Goal: Information Seeking & Learning: Check status

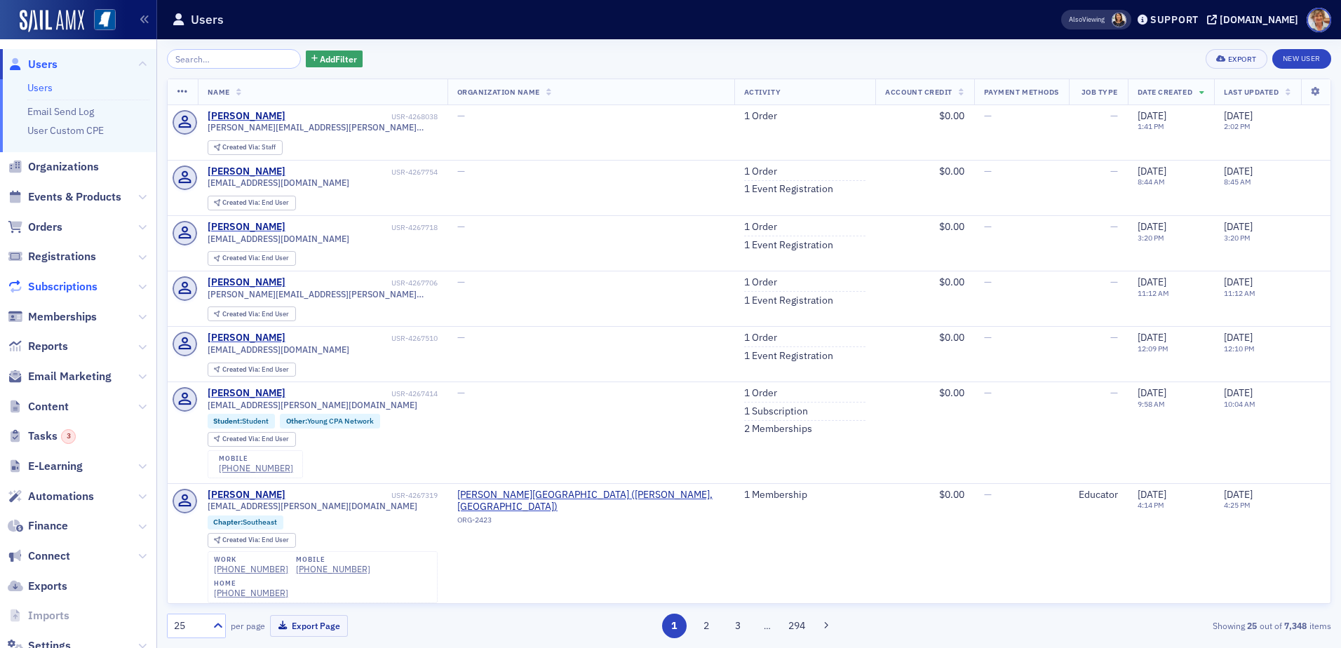
click at [60, 286] on span "Subscriptions" at bounding box center [62, 286] width 69 height 15
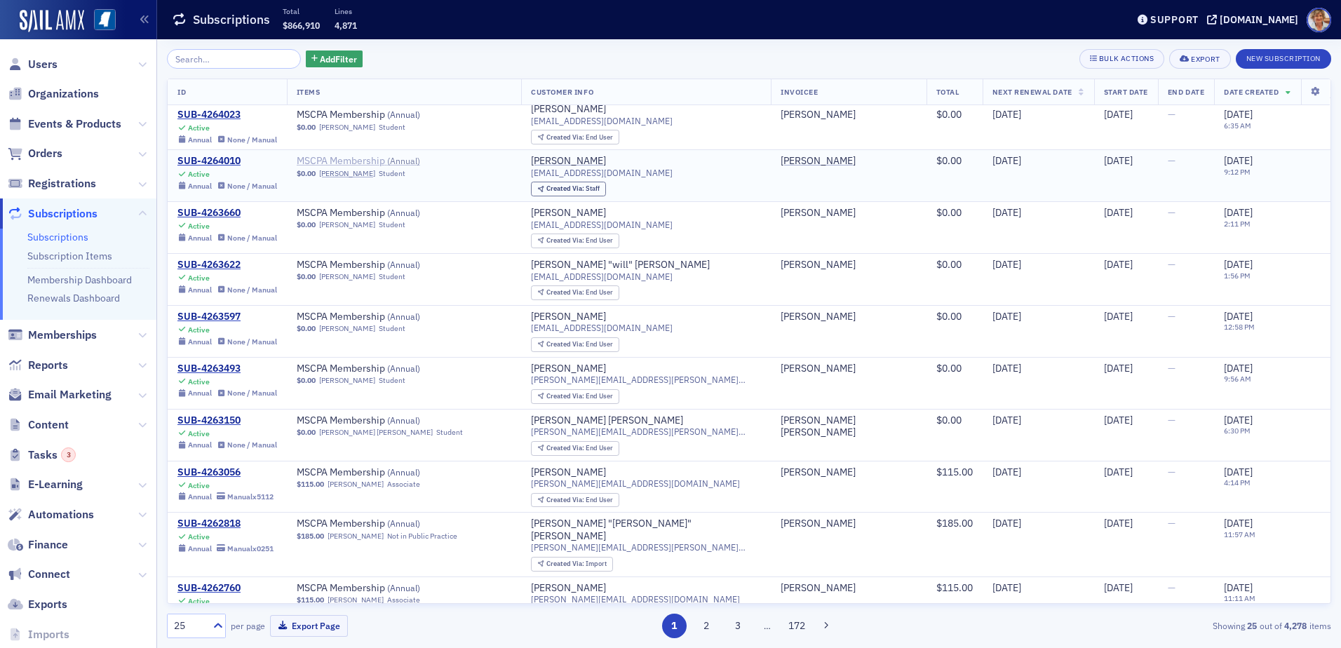
scroll to position [797, 0]
click at [706, 631] on button "2" at bounding box center [706, 626] width 25 height 25
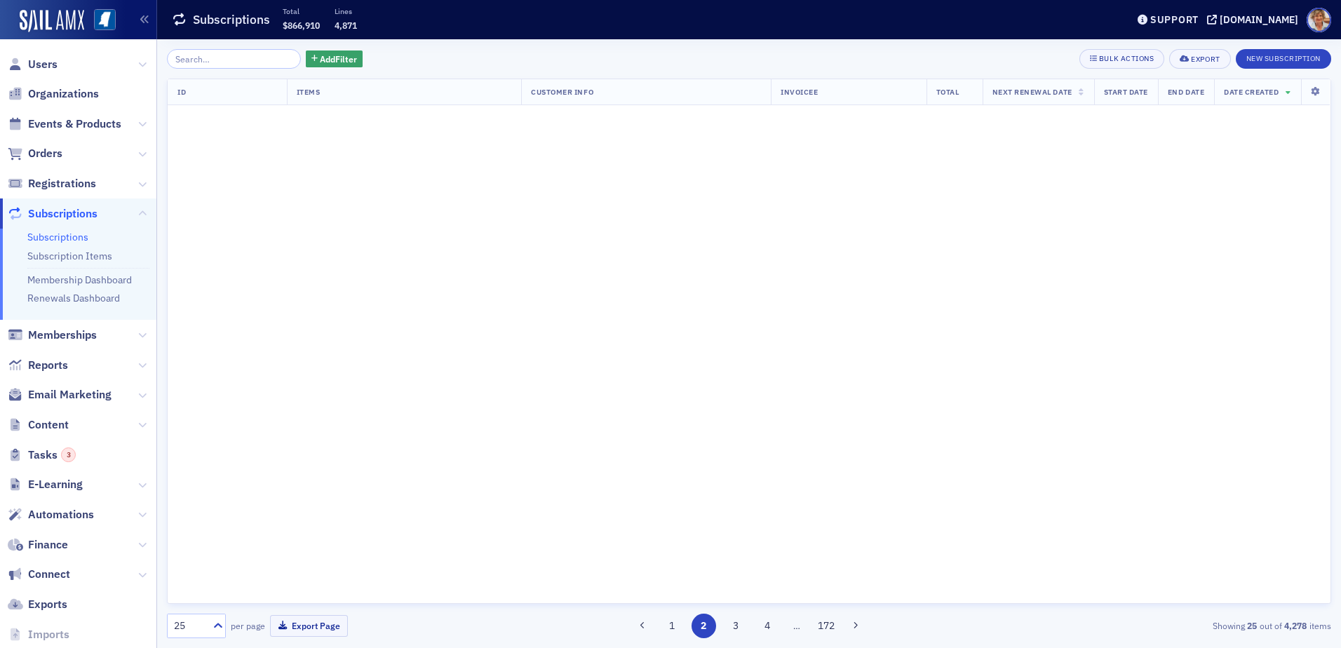
scroll to position [0, 0]
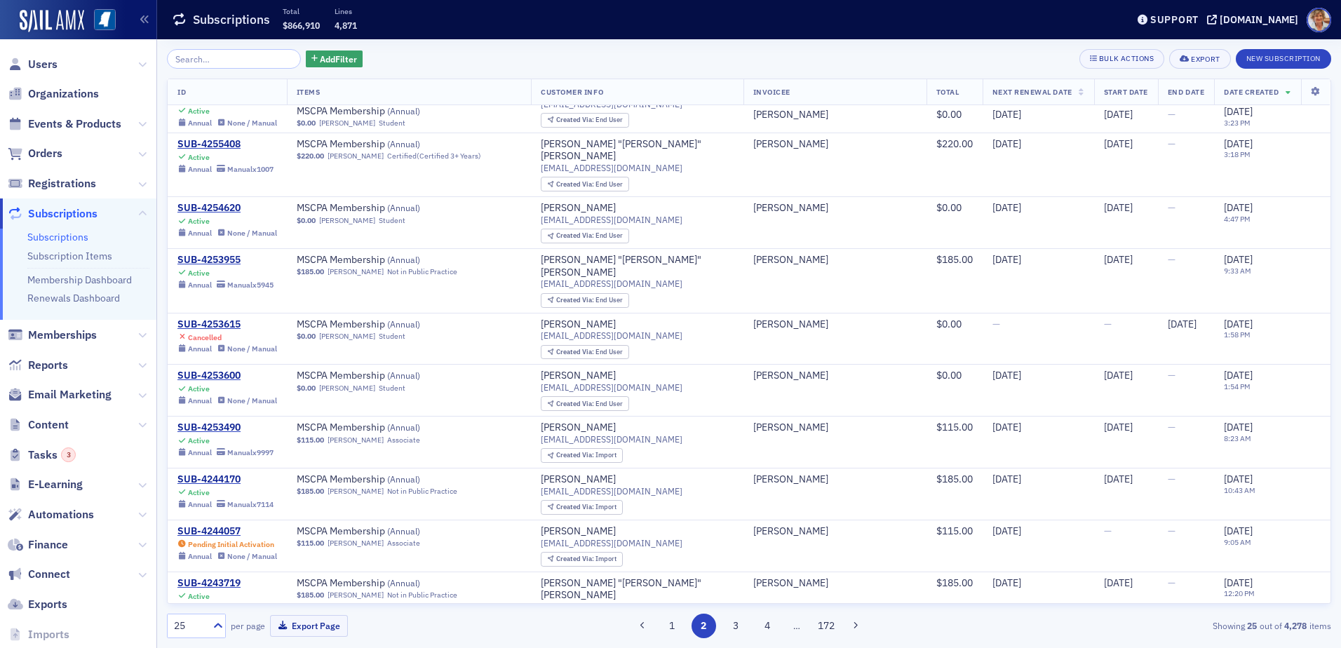
scroll to position [797, 0]
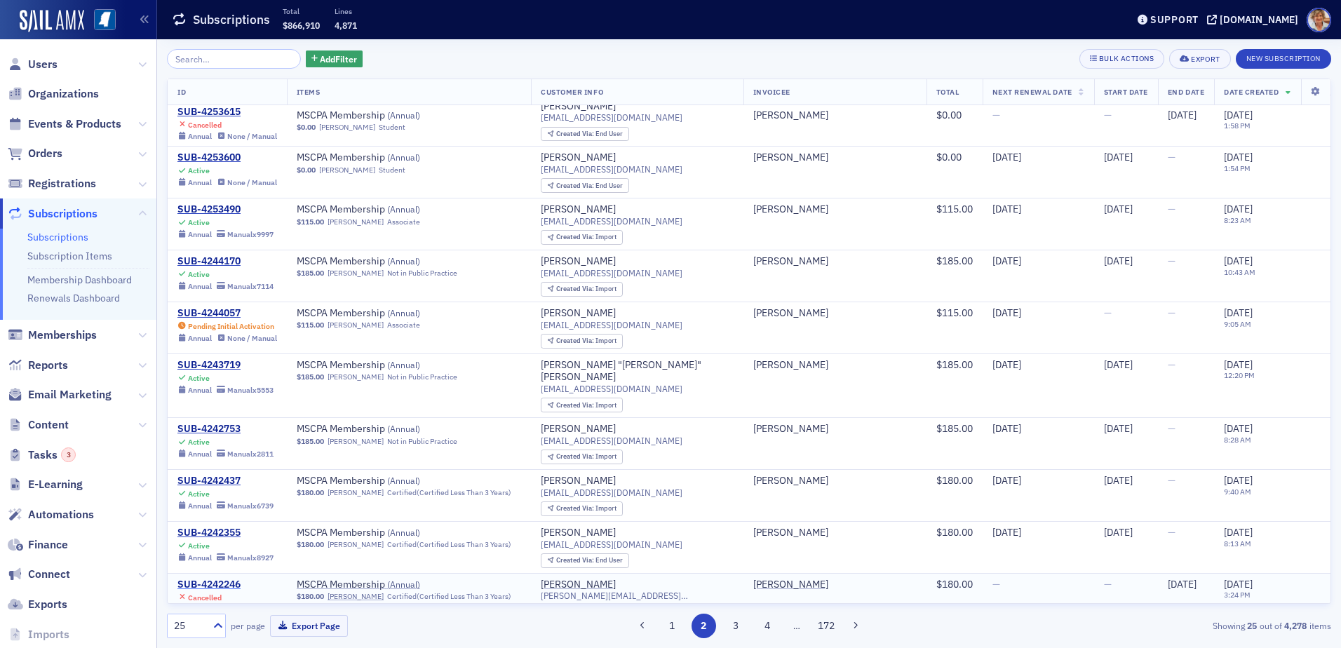
click at [225, 579] on div "SUB-4242246" at bounding box center [225, 585] width 96 height 13
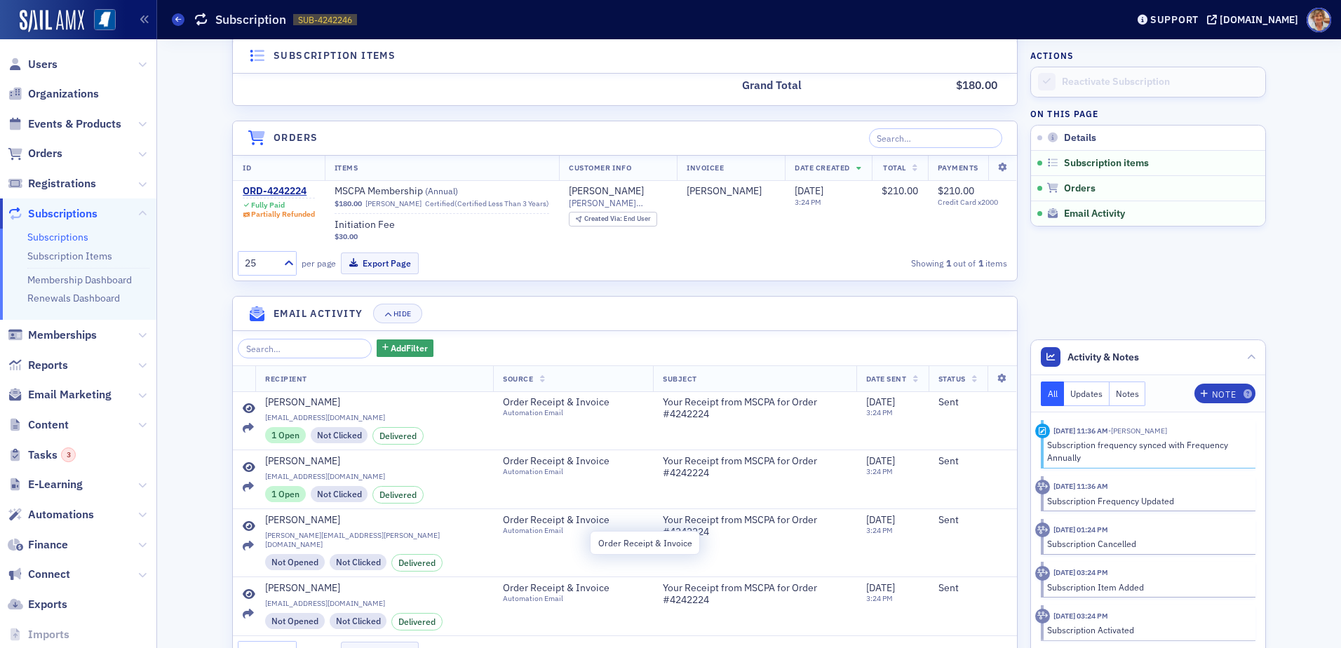
scroll to position [553, 0]
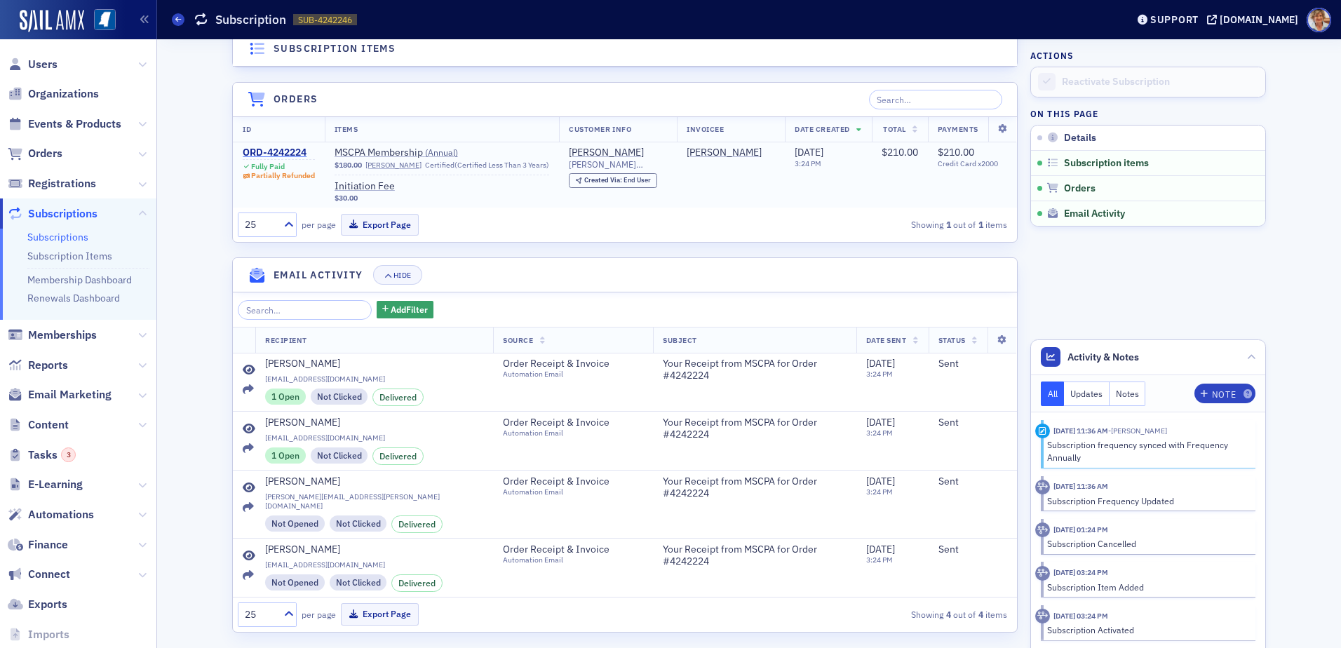
click at [254, 150] on div "ORD-4242224" at bounding box center [279, 153] width 72 height 13
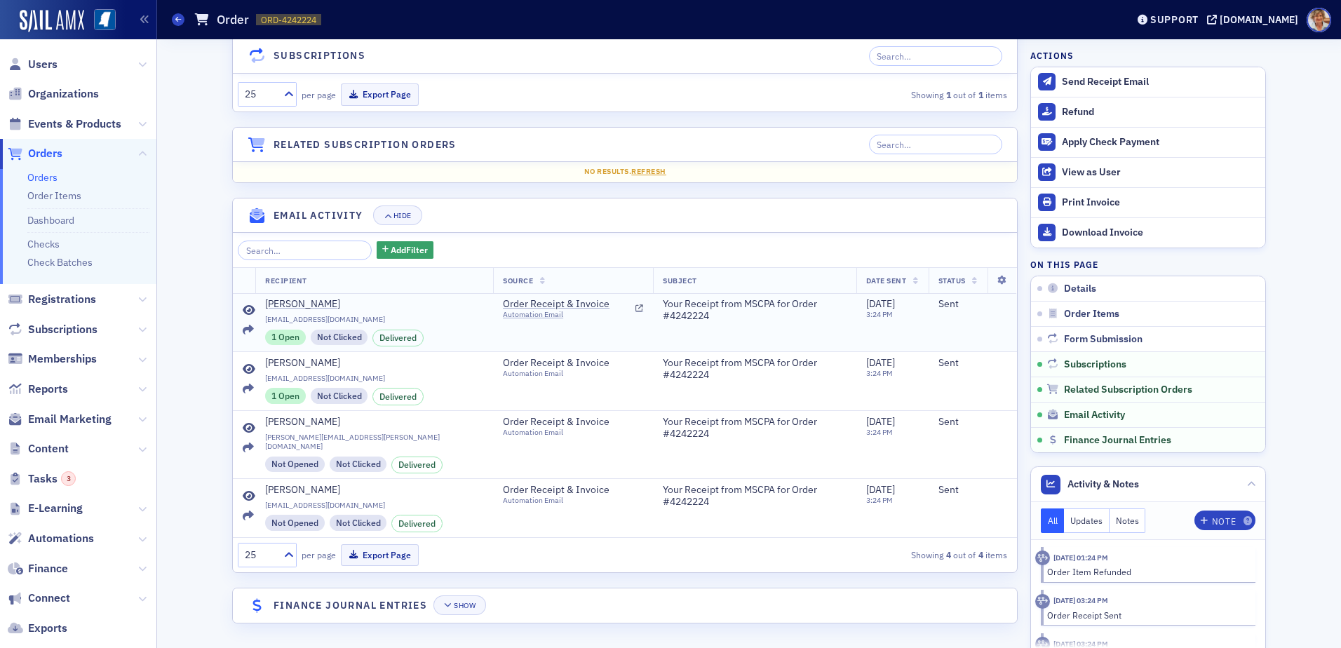
scroll to position [1383, 0]
click at [464, 607] on div "Show" at bounding box center [465, 606] width 22 height 8
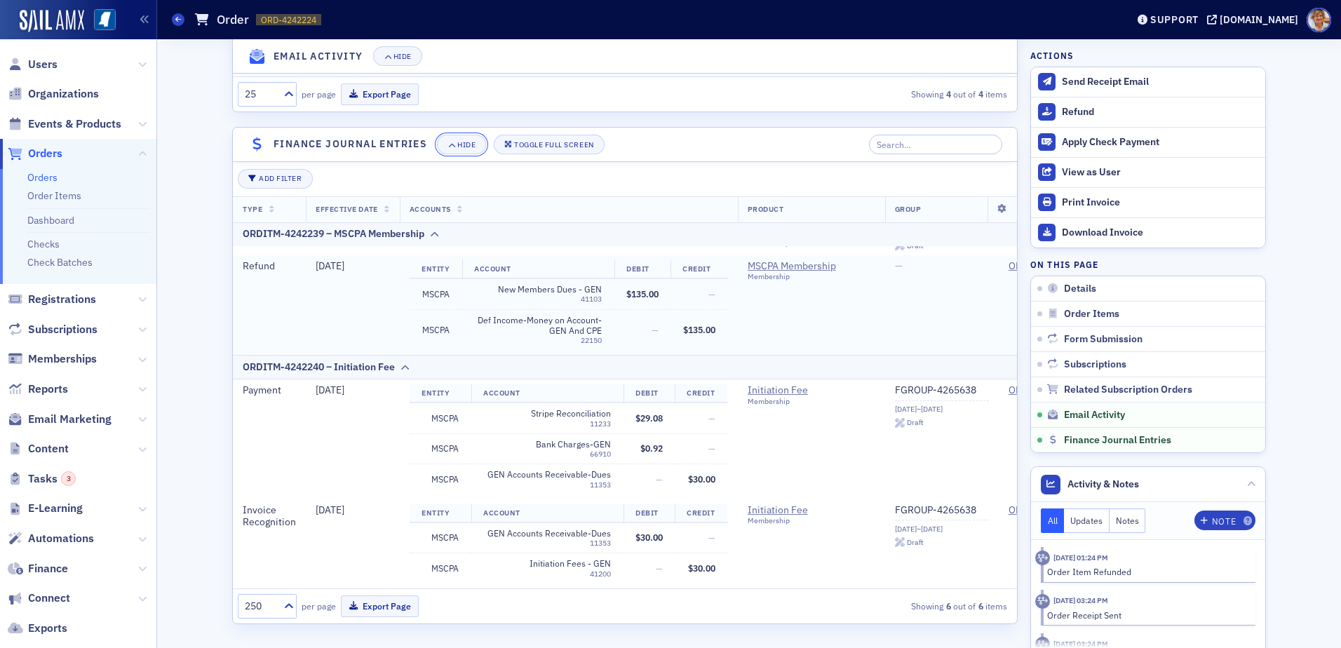
scroll to position [1845, 0]
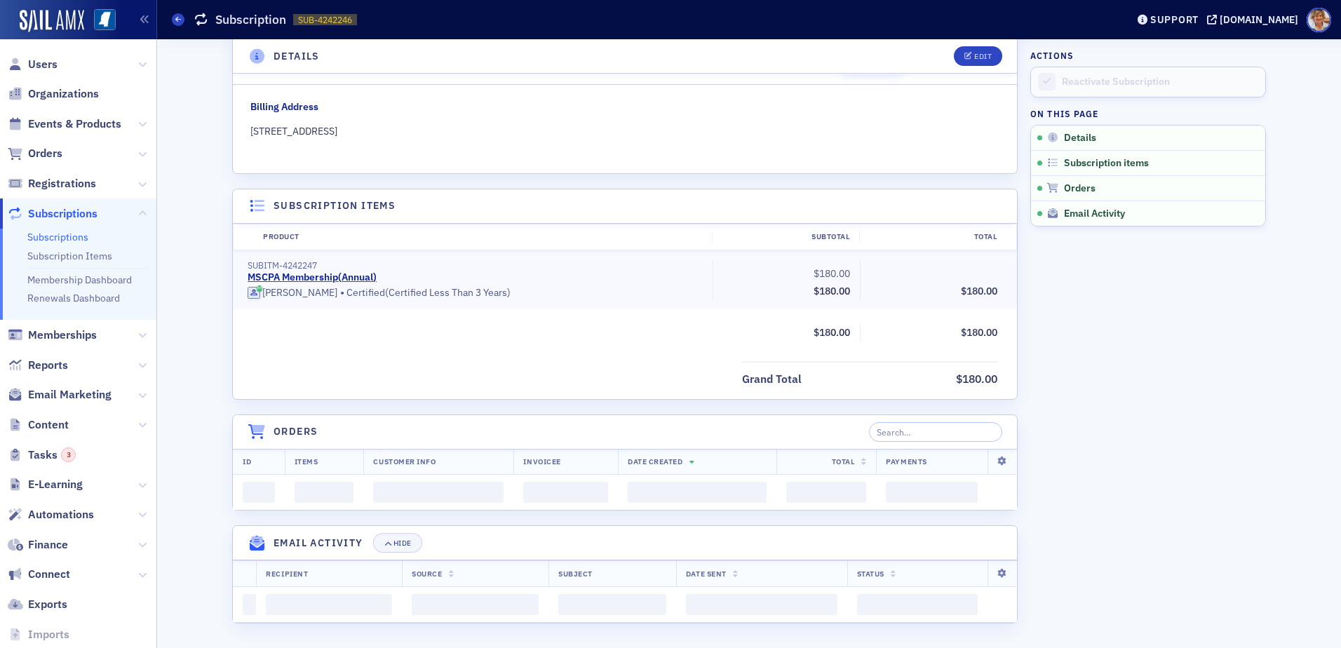
scroll to position [553, 0]
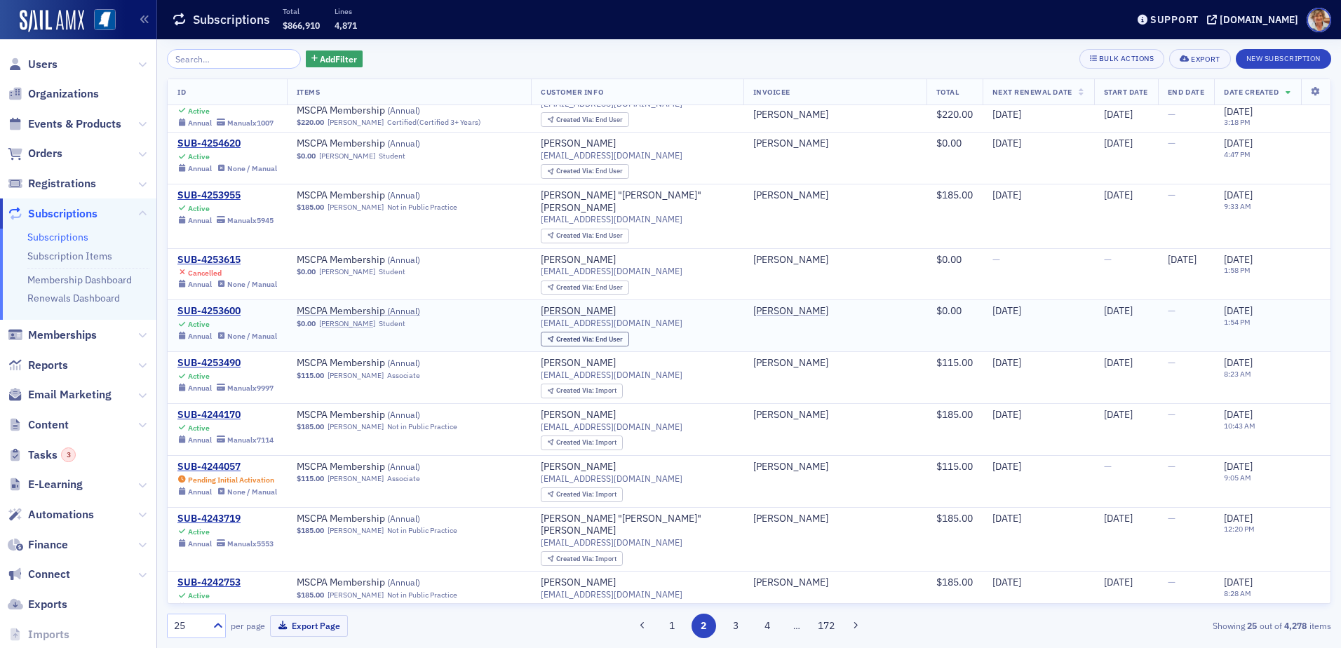
scroll to position [797, 0]
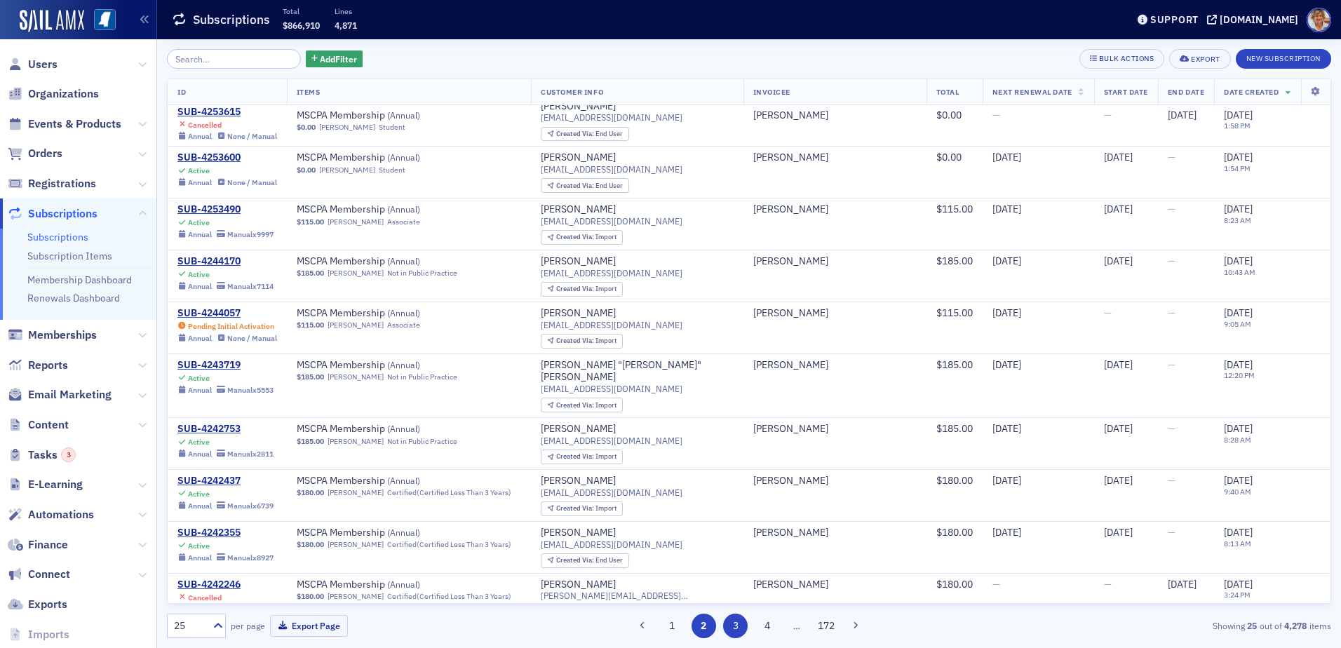
click at [733, 628] on button "3" at bounding box center [735, 626] width 25 height 25
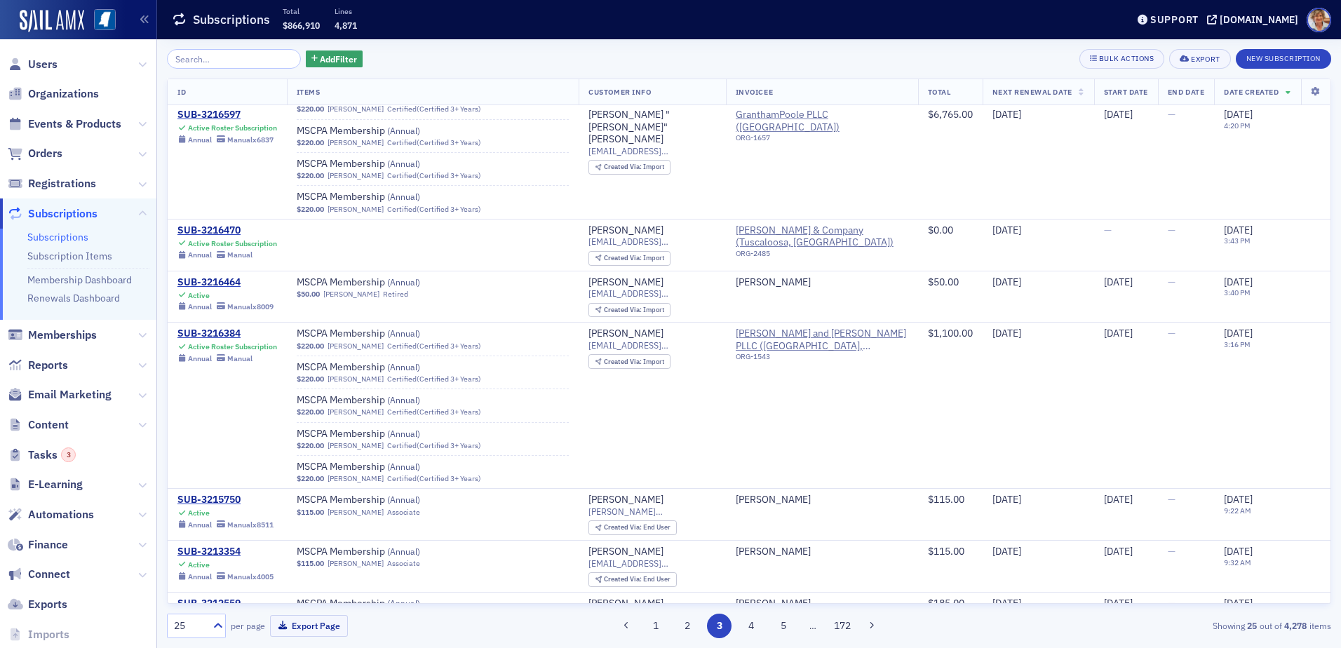
scroll to position [1974, 0]
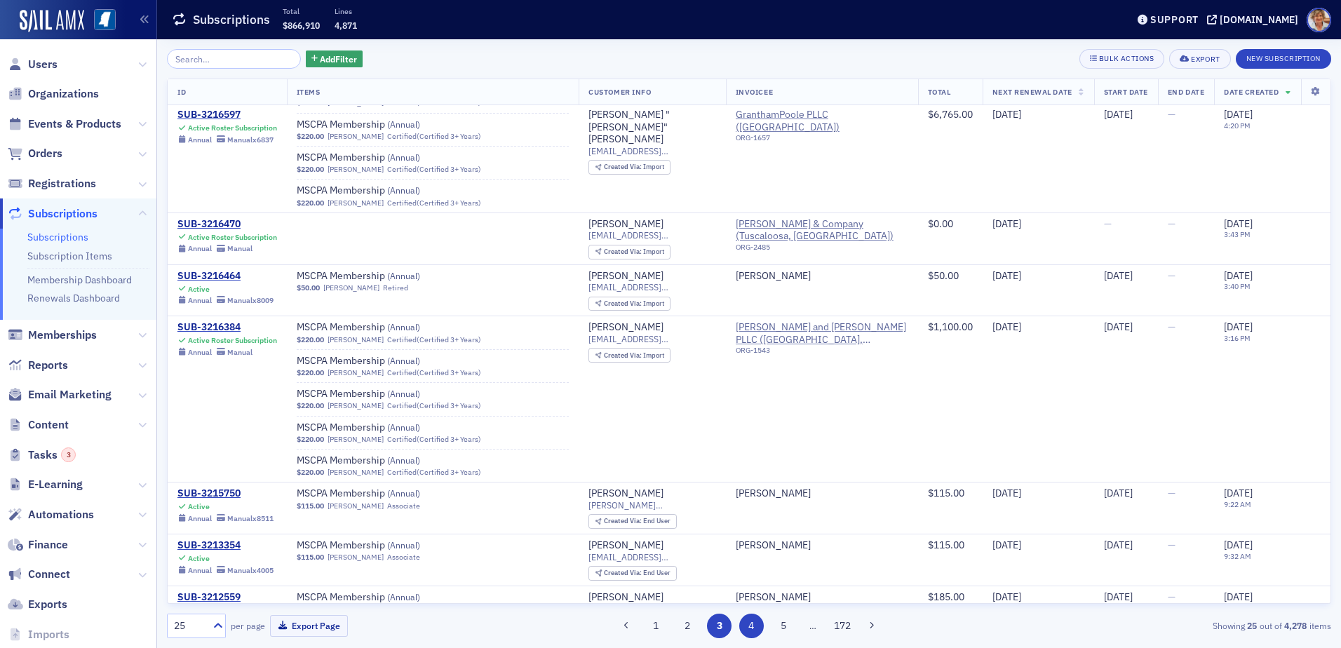
click at [748, 631] on button "4" at bounding box center [751, 626] width 25 height 25
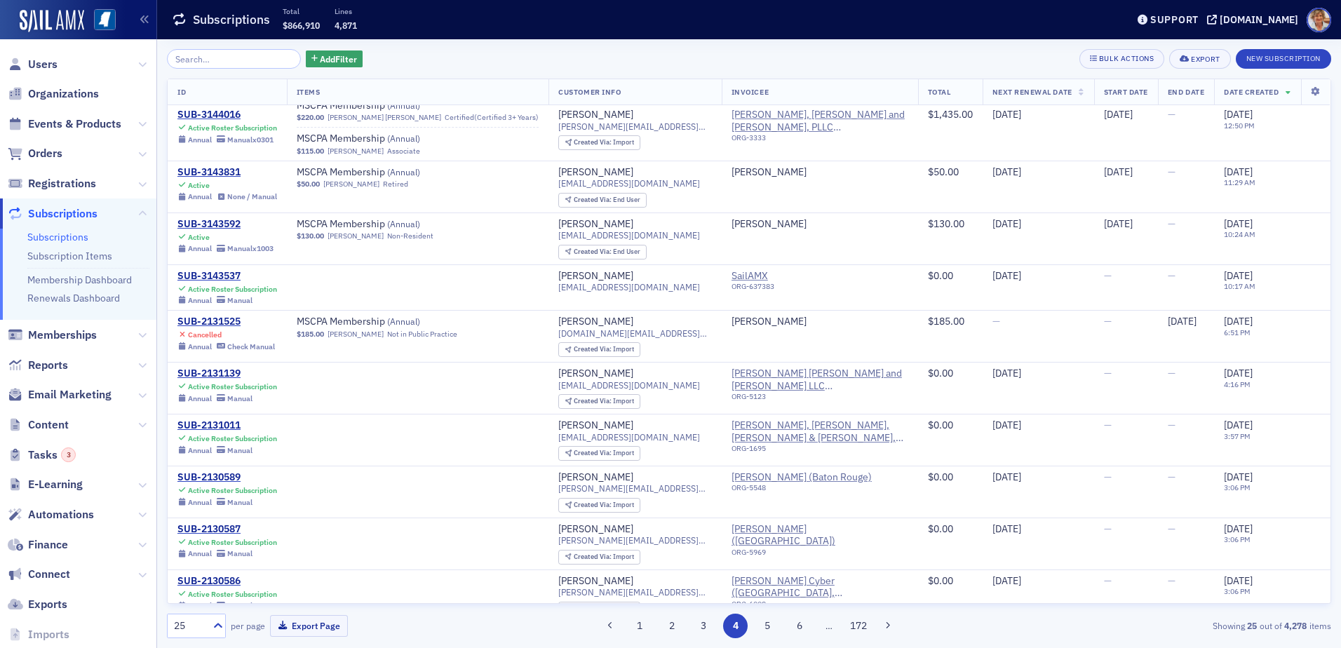
scroll to position [971, 0]
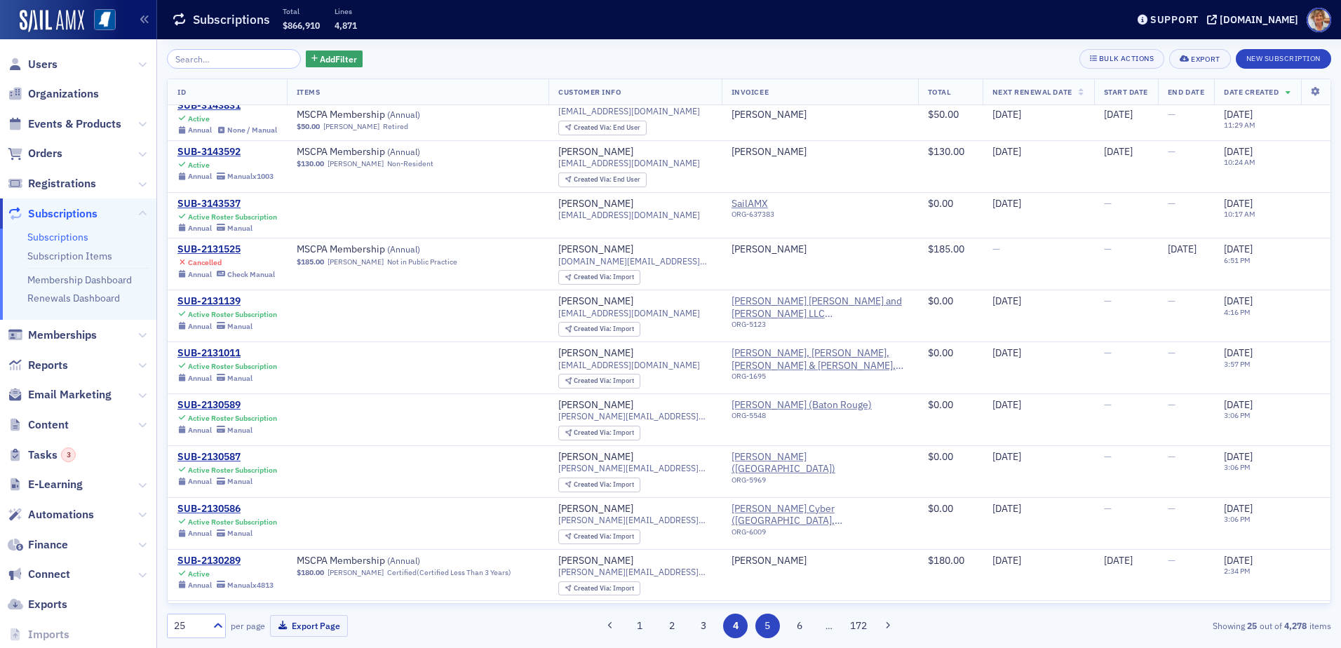
click at [769, 624] on button "5" at bounding box center [767, 626] width 25 height 25
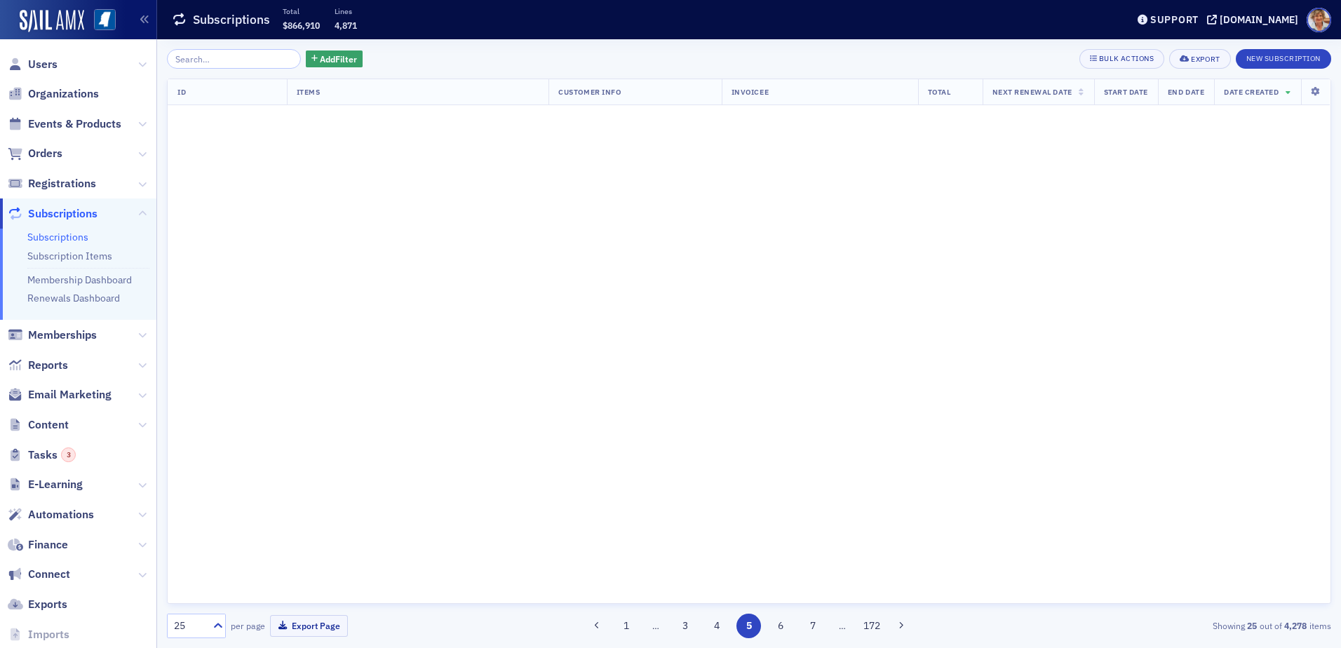
scroll to position [0, 0]
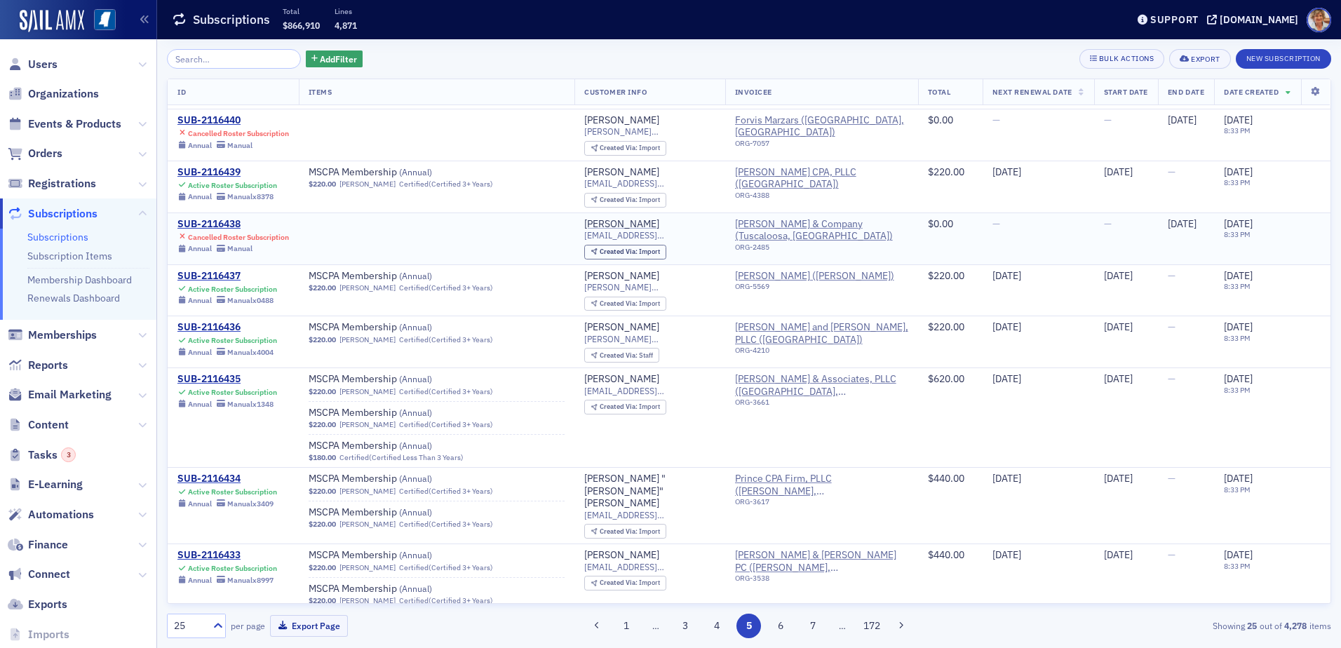
scroll to position [491, 0]
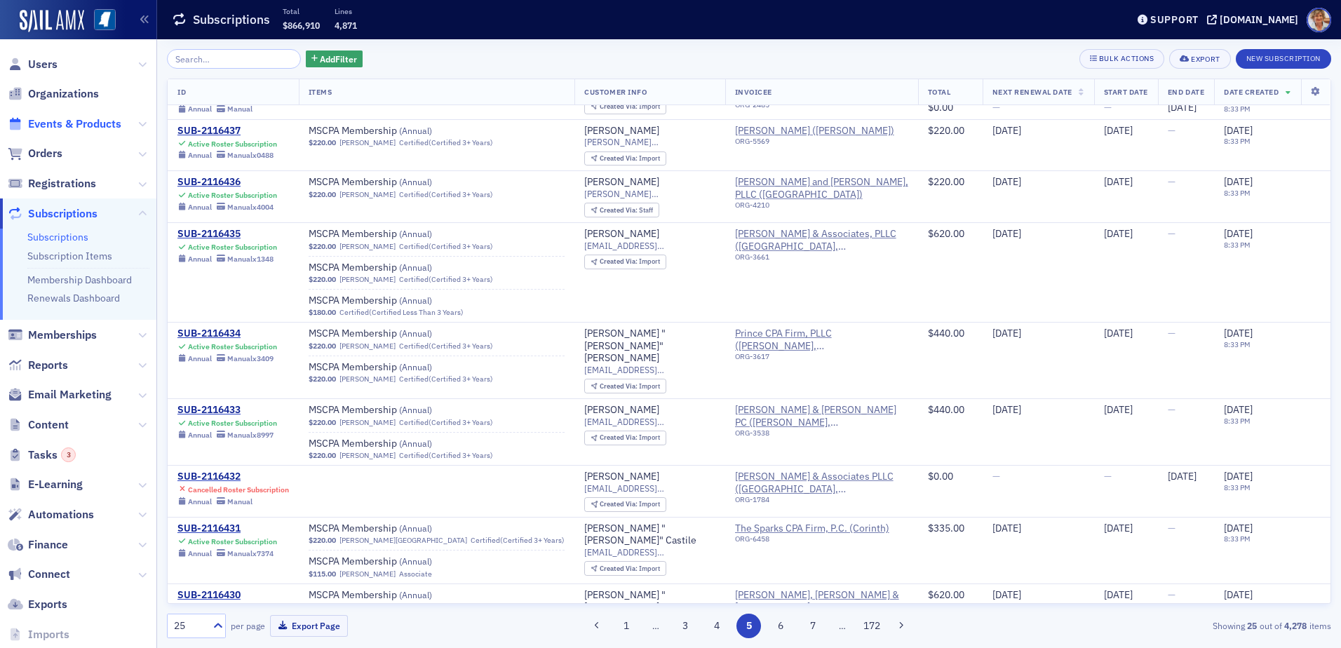
click at [67, 123] on span "Events & Products" at bounding box center [74, 123] width 93 height 15
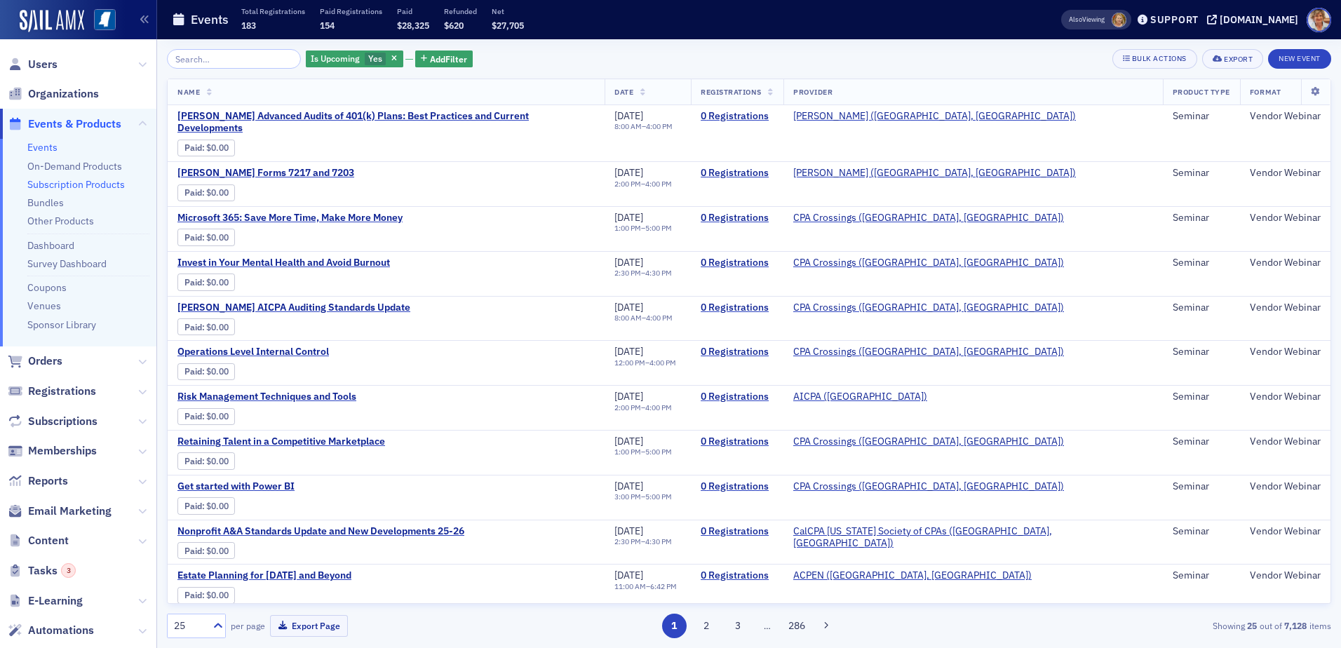
click at [56, 187] on link "Subscription Products" at bounding box center [75, 184] width 97 height 13
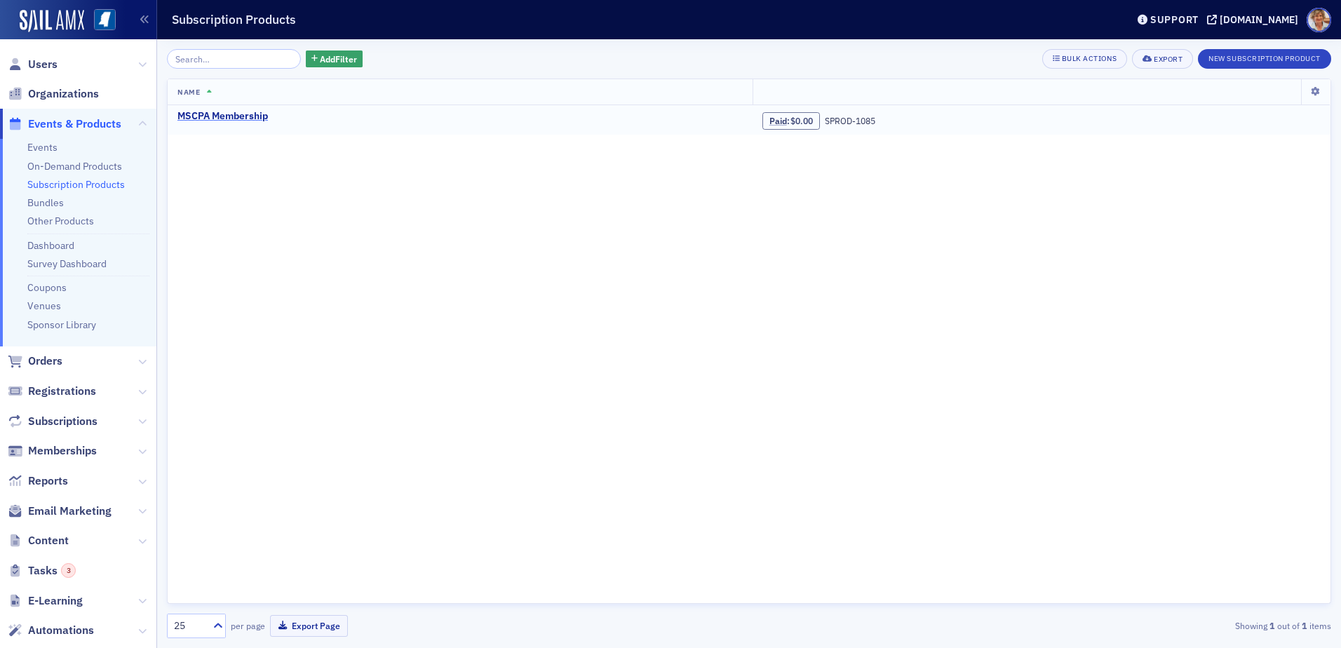
click at [215, 116] on div "MSCPA Membership" at bounding box center [222, 116] width 90 height 13
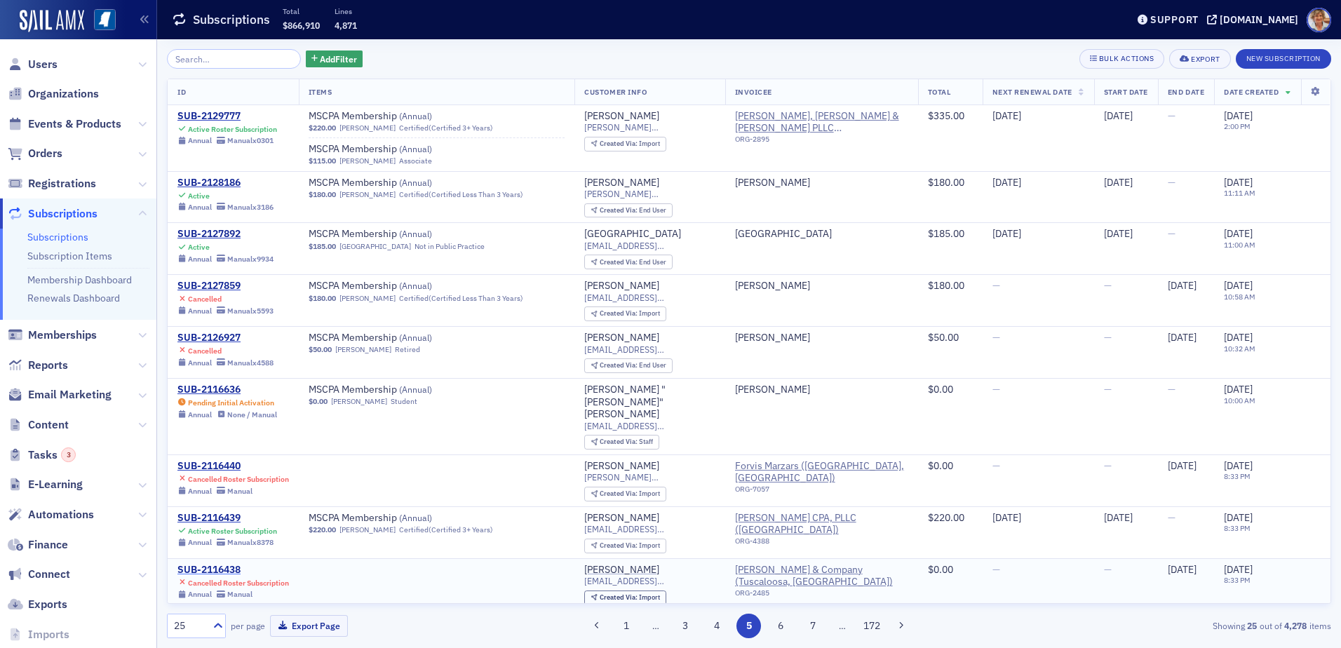
click at [209, 564] on div "SUB-2116438" at bounding box center [233, 570] width 112 height 13
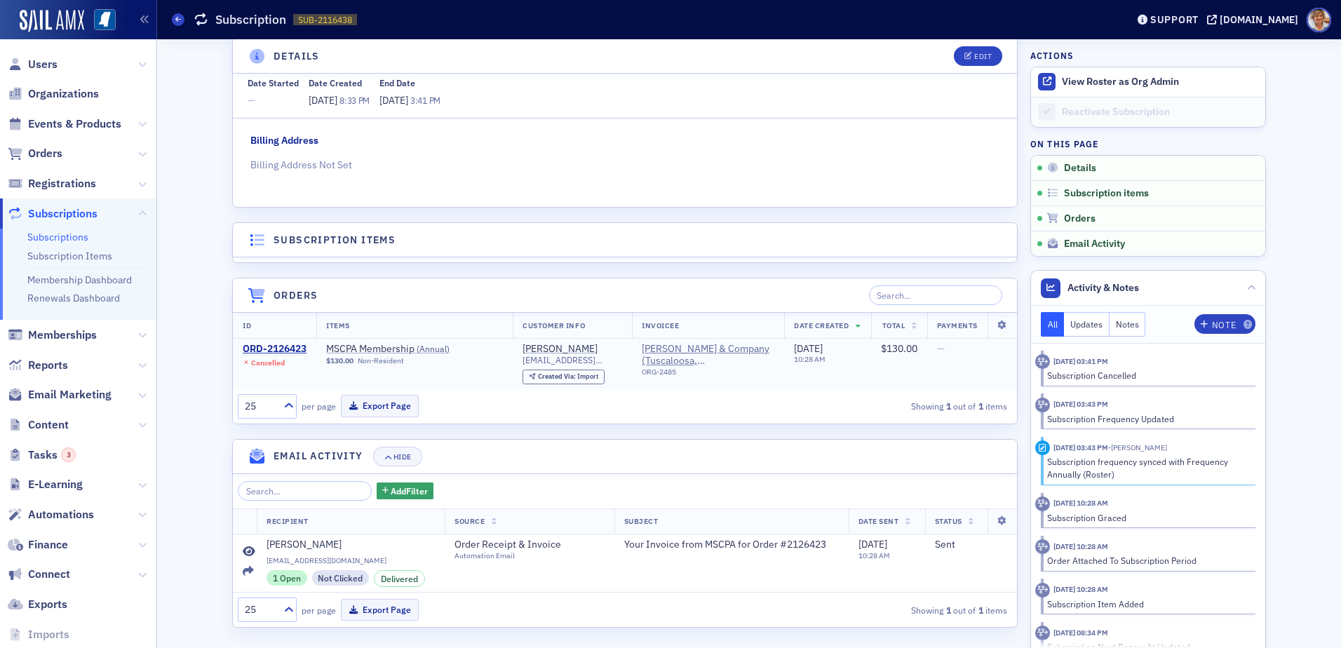
scroll to position [230, 0]
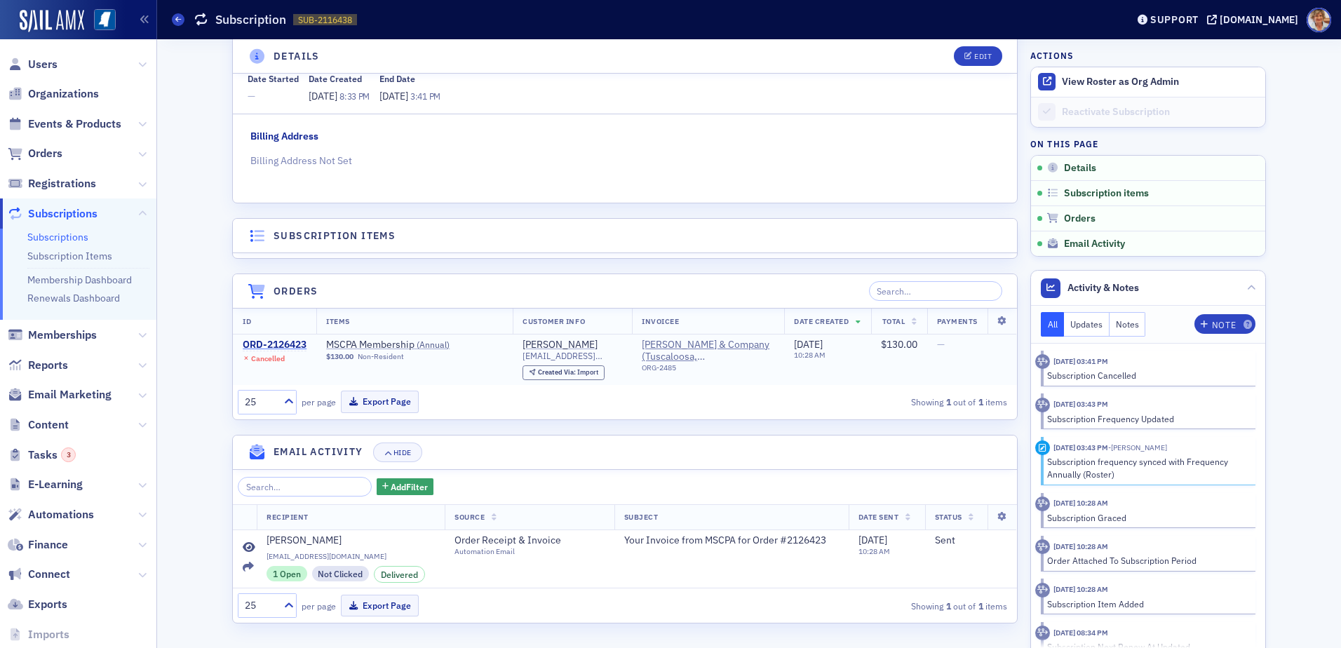
click at [249, 344] on div "ORD-2126423" at bounding box center [275, 345] width 64 height 13
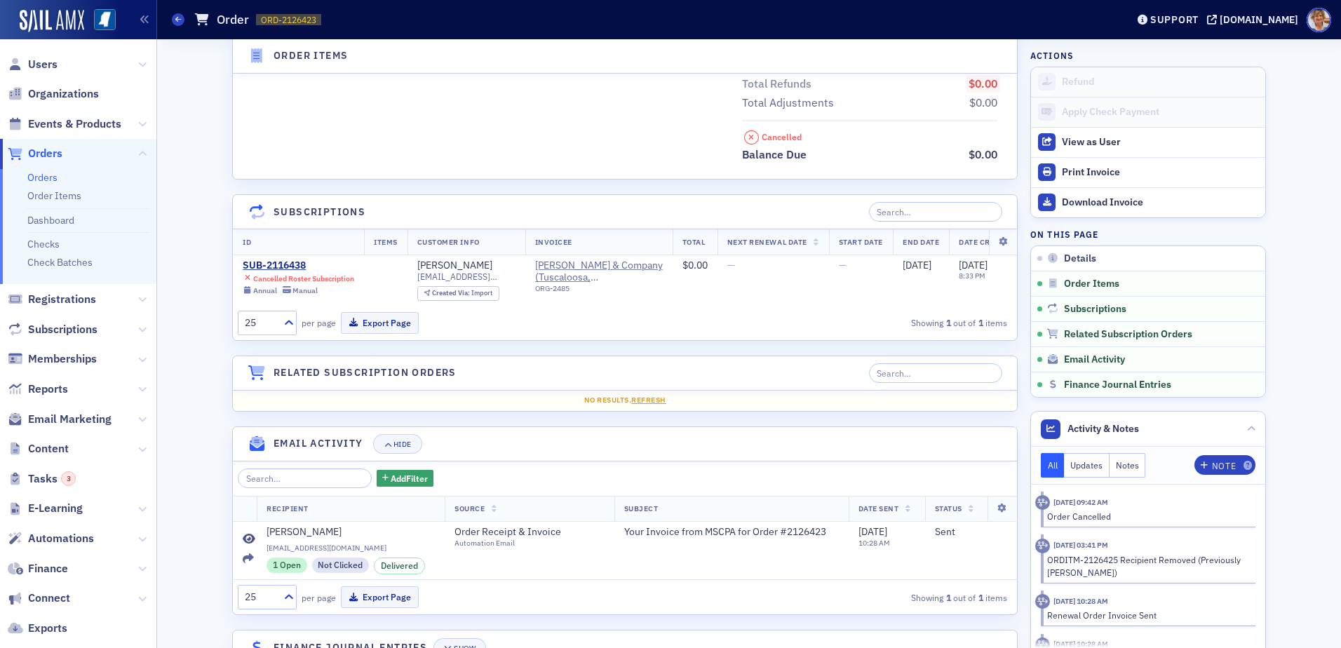
scroll to position [734, 0]
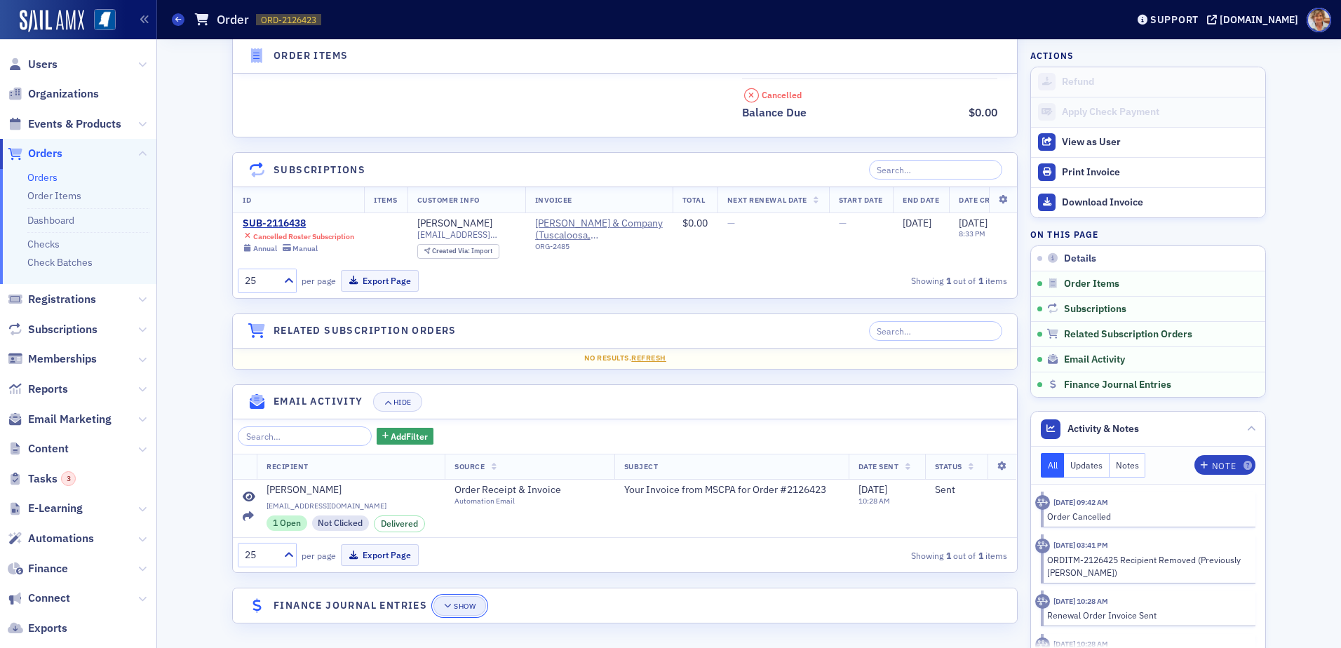
click at [466, 604] on div "Show" at bounding box center [465, 606] width 22 height 8
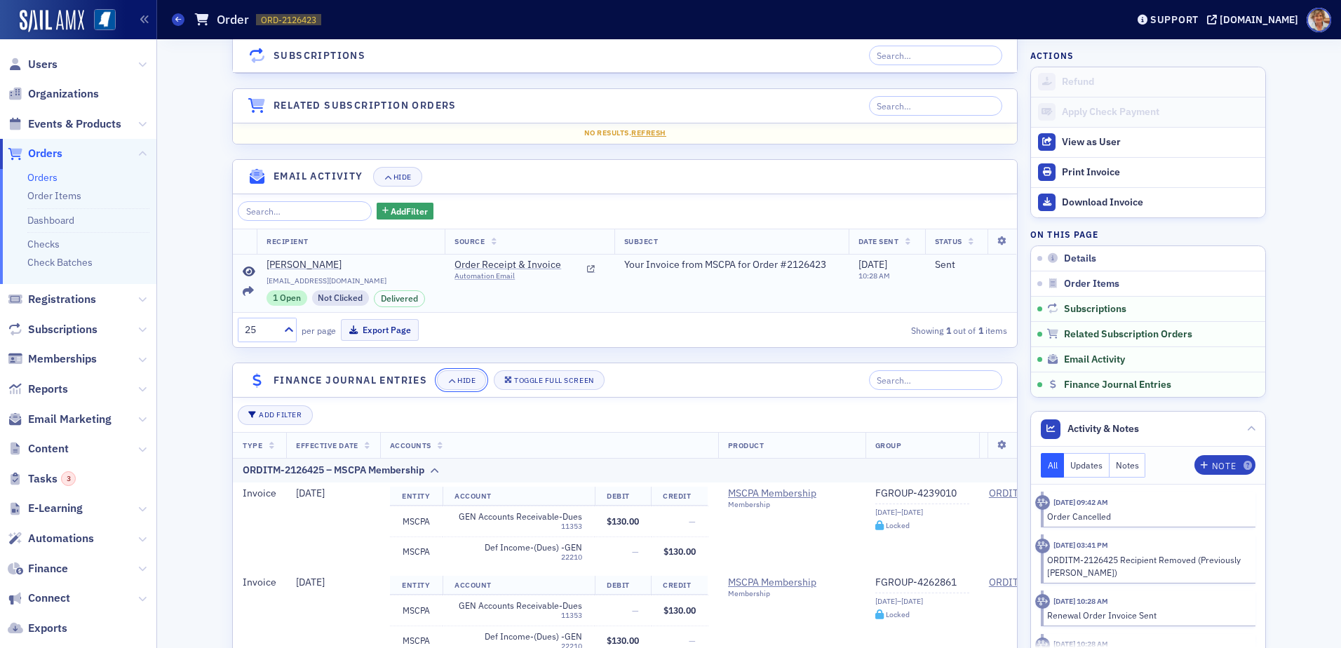
scroll to position [1014, 0]
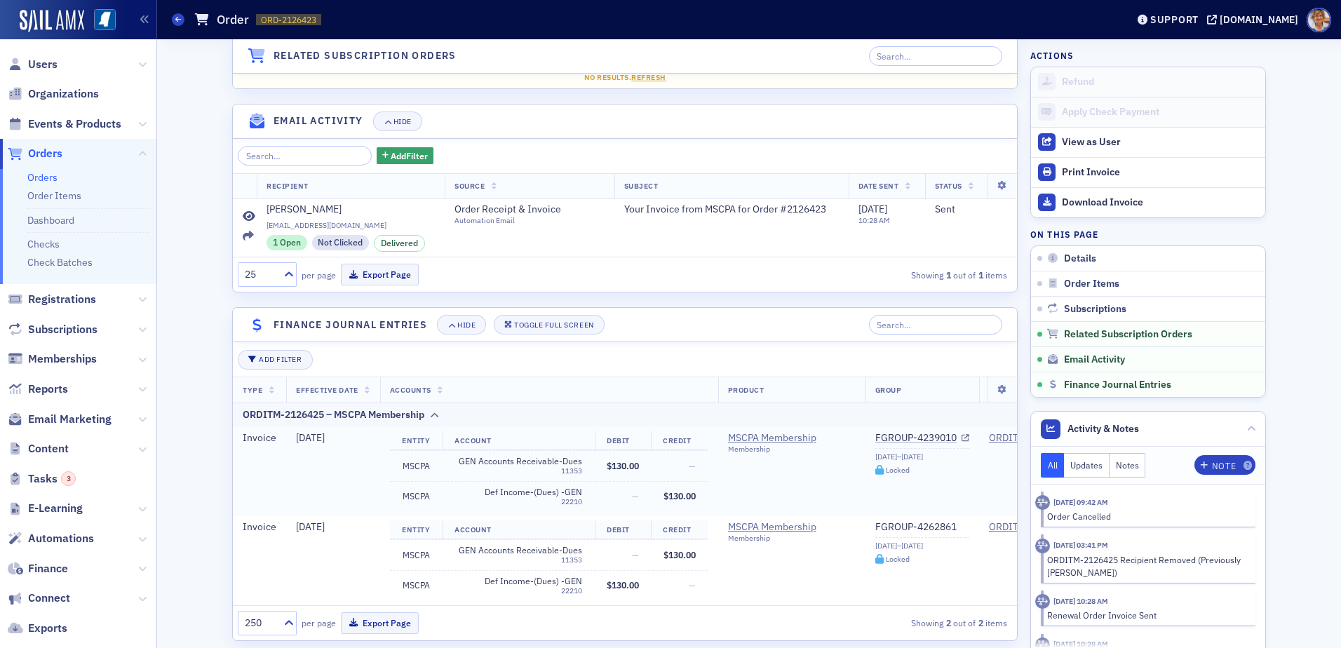
click at [294, 466] on td "7/1/2025" at bounding box center [332, 471] width 93 height 89
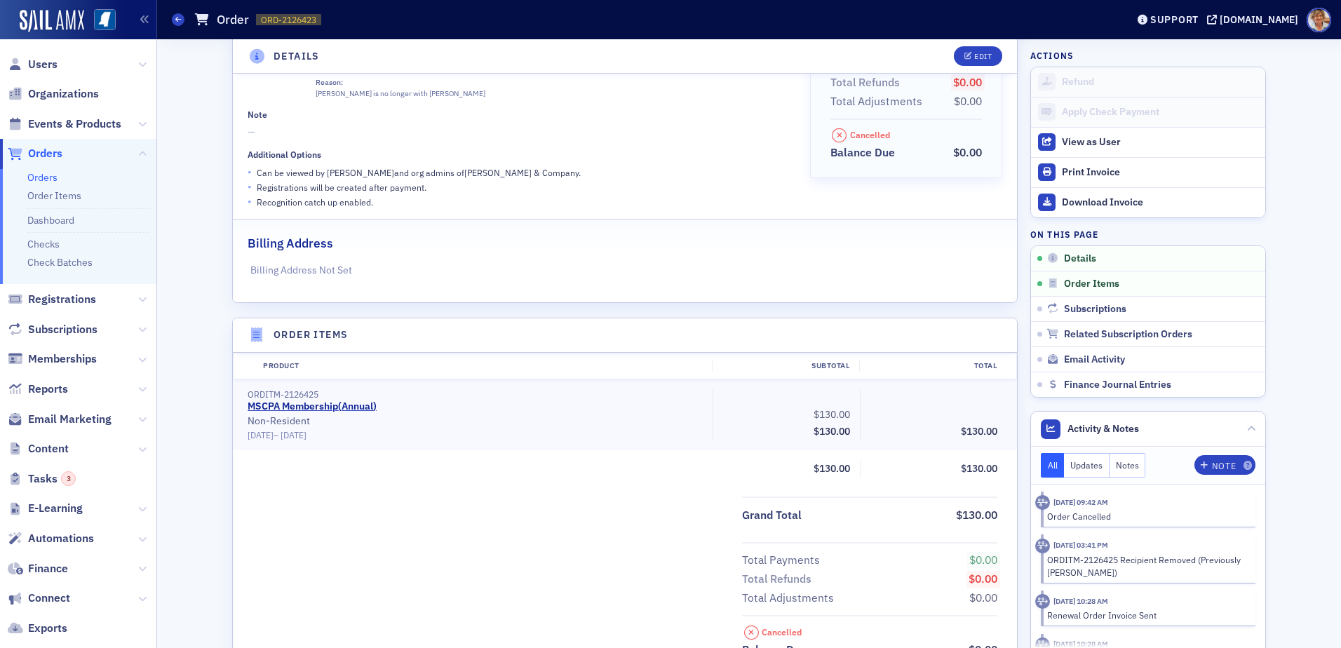
scroll to position [210, 0]
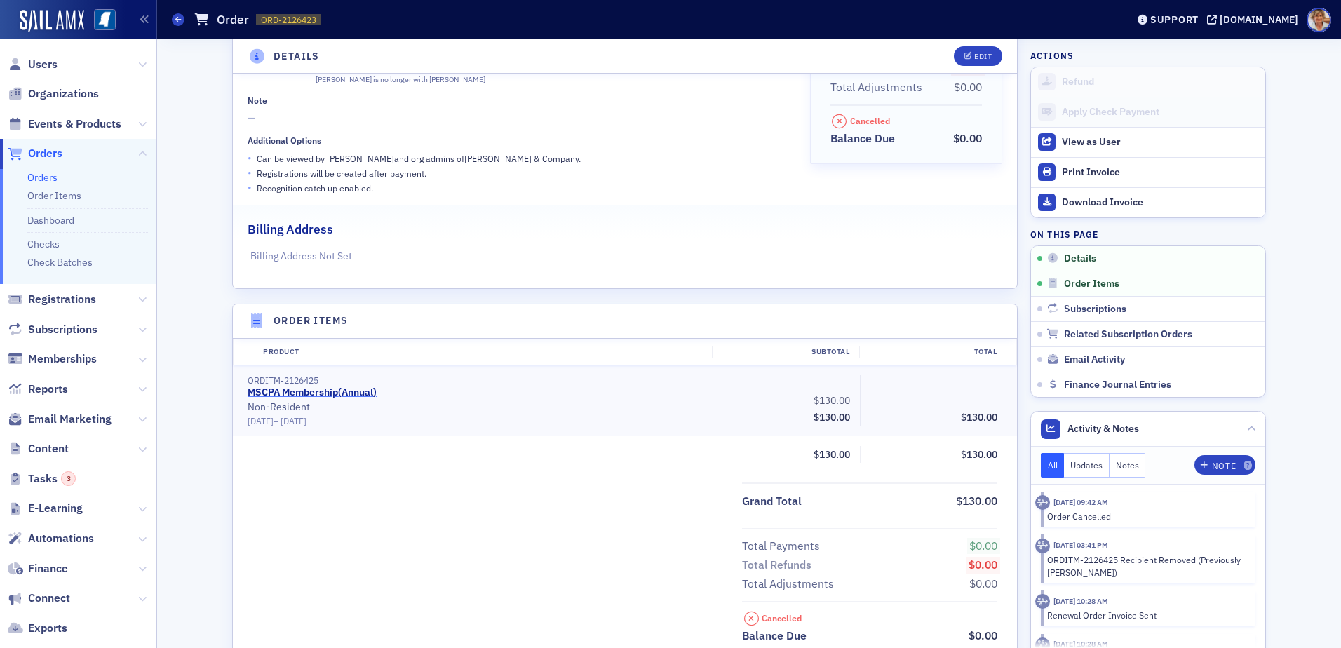
click at [261, 386] on link "MSCPA Membership ( Annual )" at bounding box center [312, 392] width 129 height 13
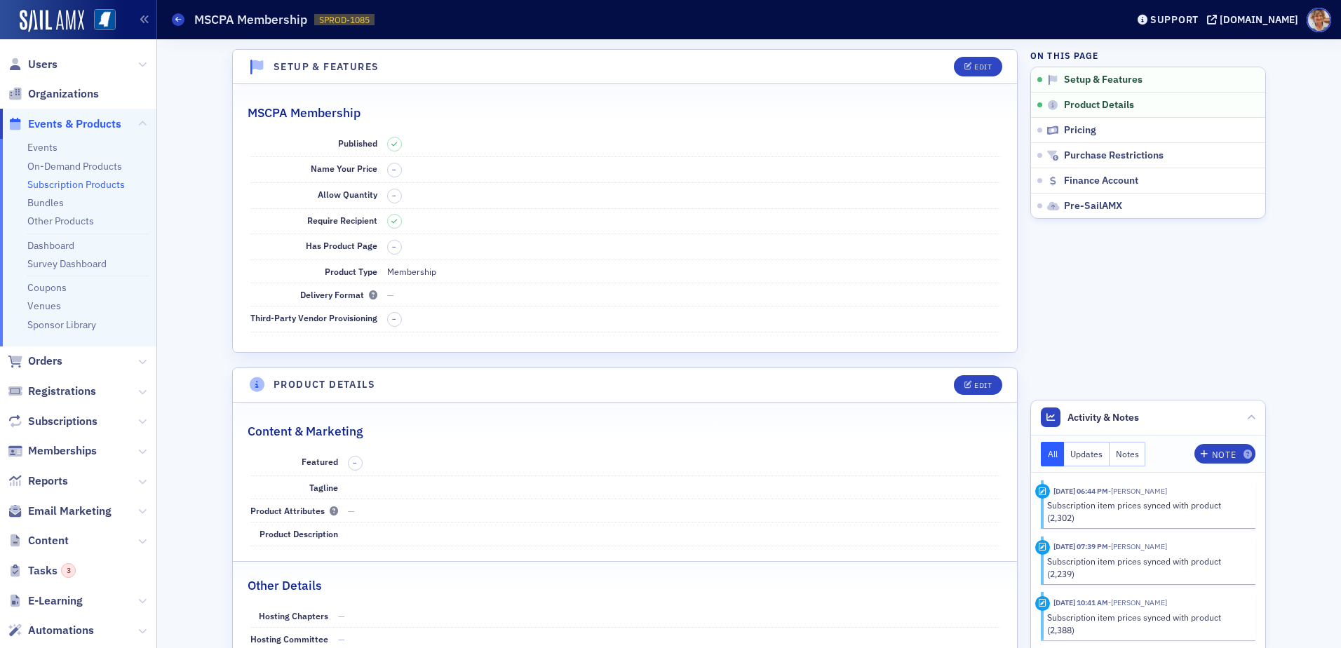
click at [450, 222] on dd at bounding box center [693, 221] width 613 height 25
click at [85, 185] on link "Subscription Products" at bounding box center [75, 184] width 97 height 13
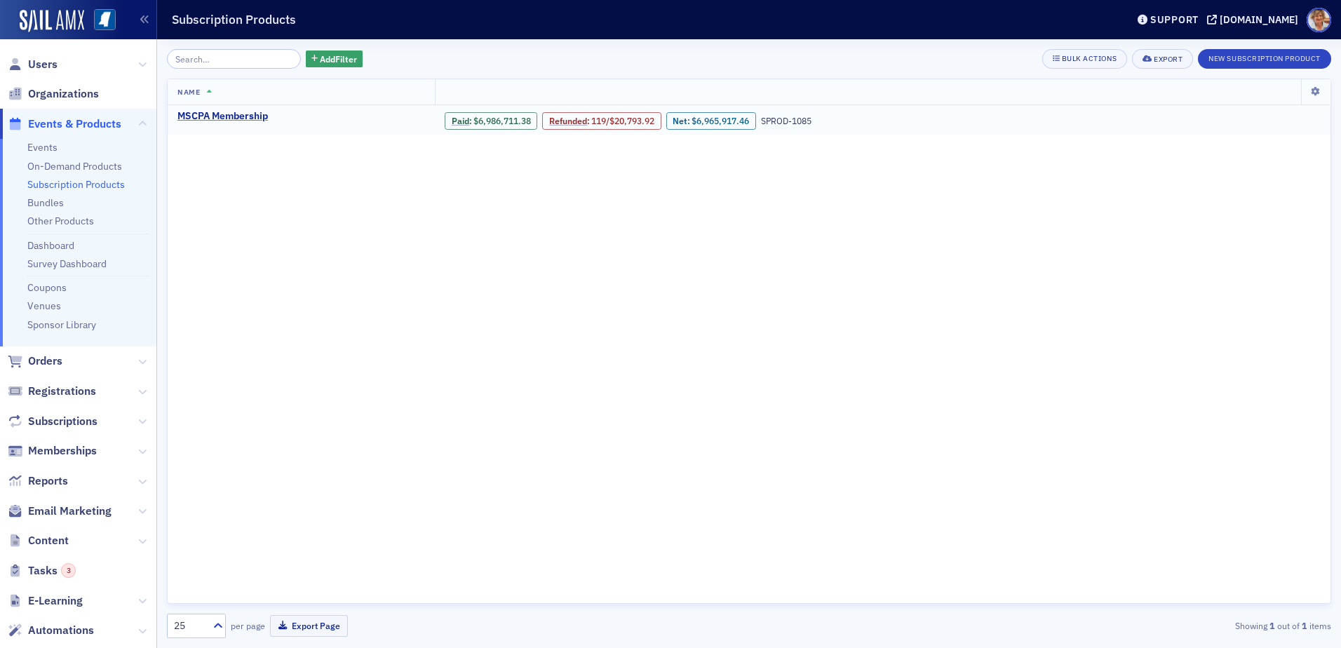
click at [254, 115] on div "MSCPA Membership" at bounding box center [222, 116] width 90 height 13
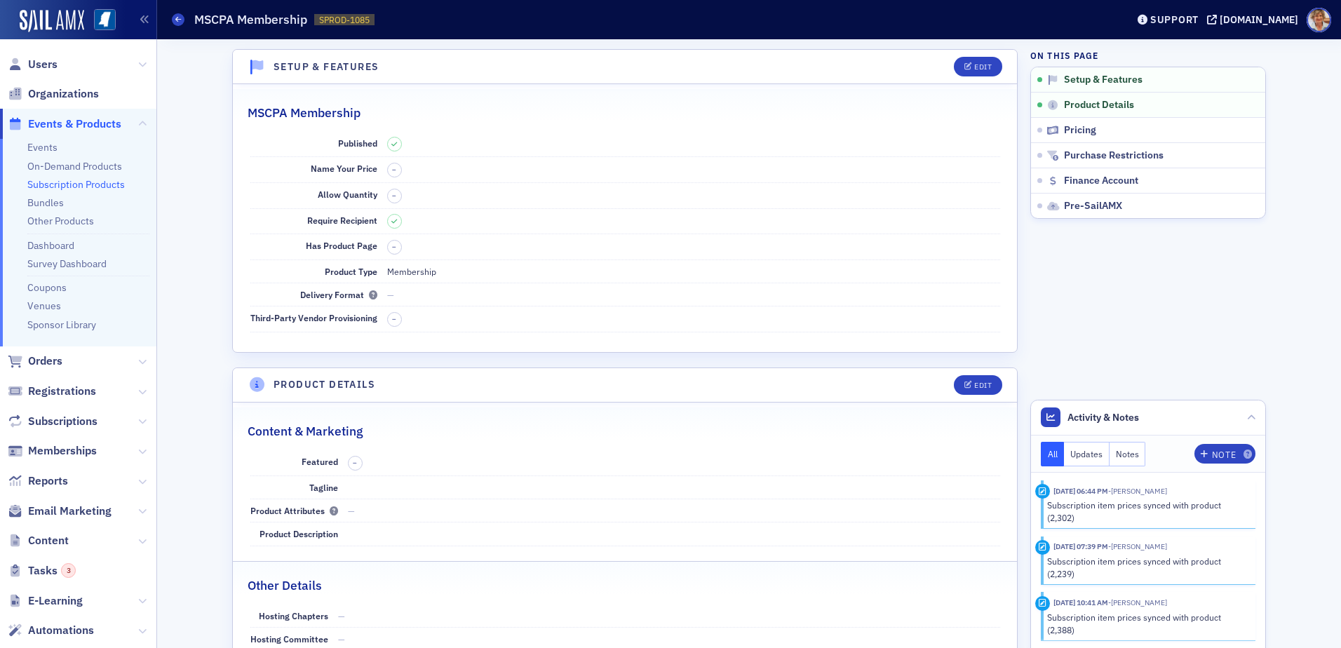
click at [67, 187] on link "Subscription Products" at bounding box center [75, 184] width 97 height 13
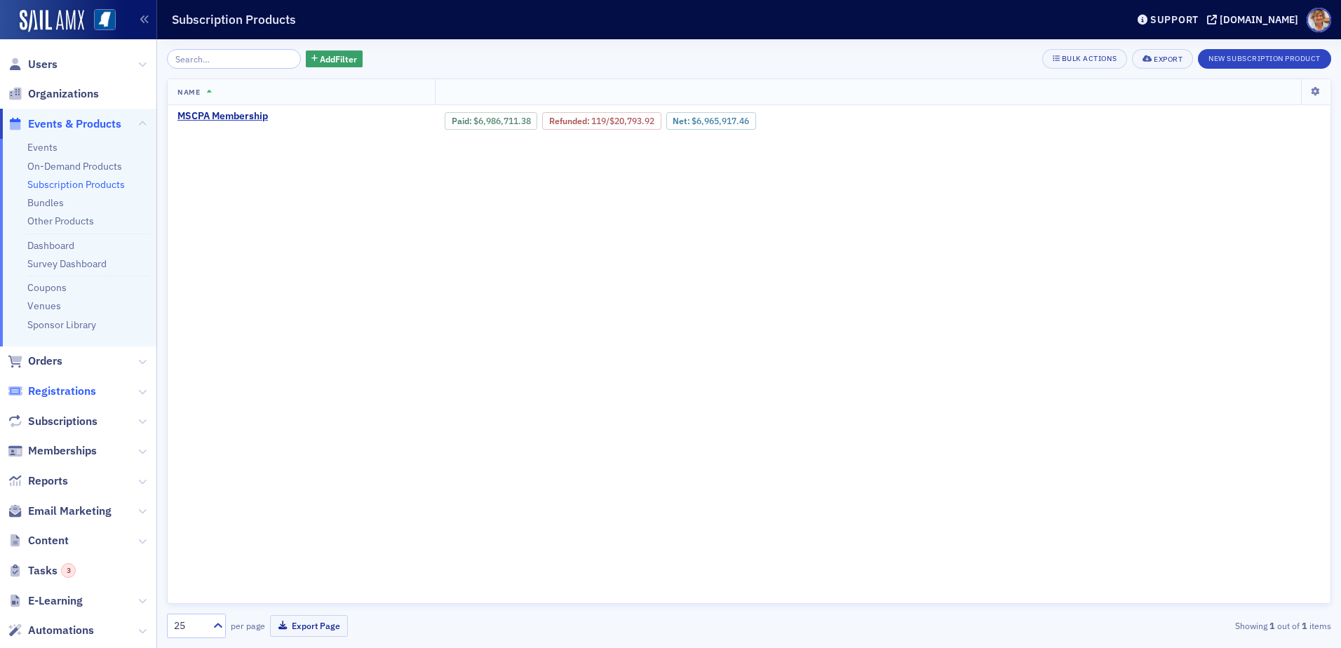
click at [76, 397] on span "Registrations" at bounding box center [62, 391] width 68 height 15
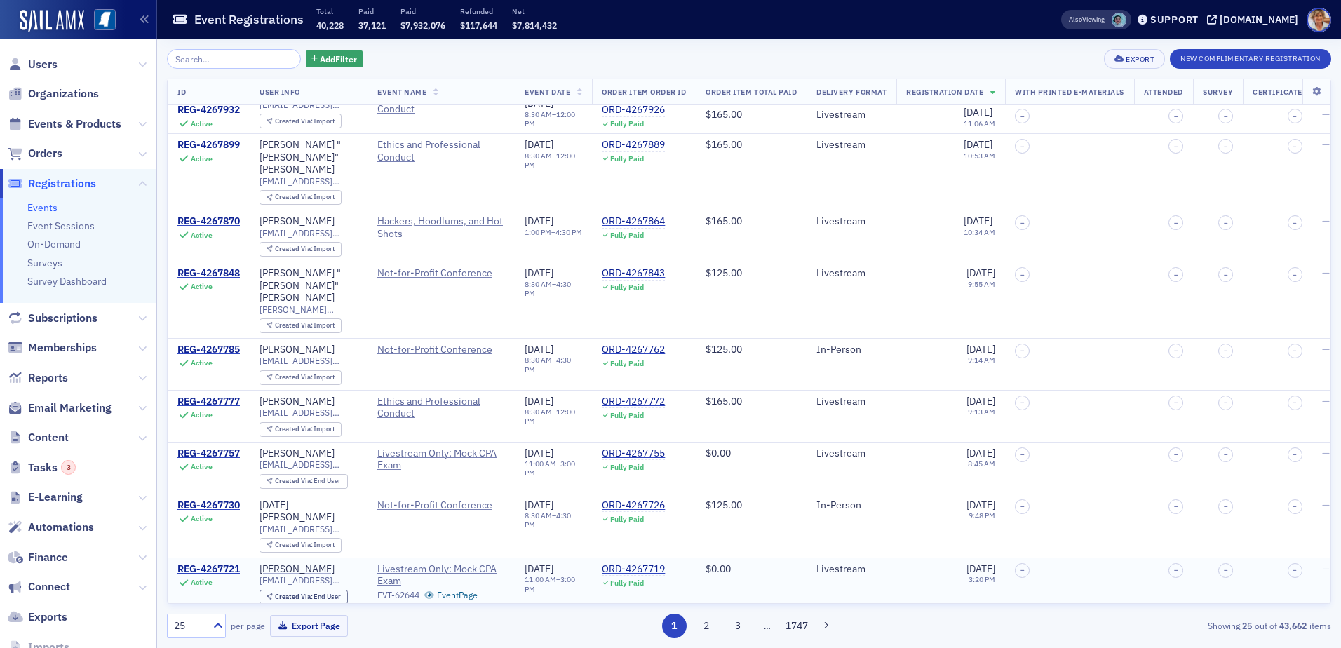
scroll to position [851, 0]
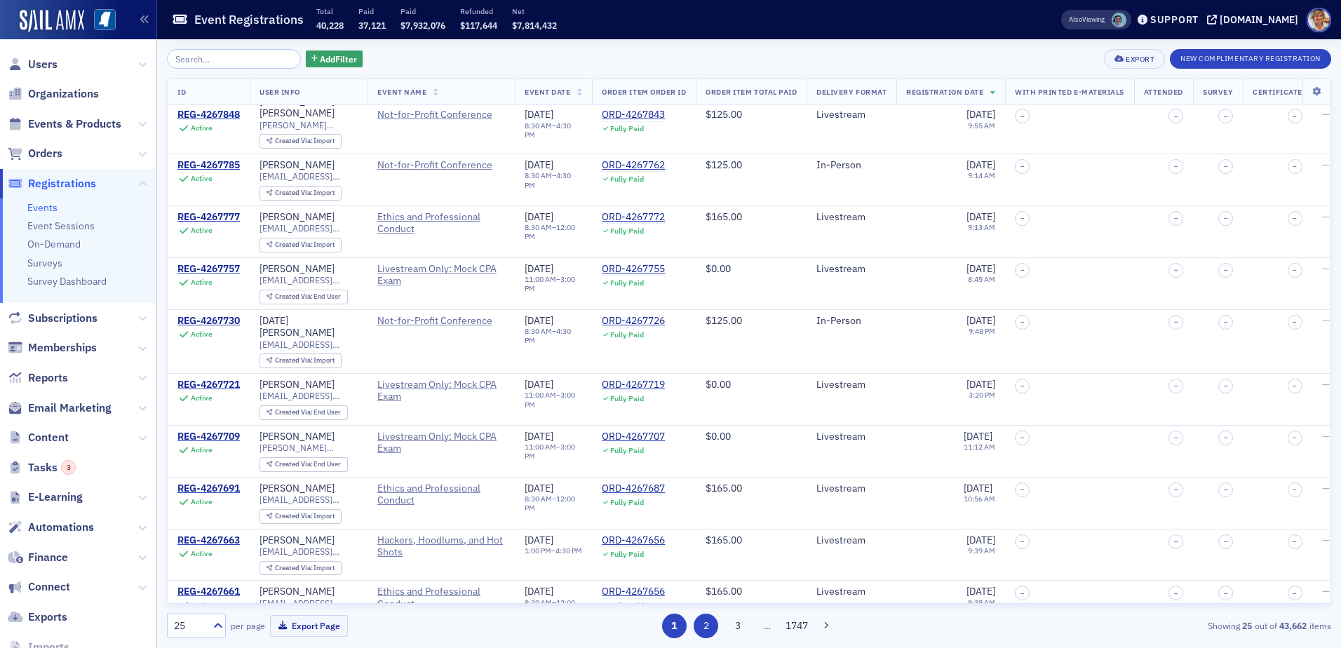
click at [707, 624] on button "2" at bounding box center [706, 626] width 25 height 25
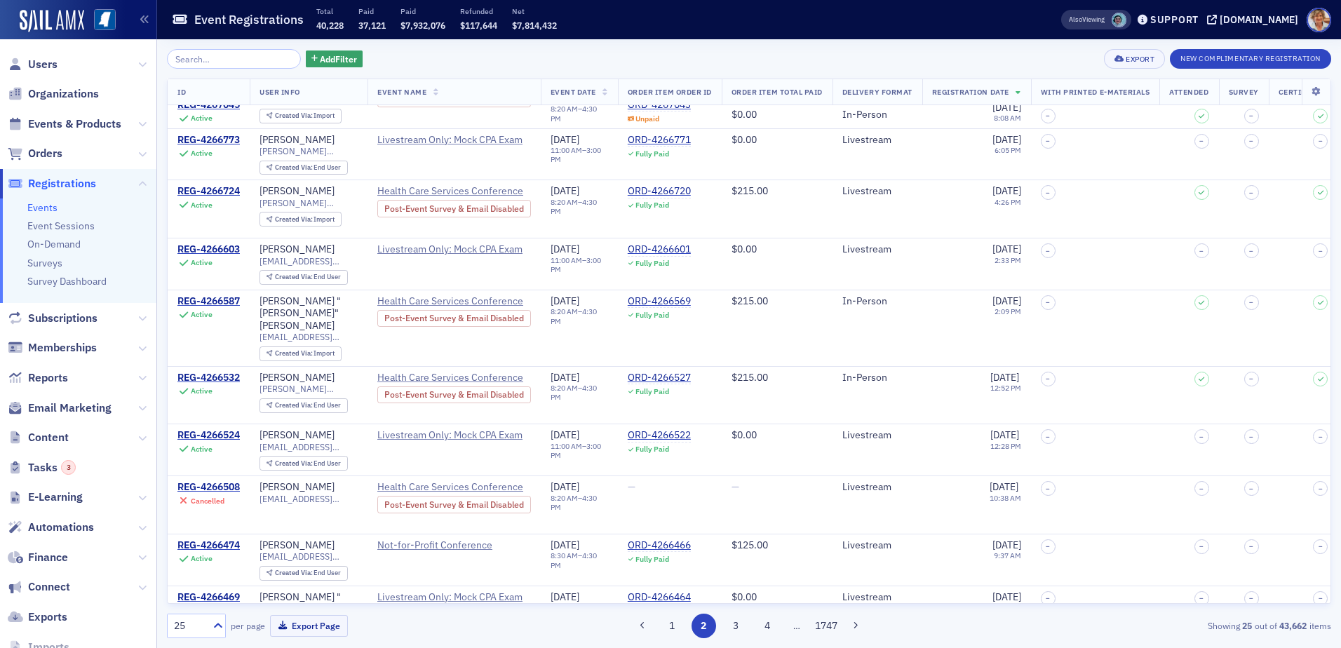
scroll to position [889, 0]
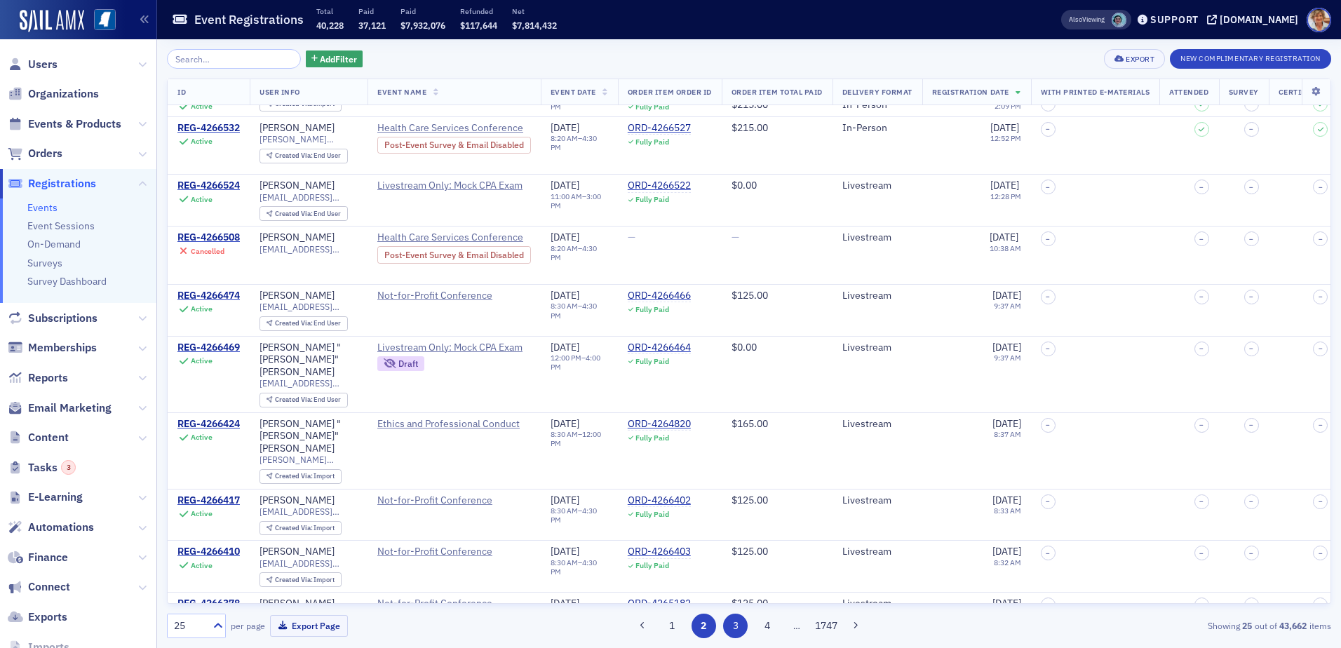
click at [733, 633] on button "3" at bounding box center [735, 626] width 25 height 25
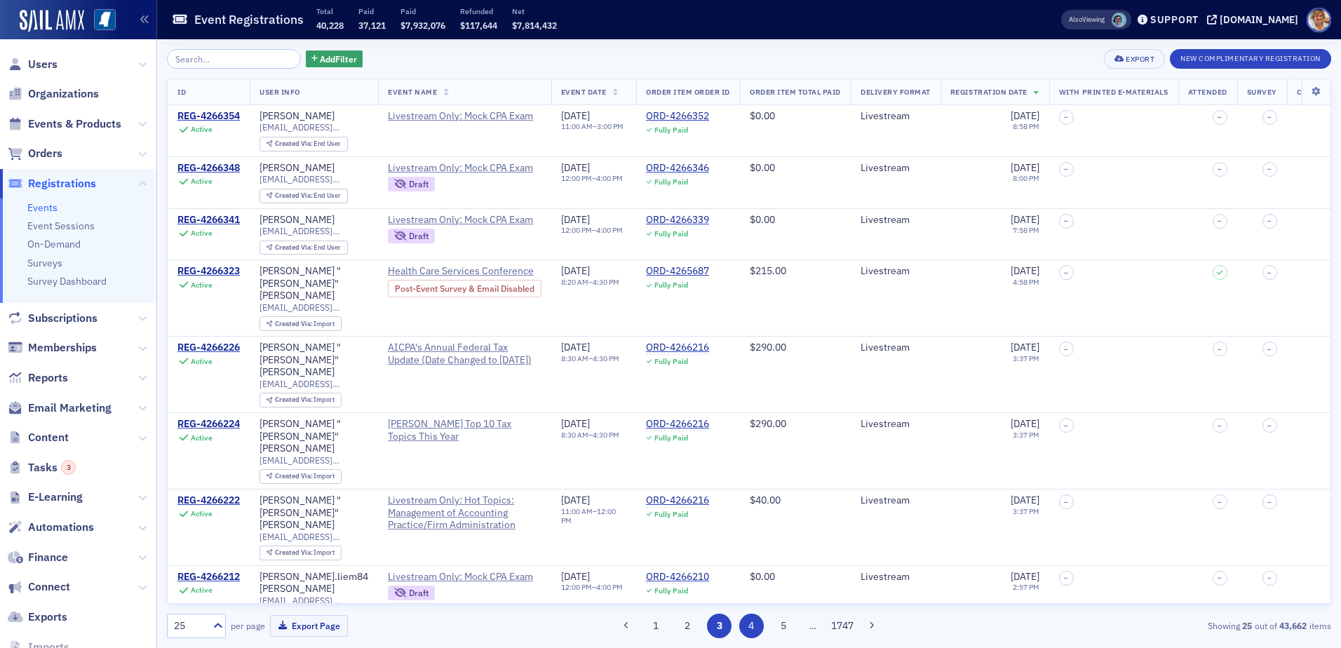
click at [750, 628] on button "4" at bounding box center [751, 626] width 25 height 25
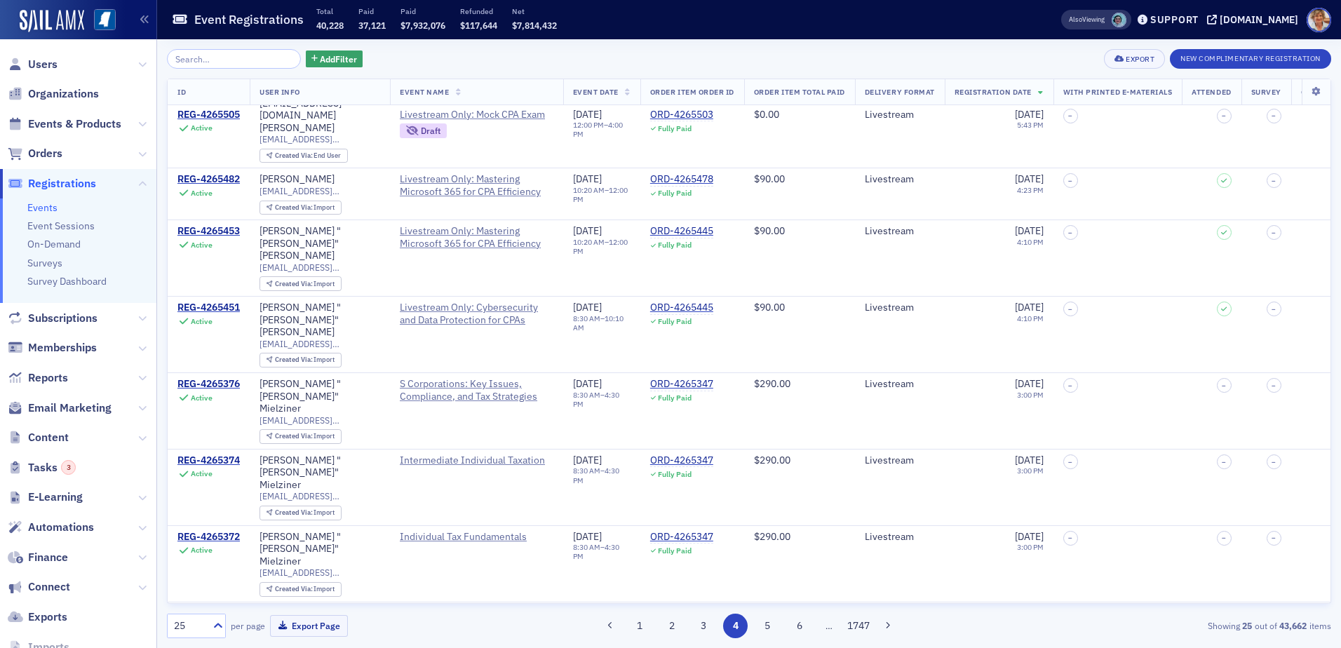
scroll to position [861, 0]
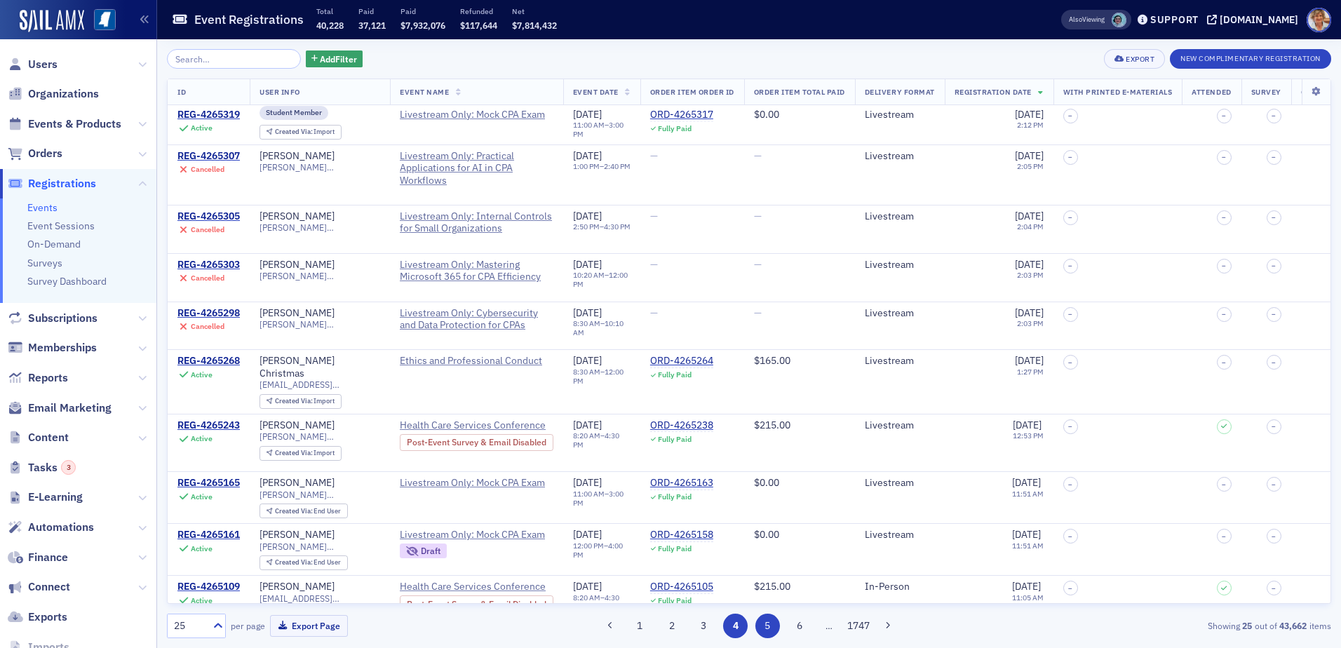
click at [774, 630] on button "5" at bounding box center [767, 626] width 25 height 25
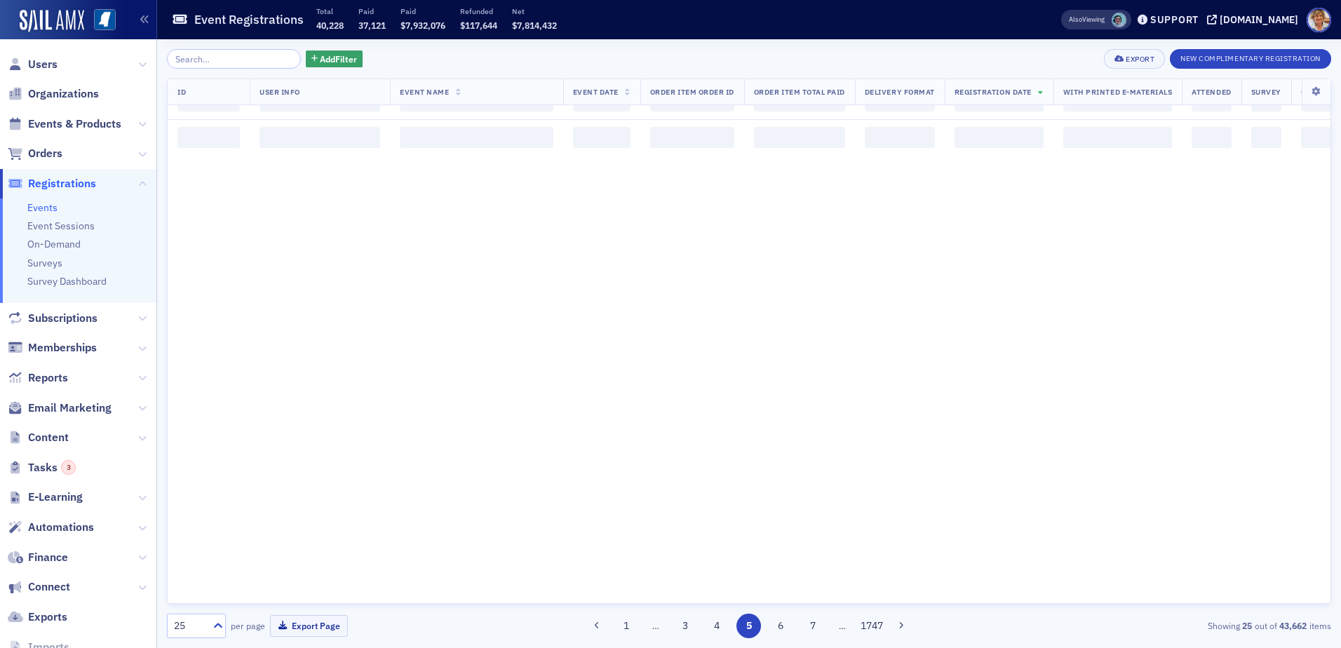
scroll to position [0, 0]
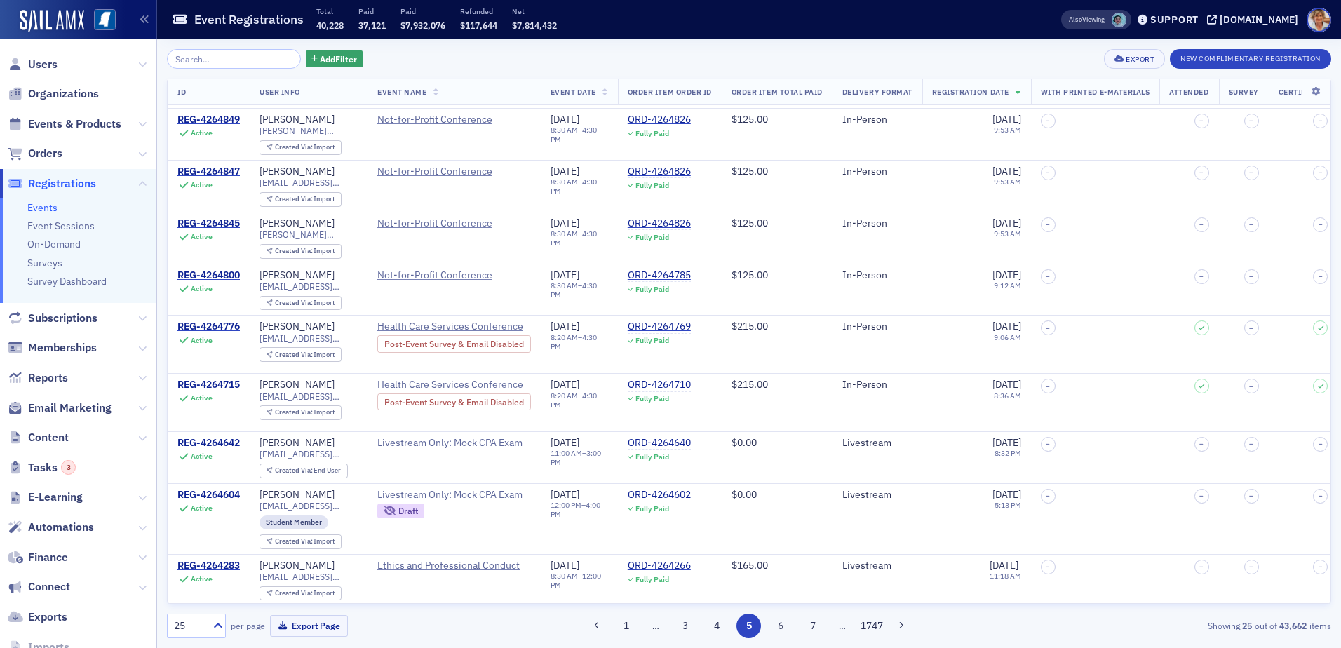
scroll to position [896, 0]
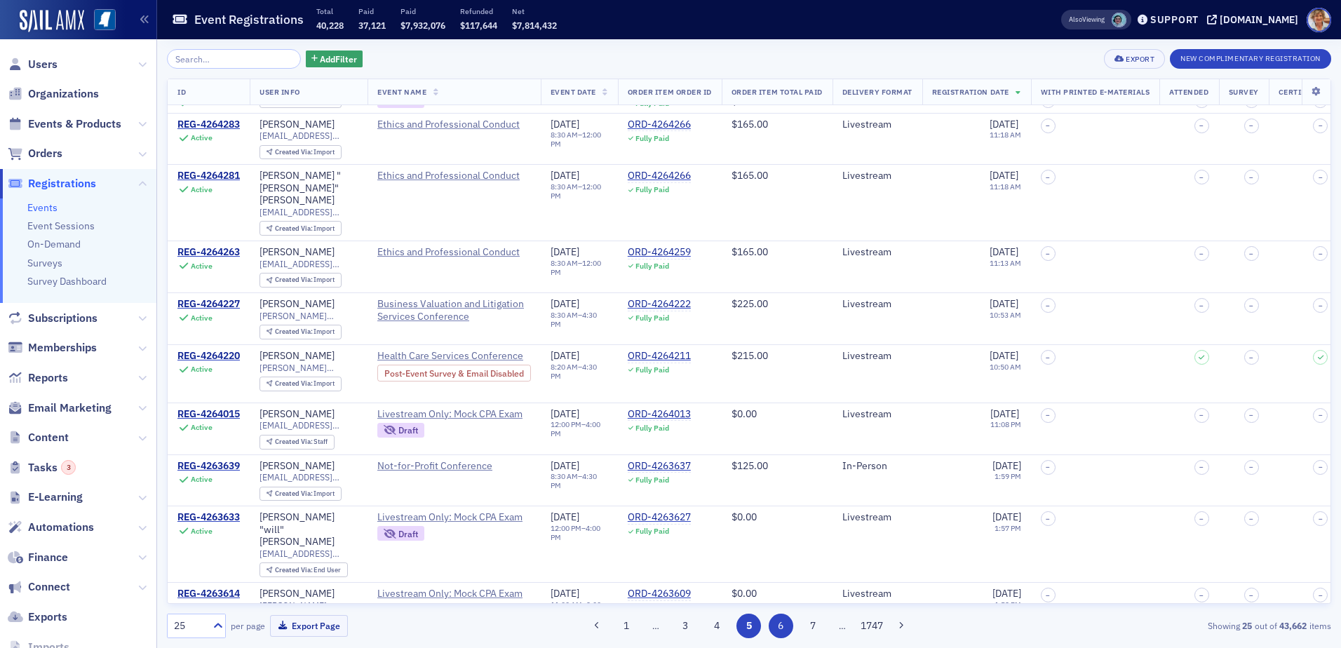
click at [790, 624] on button "6" at bounding box center [781, 626] width 25 height 25
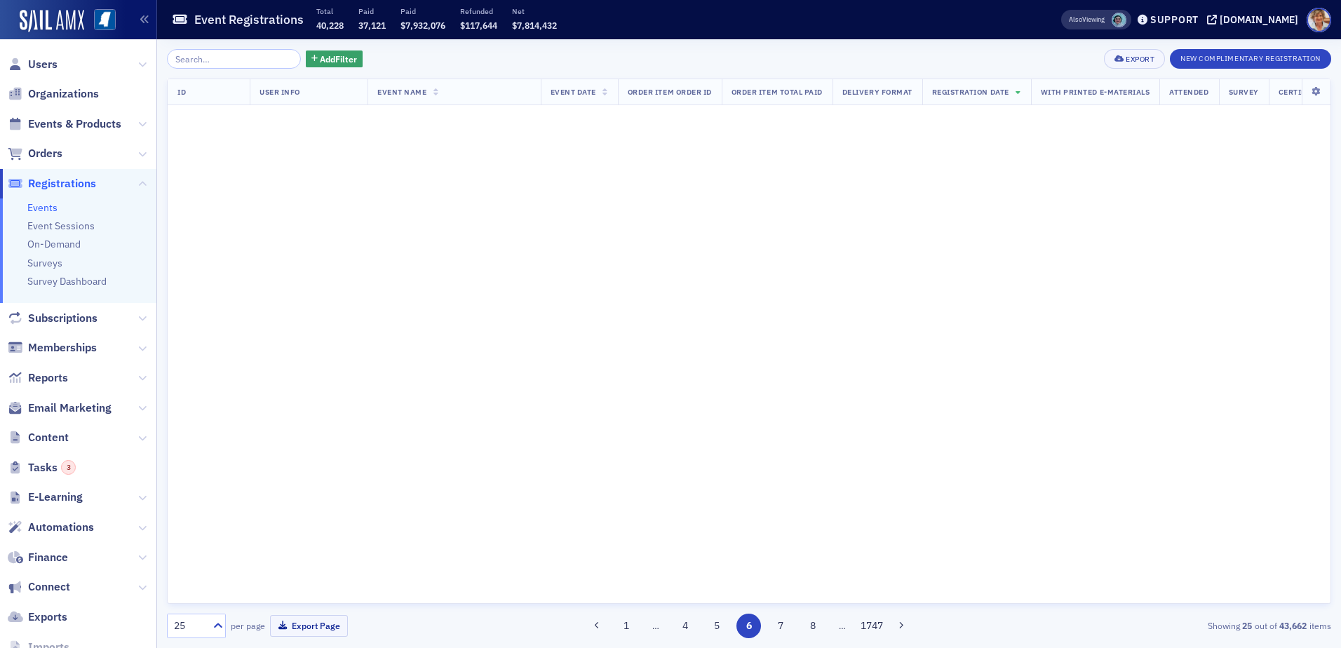
scroll to position [0, 0]
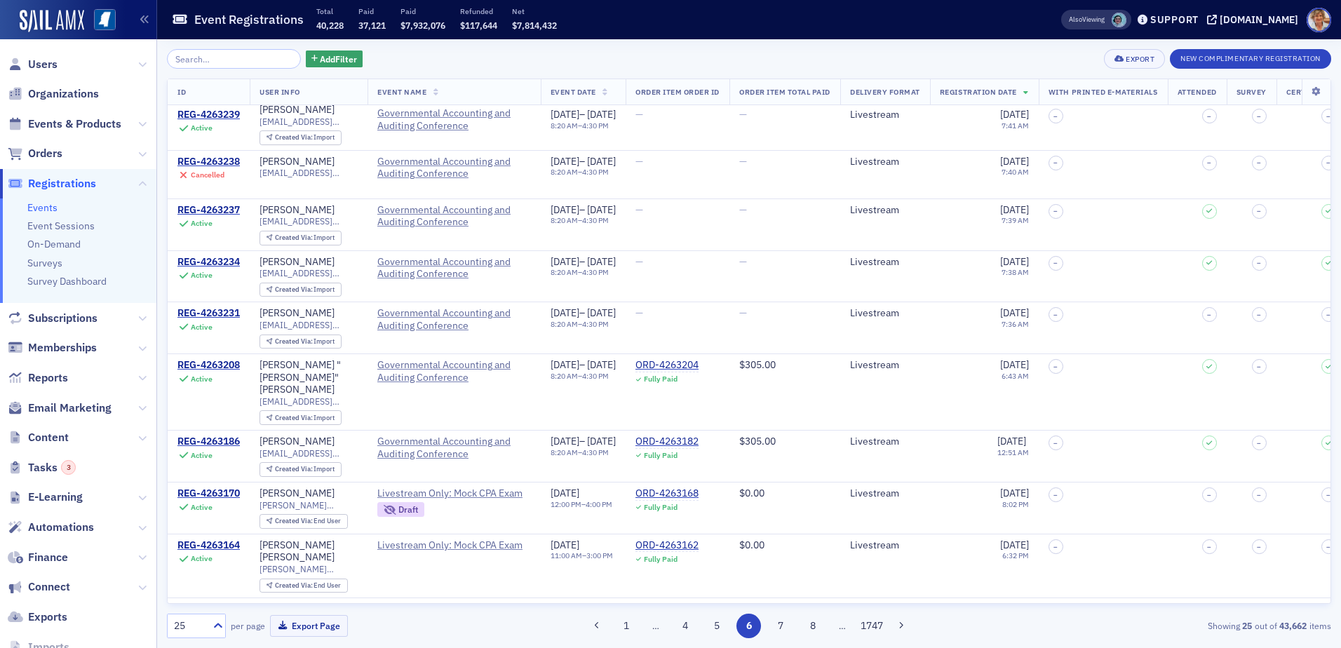
scroll to position [871, 0]
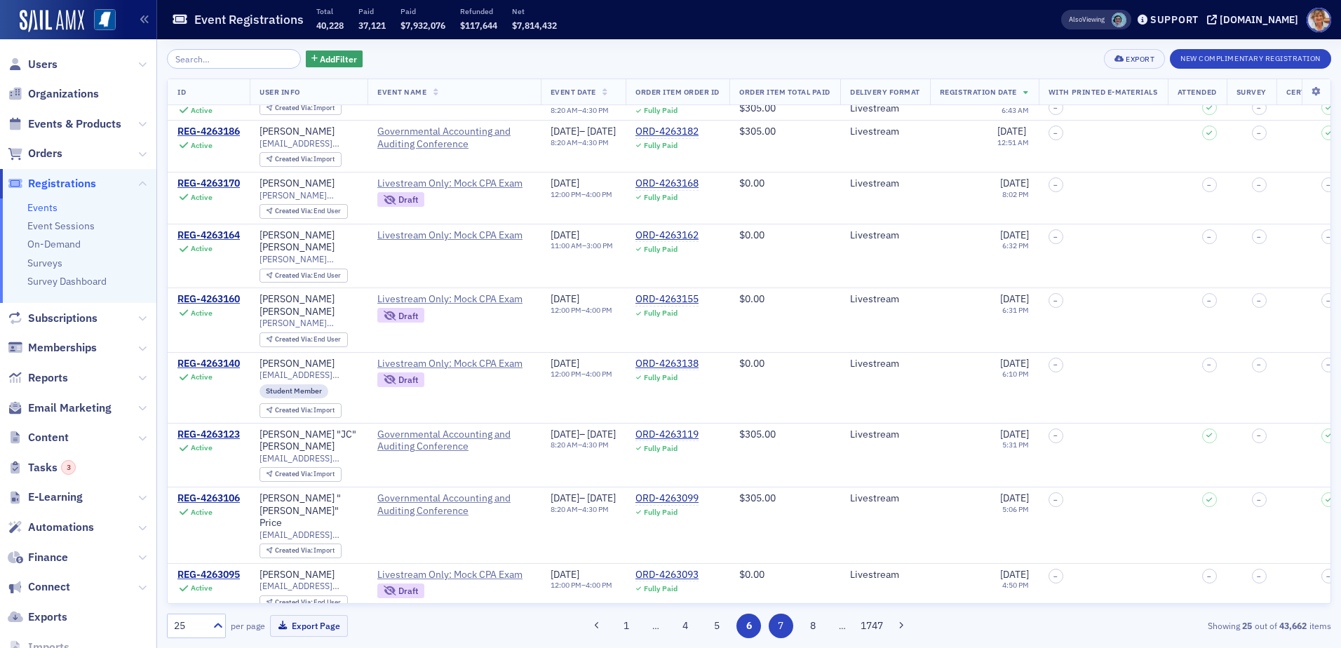
click at [789, 633] on button "7" at bounding box center [781, 626] width 25 height 25
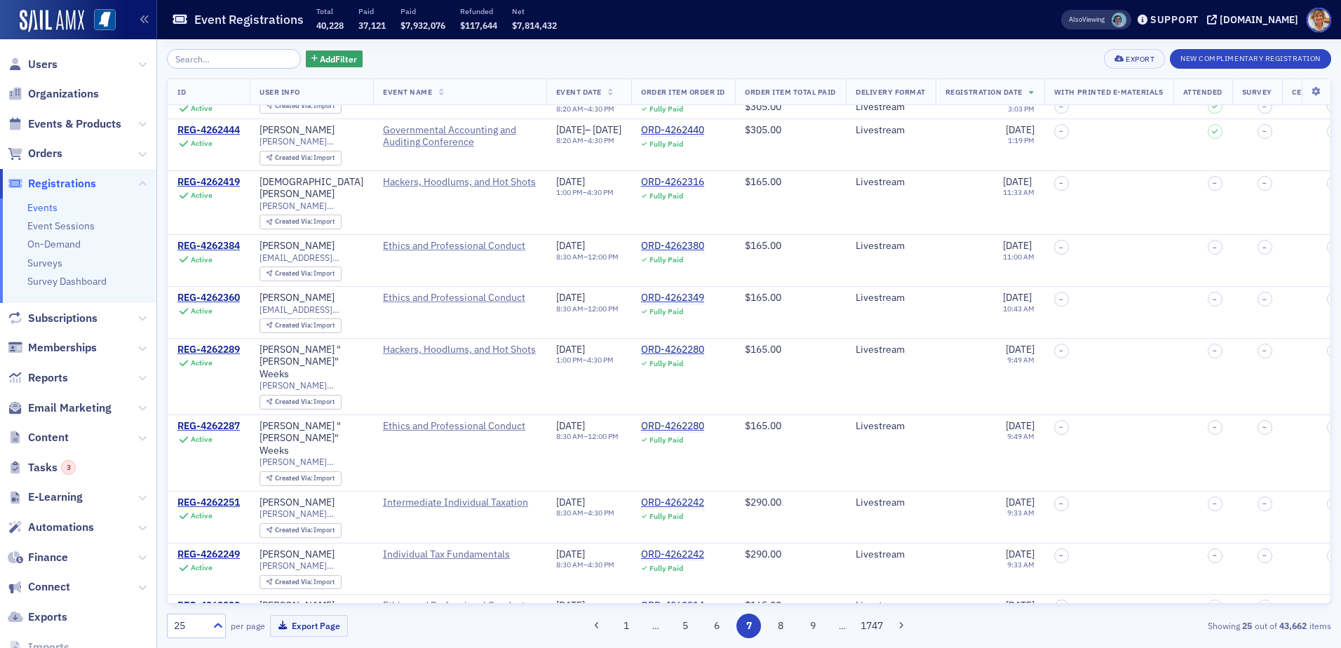
scroll to position [927, 0]
click at [777, 621] on button "8" at bounding box center [781, 626] width 25 height 25
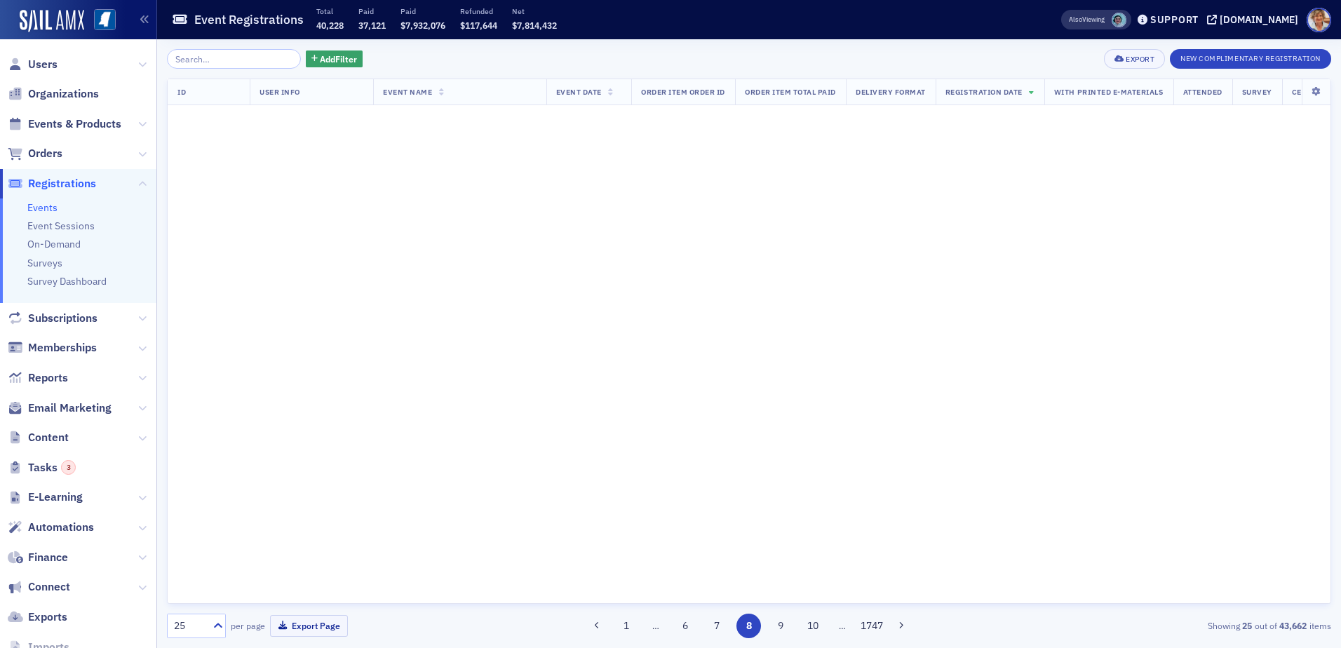
scroll to position [0, 0]
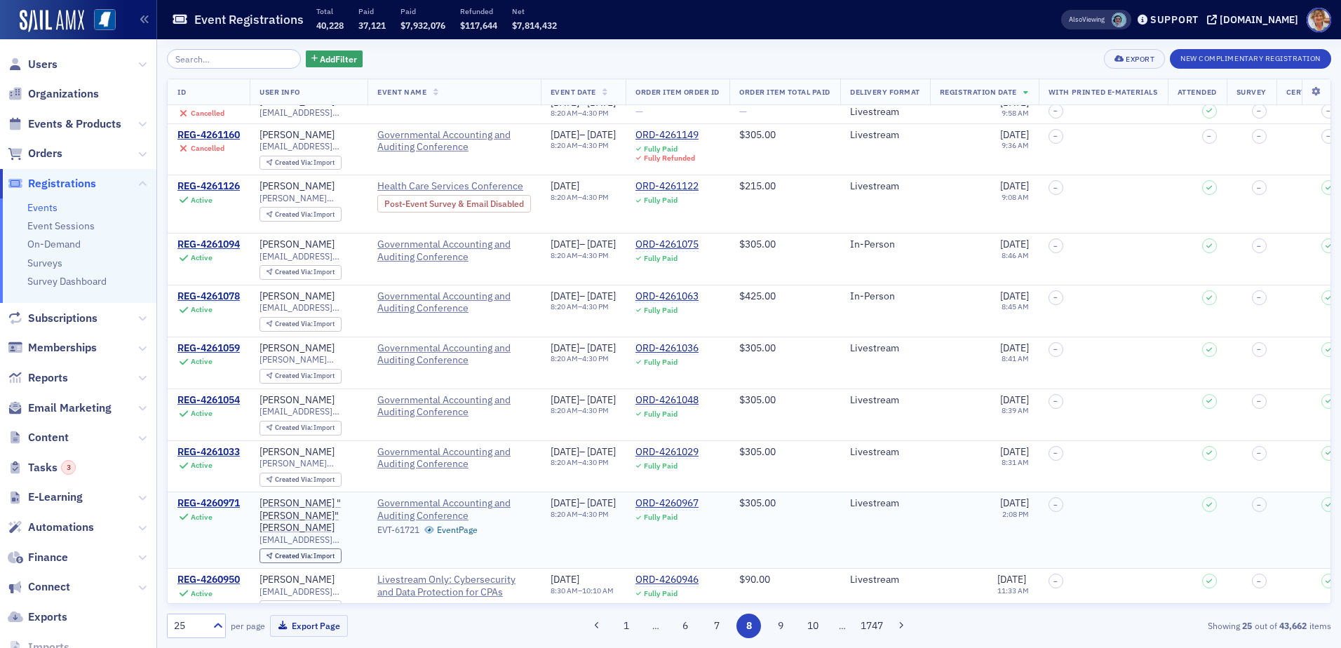
scroll to position [887, 0]
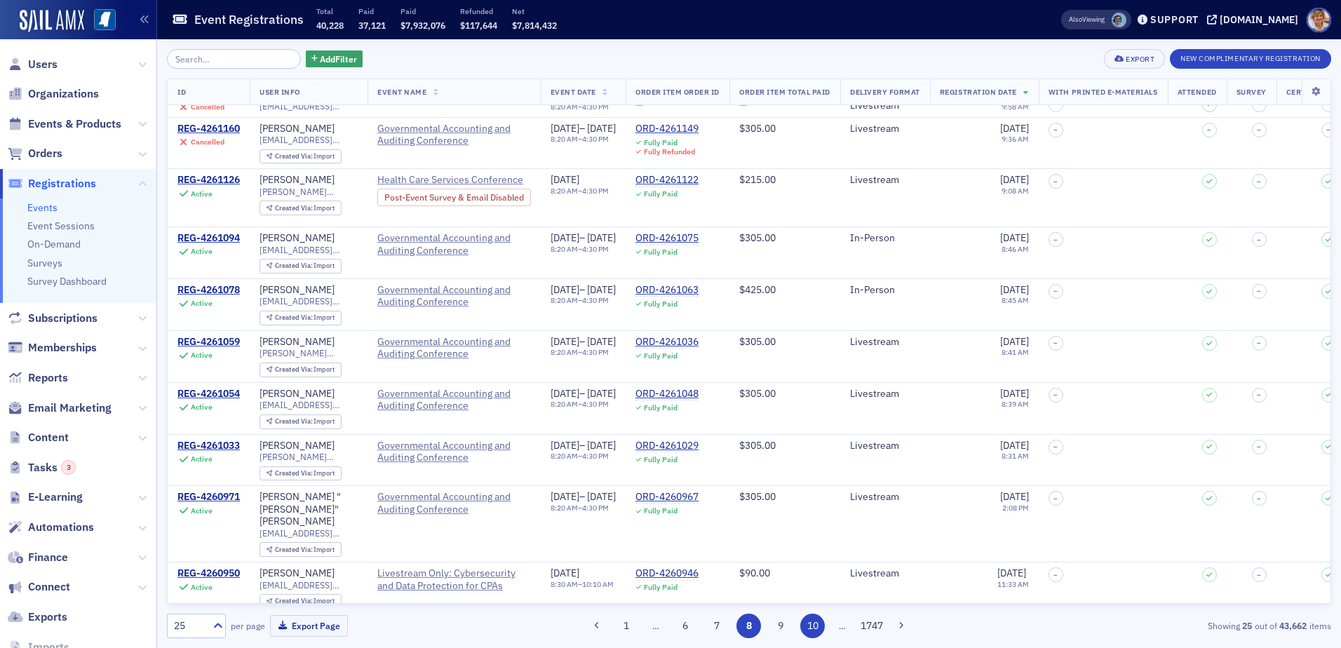
click at [783, 631] on button "9" at bounding box center [781, 626] width 25 height 25
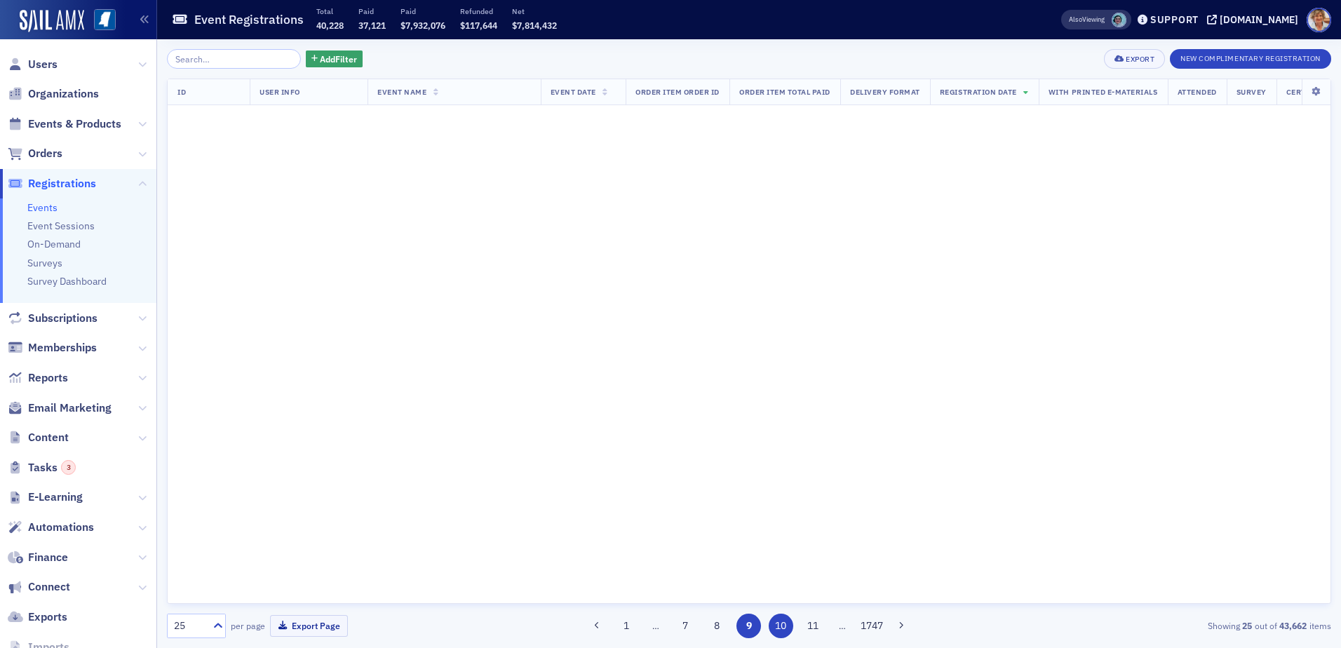
scroll to position [0, 0]
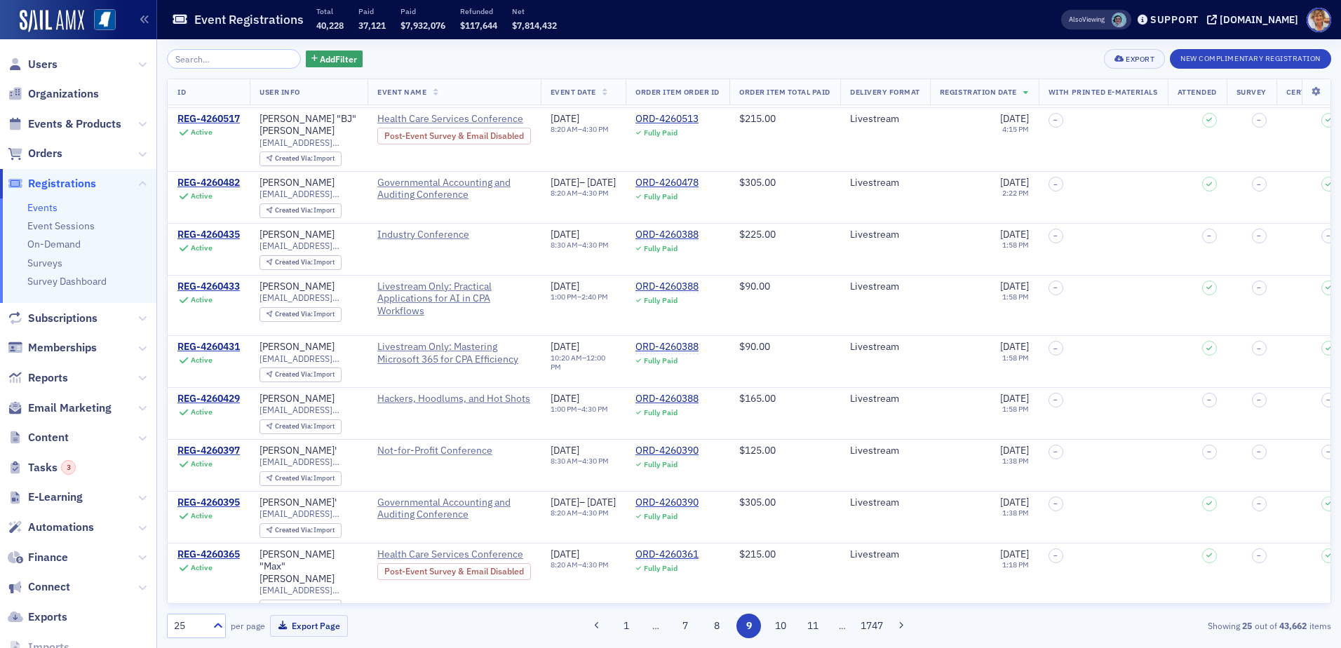
scroll to position [884, 0]
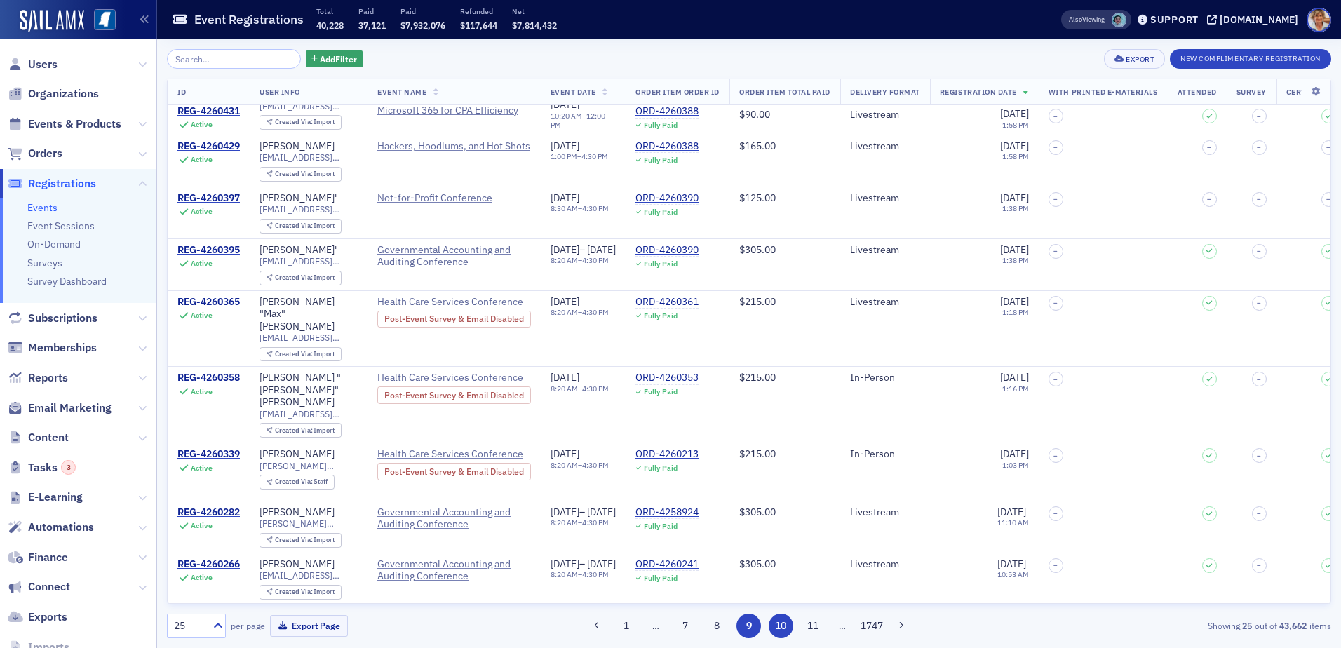
click at [779, 627] on button "10" at bounding box center [781, 626] width 25 height 25
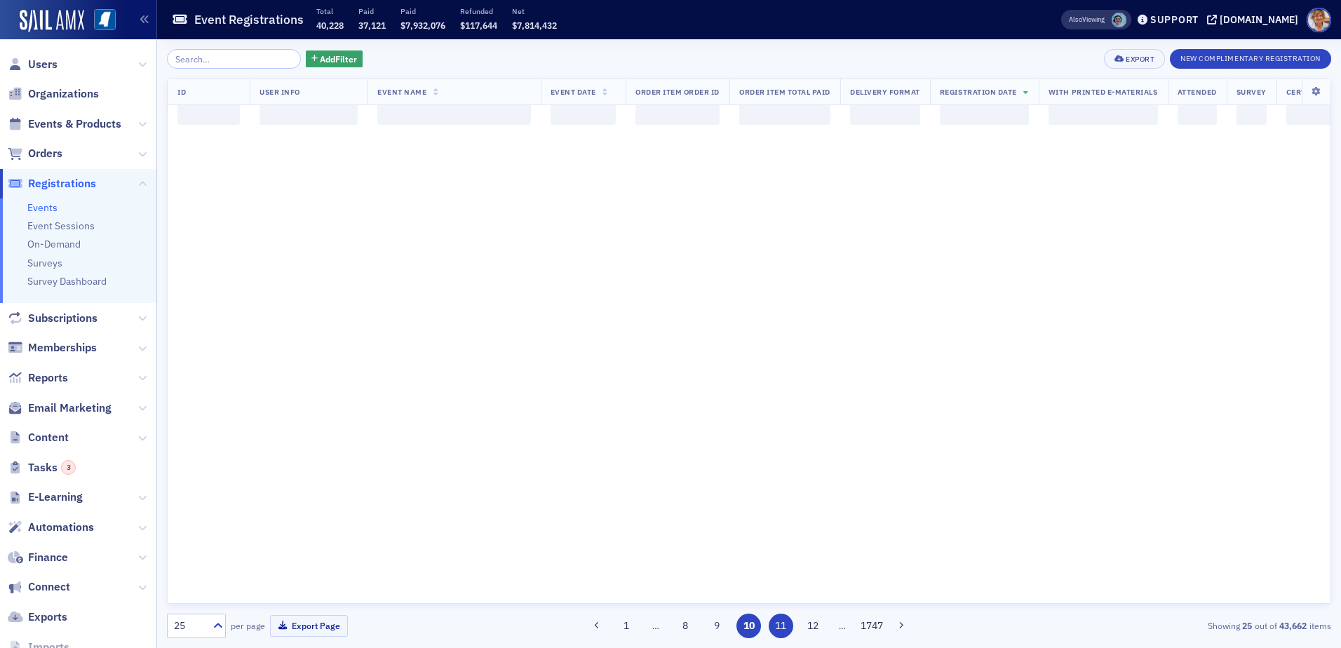
scroll to position [0, 0]
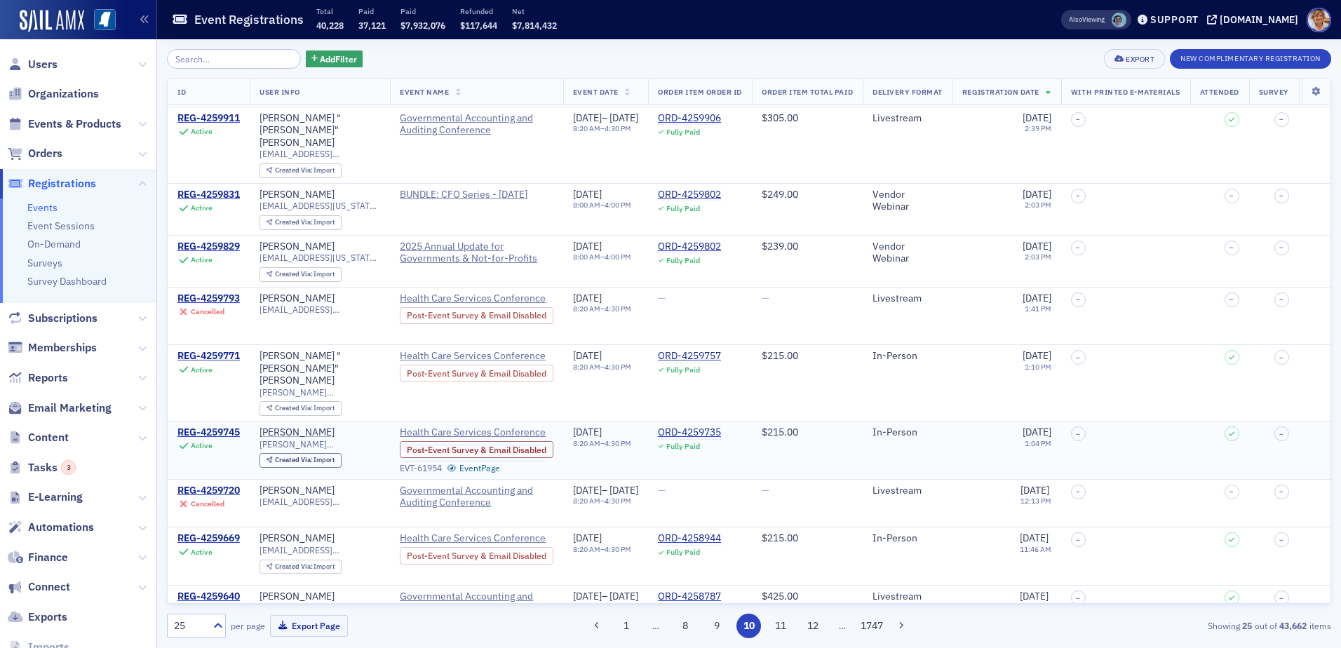
scroll to position [853, 0]
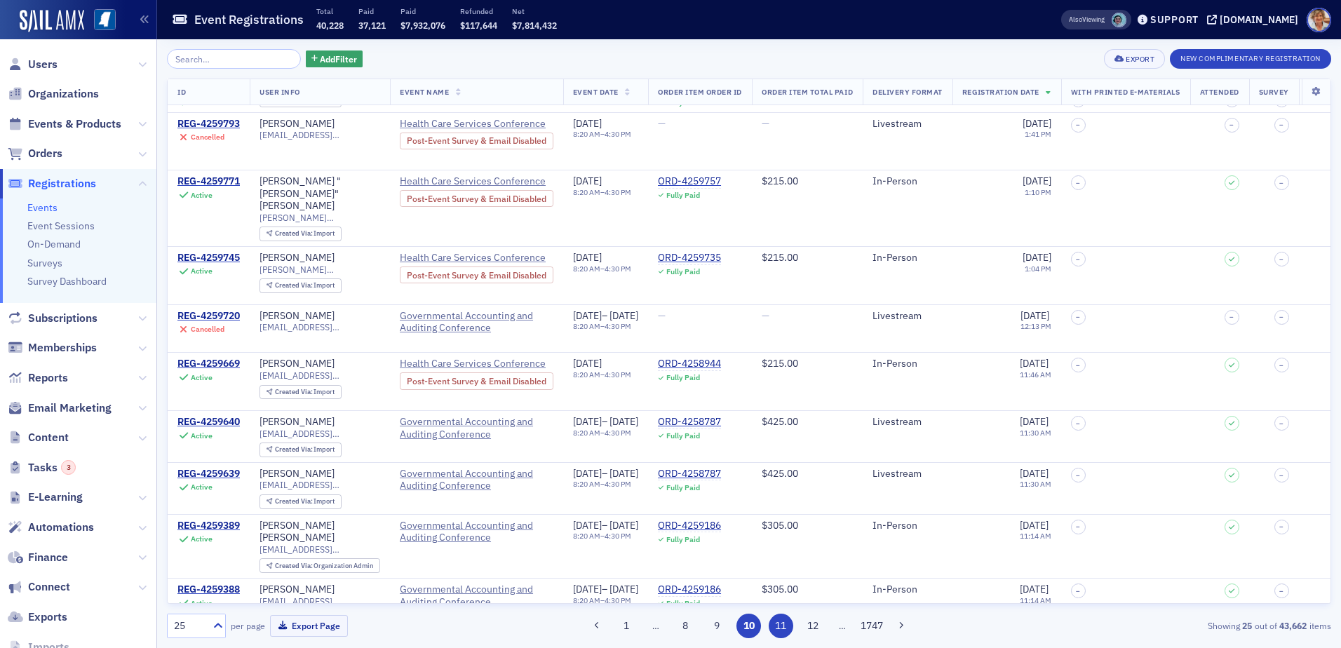
click at [778, 627] on button "11" at bounding box center [781, 626] width 25 height 25
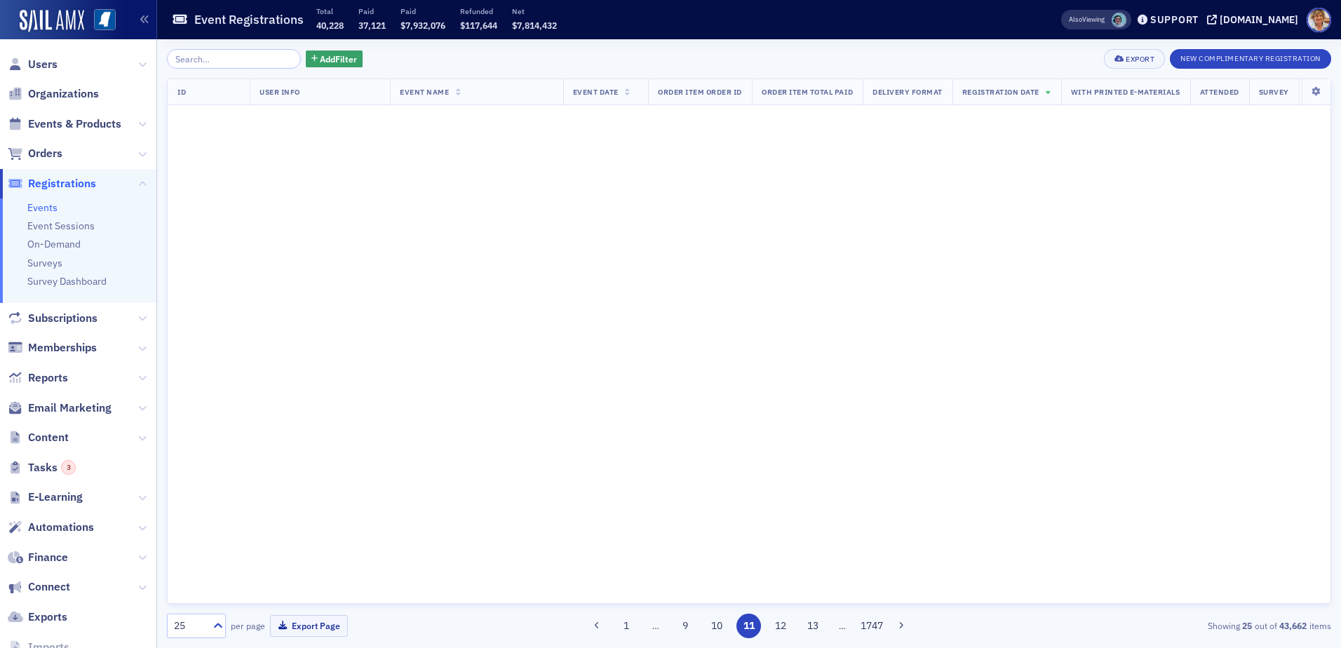
scroll to position [0, 0]
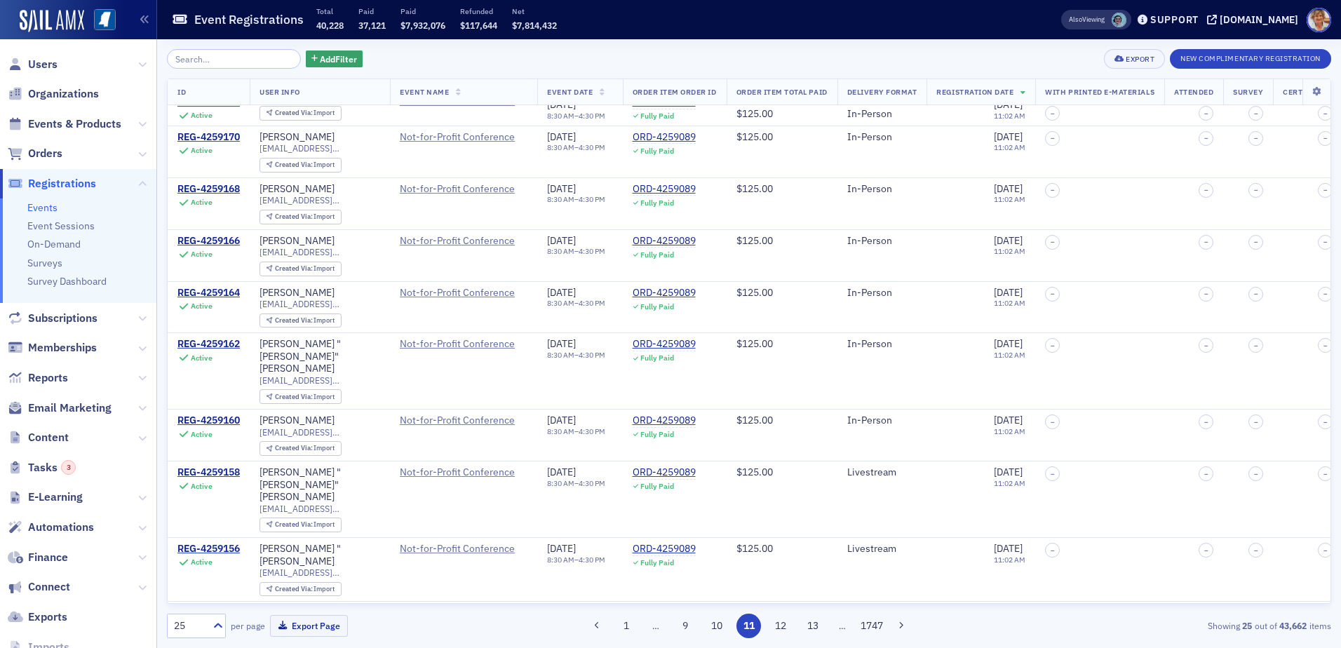
scroll to position [807, 0]
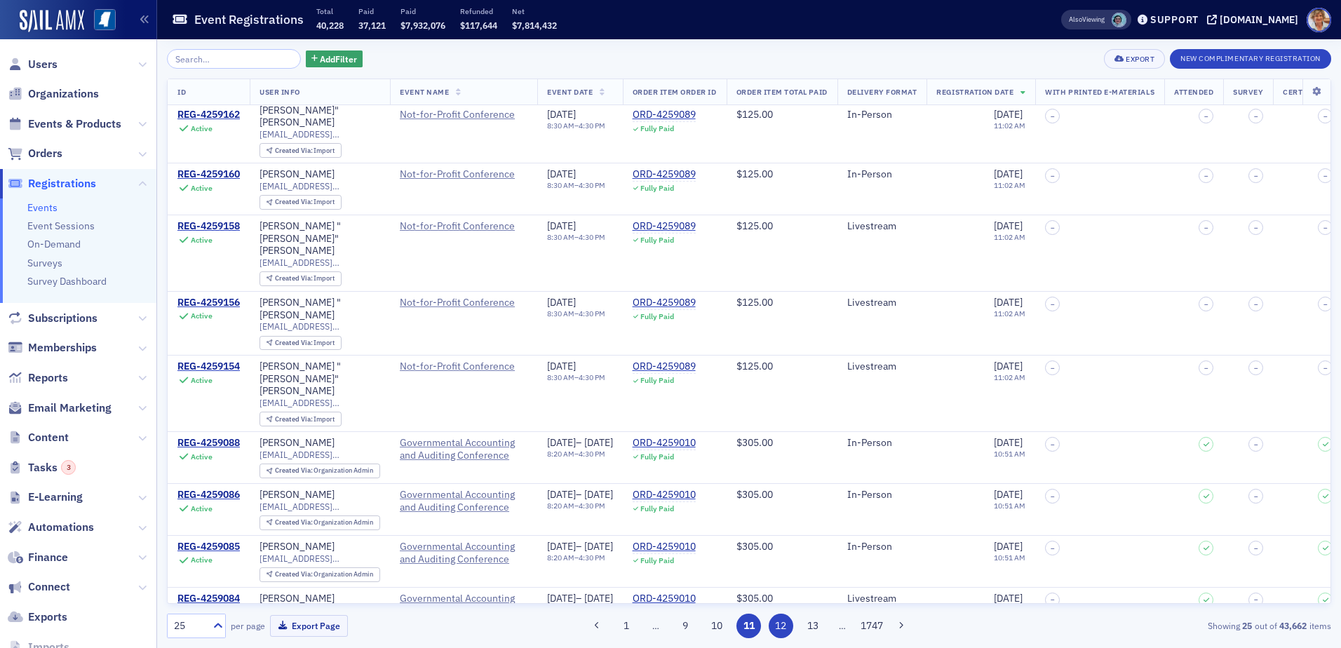
click at [780, 628] on button "12" at bounding box center [781, 626] width 25 height 25
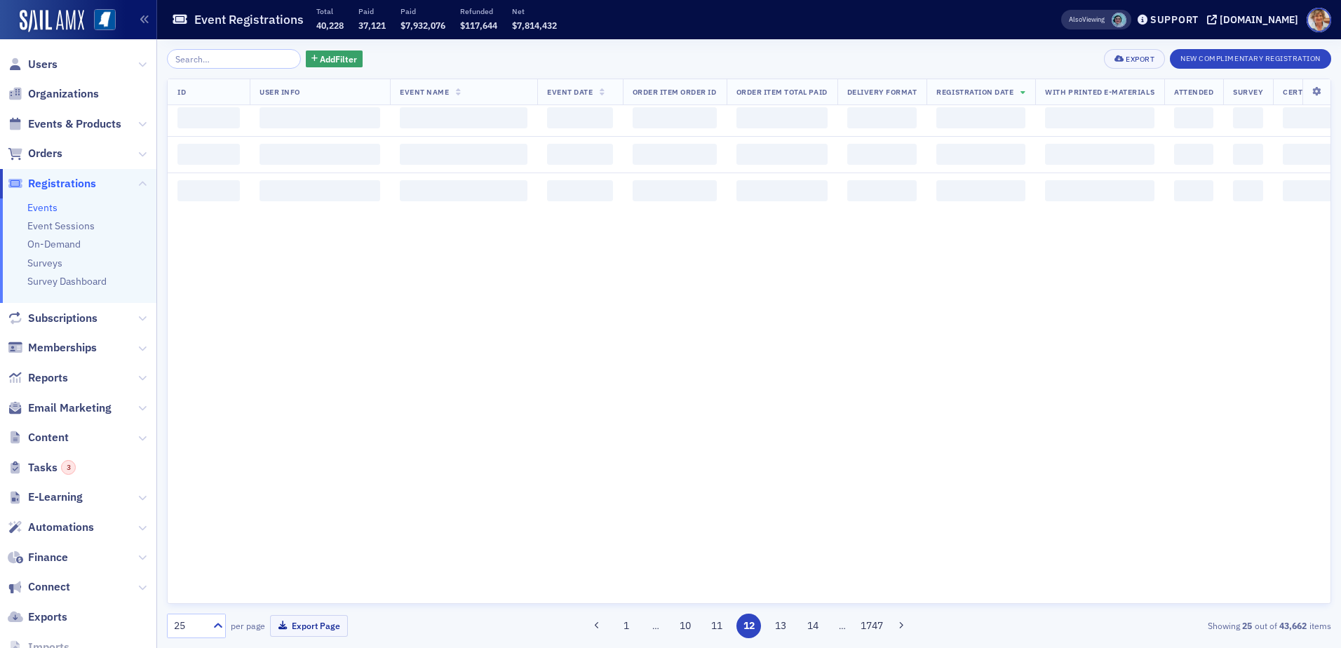
scroll to position [0, 0]
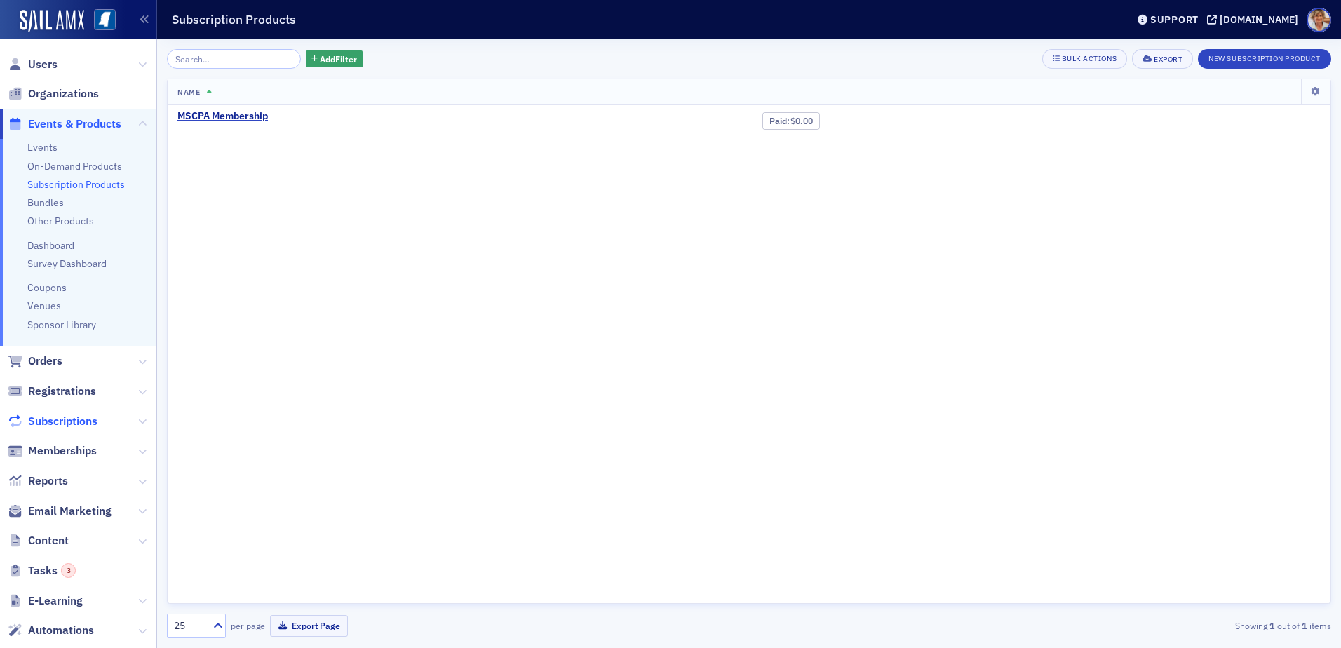
click at [55, 417] on span "Subscriptions" at bounding box center [62, 421] width 69 height 15
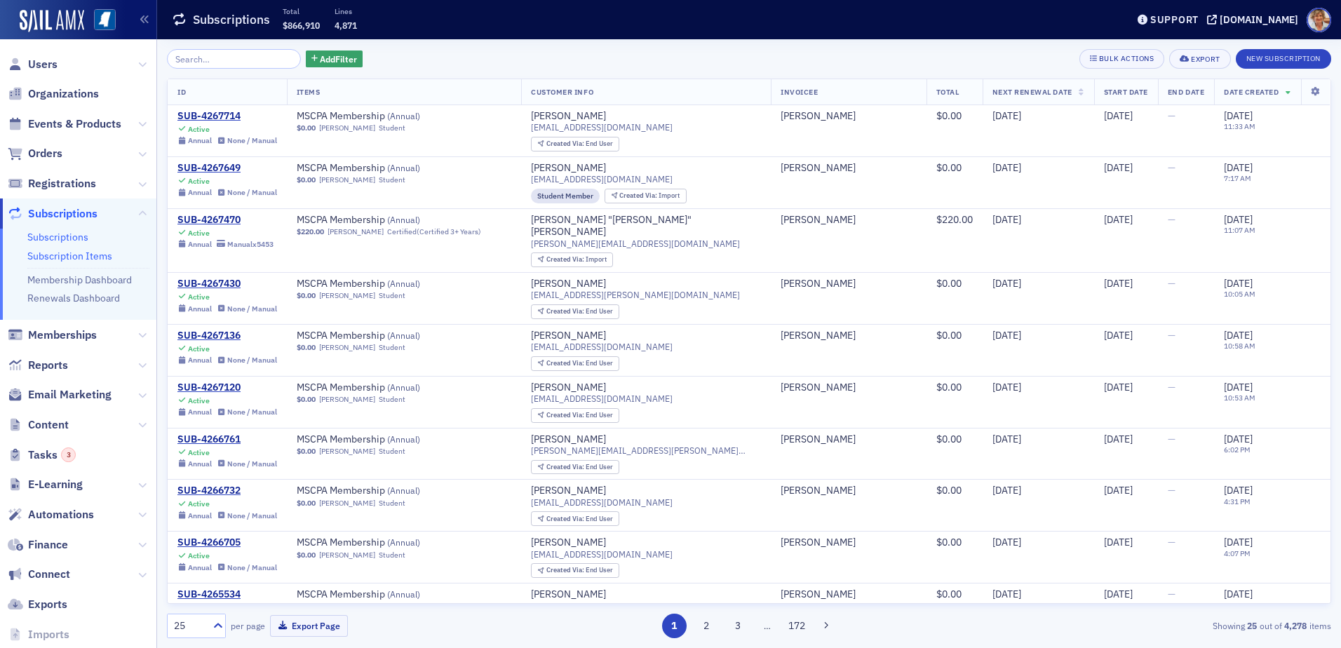
click at [51, 252] on link "Subscription Items" at bounding box center [69, 256] width 85 height 13
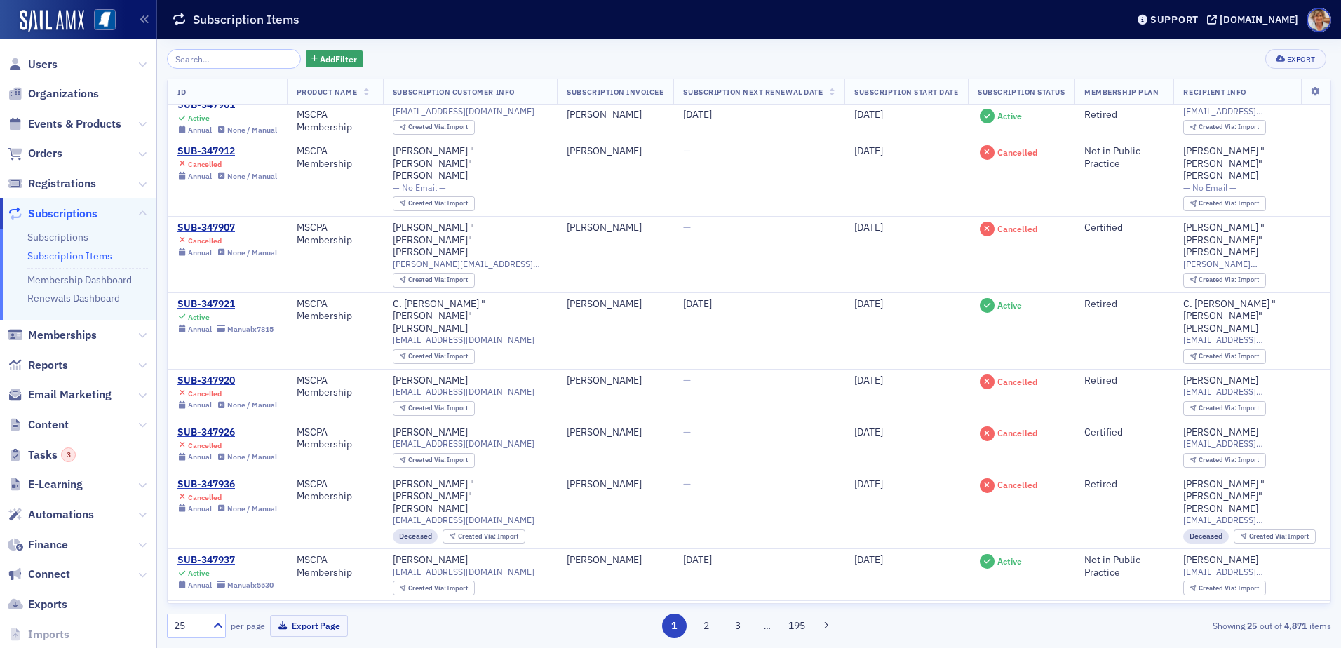
scroll to position [854, 0]
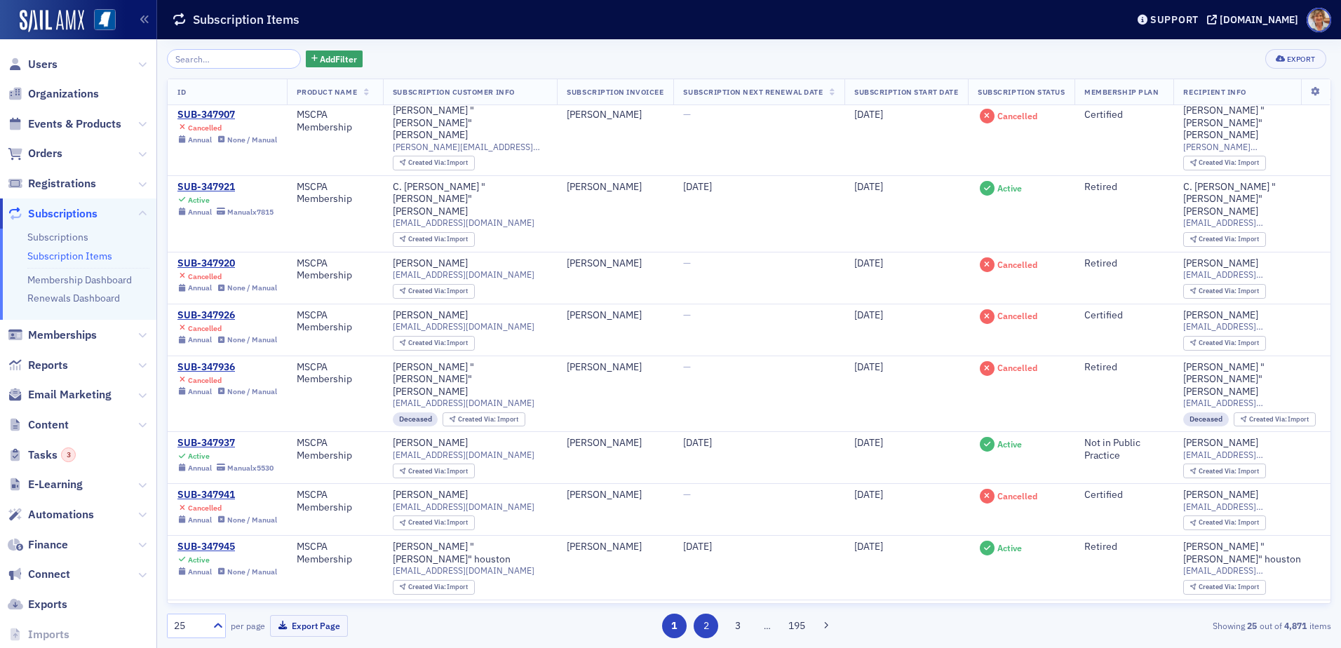
click at [699, 621] on button "2" at bounding box center [706, 626] width 25 height 25
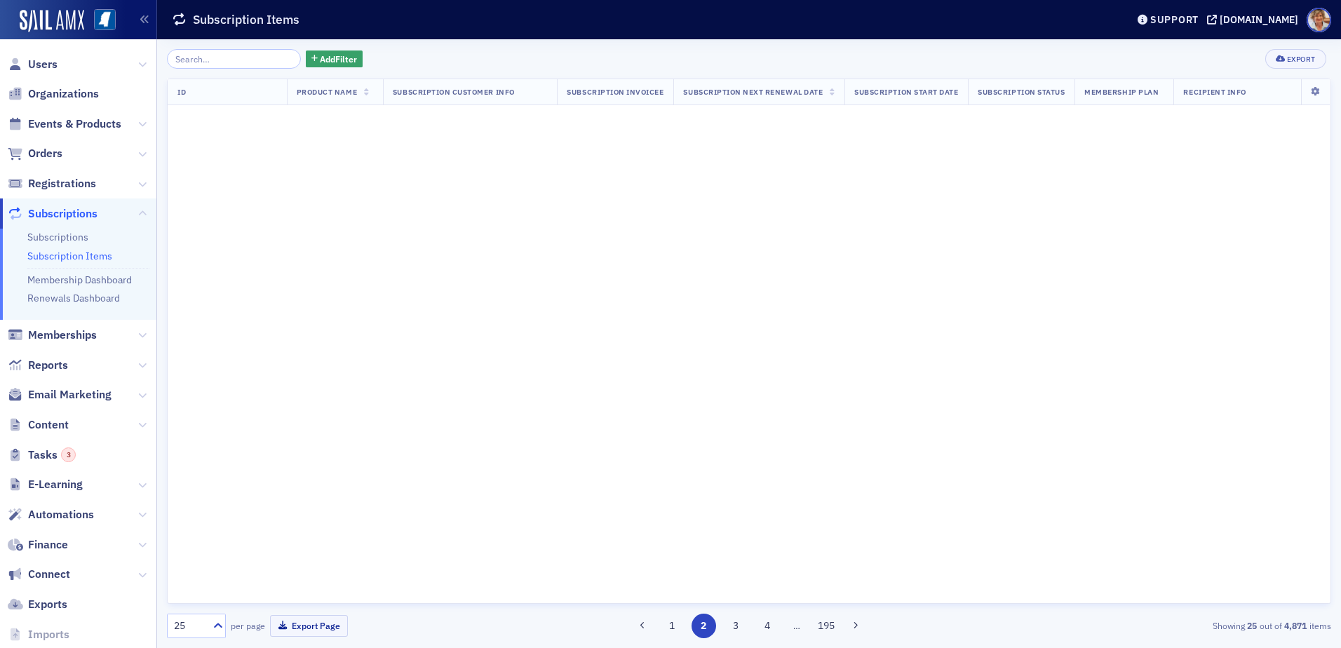
scroll to position [0, 0]
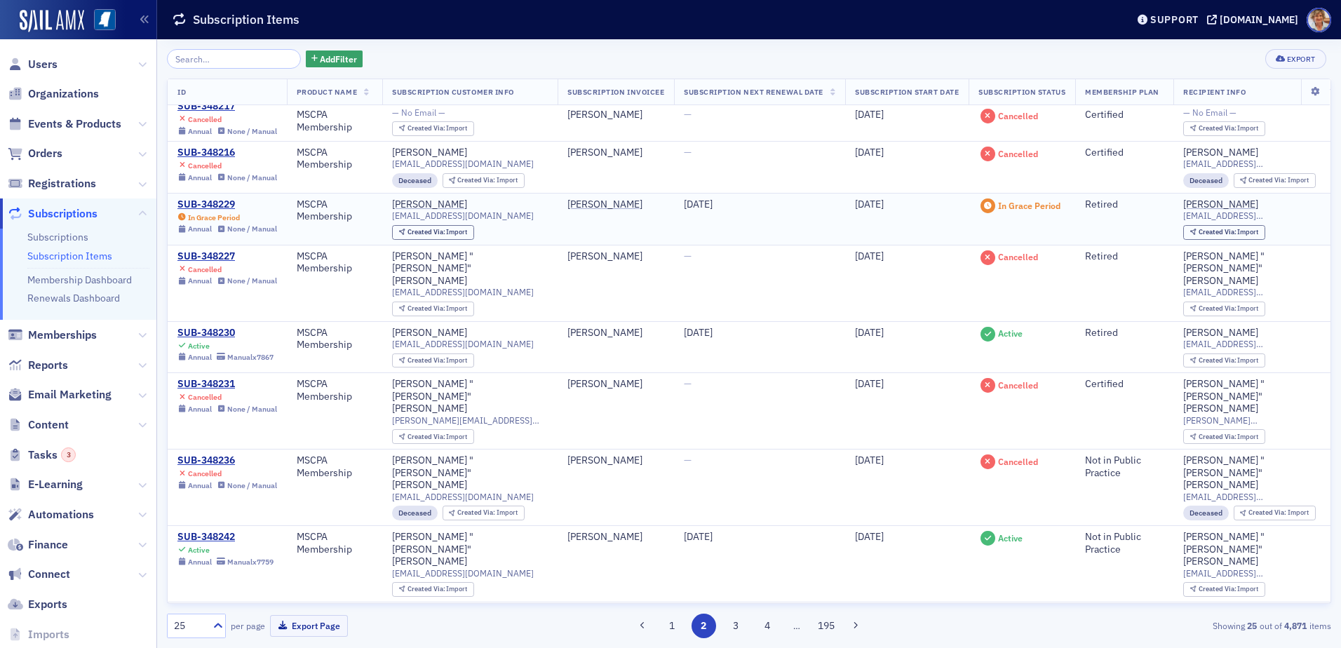
scroll to position [910, 0]
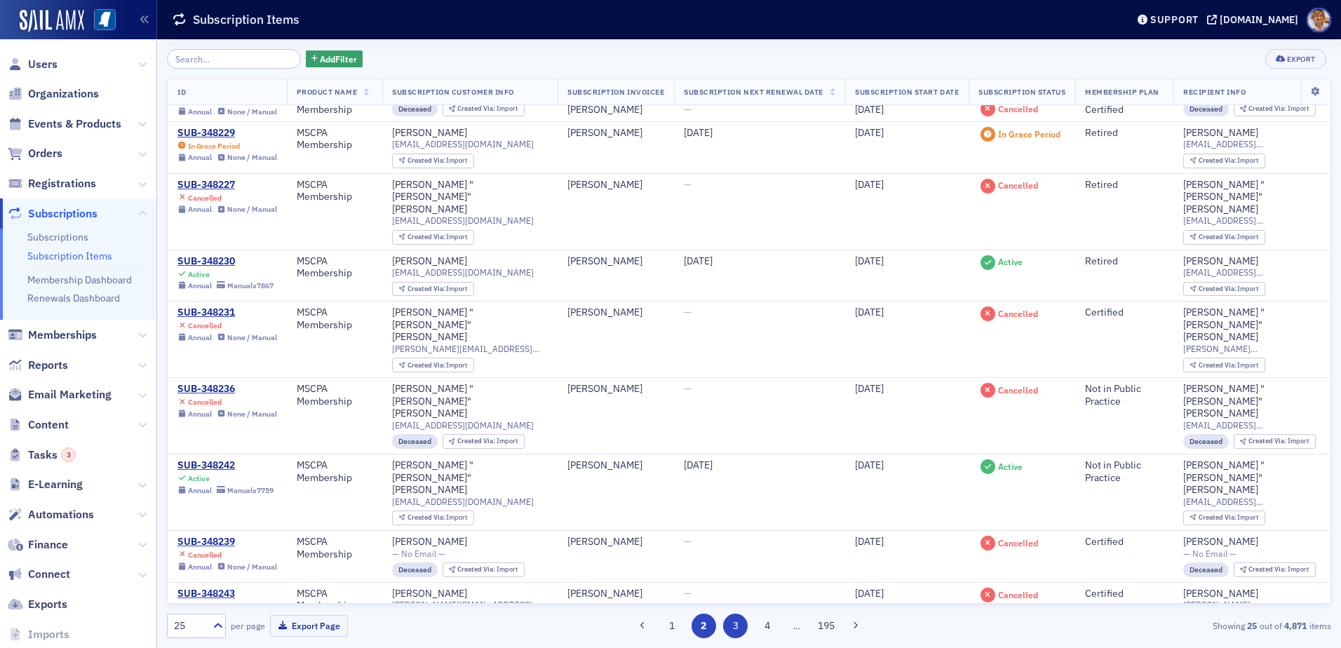
click at [742, 629] on button "3" at bounding box center [735, 626] width 25 height 25
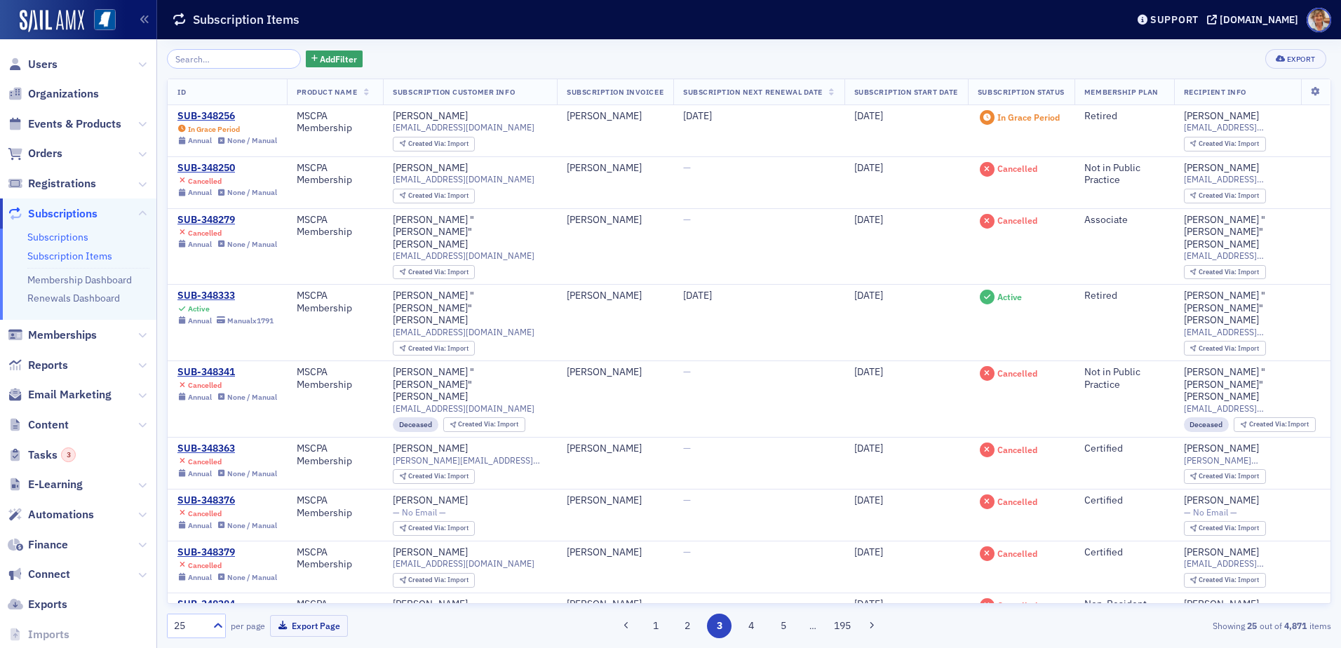
click at [65, 236] on link "Subscriptions" at bounding box center [57, 237] width 61 height 13
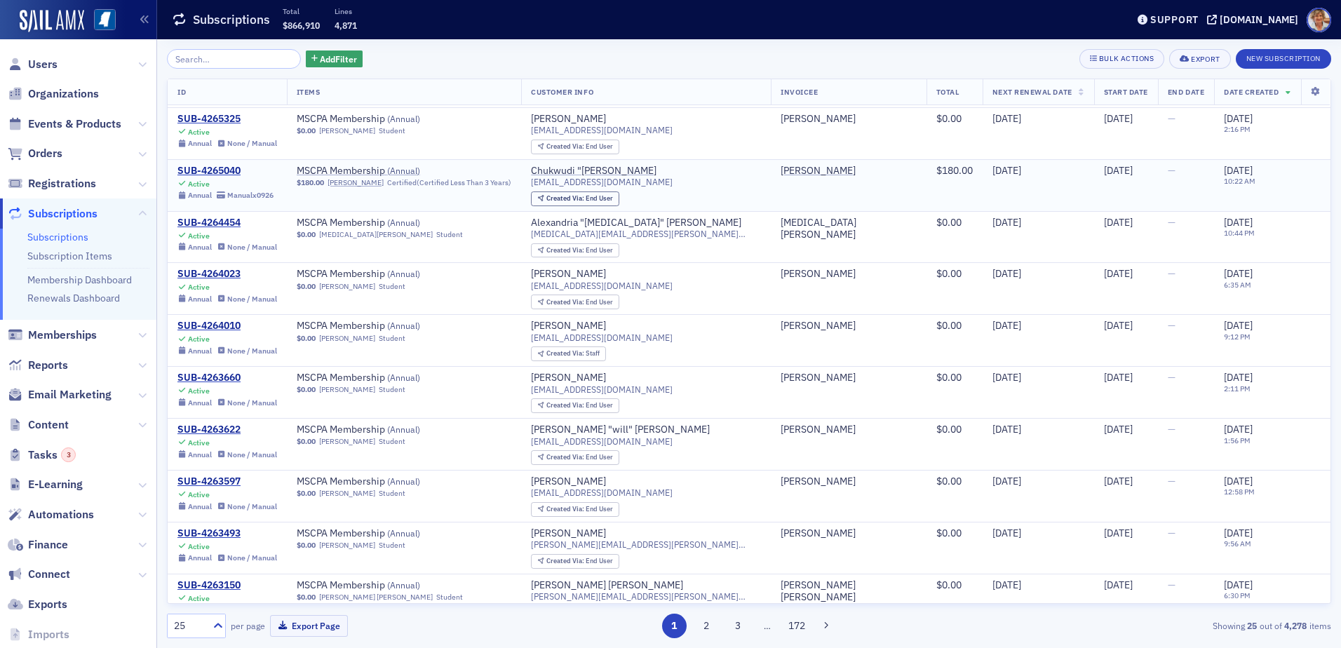
scroll to position [797, 0]
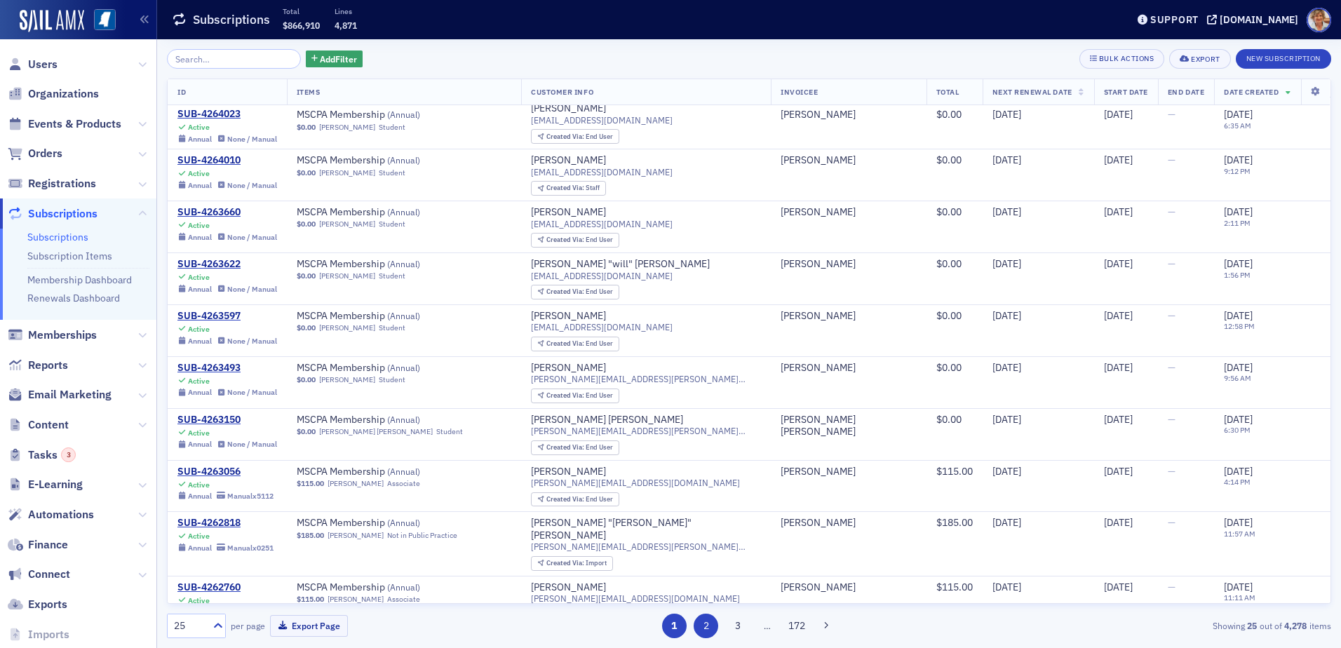
click at [703, 627] on button "2" at bounding box center [706, 626] width 25 height 25
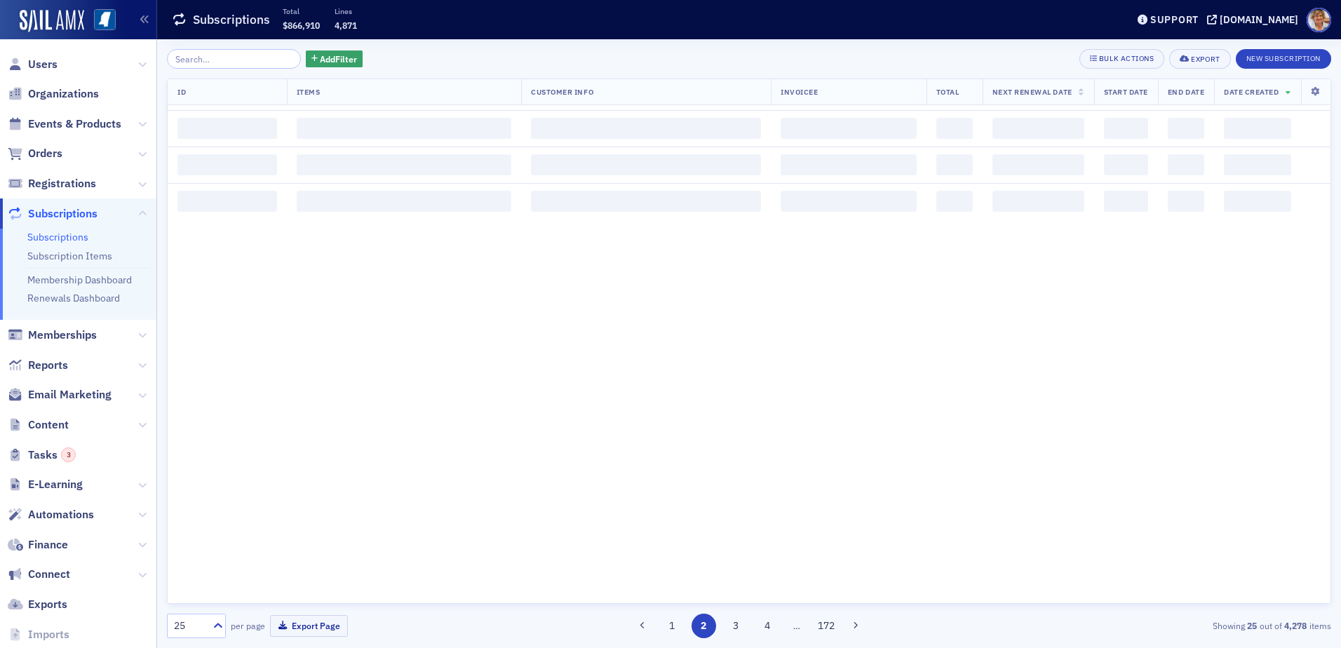
scroll to position [0, 0]
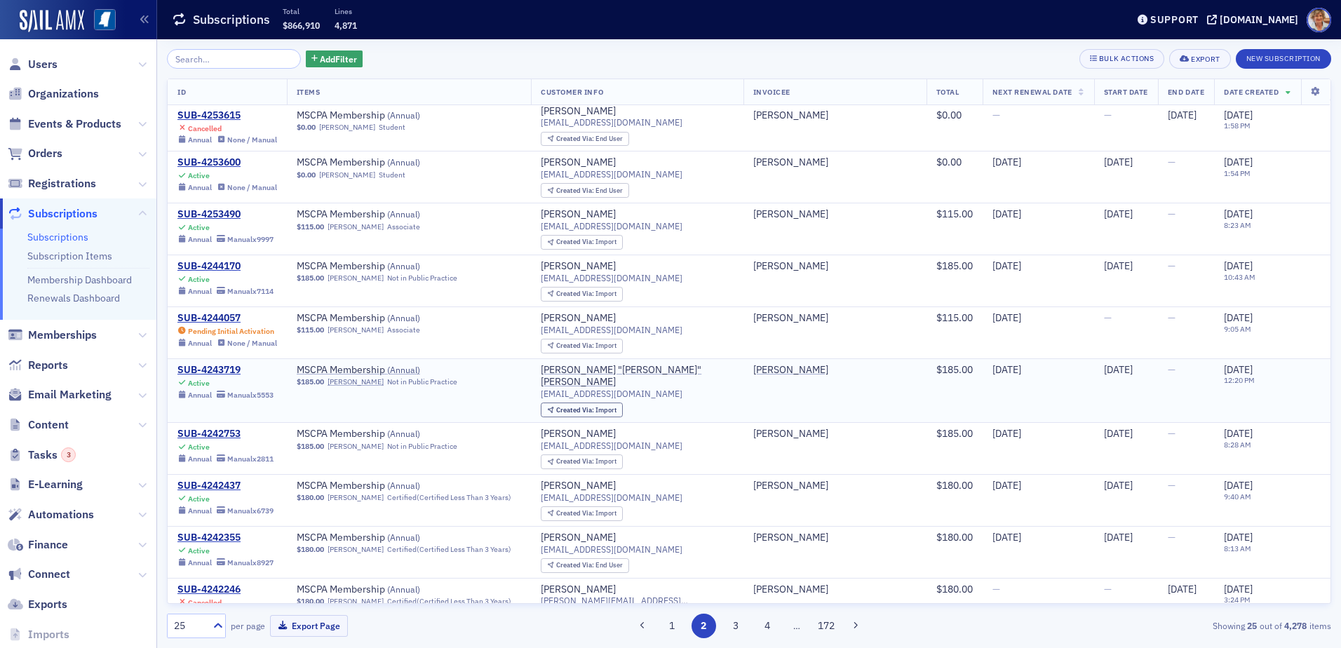
scroll to position [797, 0]
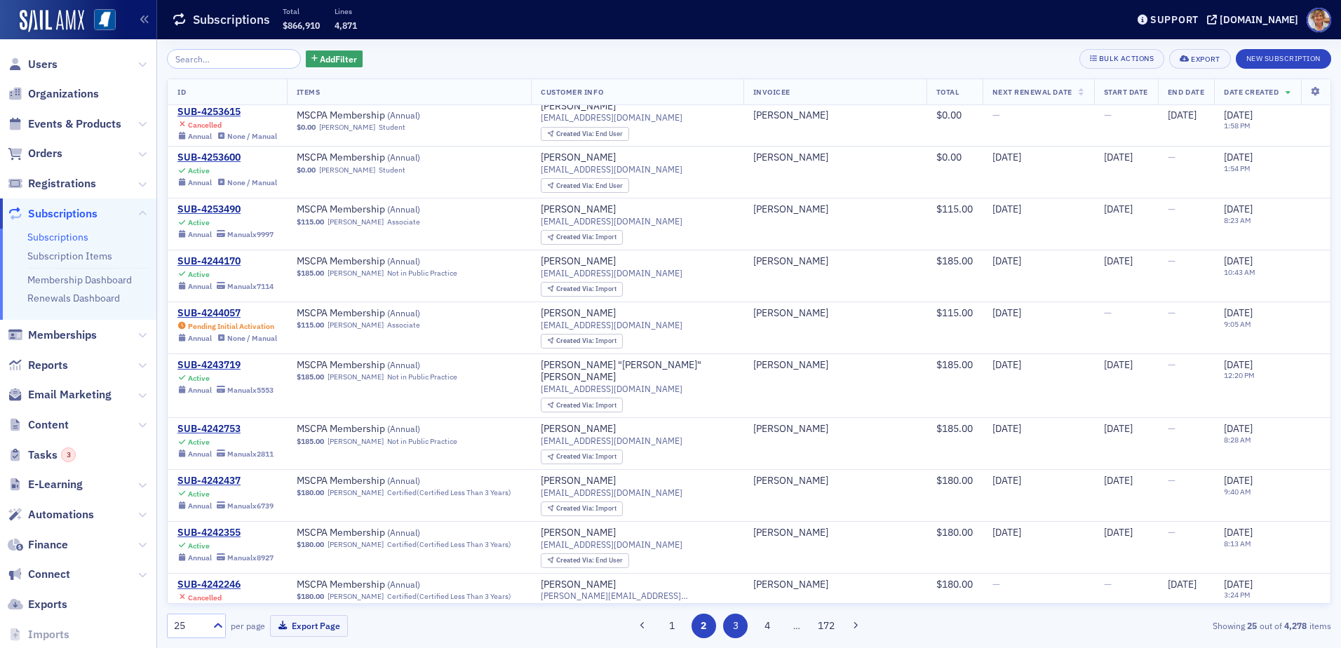
click at [733, 621] on button "3" at bounding box center [735, 626] width 25 height 25
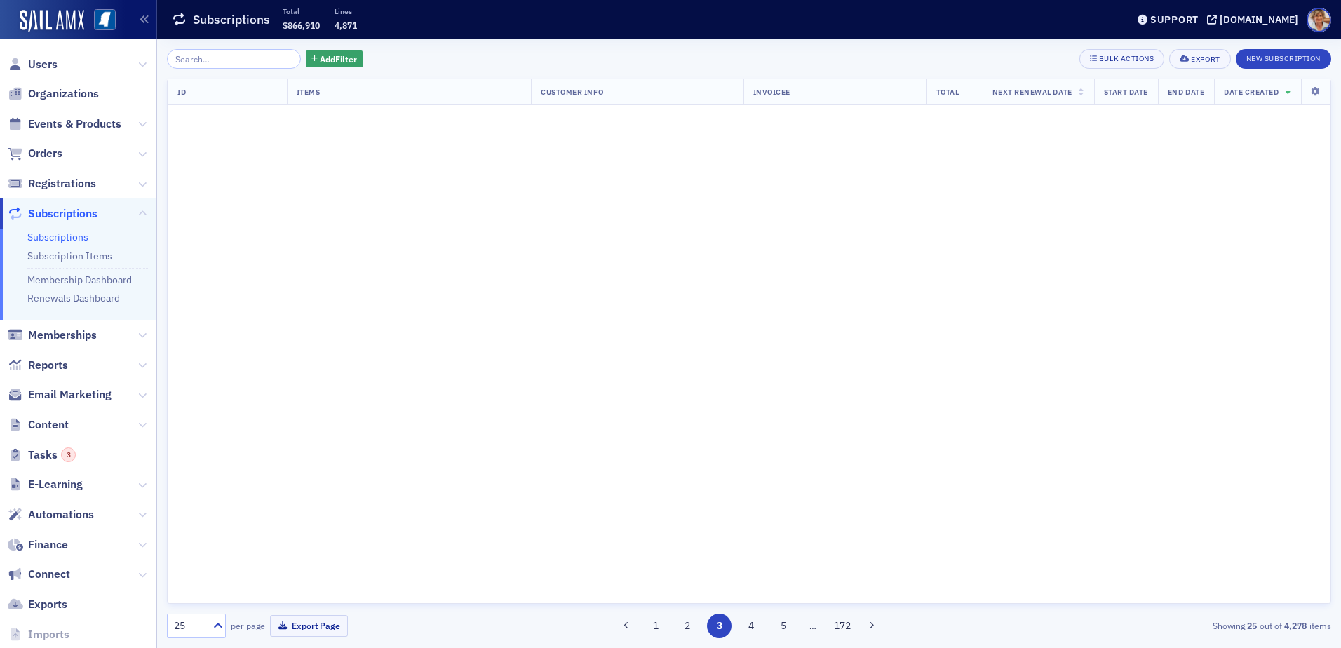
scroll to position [0, 0]
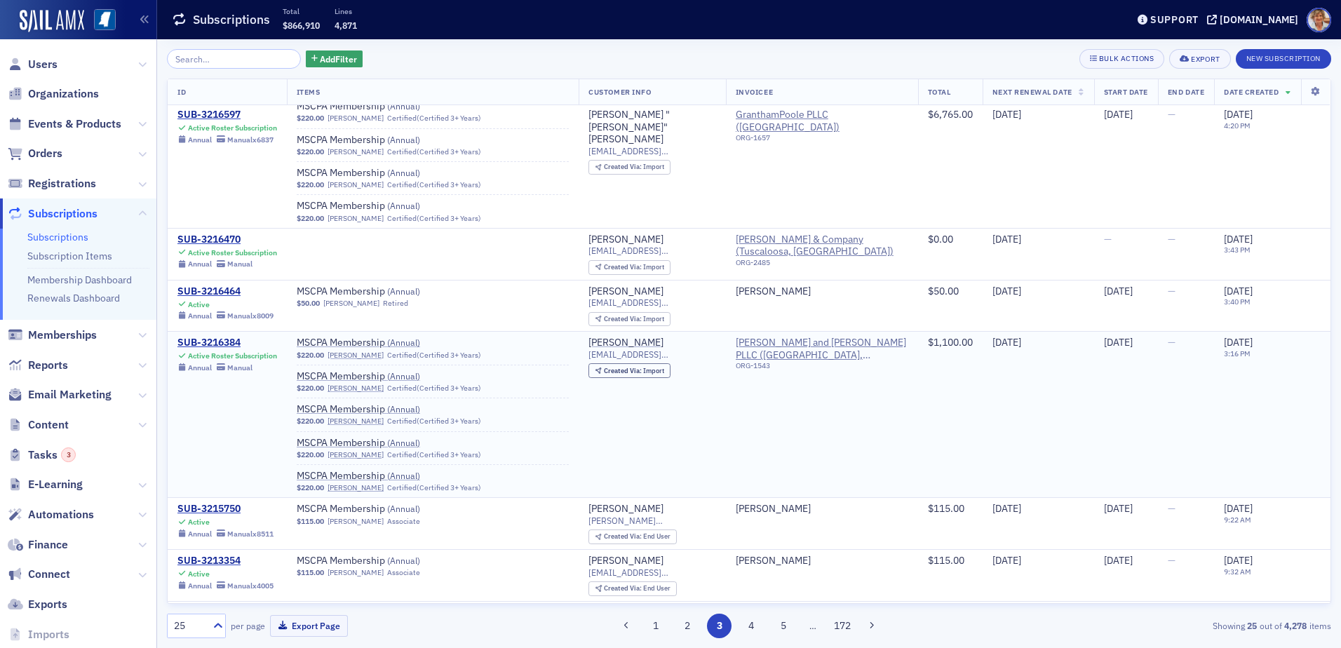
scroll to position [1974, 0]
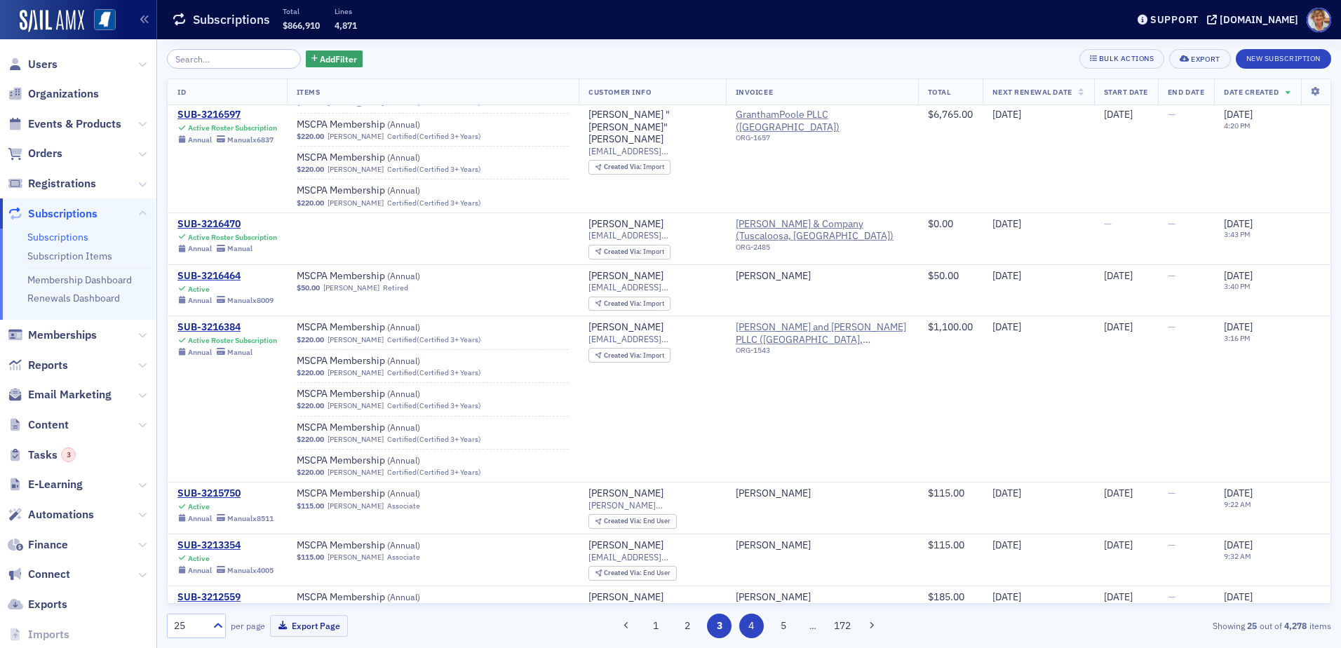
click at [746, 622] on button "4" at bounding box center [751, 626] width 25 height 25
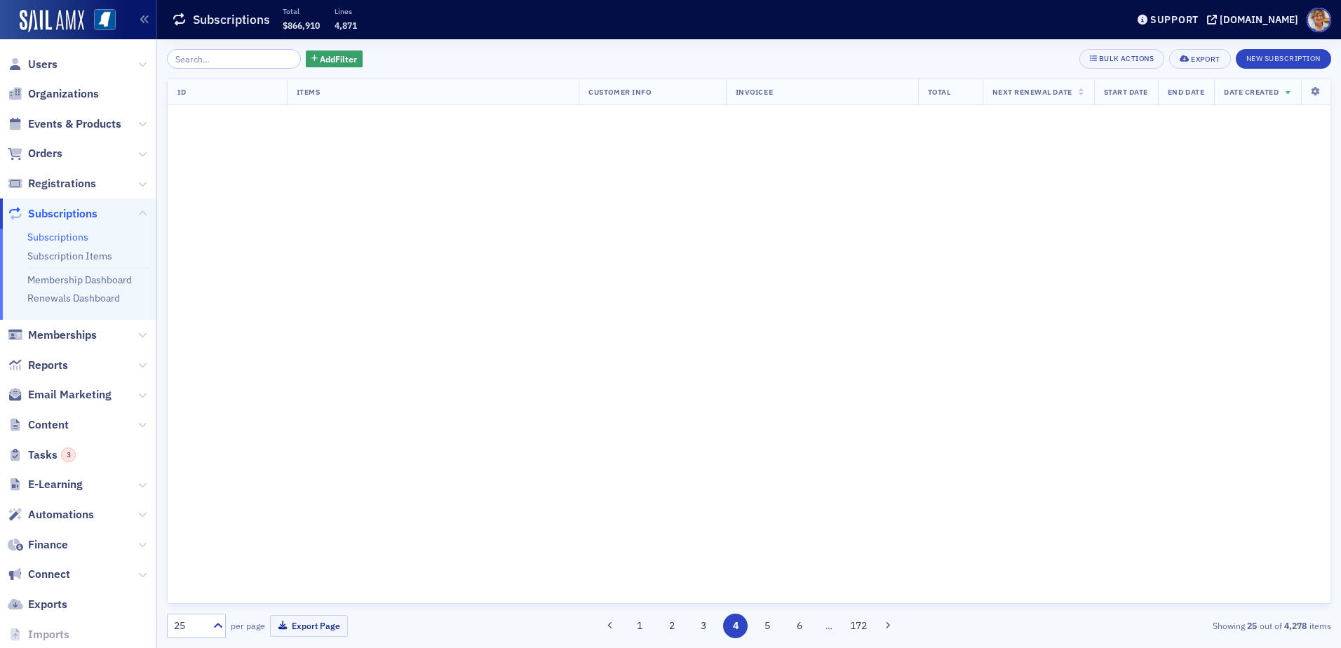
scroll to position [0, 0]
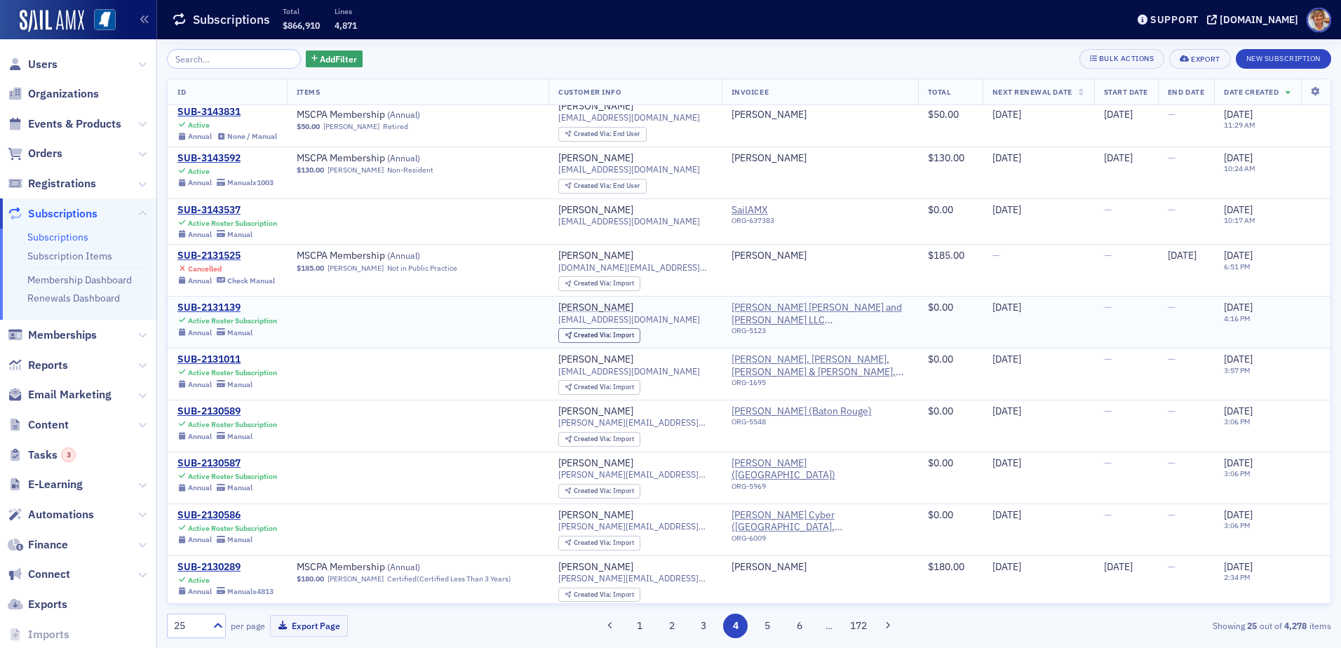
scroll to position [971, 0]
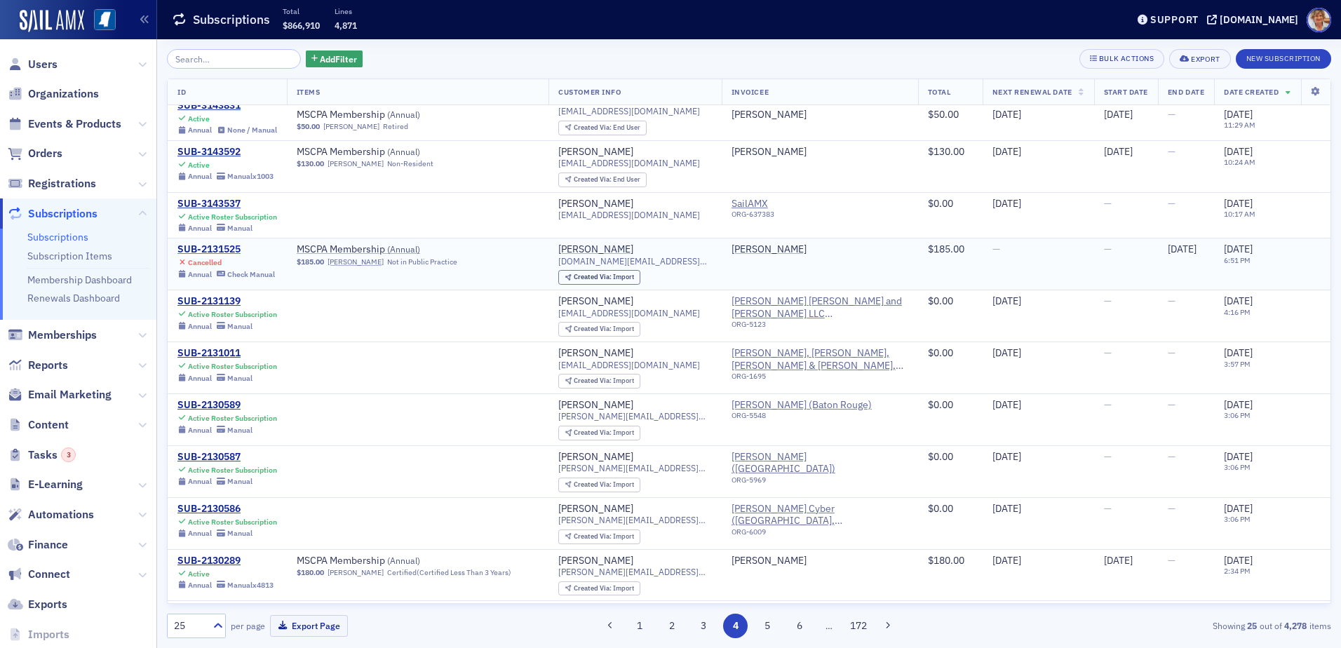
click at [224, 243] on div "SUB-2131525" at bounding box center [225, 249] width 97 height 13
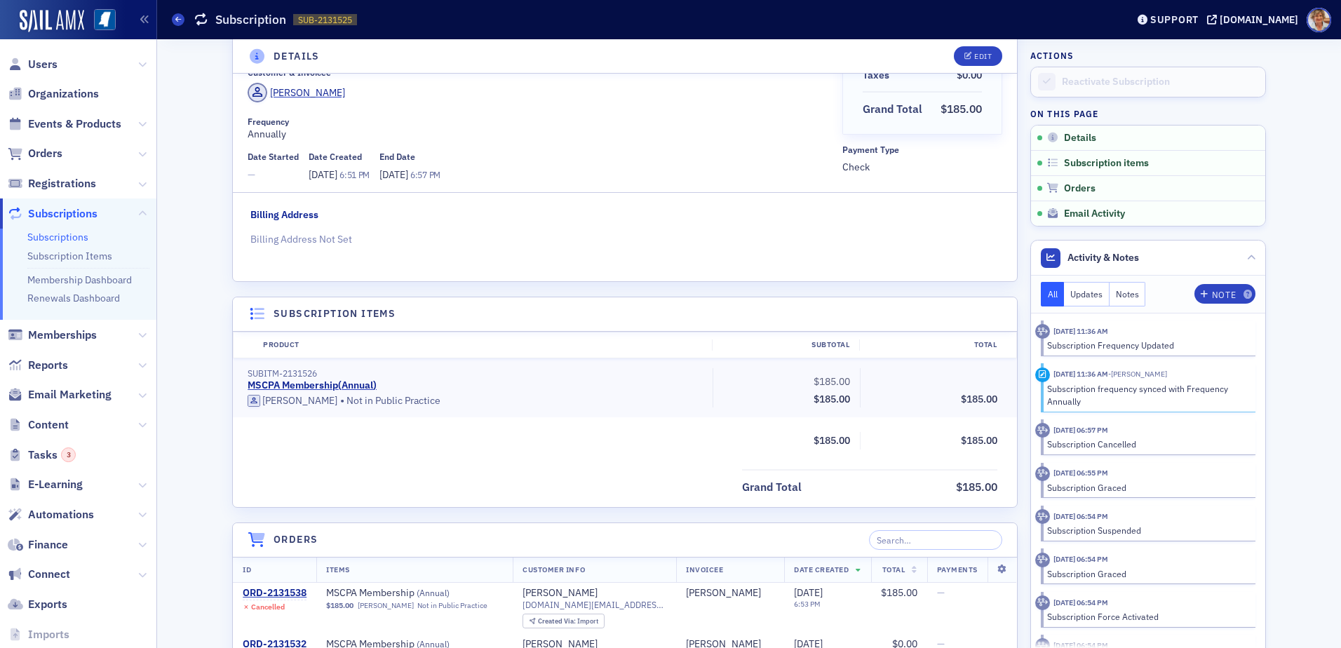
scroll to position [281, 0]
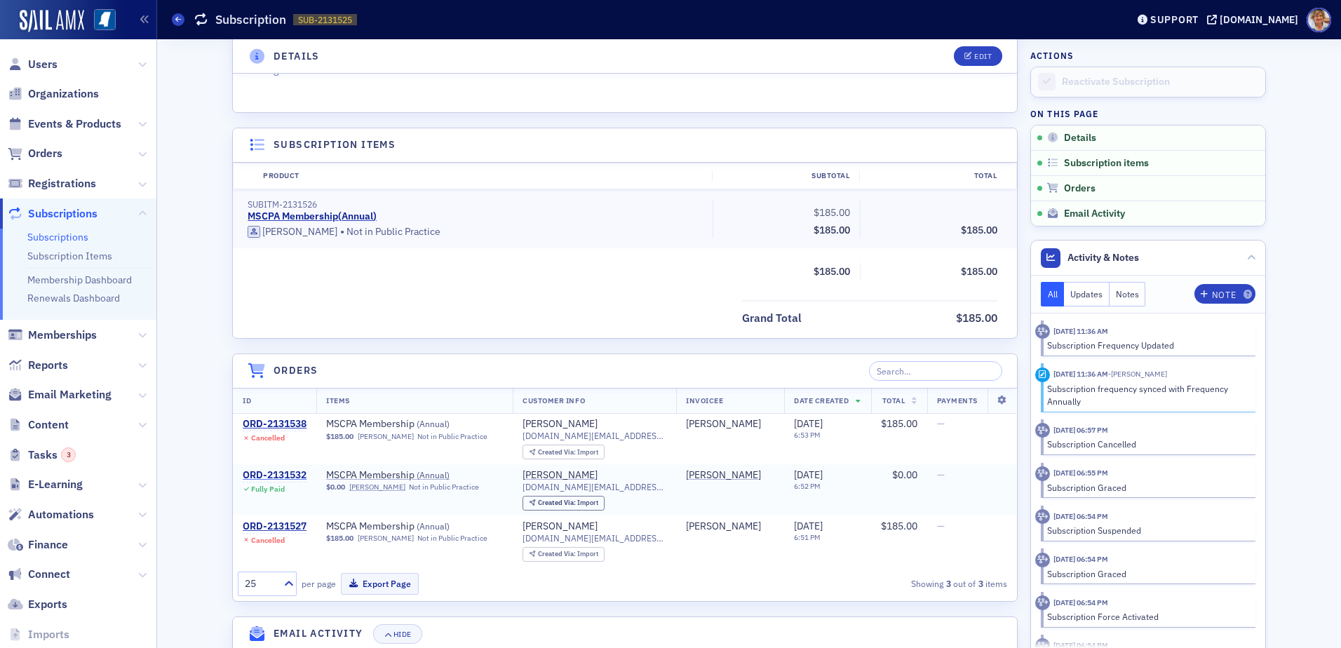
click at [299, 476] on div "ORD-2131532" at bounding box center [275, 475] width 64 height 13
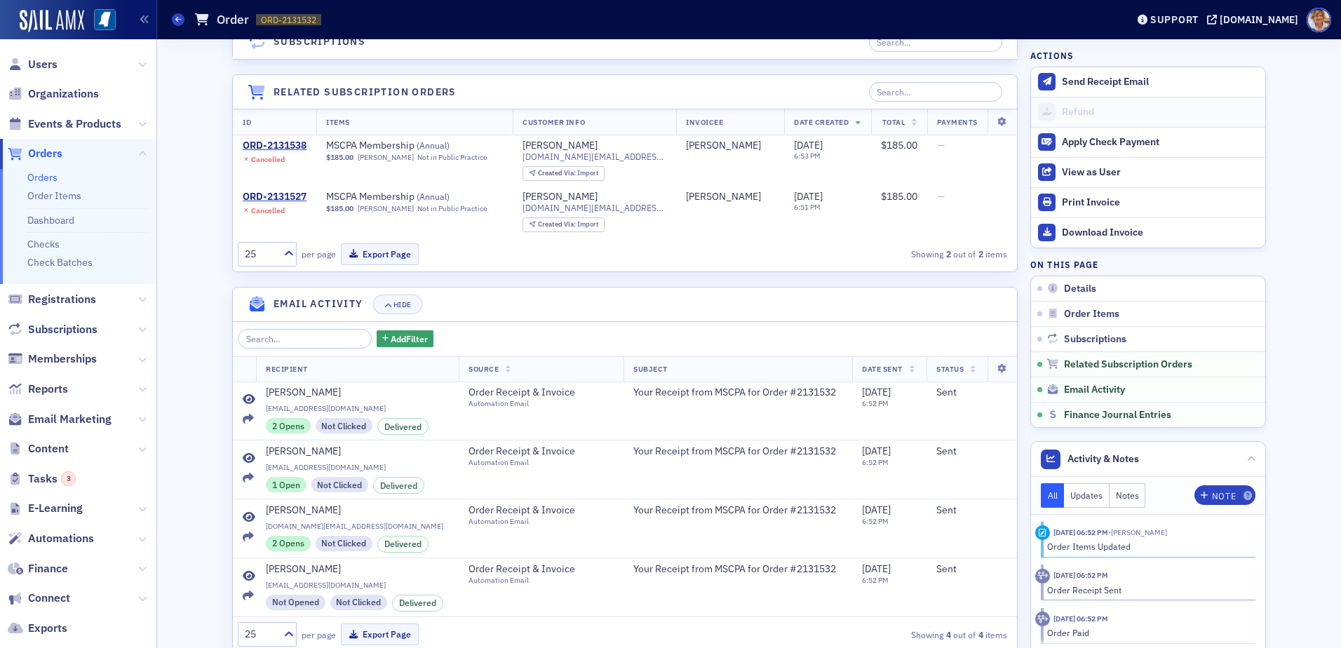
scroll to position [1009, 0]
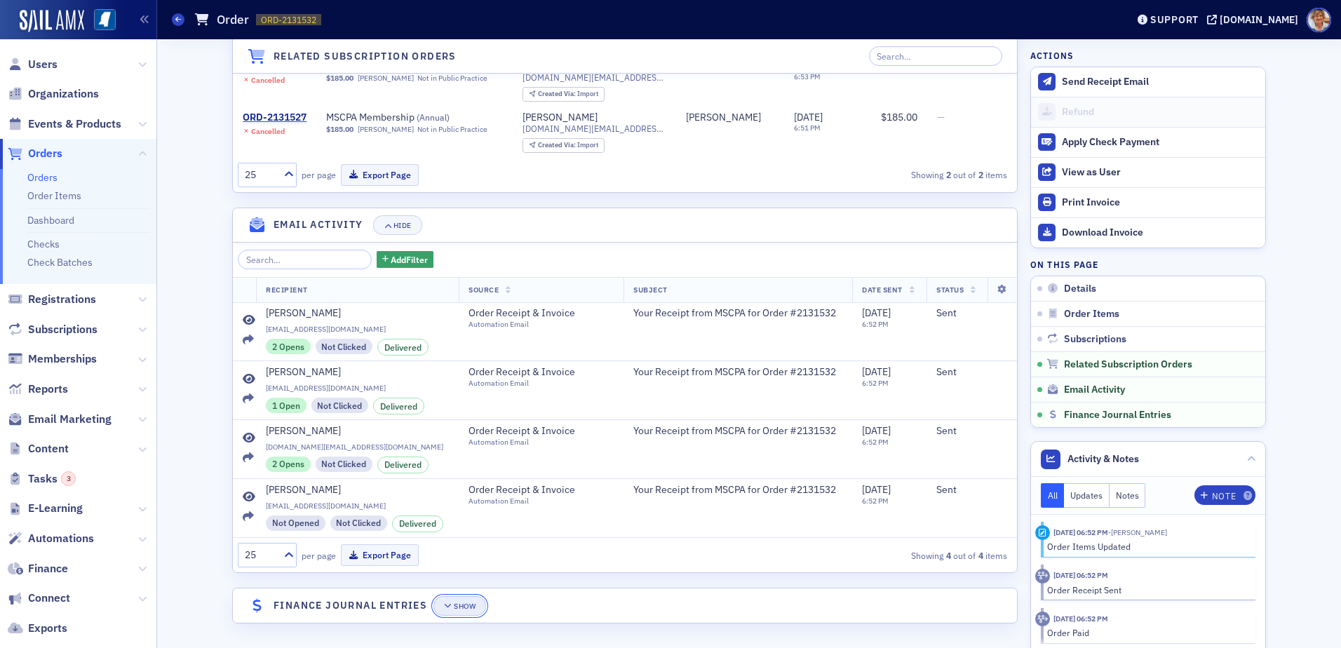
click at [457, 602] on div "Show" at bounding box center [465, 606] width 22 height 8
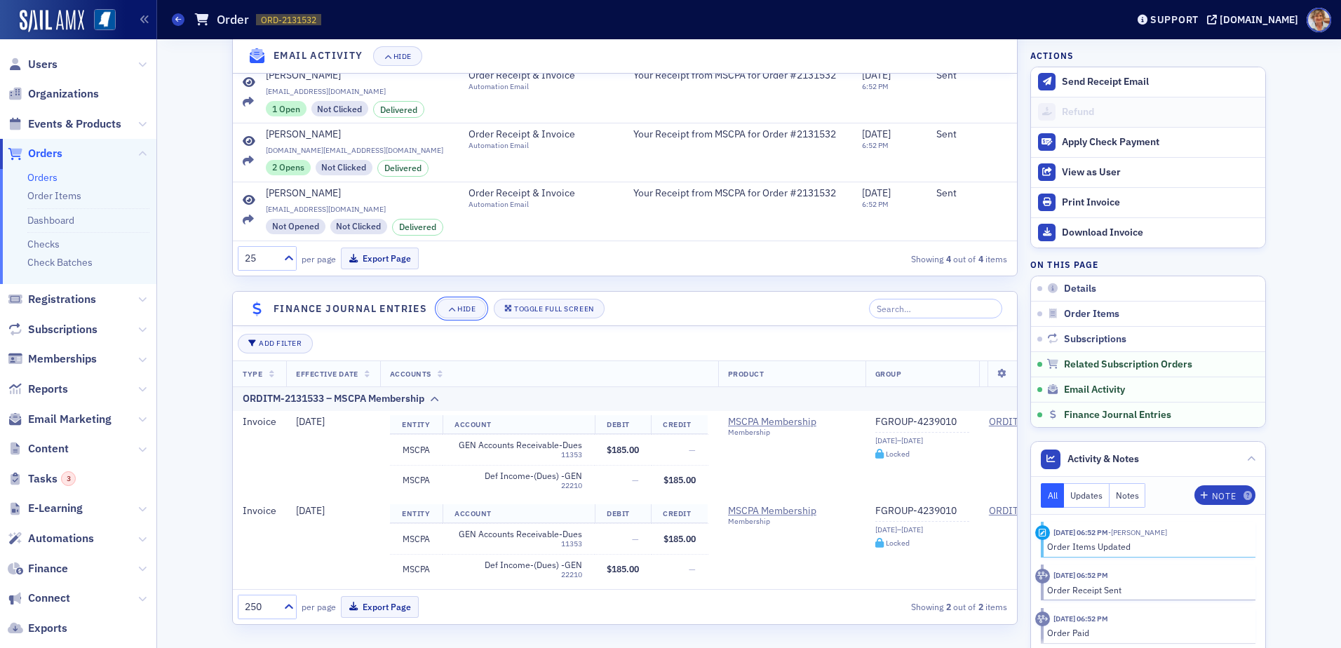
scroll to position [1318, 0]
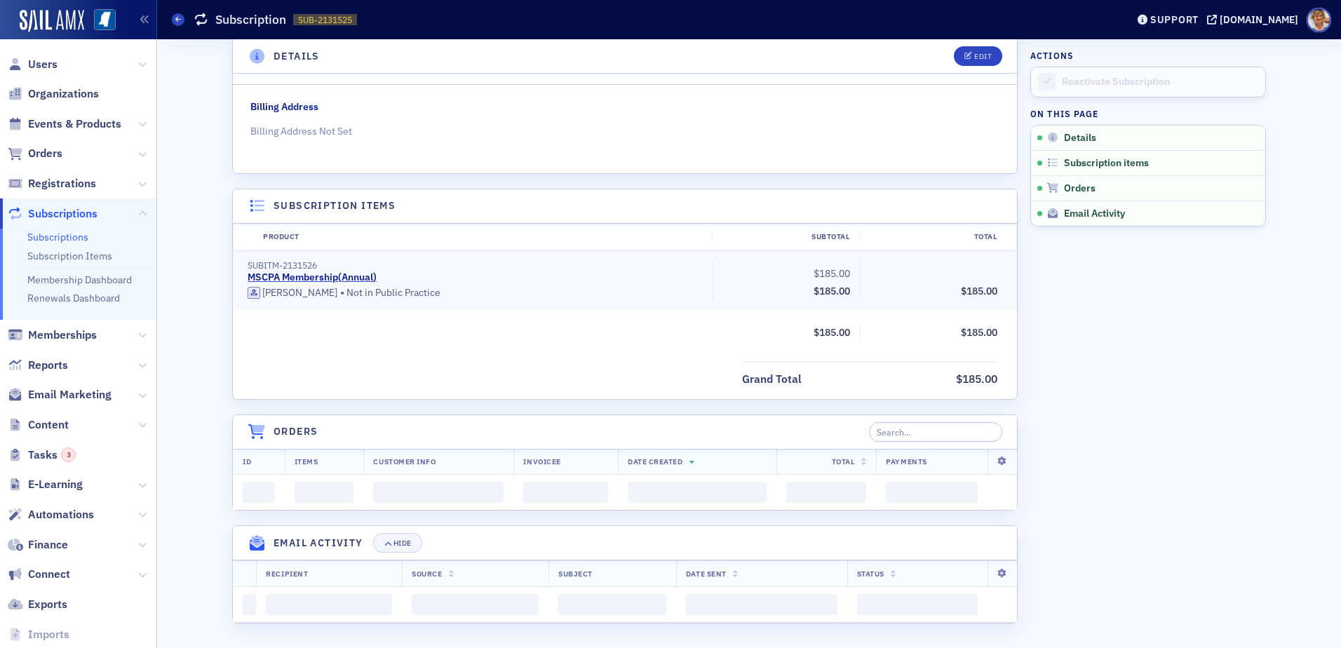
scroll to position [639, 0]
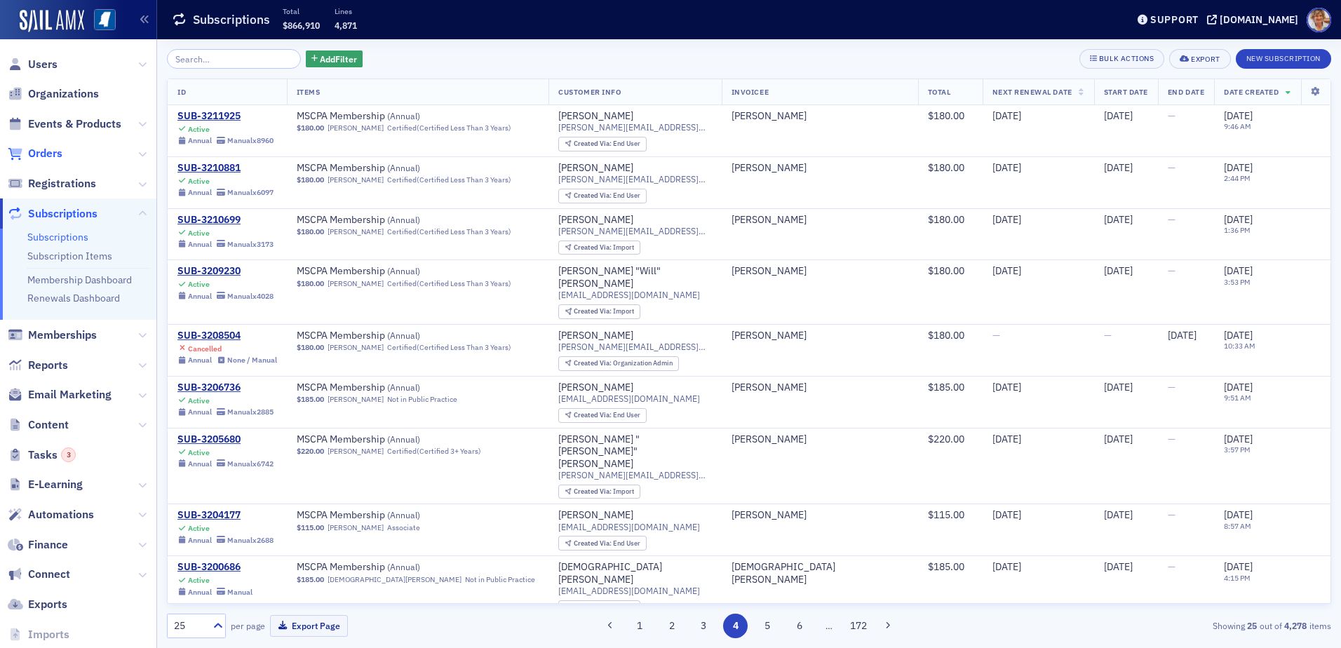
click at [54, 154] on span "Orders" at bounding box center [45, 153] width 34 height 15
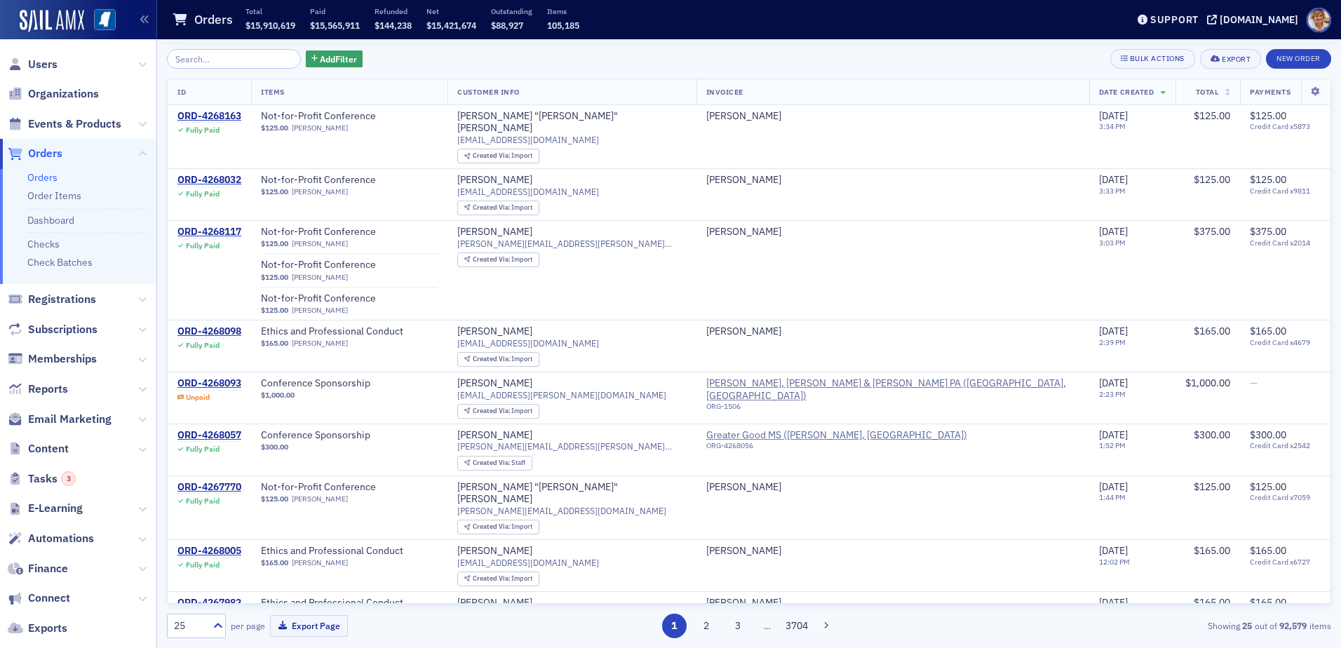
click at [247, 60] on input "search" at bounding box center [234, 59] width 134 height 20
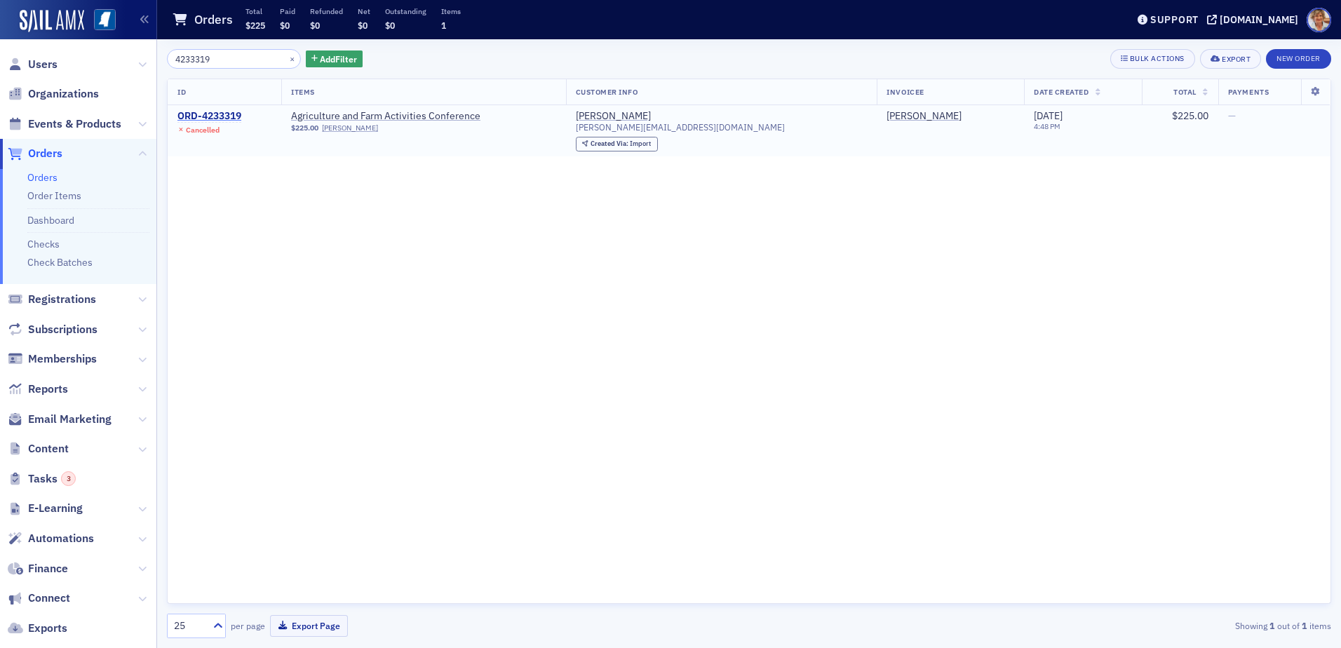
type input "4233319"
click at [231, 118] on div "ORD-4233319" at bounding box center [209, 116] width 64 height 13
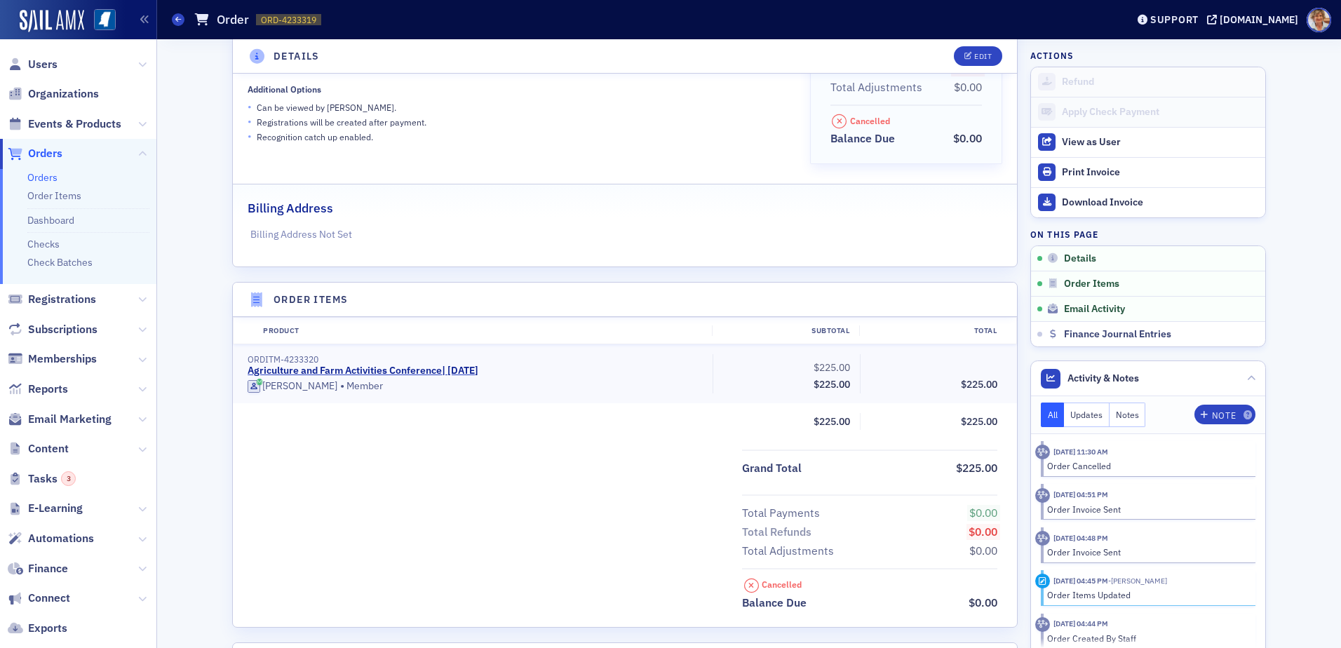
scroll to position [528, 0]
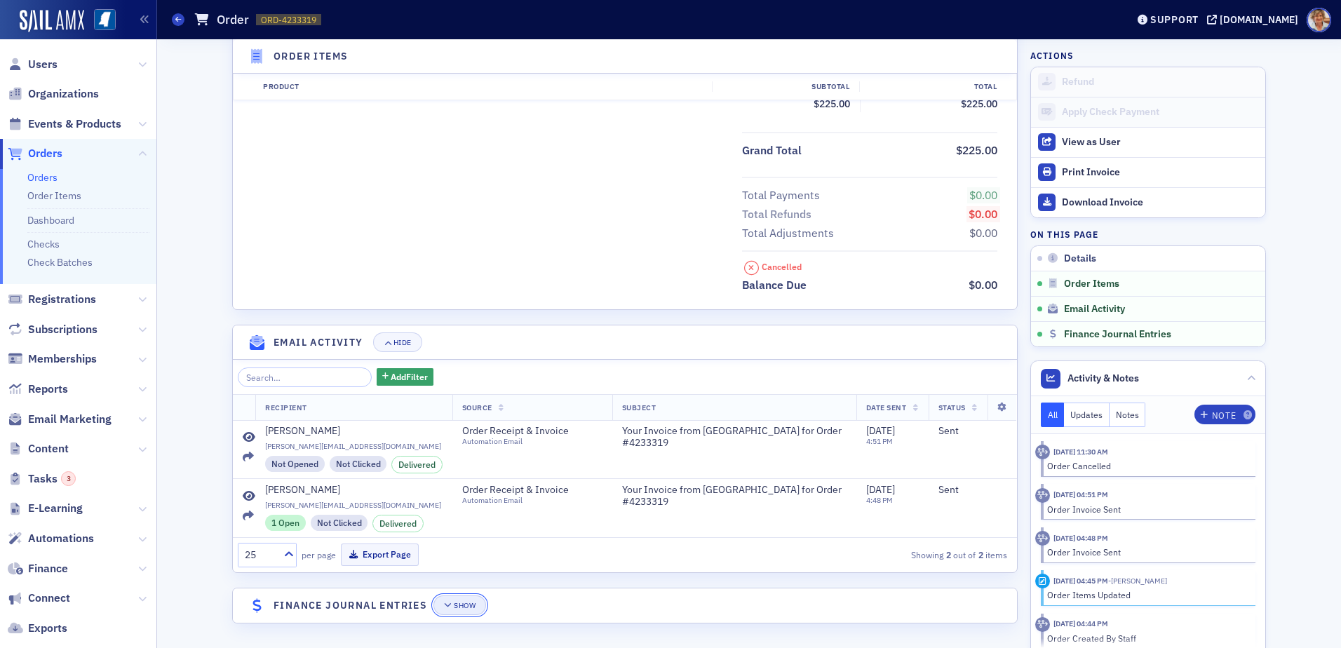
click at [469, 605] on div "Show" at bounding box center [465, 606] width 22 height 8
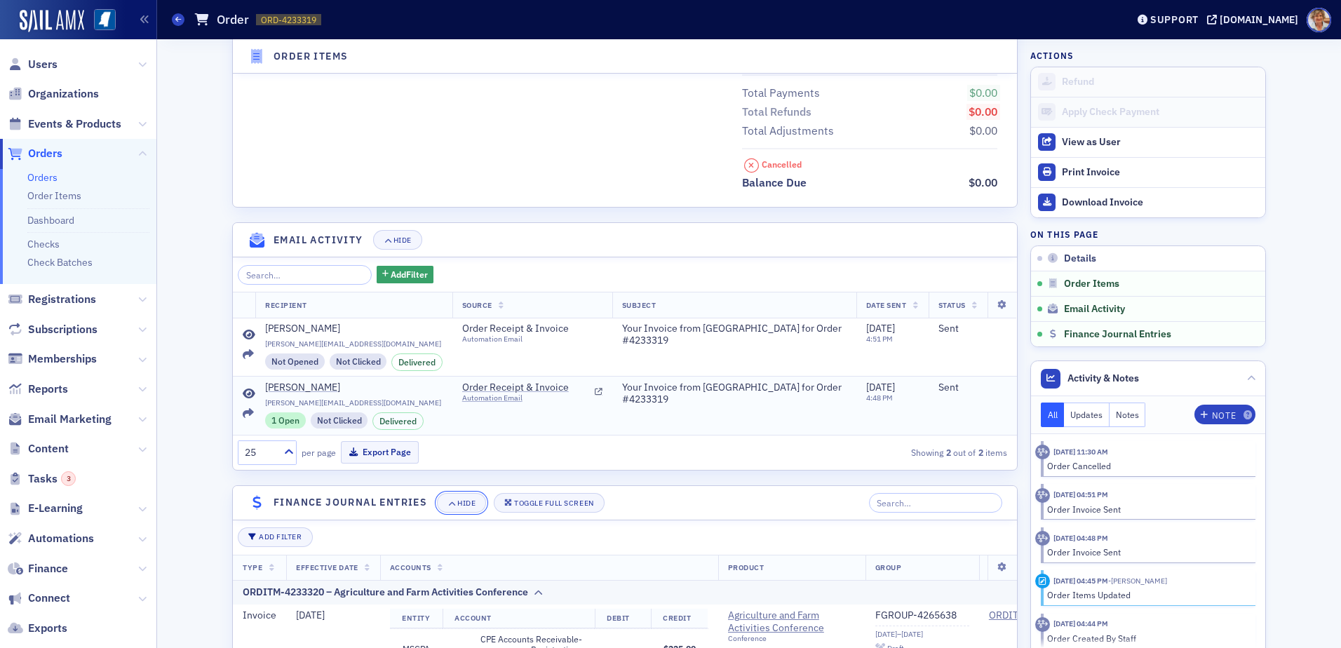
scroll to position [769, 0]
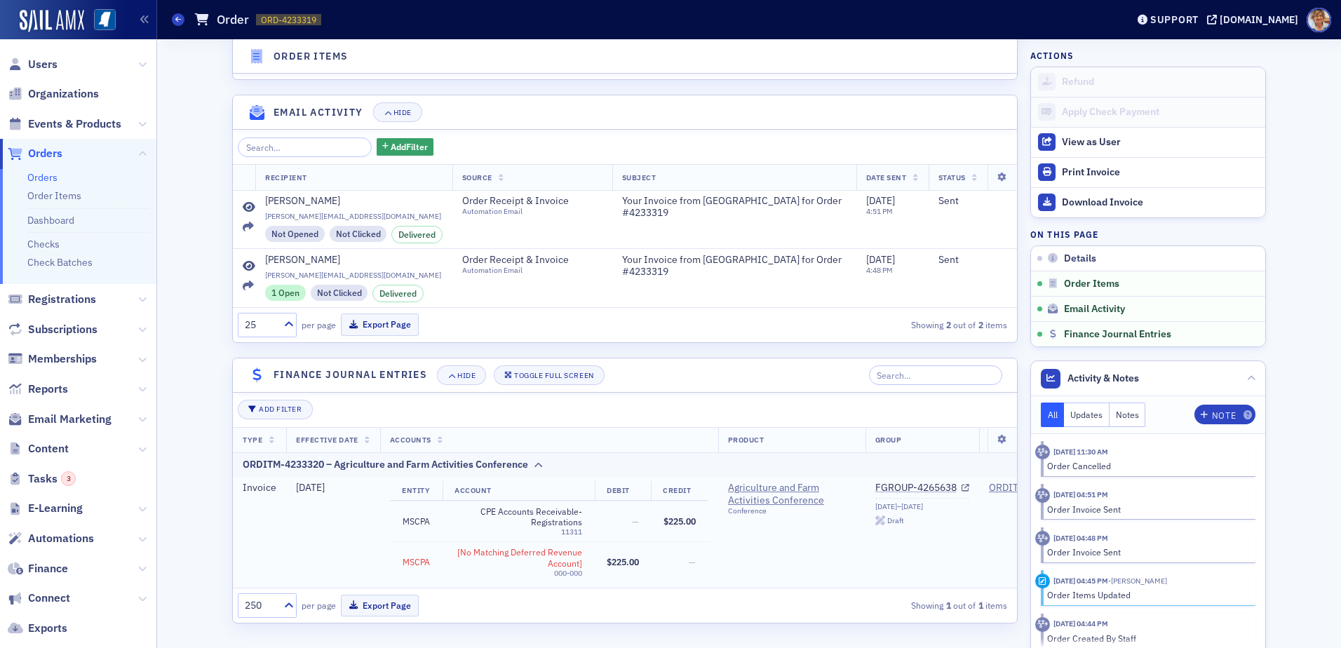
click at [411, 546] on td "MSCPA" at bounding box center [416, 562] width 53 height 41
click at [292, 457] on div "ORDITM-4233320 – Agriculture and Farm Activities Conference" at bounding box center [385, 464] width 285 height 15
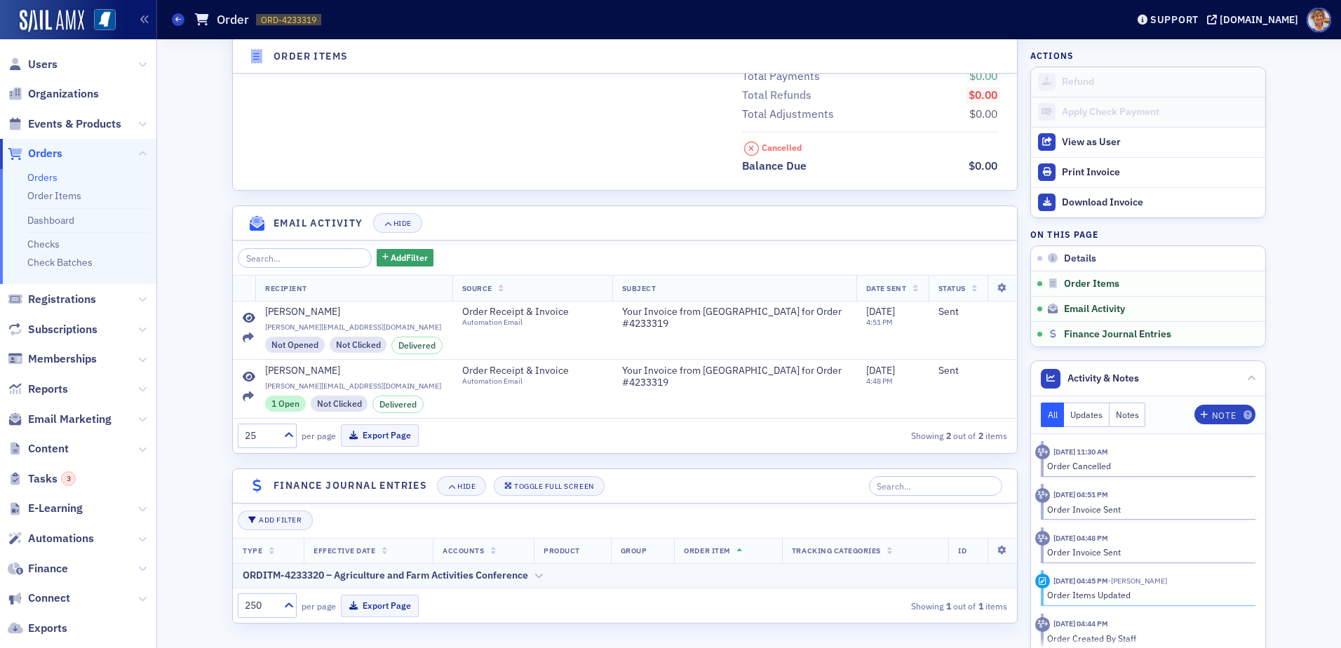
scroll to position [647, 0]
click at [807, 600] on div "Showing 1 out of 1 items" at bounding box center [884, 606] width 247 height 13
click at [290, 579] on div "ORDITM-4233320 – Agriculture and Farm Activities Conference" at bounding box center [385, 575] width 285 height 15
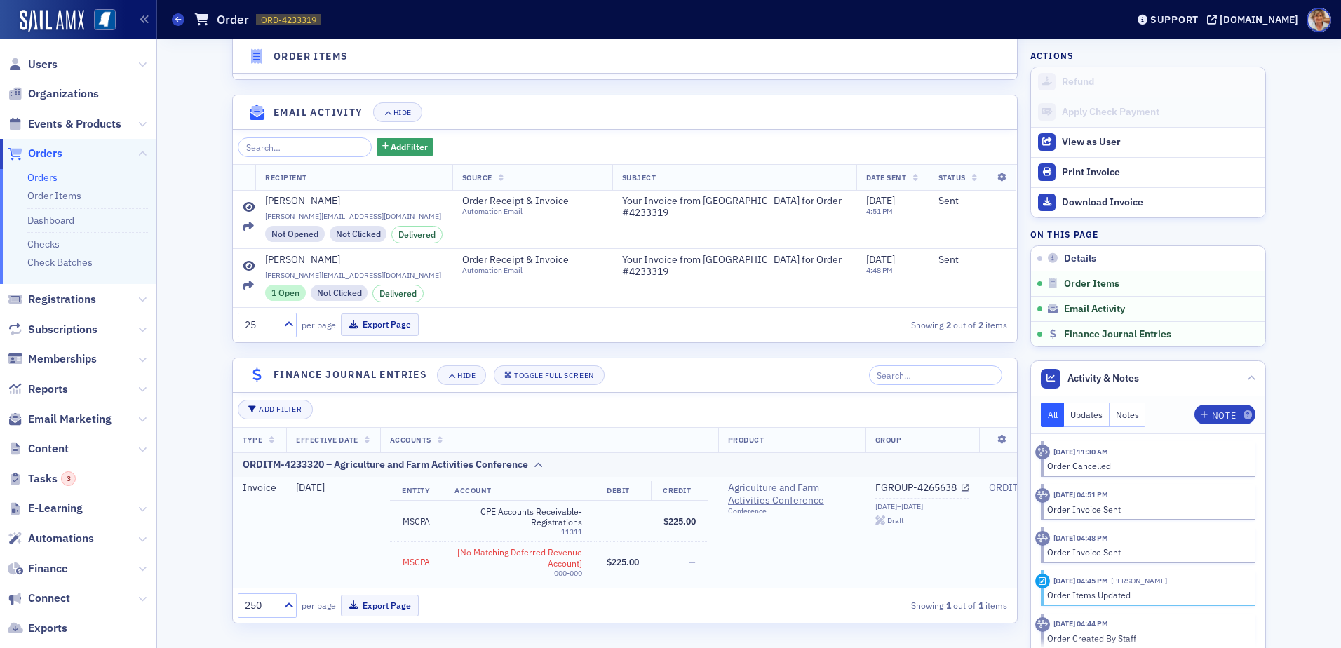
click at [301, 538] on td "[DATE]" at bounding box center [332, 532] width 93 height 111
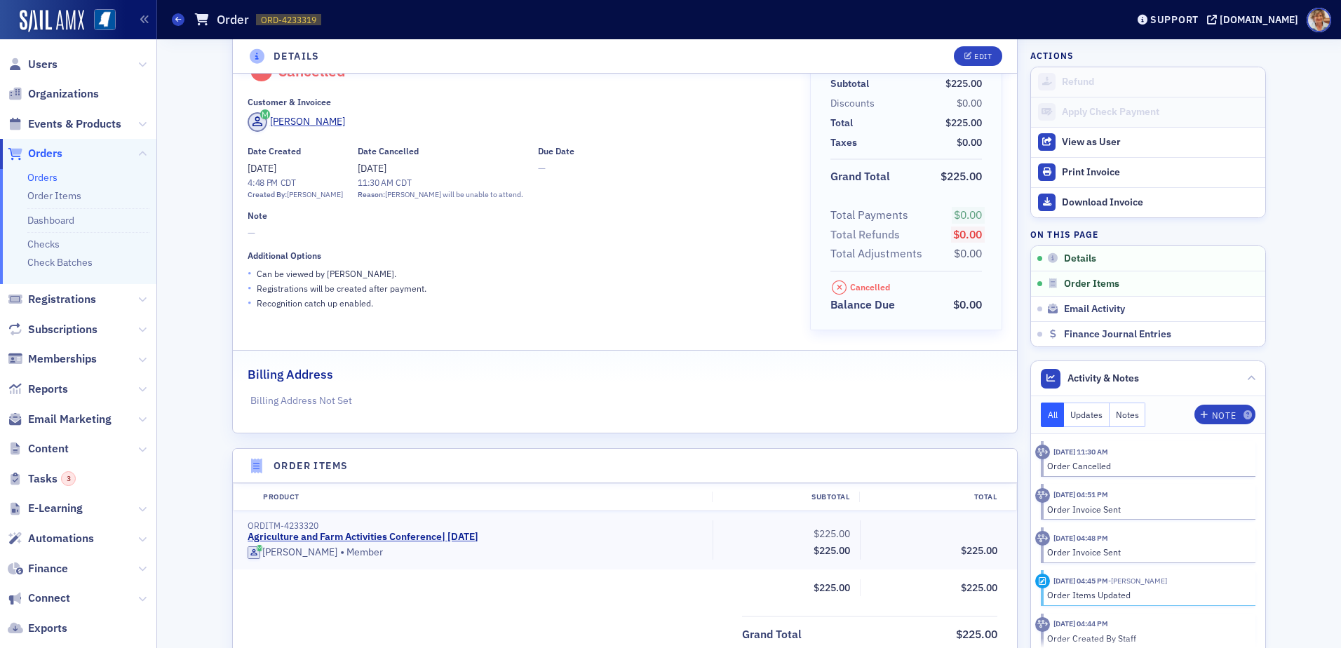
scroll to position [0, 0]
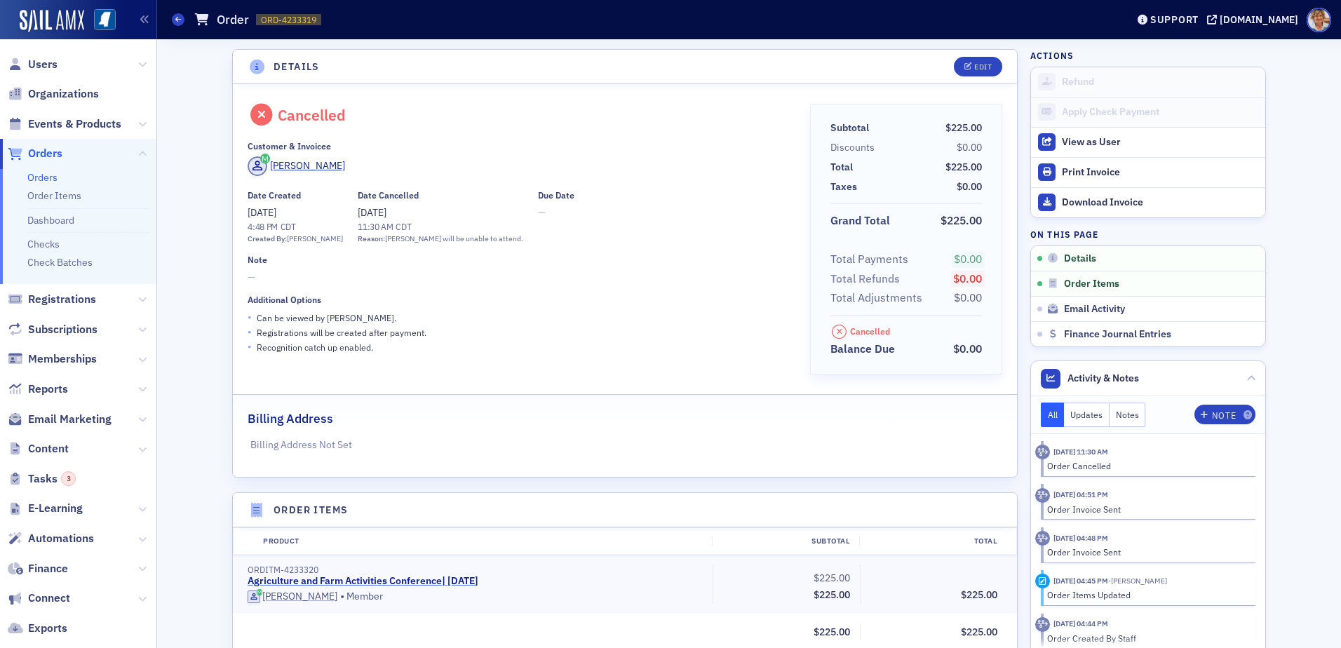
click at [422, 579] on link "Agriculture and Farm Activities Conference | 8/19/2025" at bounding box center [363, 581] width 231 height 13
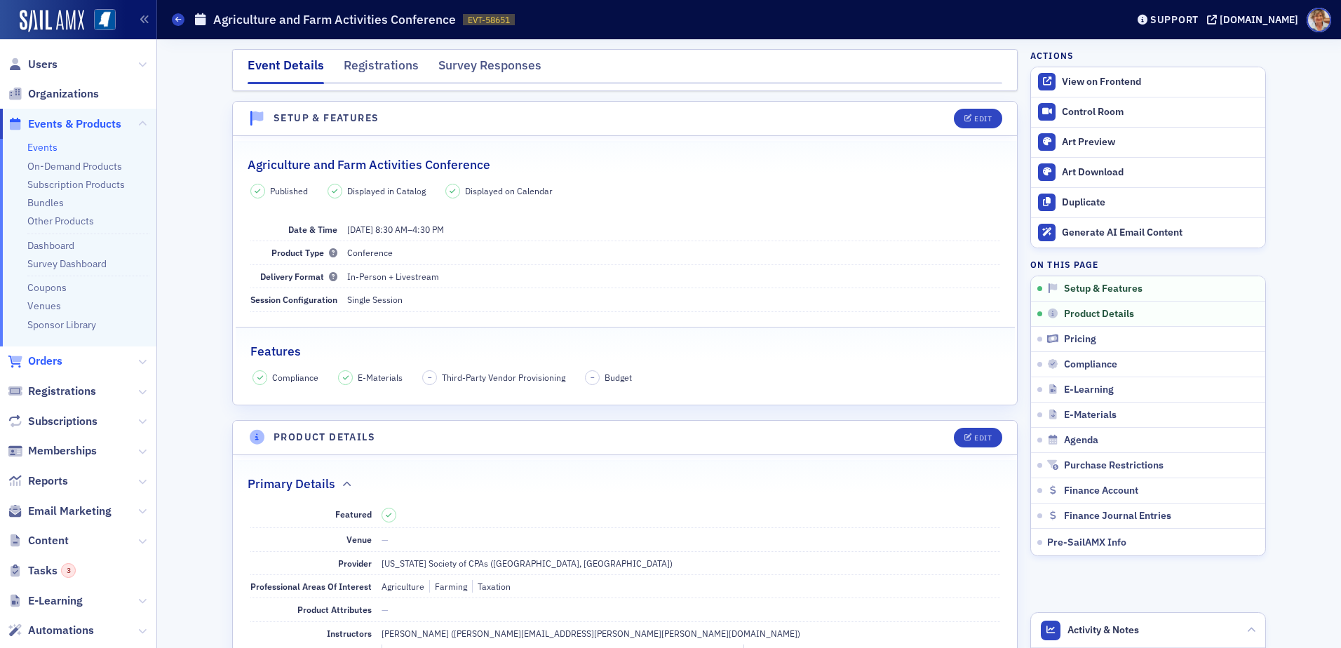
click at [41, 359] on span "Orders" at bounding box center [45, 360] width 34 height 15
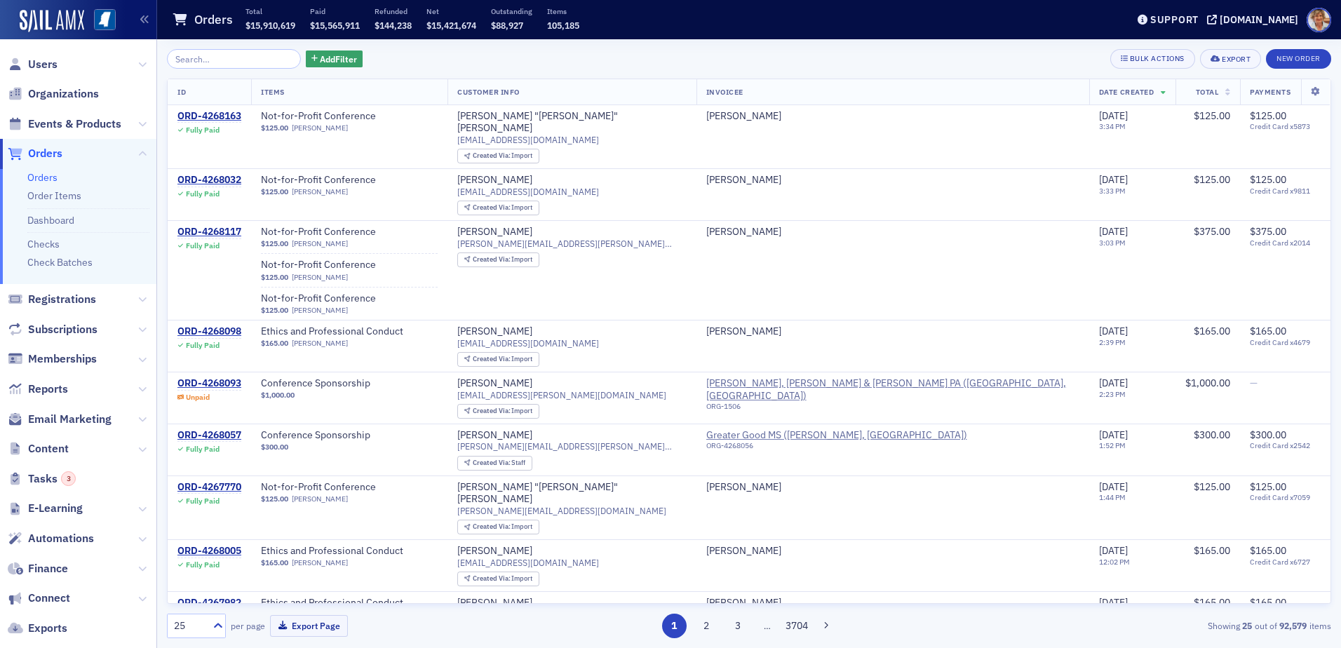
click at [231, 53] on input "search" at bounding box center [234, 59] width 134 height 20
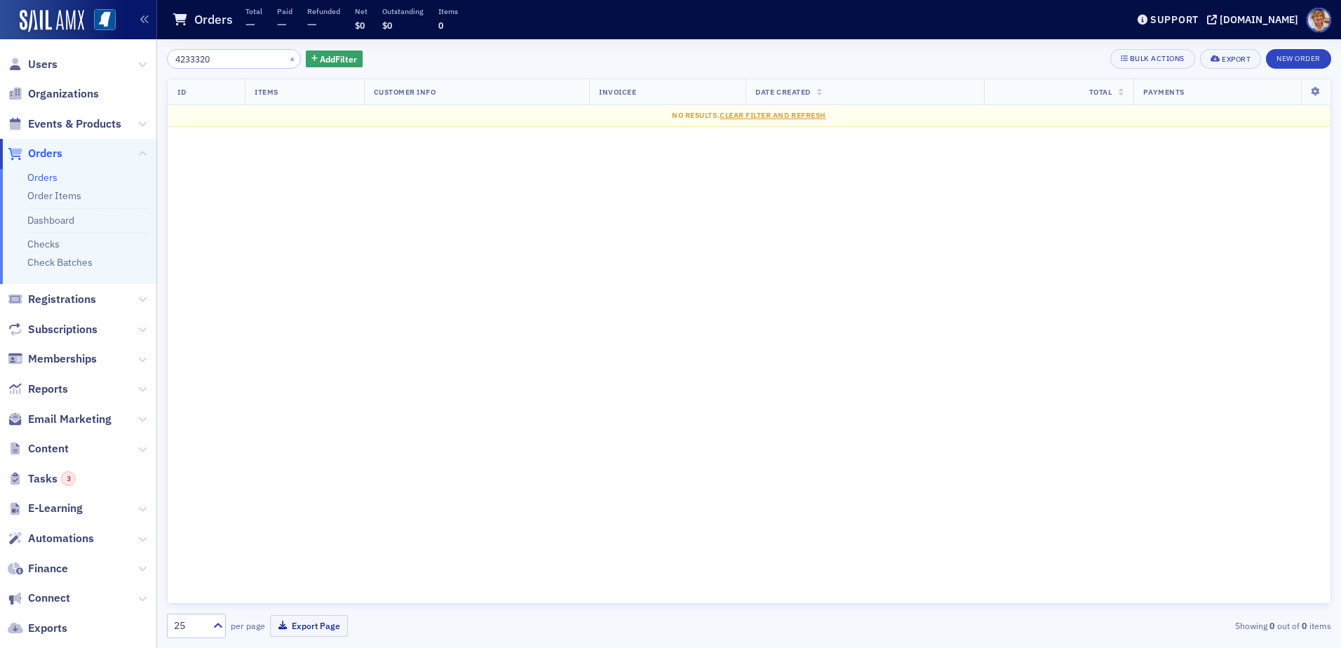
click at [245, 57] on input "4233320" at bounding box center [234, 59] width 134 height 20
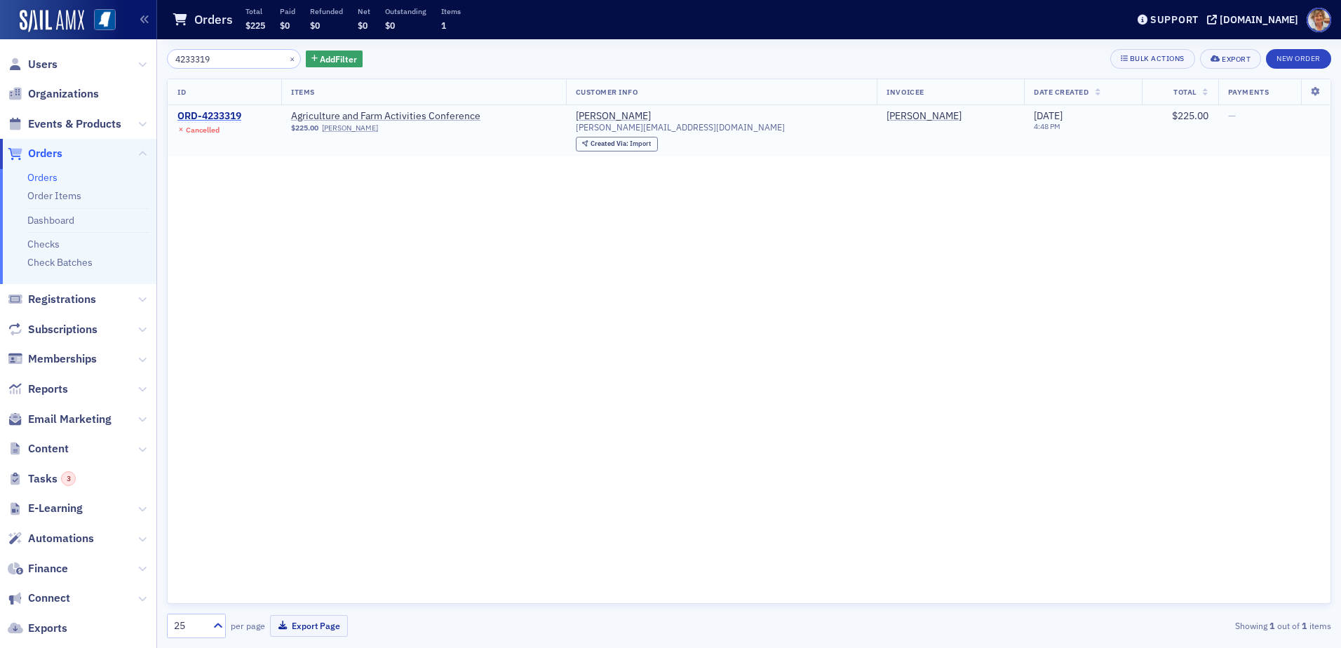
type input "4233319"
click at [233, 114] on div "ORD-4233319" at bounding box center [209, 116] width 64 height 13
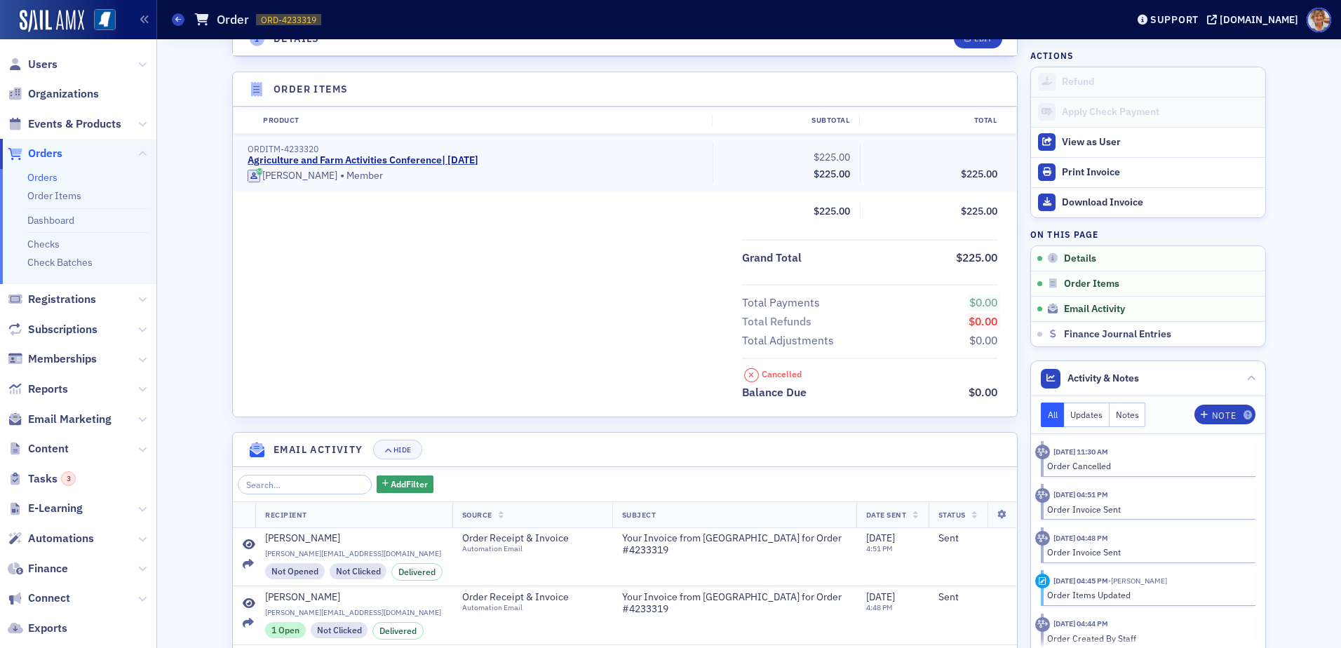
scroll to position [528, 0]
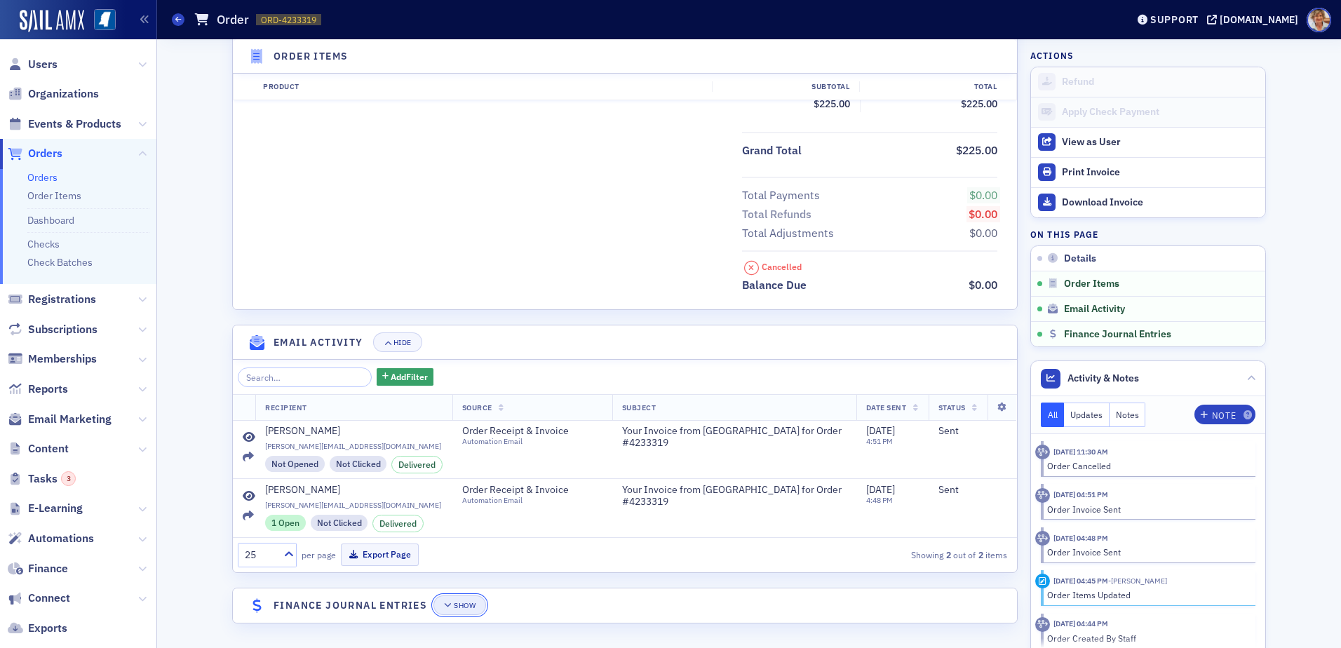
click at [459, 605] on div "Show" at bounding box center [465, 606] width 22 height 8
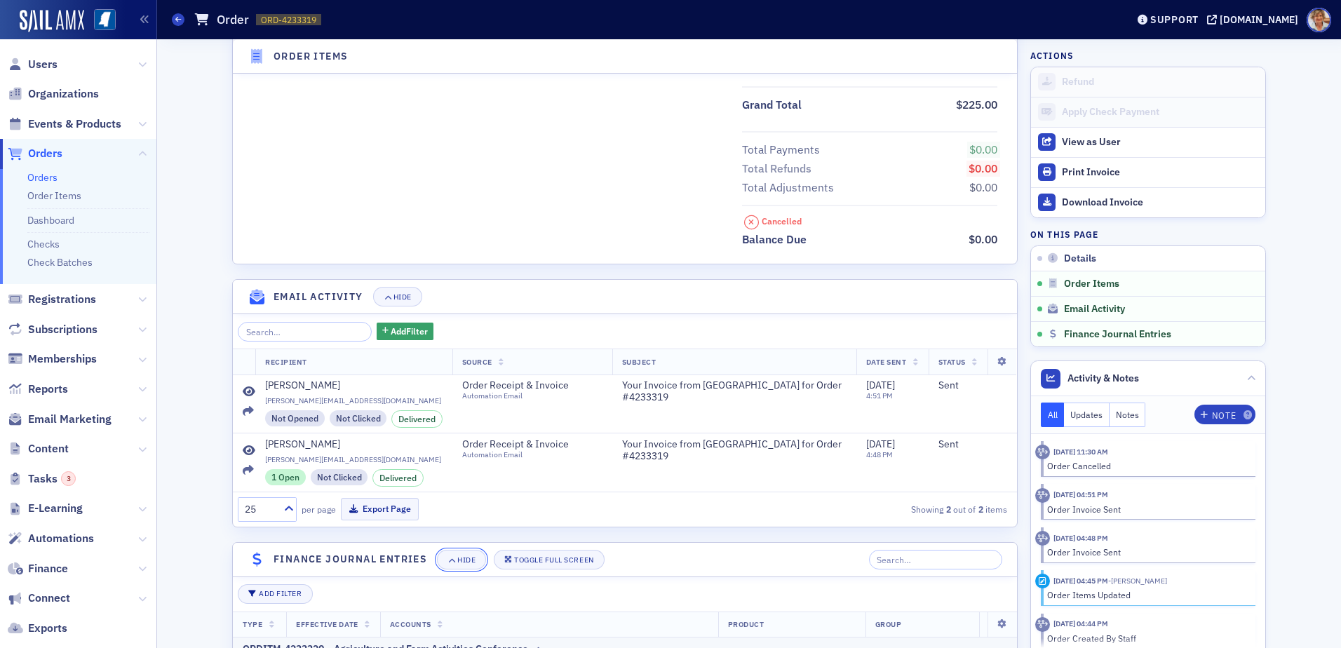
scroll to position [739, 0]
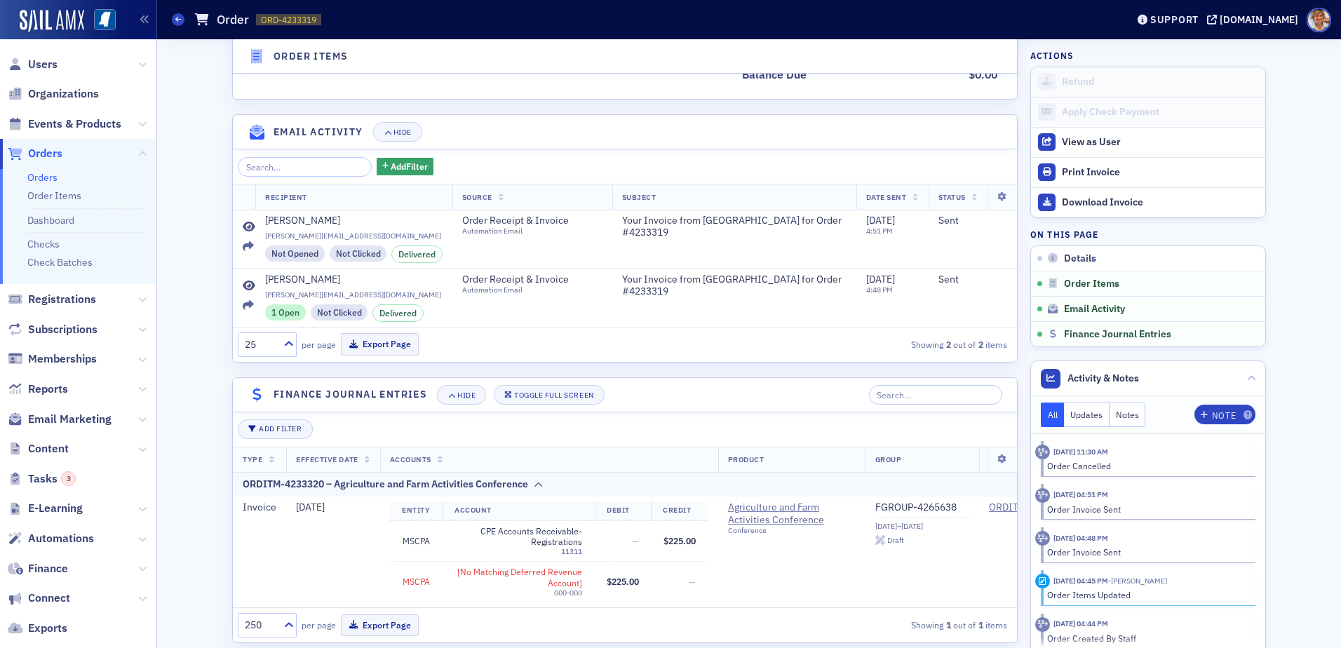
click at [48, 180] on link "Orders" at bounding box center [42, 177] width 30 height 13
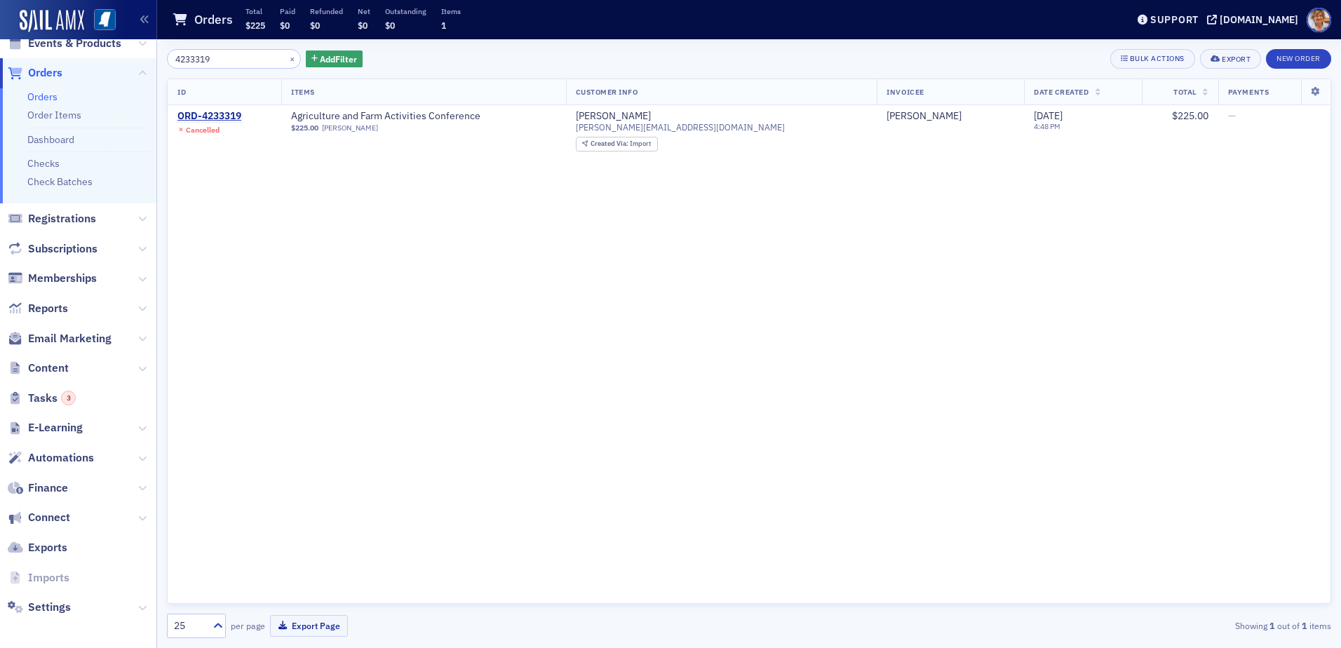
scroll to position [85, 0]
click at [60, 486] on span "Finance" at bounding box center [48, 483] width 40 height 15
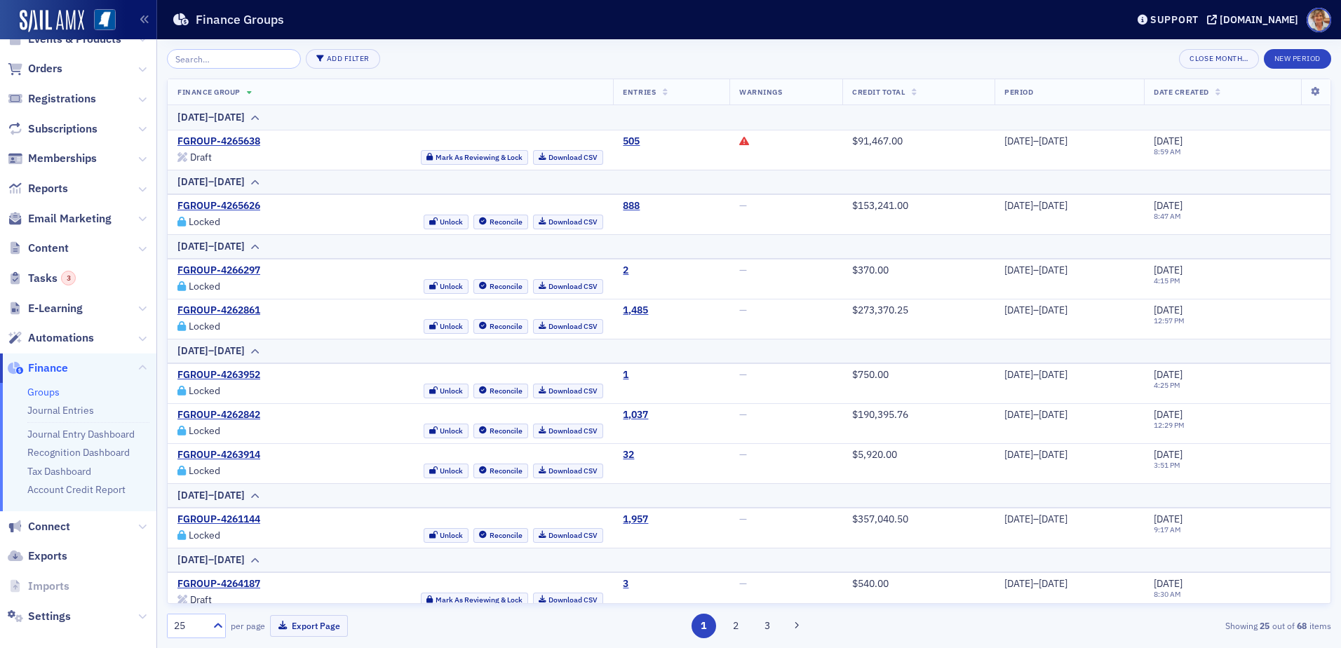
click at [53, 391] on link "Groups" at bounding box center [43, 392] width 32 height 13
click at [739, 139] on icon at bounding box center [744, 141] width 10 height 10
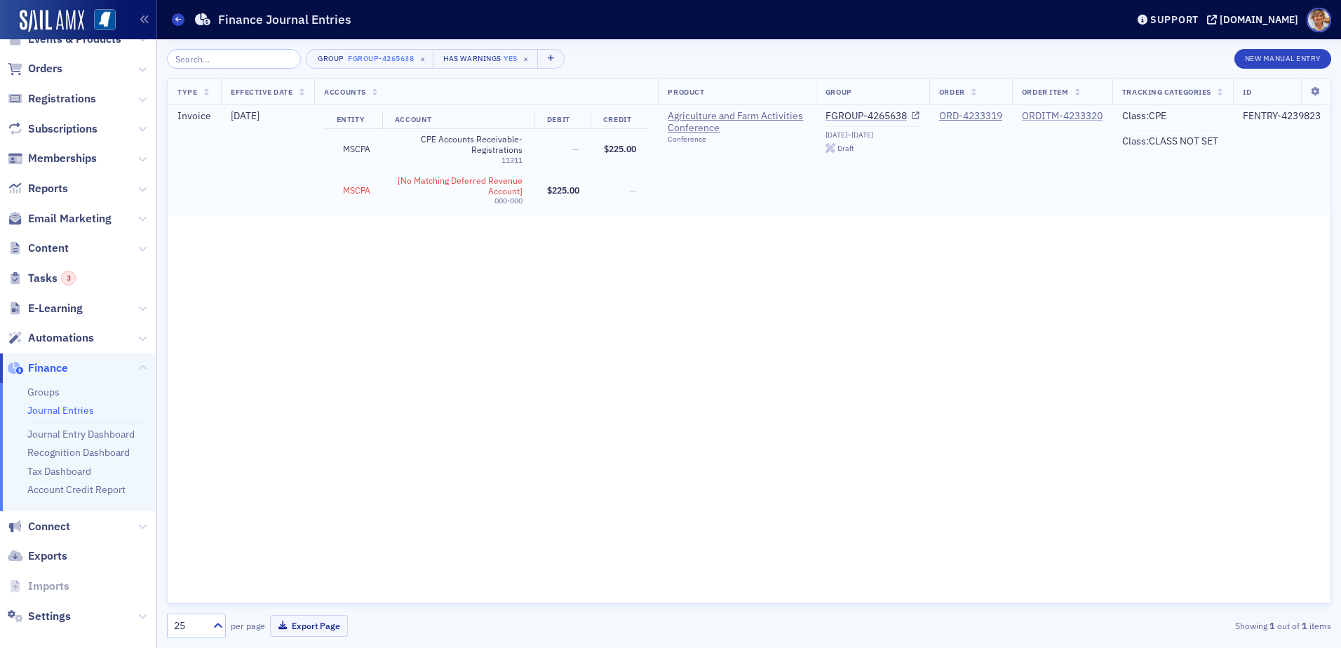
click at [1070, 112] on div "ORDITM-4233320" at bounding box center [1062, 116] width 81 height 13
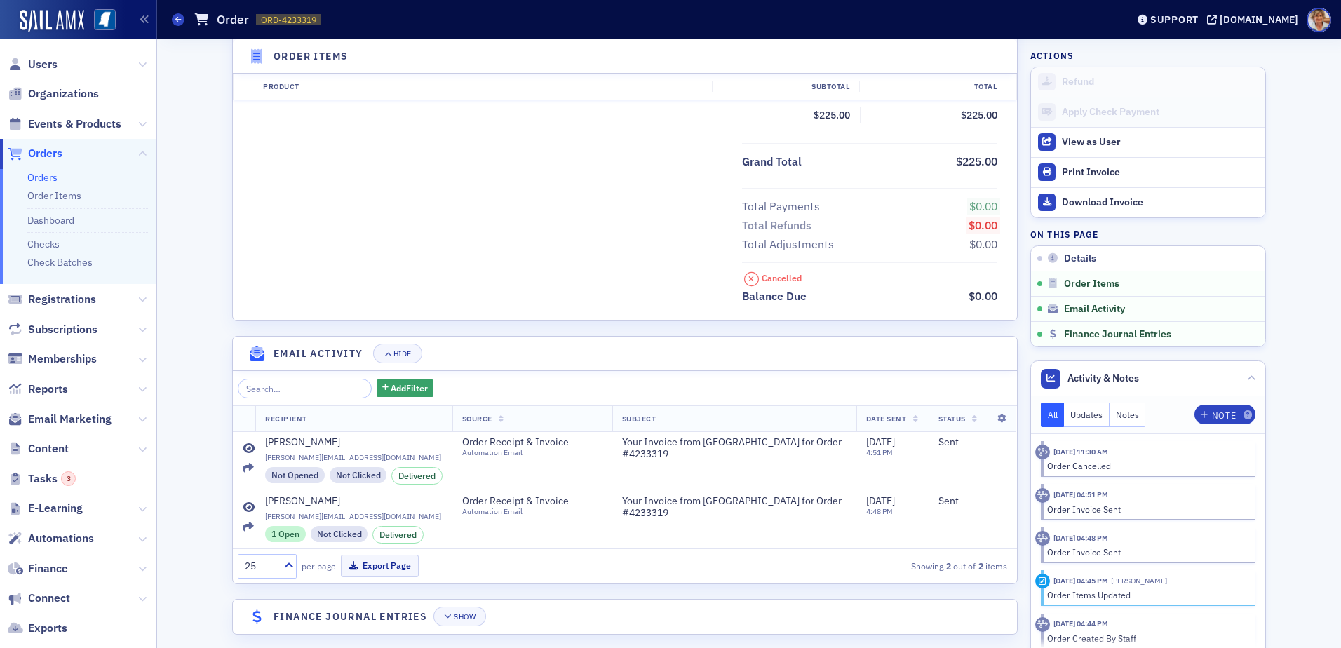
scroll to position [528, 0]
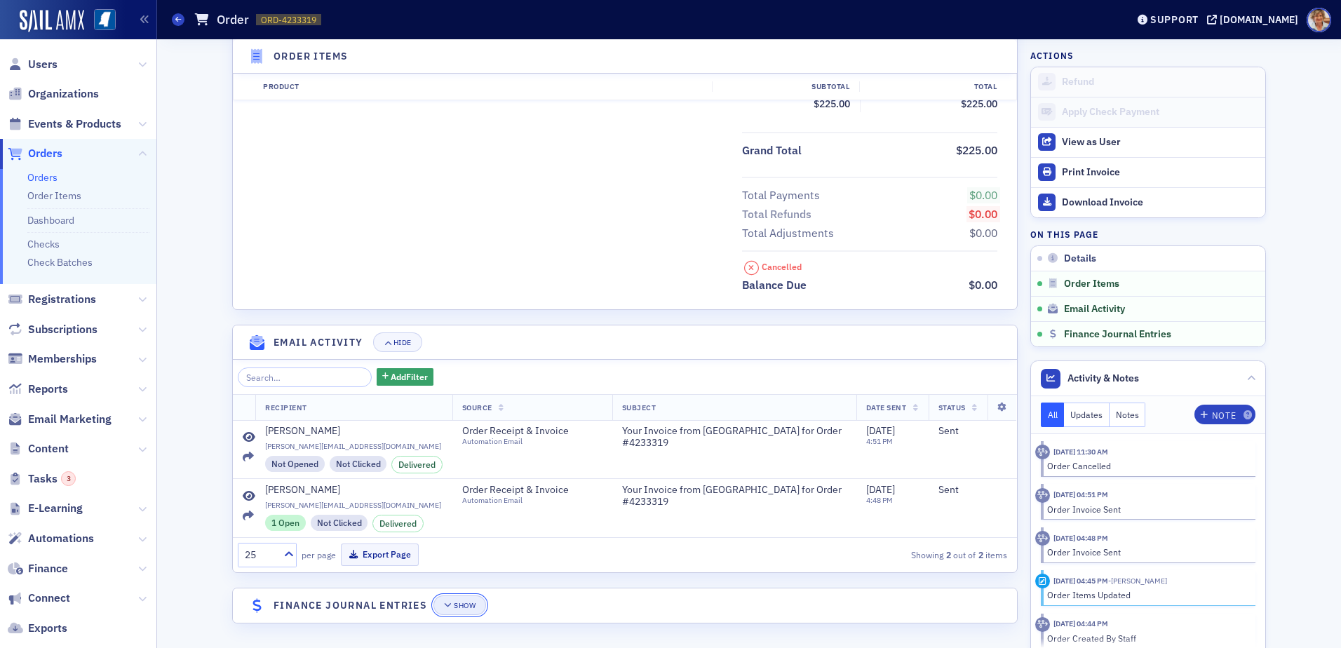
click at [466, 606] on div "Show" at bounding box center [465, 606] width 22 height 8
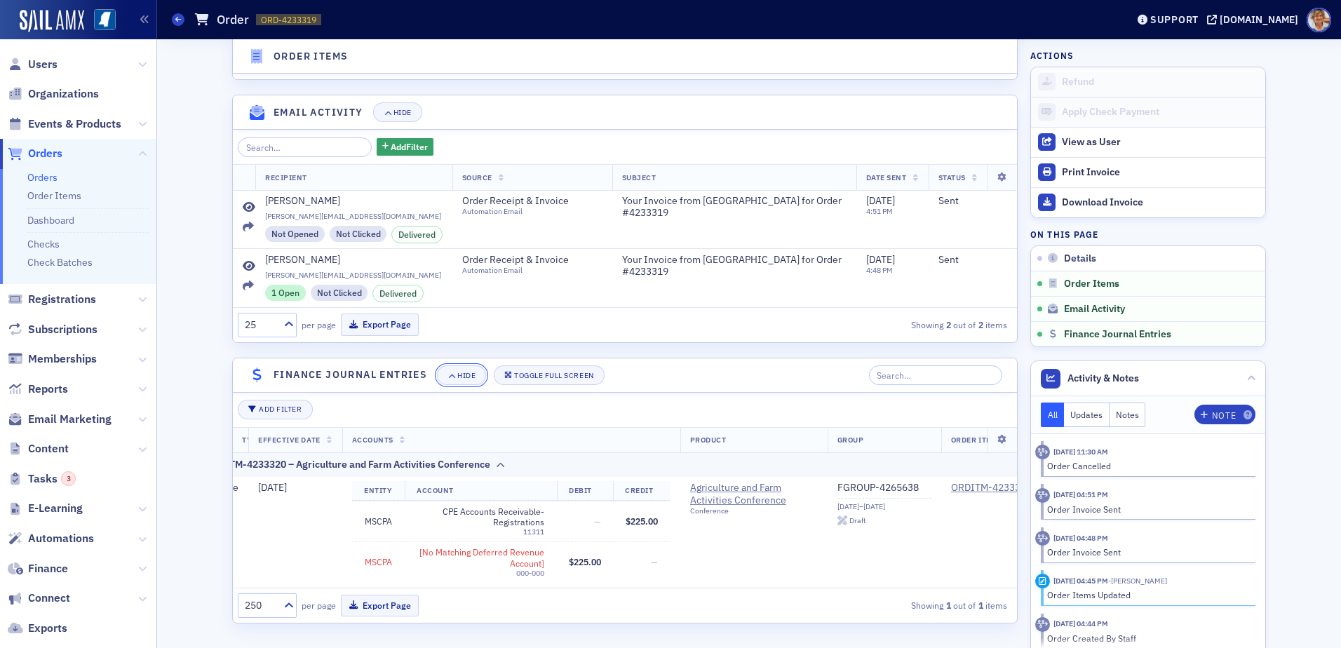
scroll to position [0, 0]
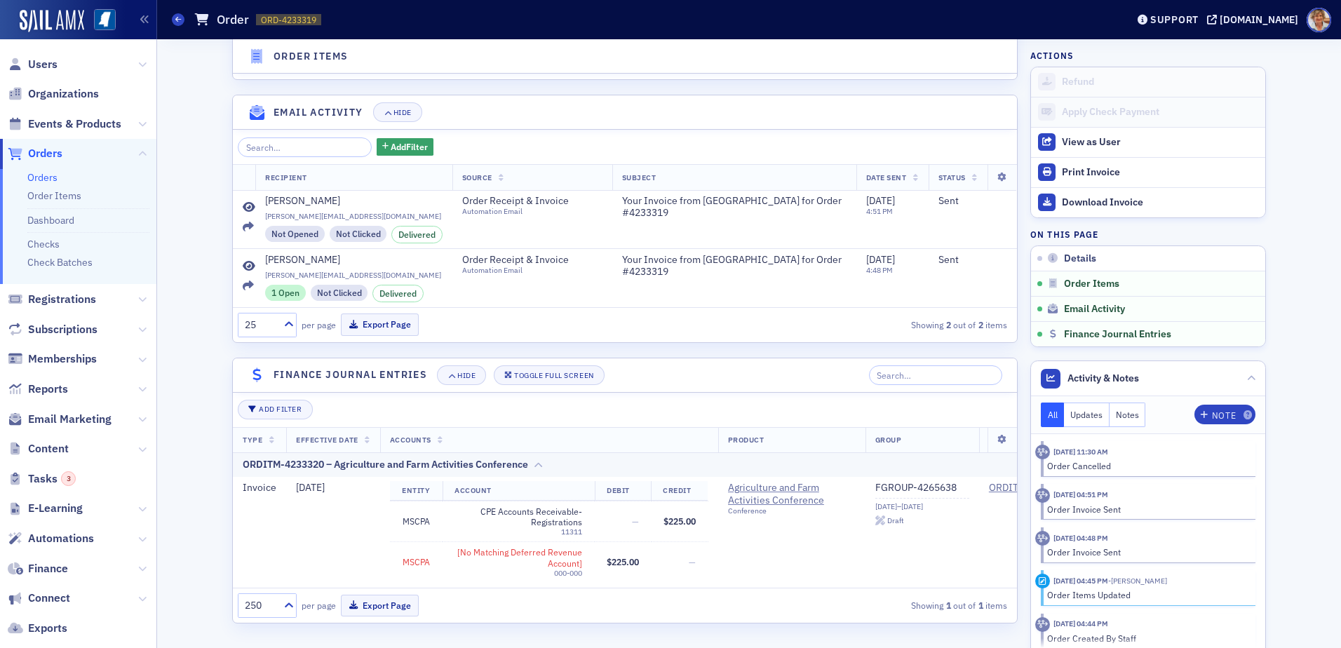
click at [268, 457] on div "ORDITM-4233320 – Agriculture and Farm Activities Conference" at bounding box center [385, 464] width 285 height 15
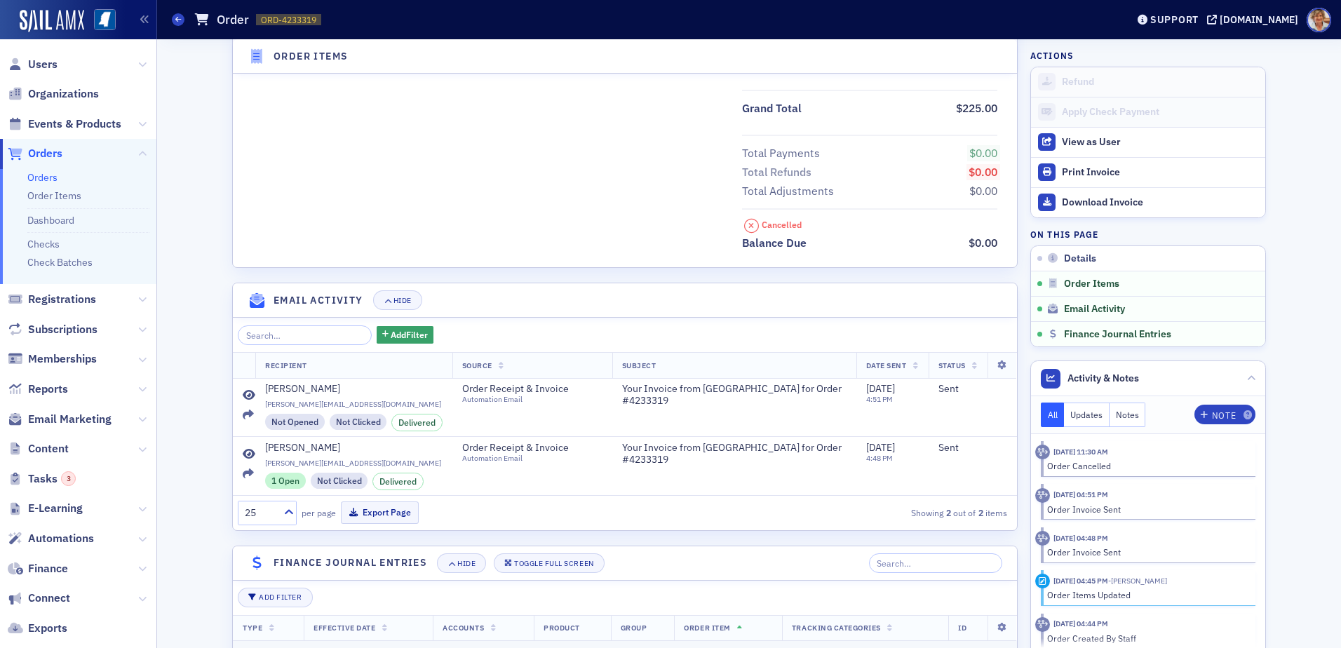
scroll to position [647, 0]
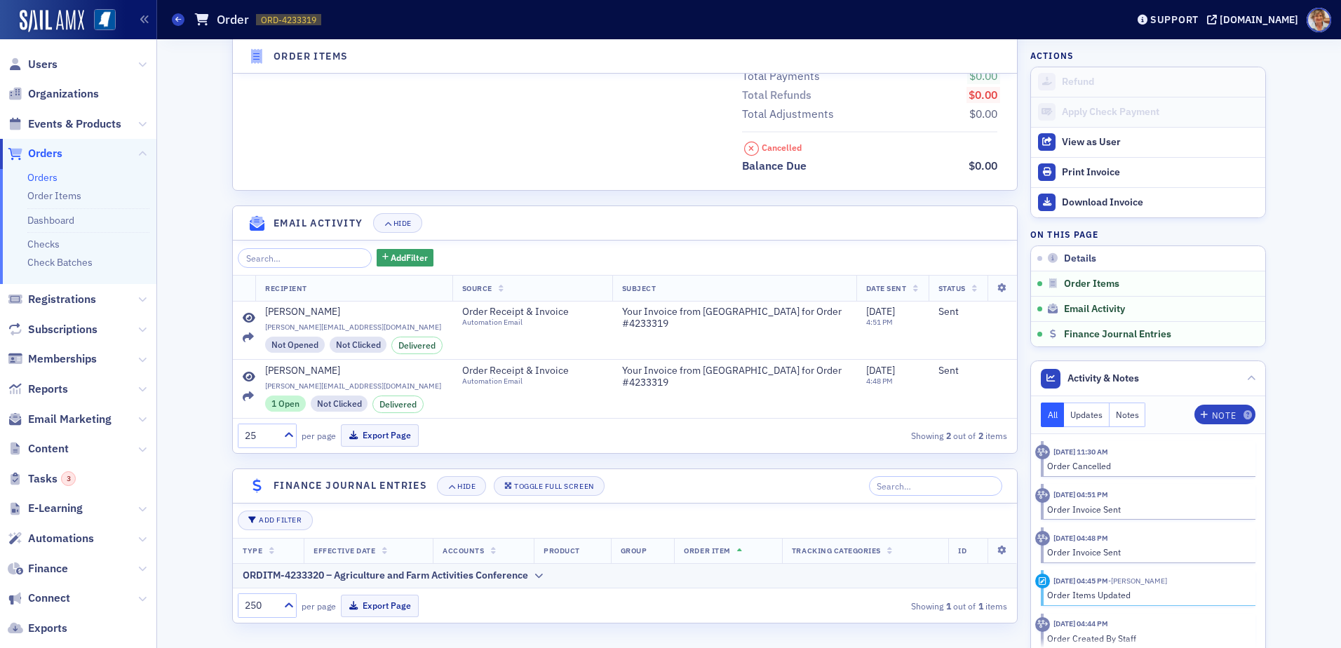
drag, startPoint x: 1329, startPoint y: 478, endPoint x: 1340, endPoint y: 509, distance: 33.5
click at [1338, 512] on div "Details Edit Cancelled Customer & Invoicee [PERSON_NAME] Date Created [DATE] 4:…" at bounding box center [749, 343] width 1184 height 609
click at [457, 485] on div "Hide" at bounding box center [466, 487] width 18 height 8
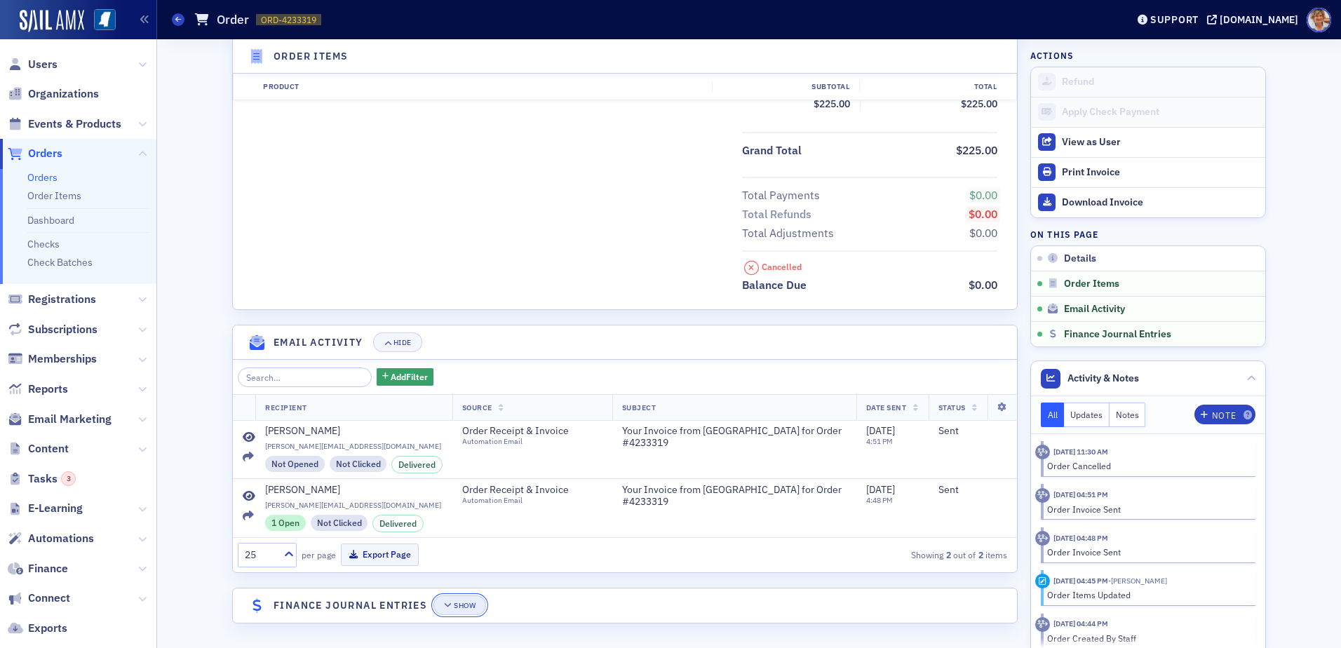
scroll to position [528, 0]
click at [462, 608] on div "Show" at bounding box center [465, 606] width 22 height 8
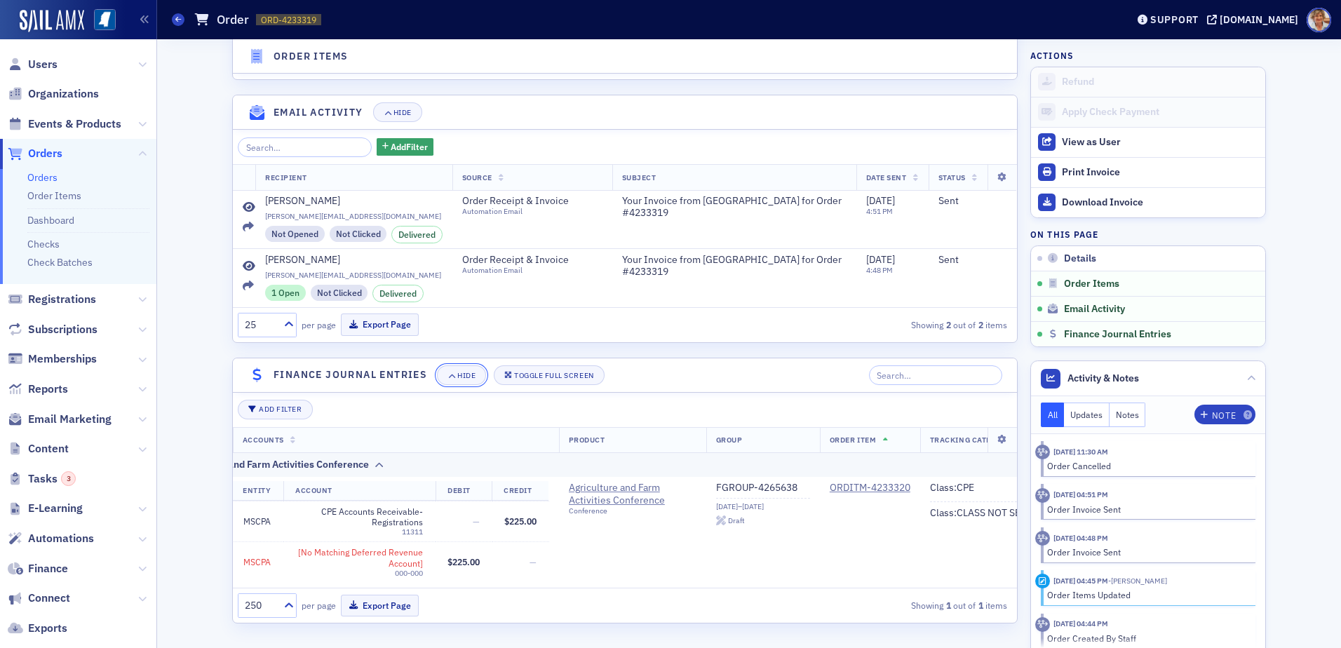
scroll to position [0, 252]
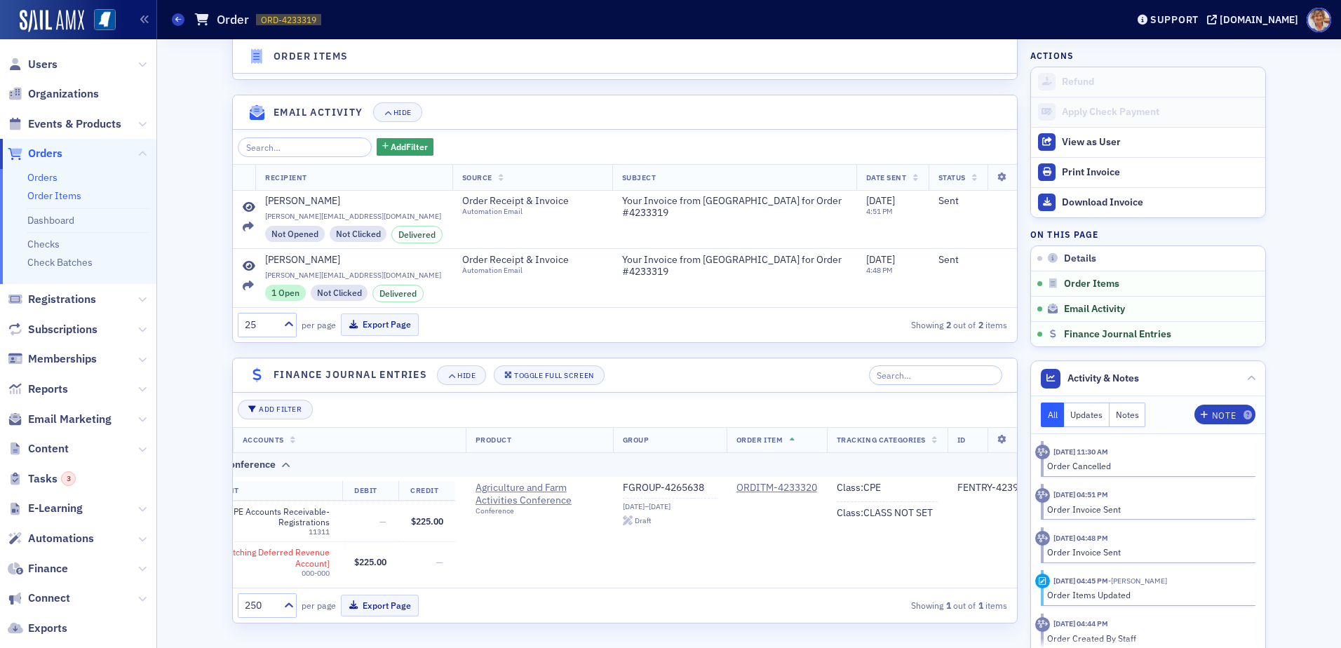
click at [69, 198] on link "Order Items" at bounding box center [54, 195] width 54 height 13
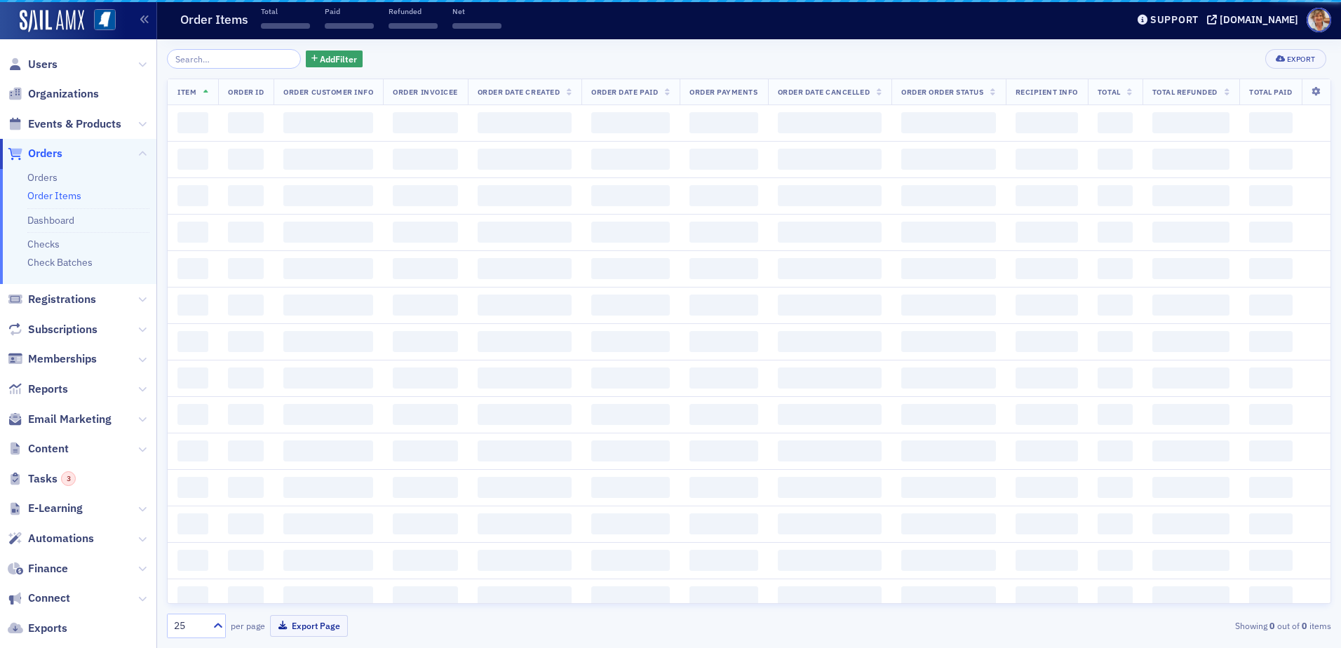
click at [69, 198] on link "Order Items" at bounding box center [54, 195] width 54 height 13
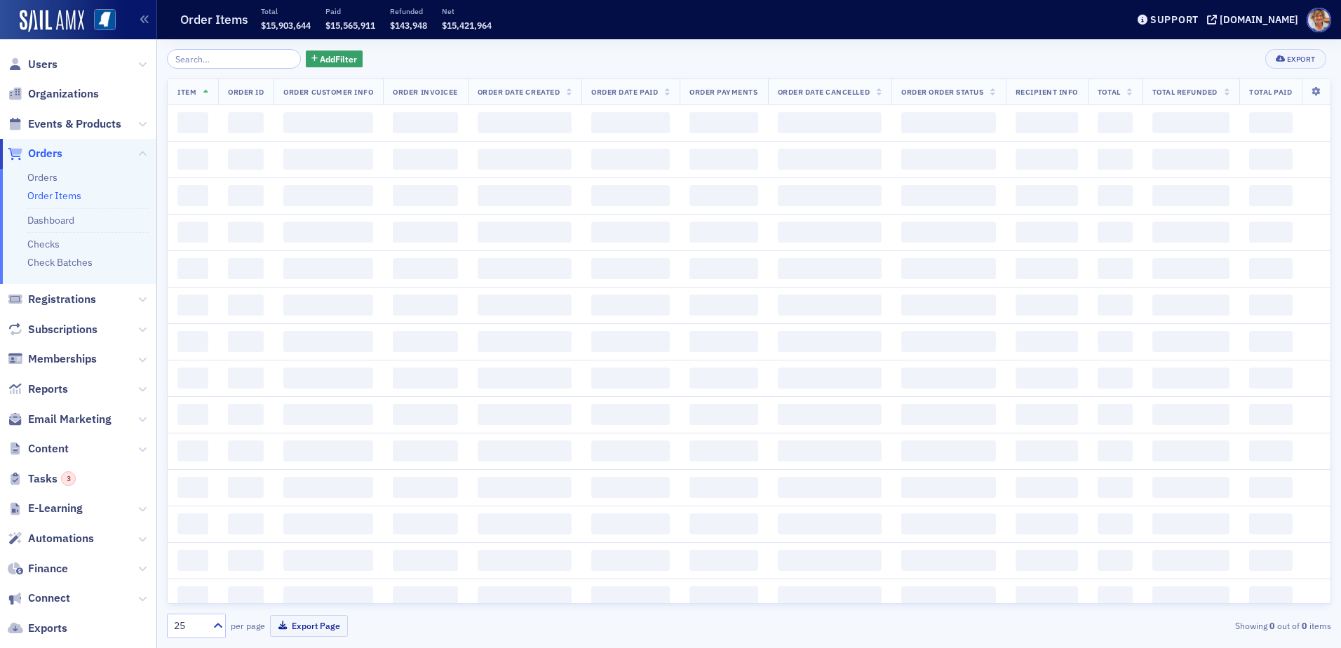
click at [242, 62] on input "search" at bounding box center [234, 59] width 134 height 20
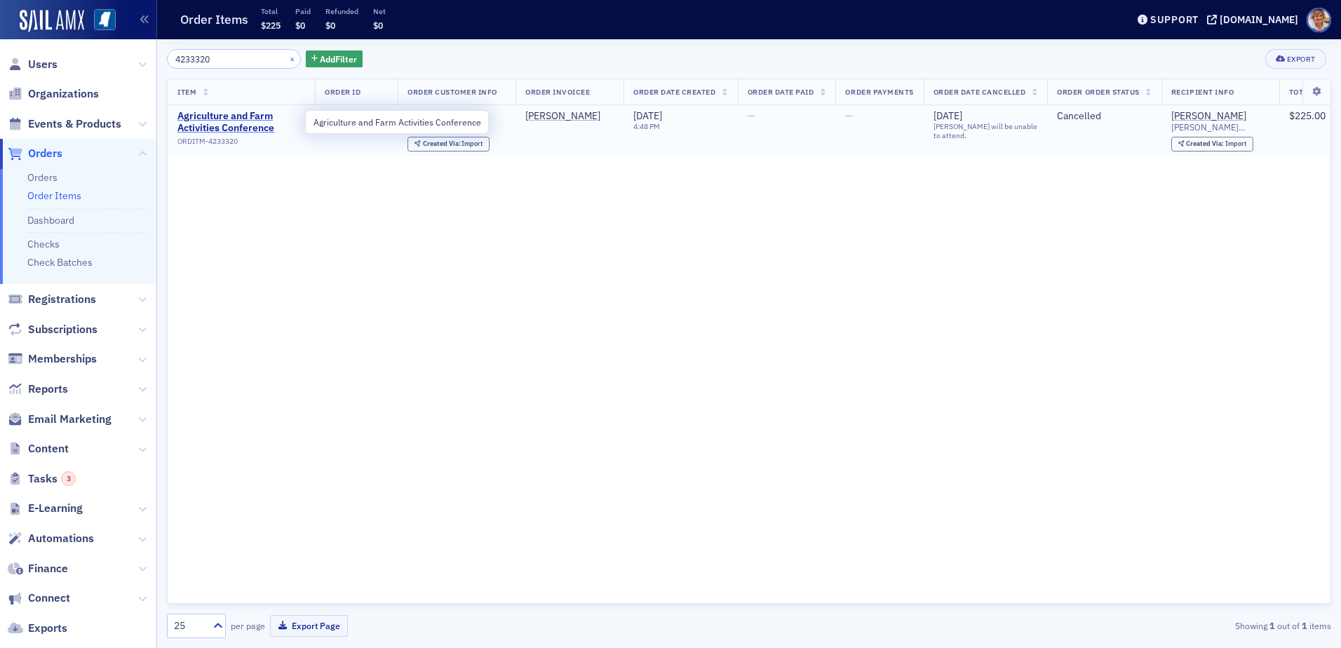
type input "4233320"
click at [240, 124] on span "Agriculture and Farm Activities Conference" at bounding box center [241, 122] width 128 height 25
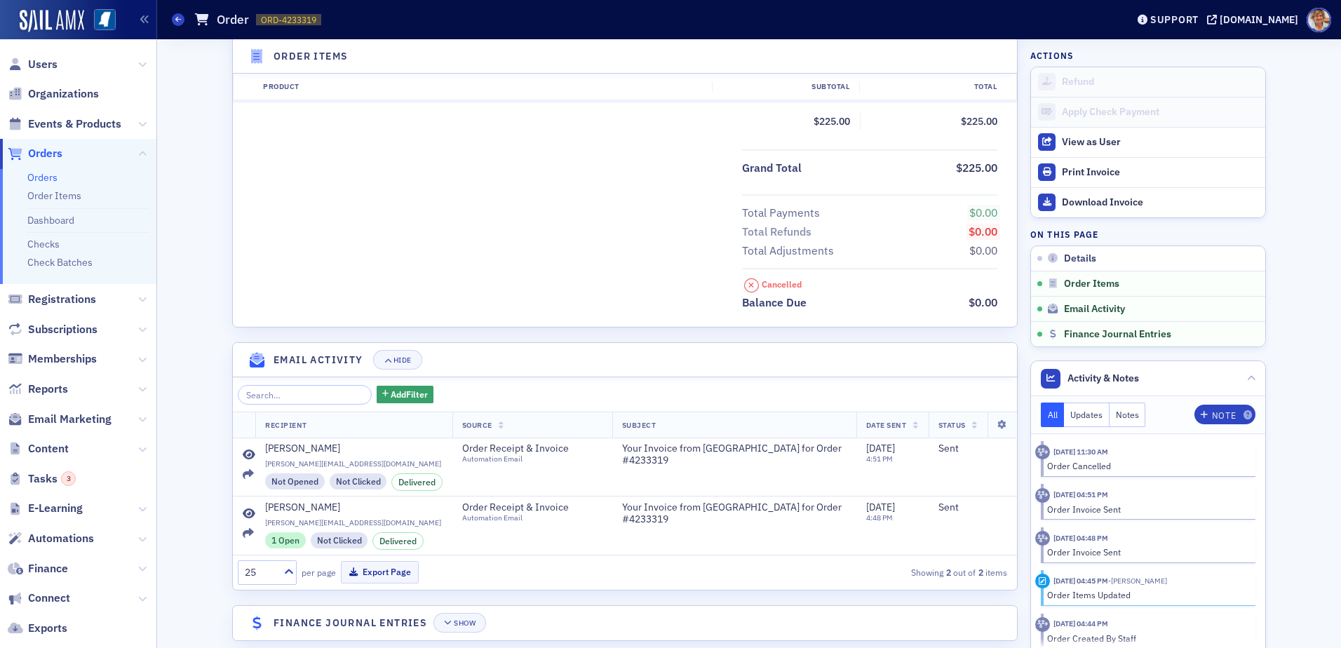
scroll to position [528, 0]
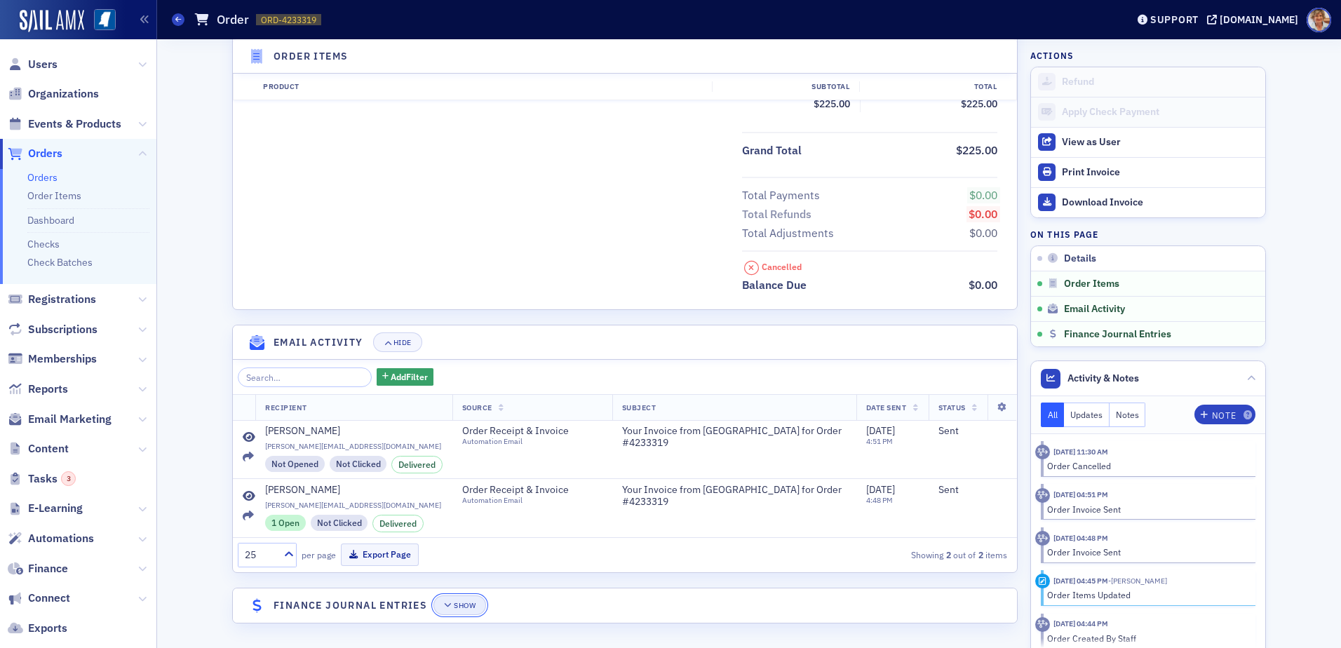
click at [471, 605] on div "Show" at bounding box center [465, 606] width 22 height 8
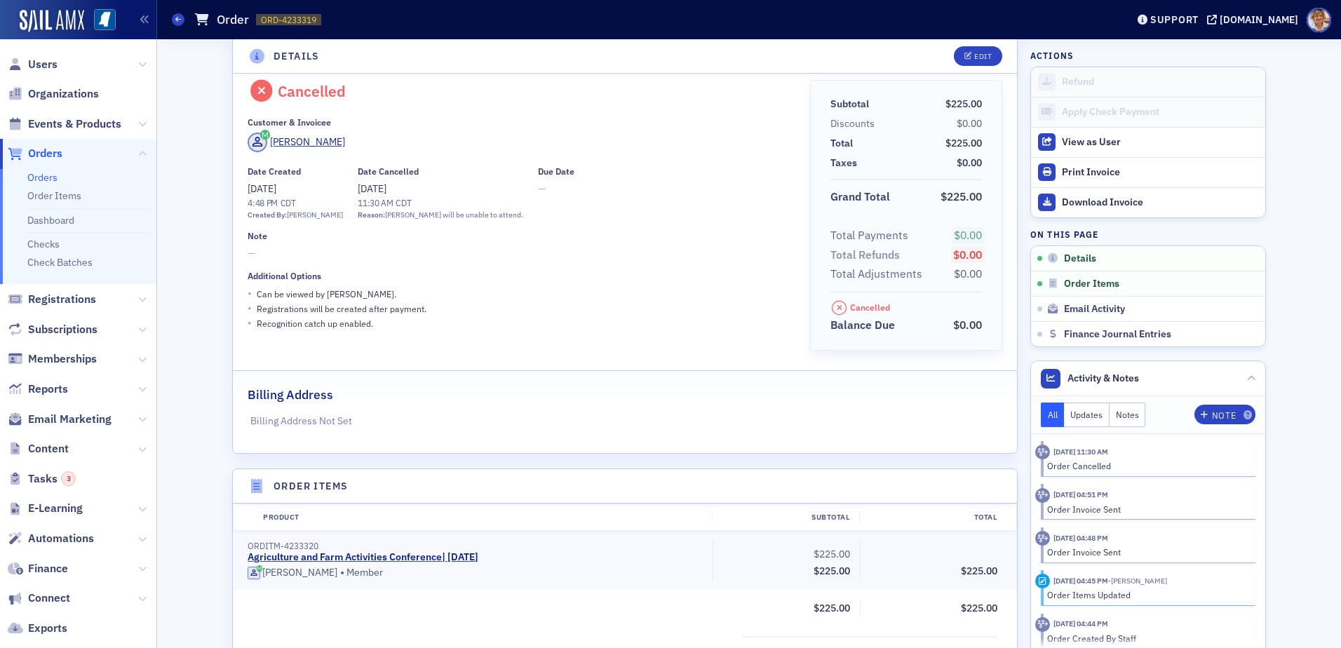
scroll to position [0, 0]
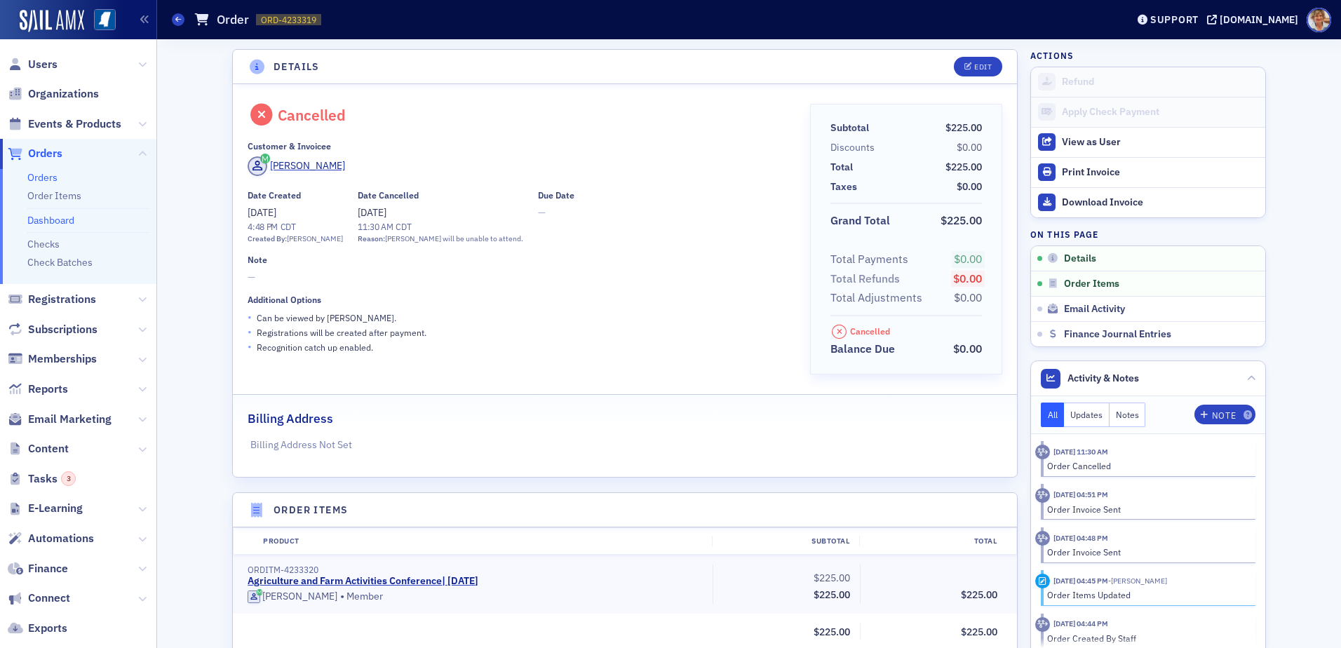
click at [55, 217] on link "Dashboard" at bounding box center [50, 220] width 47 height 13
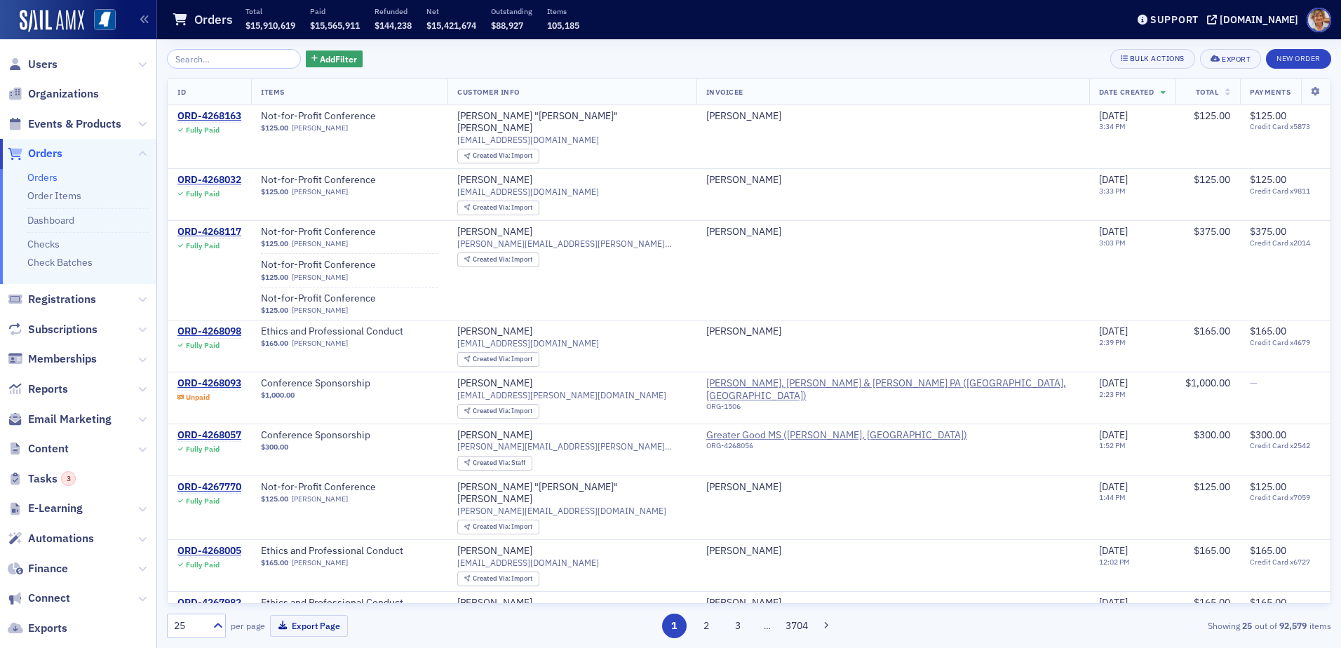
click at [221, 58] on input "search" at bounding box center [234, 59] width 134 height 20
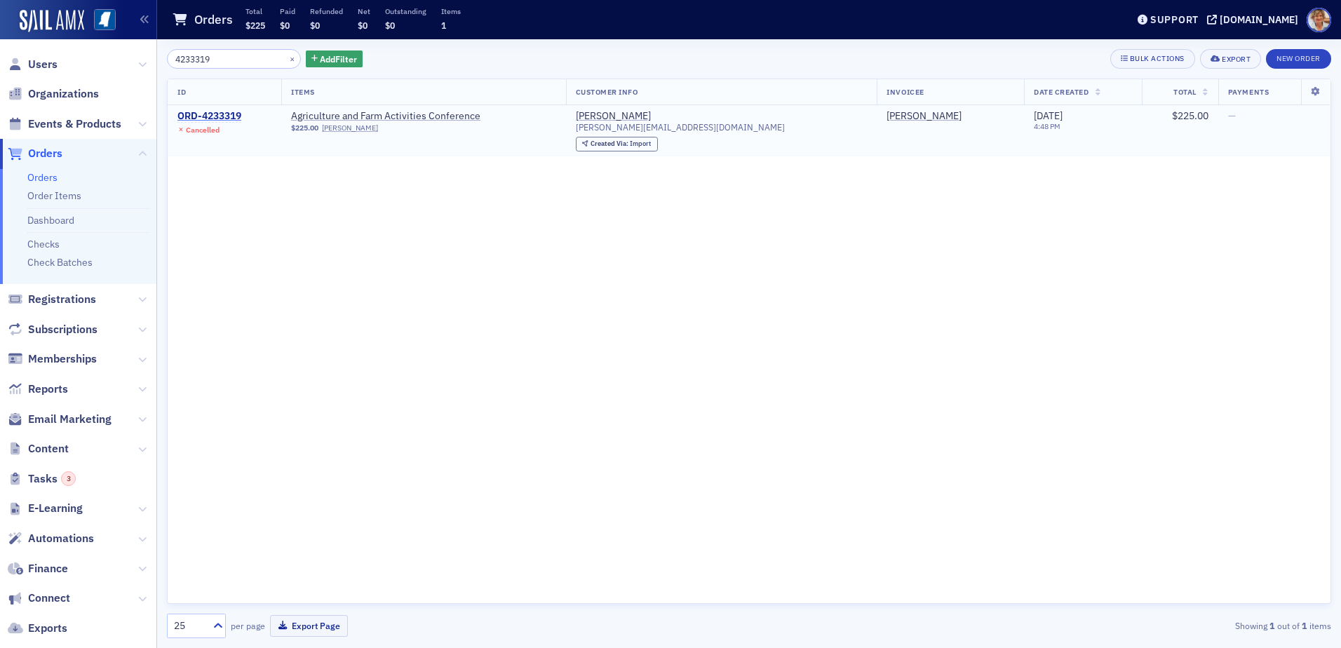
type input "4233319"
click at [191, 114] on div "ORD-4233319" at bounding box center [209, 116] width 64 height 13
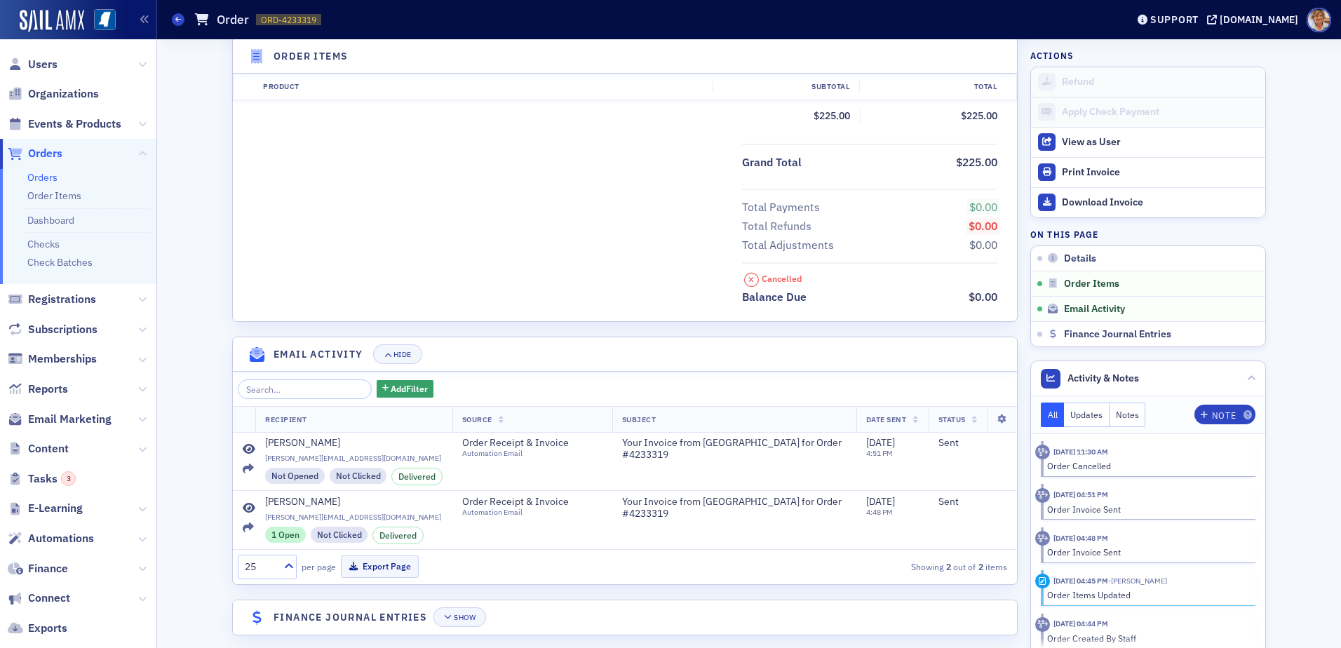
scroll to position [528, 0]
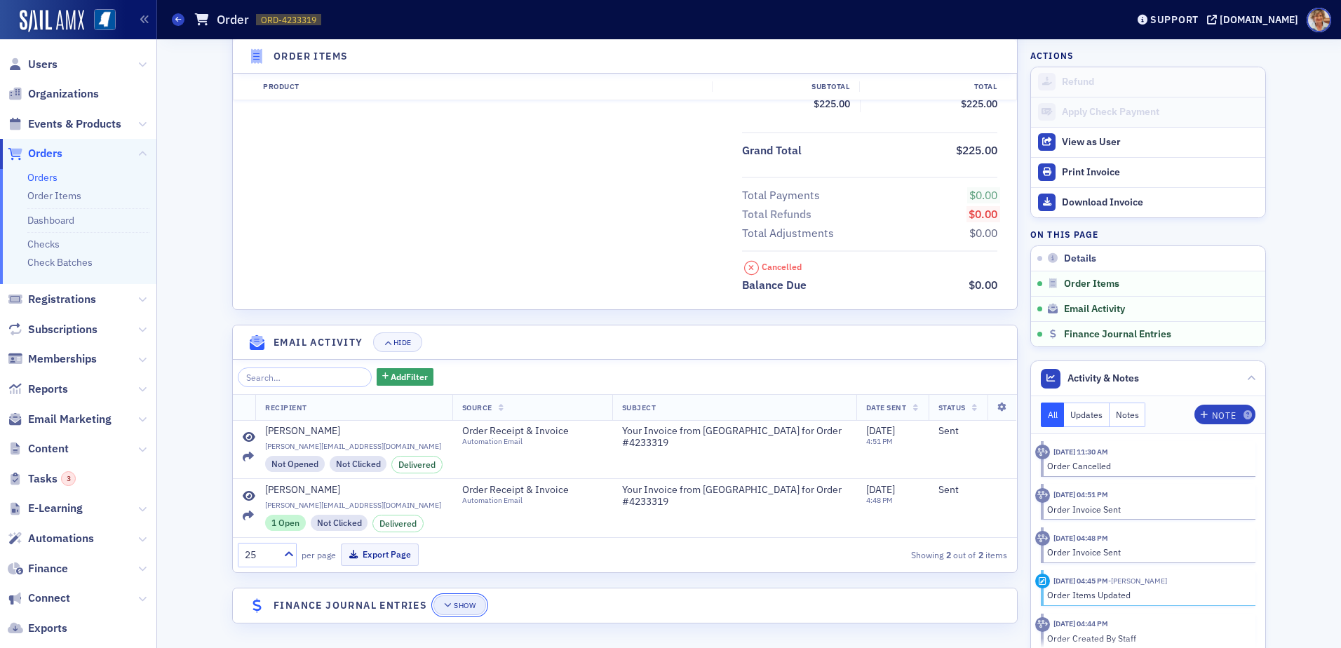
click at [458, 605] on div "Show" at bounding box center [465, 606] width 22 height 8
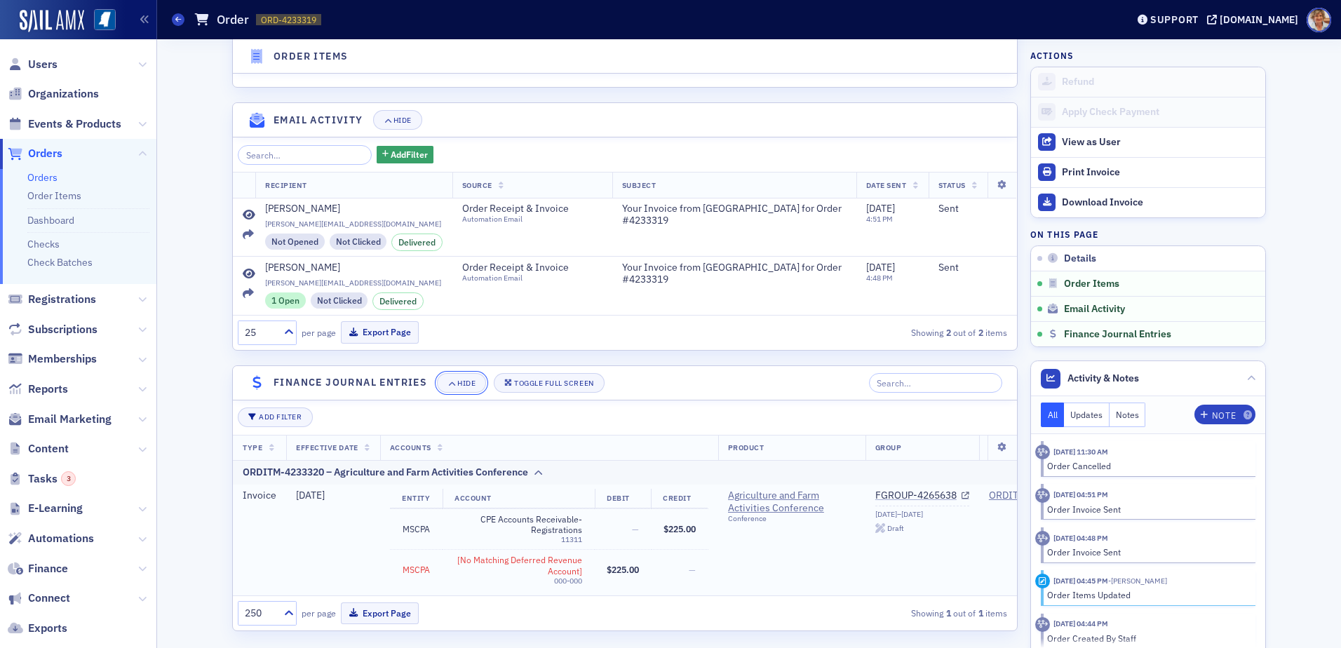
scroll to position [769, 0]
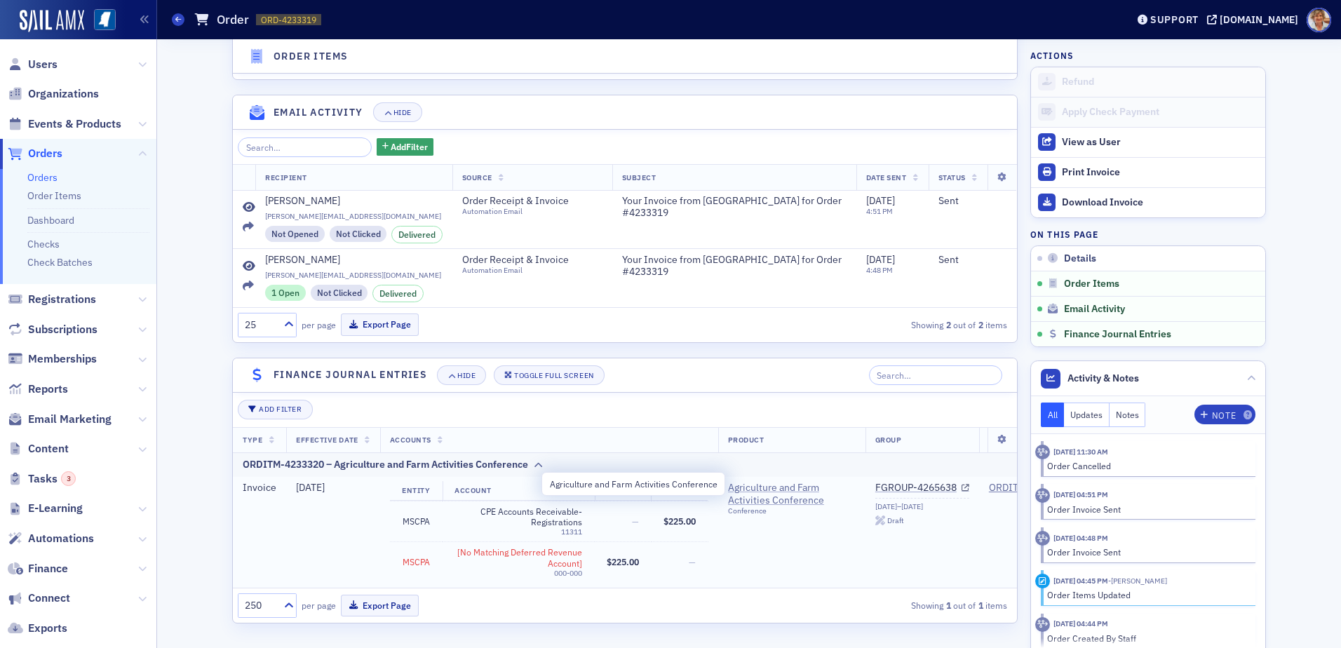
click at [741, 482] on span "Agriculture and Farm Activities Conference" at bounding box center [792, 494] width 128 height 25
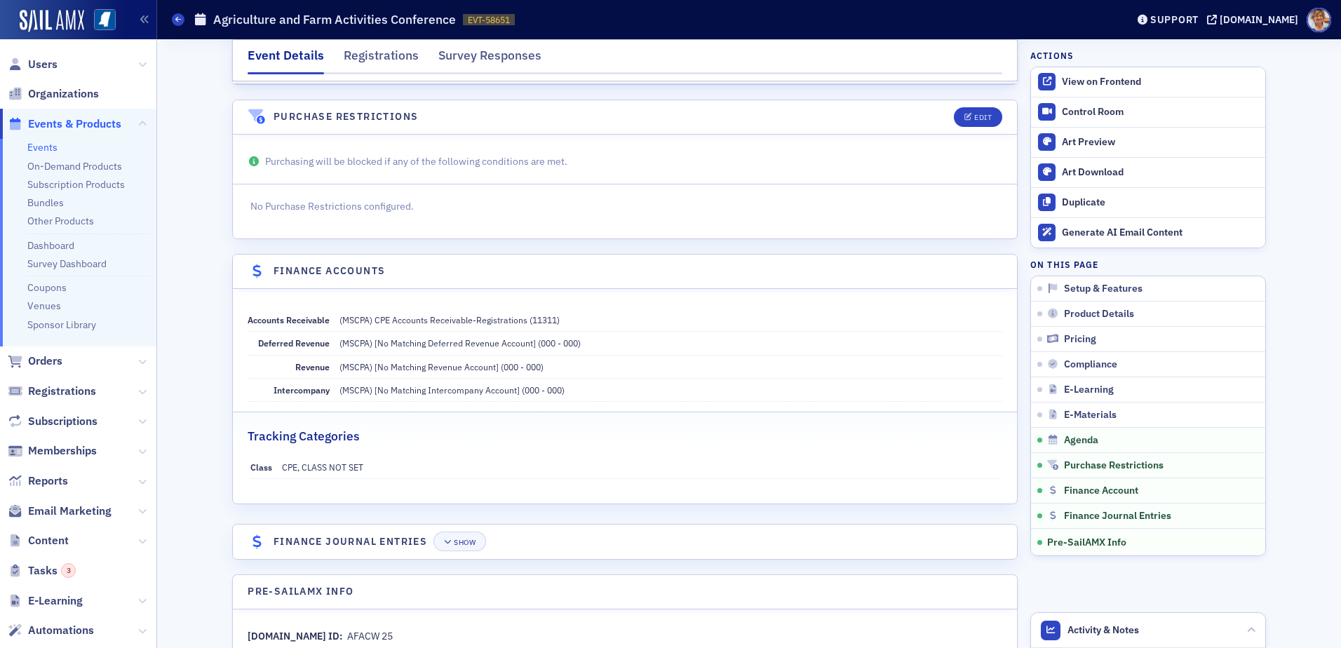
scroll to position [2389, 0]
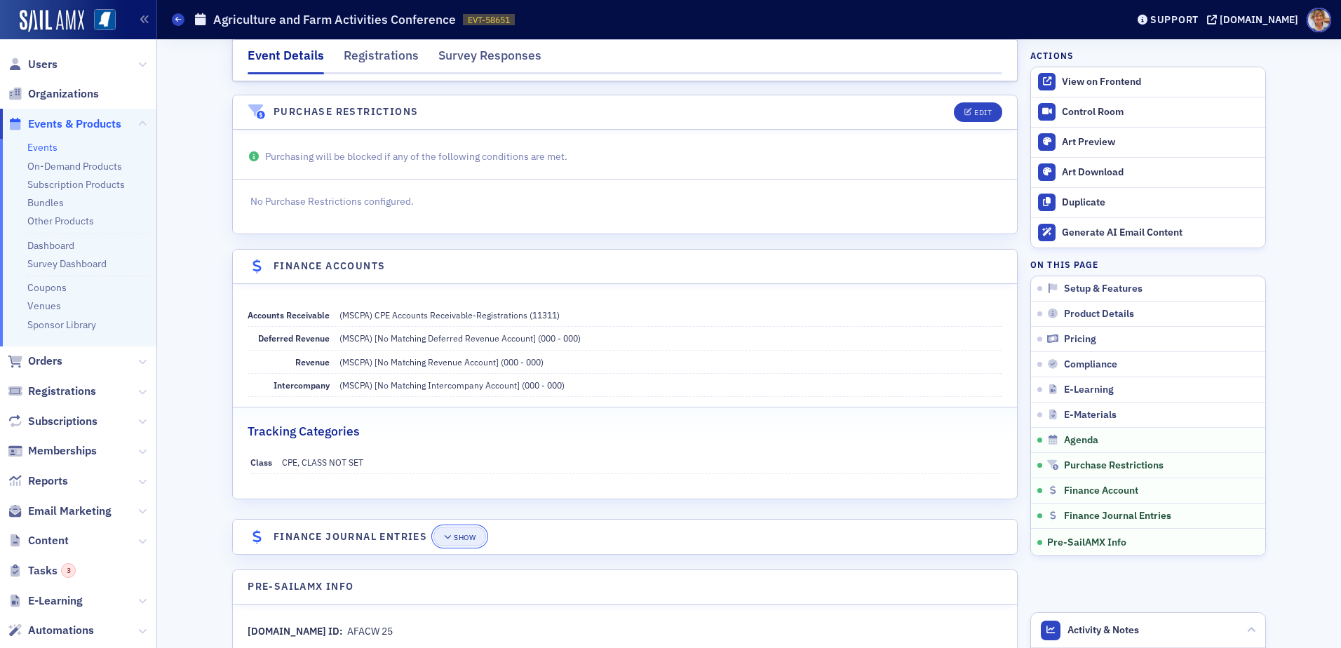
click at [470, 534] on div "Show" at bounding box center [465, 538] width 22 height 8
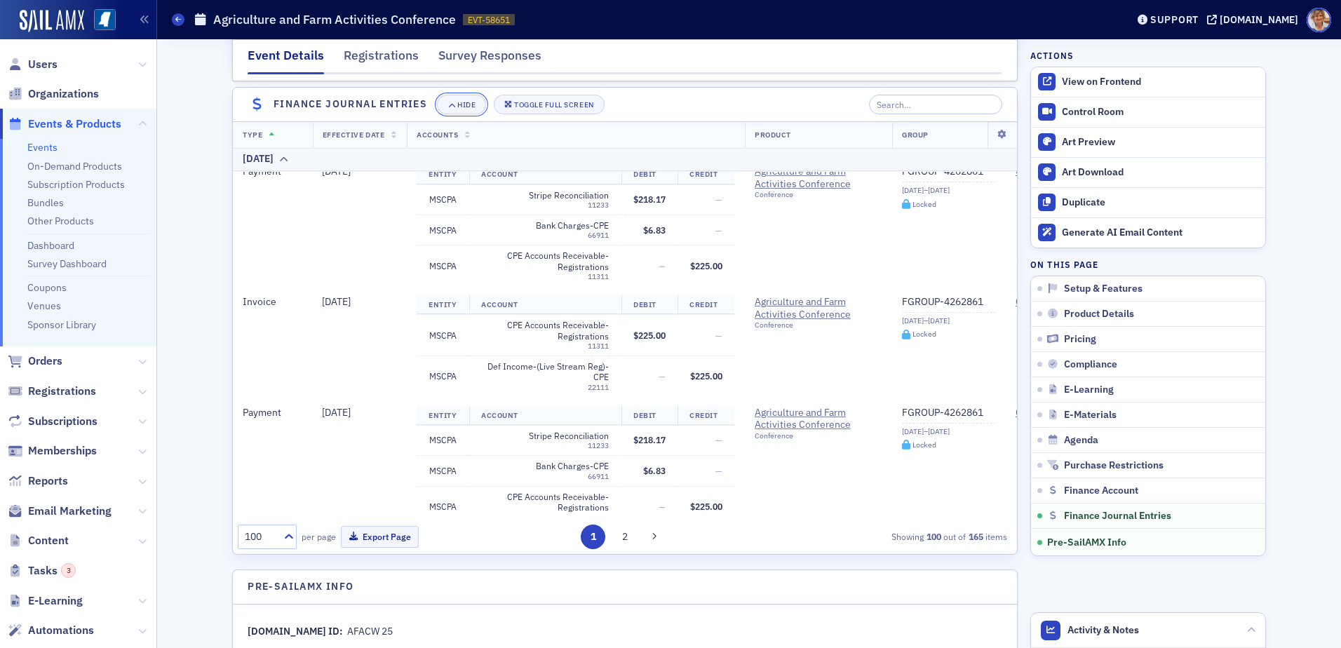
scroll to position [5950, 0]
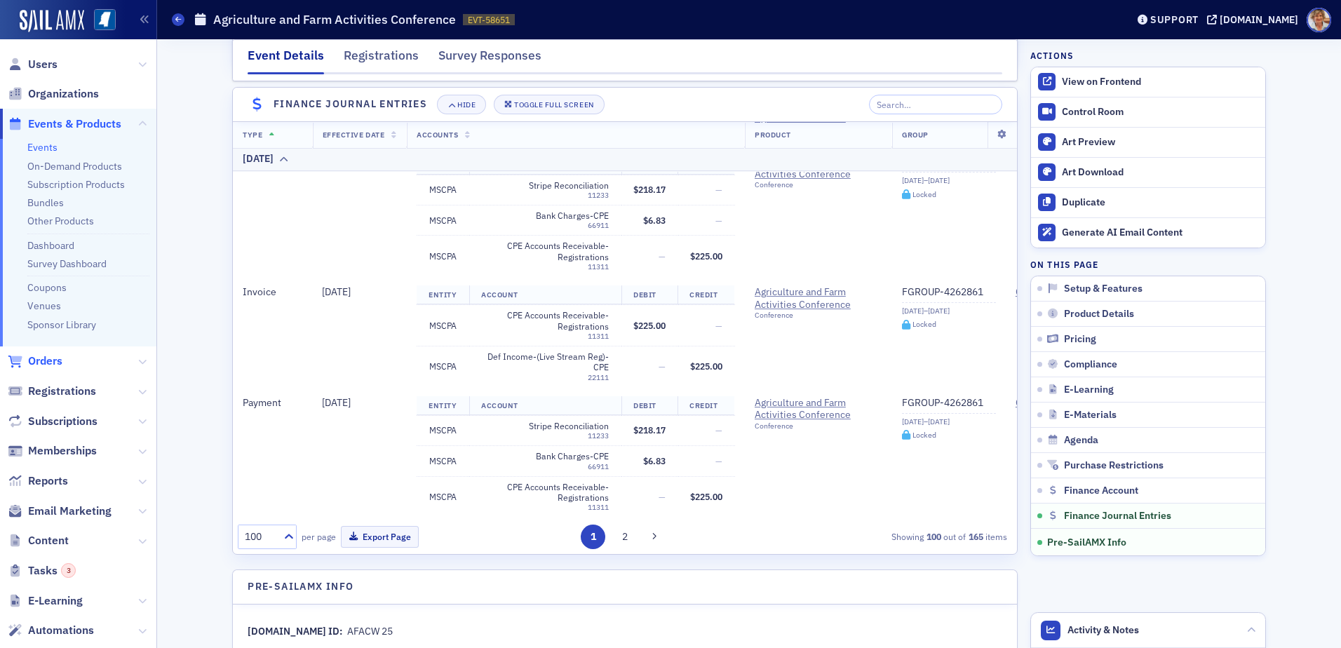
click at [53, 361] on span "Orders" at bounding box center [45, 360] width 34 height 15
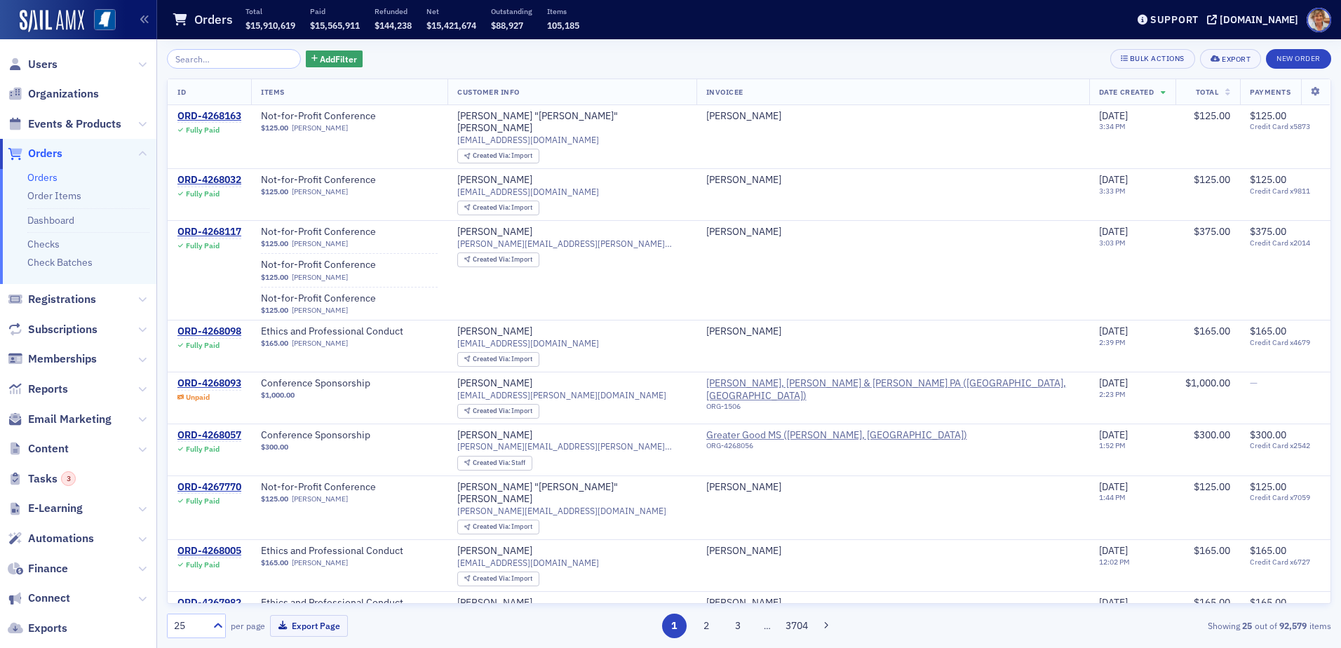
click at [234, 53] on input "search" at bounding box center [234, 59] width 134 height 20
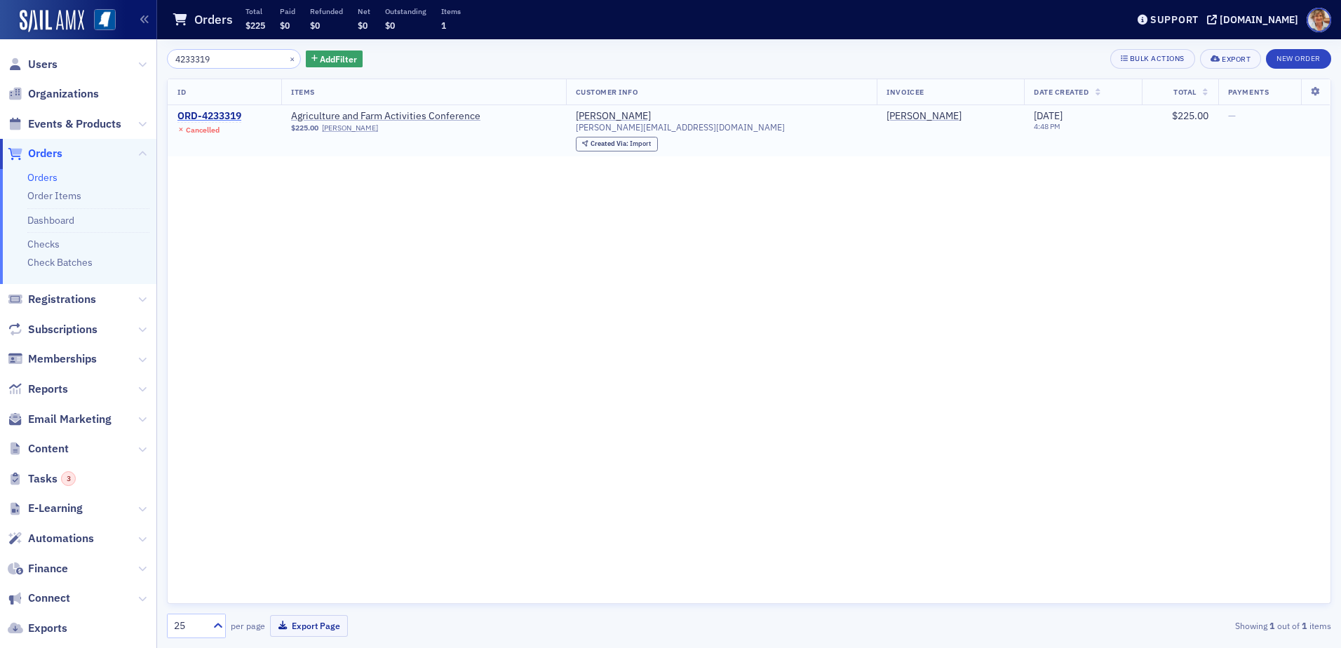
type input "4233319"
click at [206, 118] on div "ORD-4233319" at bounding box center [209, 116] width 64 height 13
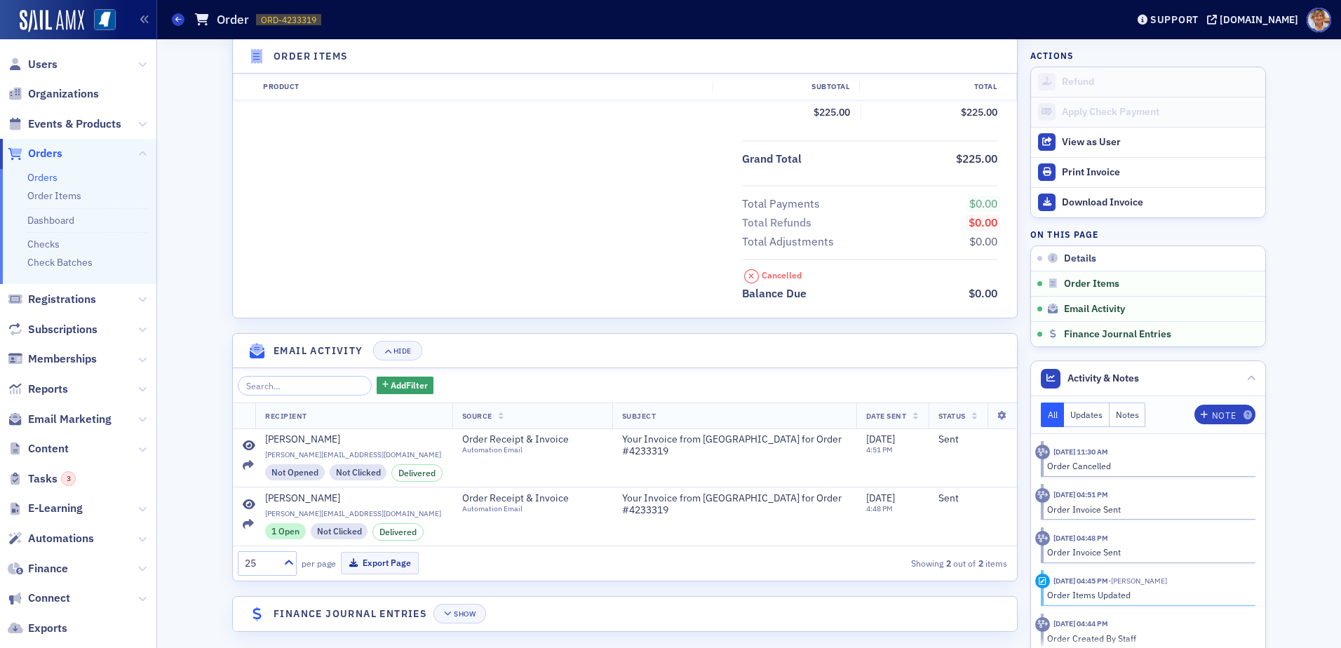
scroll to position [528, 0]
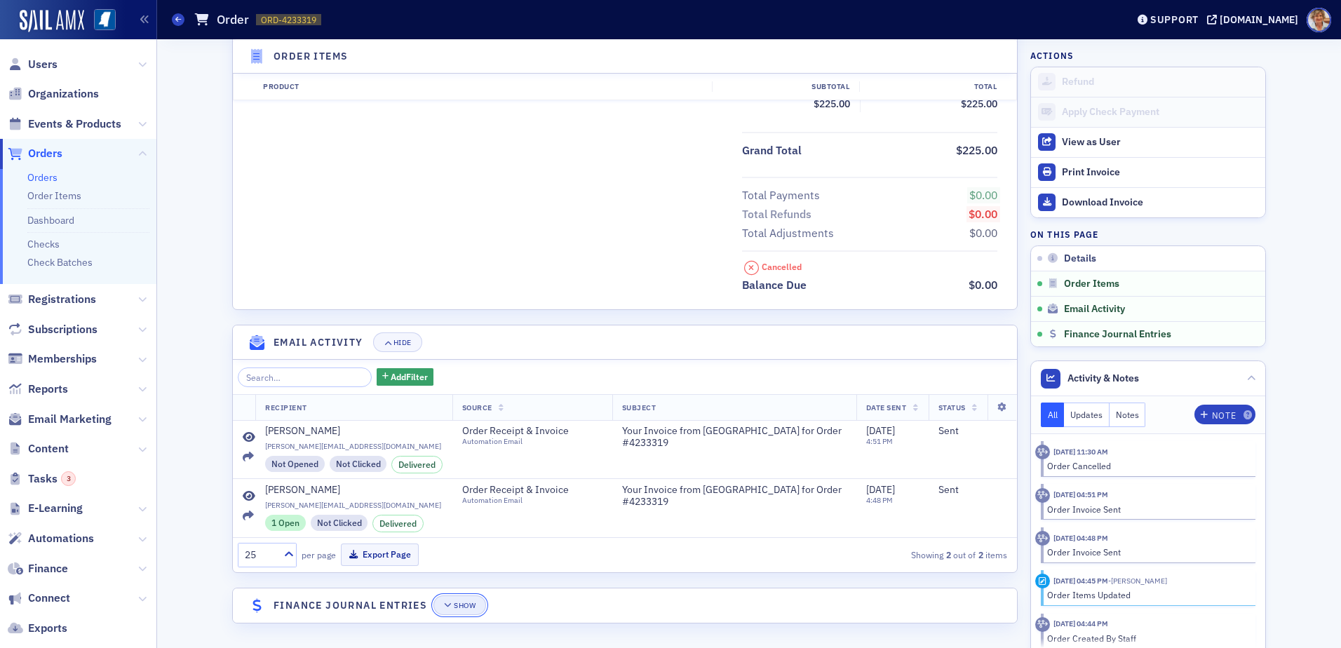
click at [444, 602] on icon "button" at bounding box center [448, 606] width 8 height 8
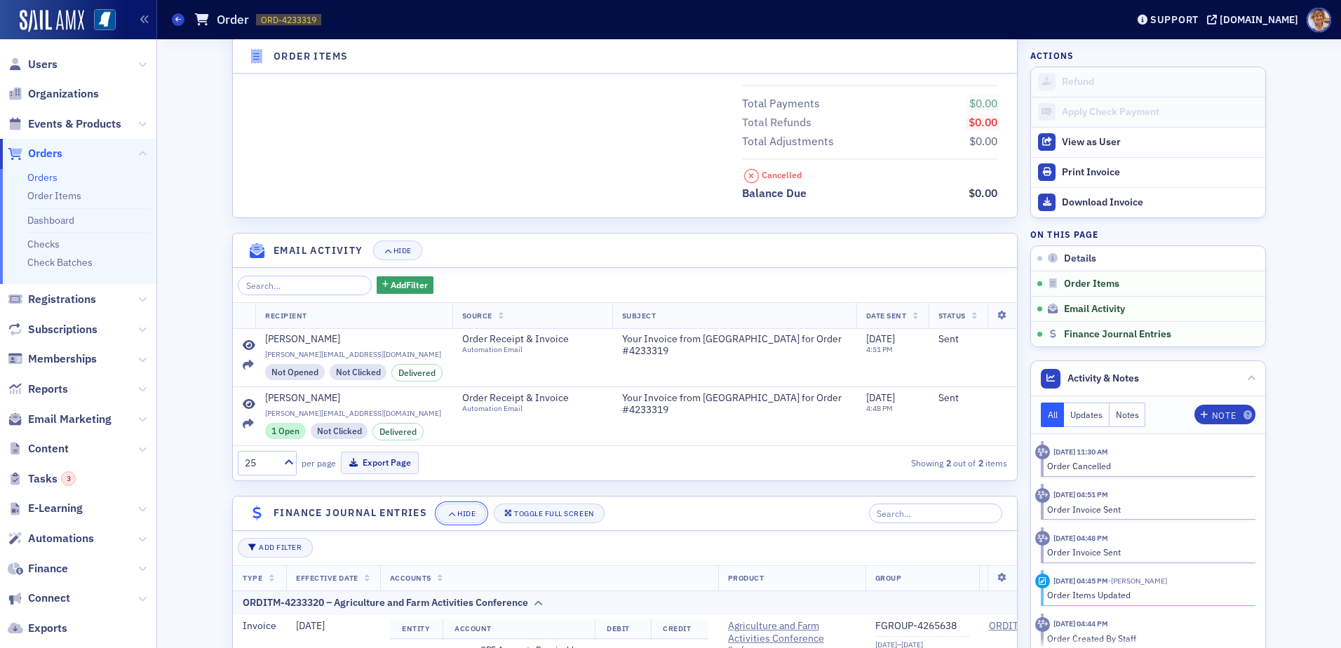
scroll to position [690, 0]
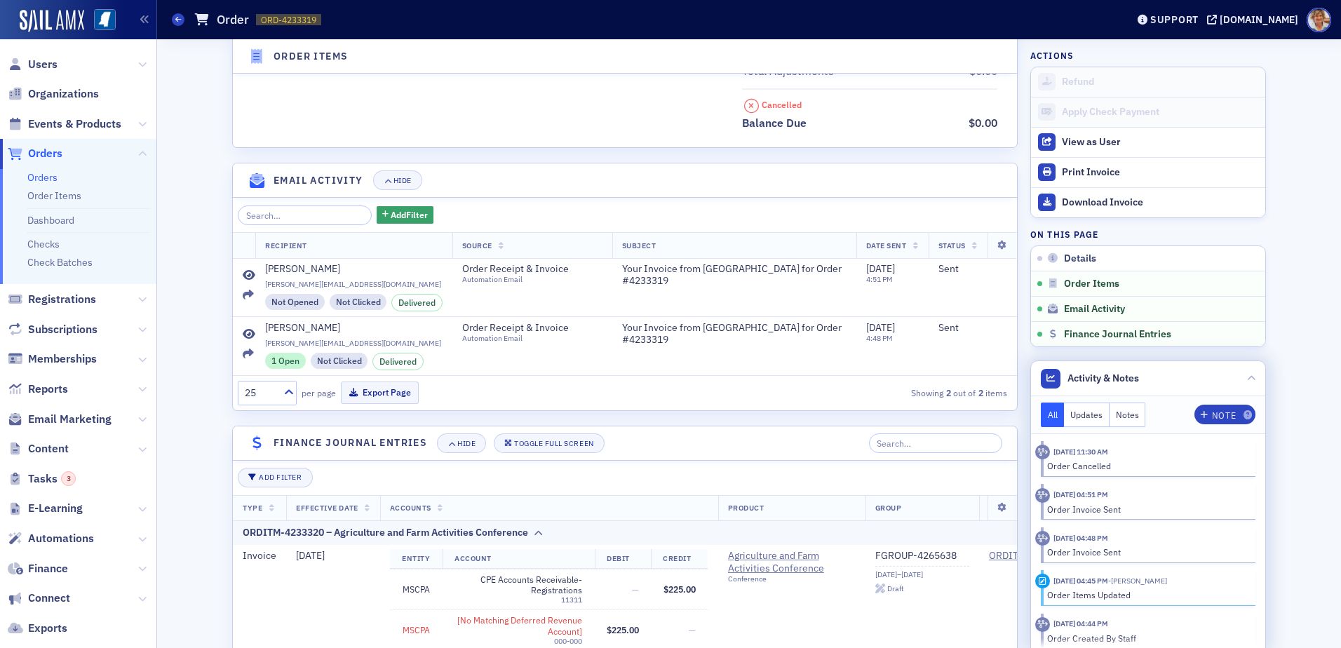
click at [1043, 625] on div at bounding box center [1042, 624] width 15 height 15
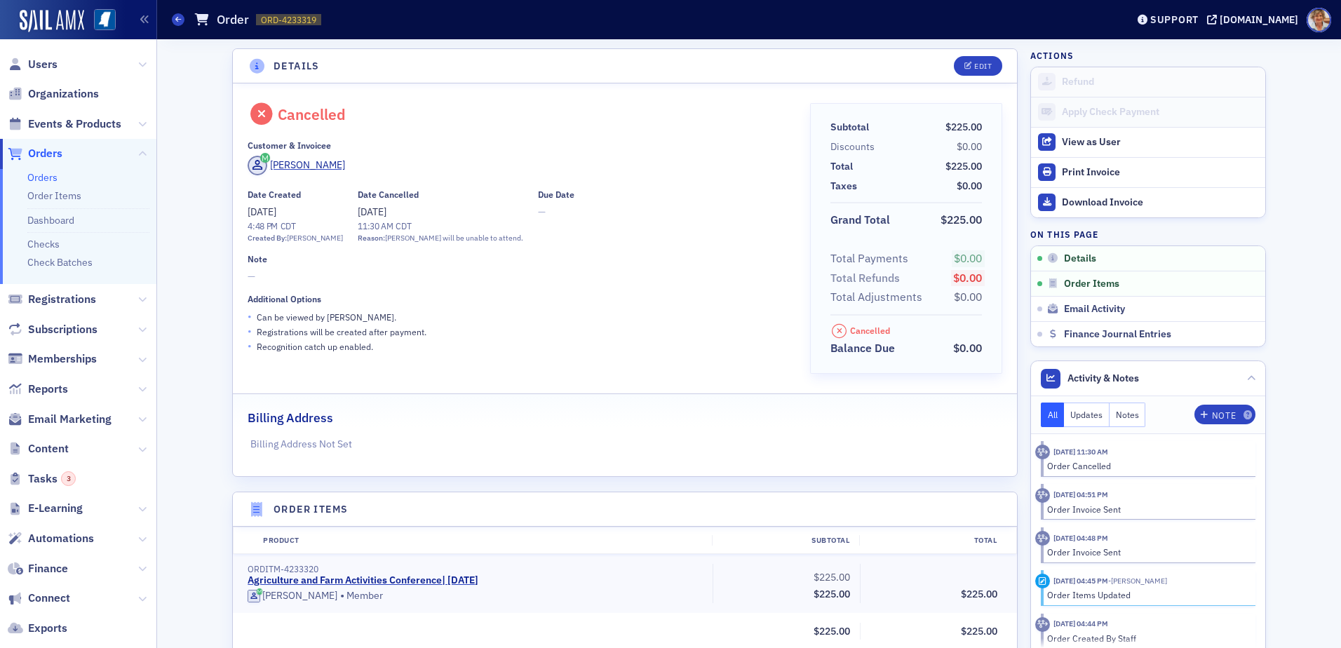
scroll to position [0, 0]
click at [52, 180] on link "Orders" at bounding box center [42, 177] width 30 height 13
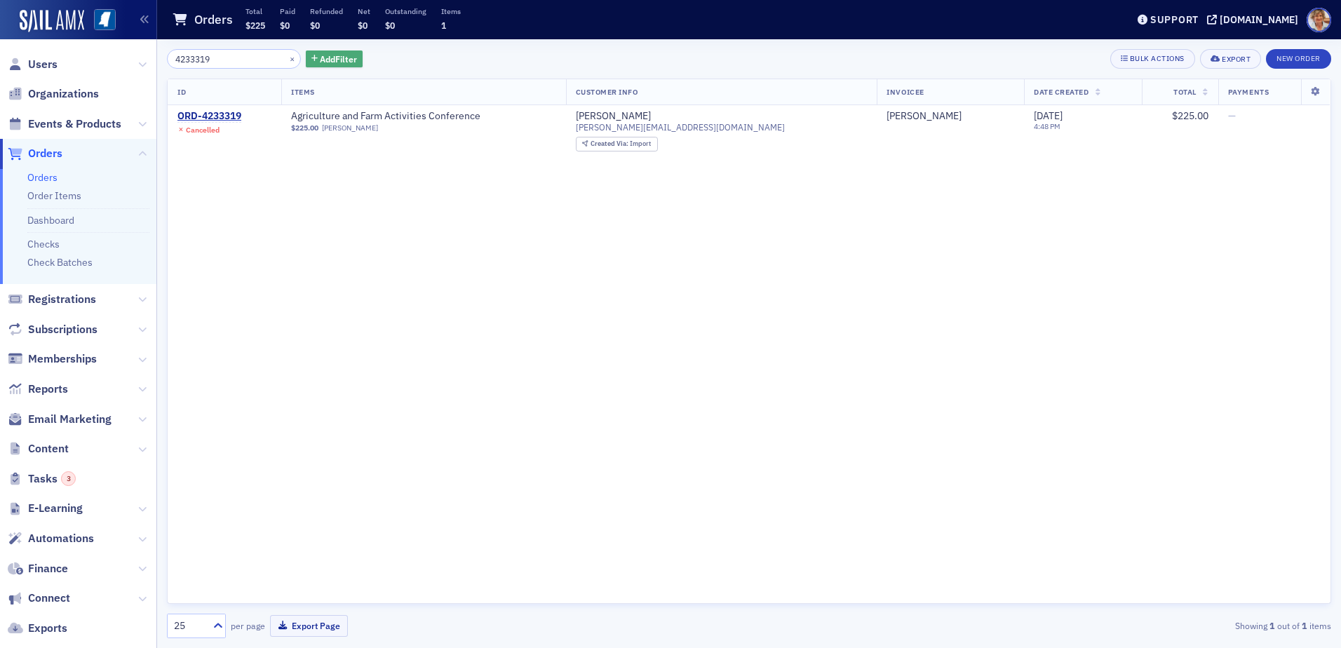
click at [328, 60] on span "Add Filter" at bounding box center [338, 59] width 37 height 13
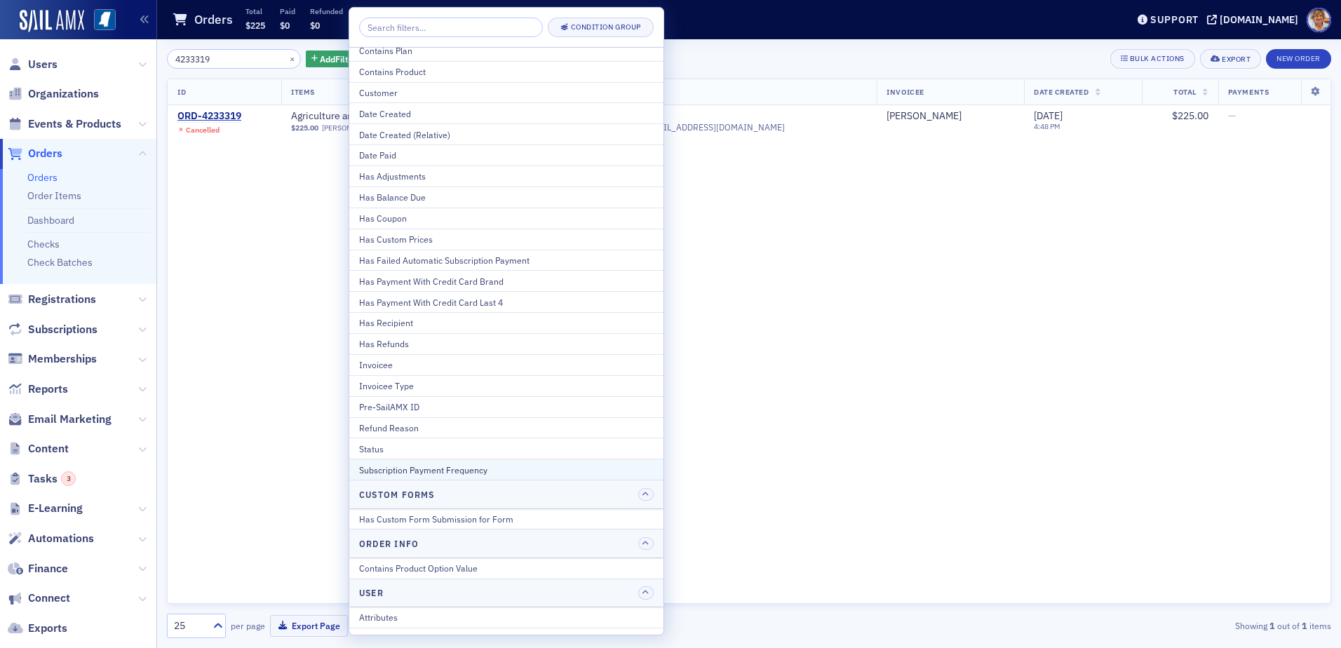
scroll to position [106, 0]
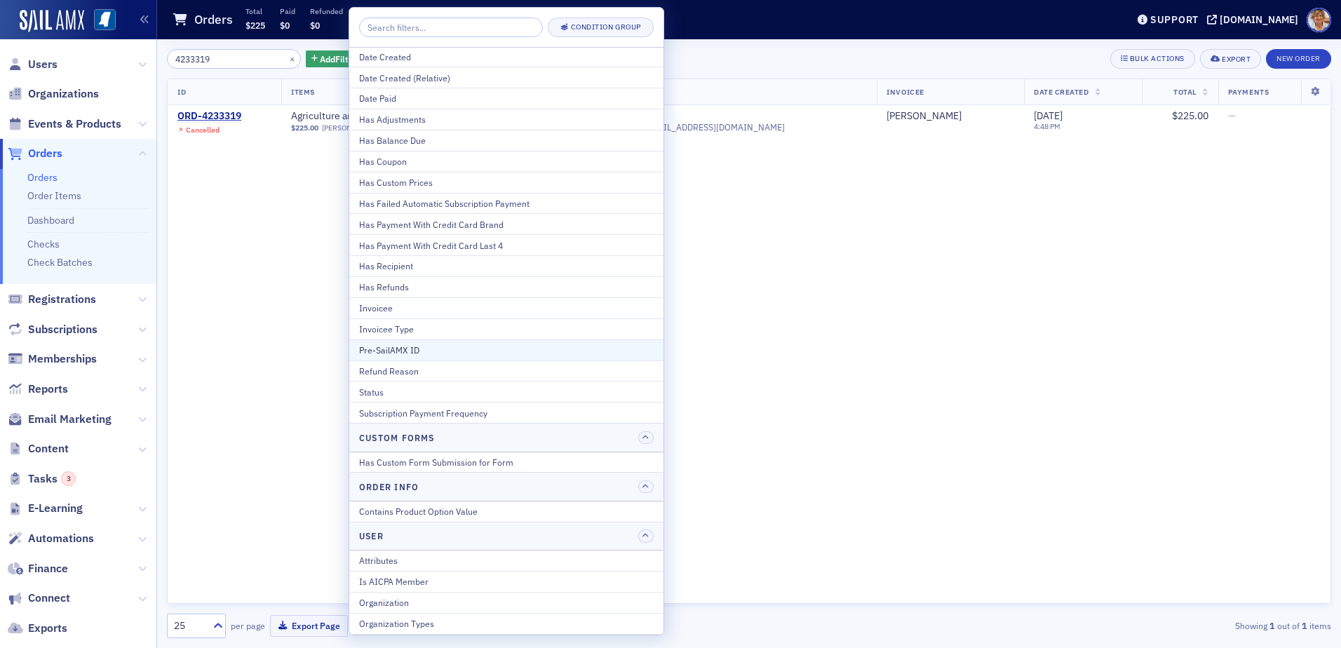
click at [411, 348] on div "Pre-SailAMX ID" at bounding box center [506, 350] width 295 height 13
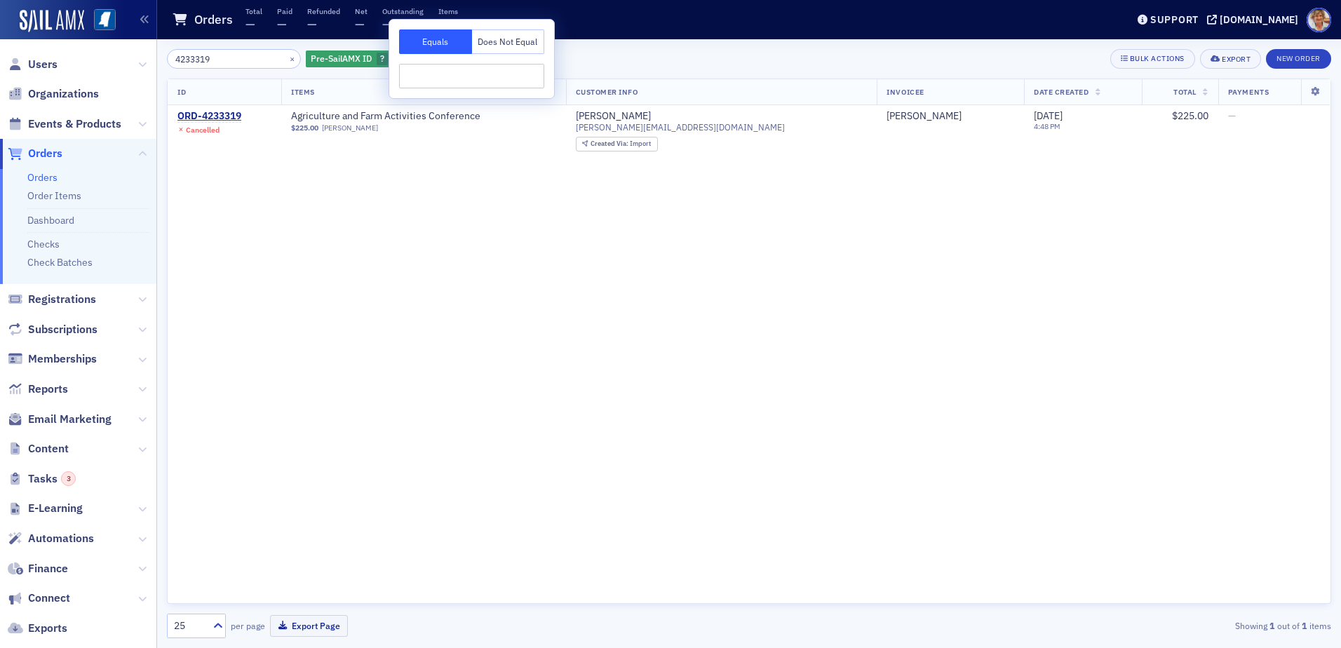
click at [382, 173] on div "ID Items Customer Info Invoicee Date Created Total Payments ORD-4233319 Cancell…" at bounding box center [749, 341] width 1164 height 525
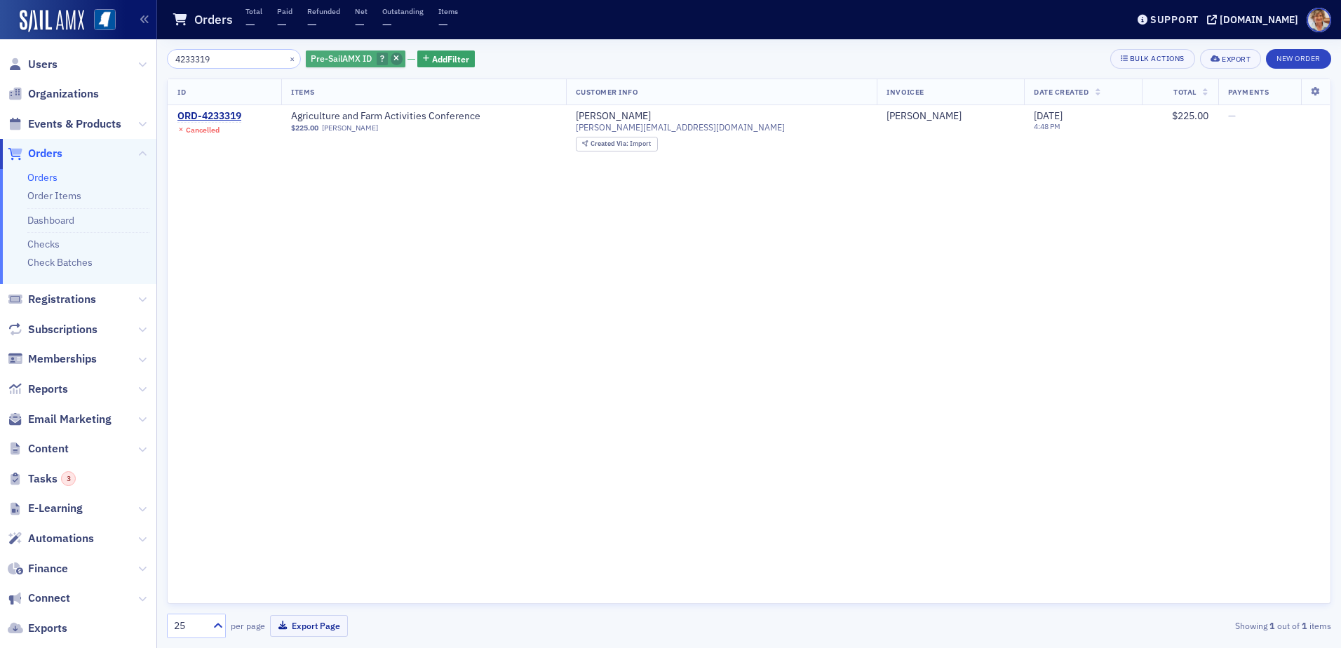
click at [393, 59] on icon "button" at bounding box center [396, 59] width 6 height 8
click at [311, 59] on icon "button" at bounding box center [314, 59] width 6 height 8
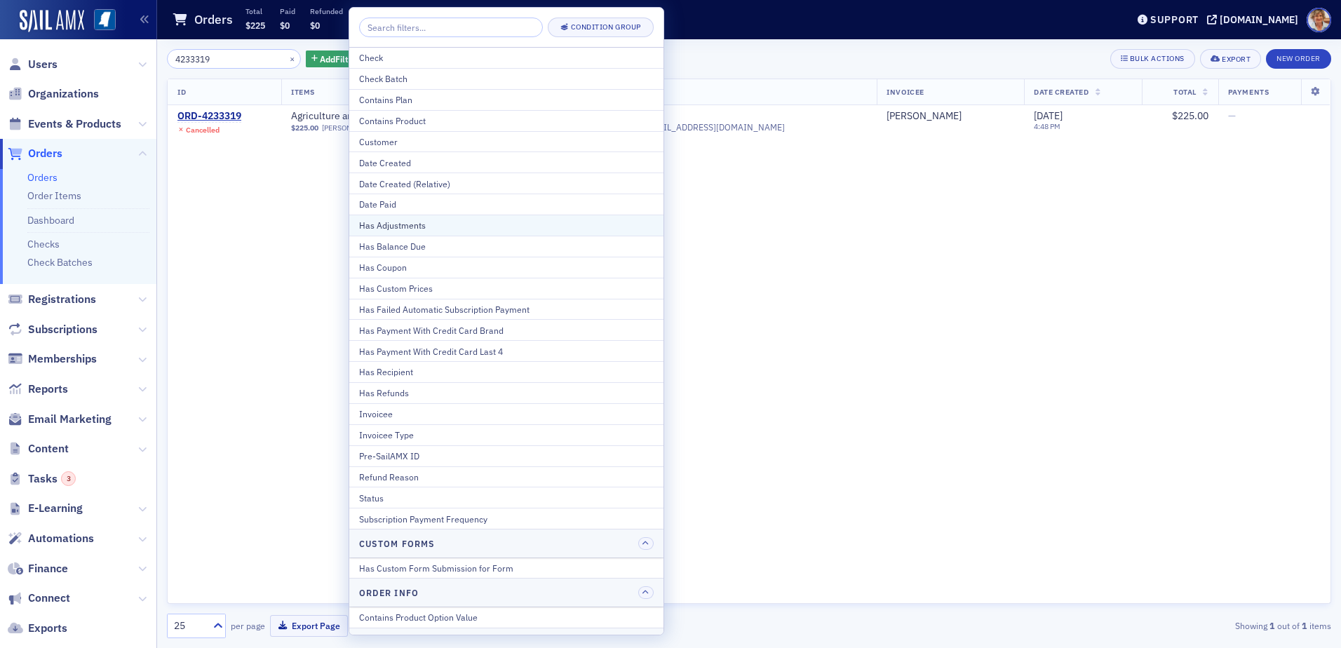
click at [398, 222] on div "Has Adjustments" at bounding box center [506, 225] width 295 height 13
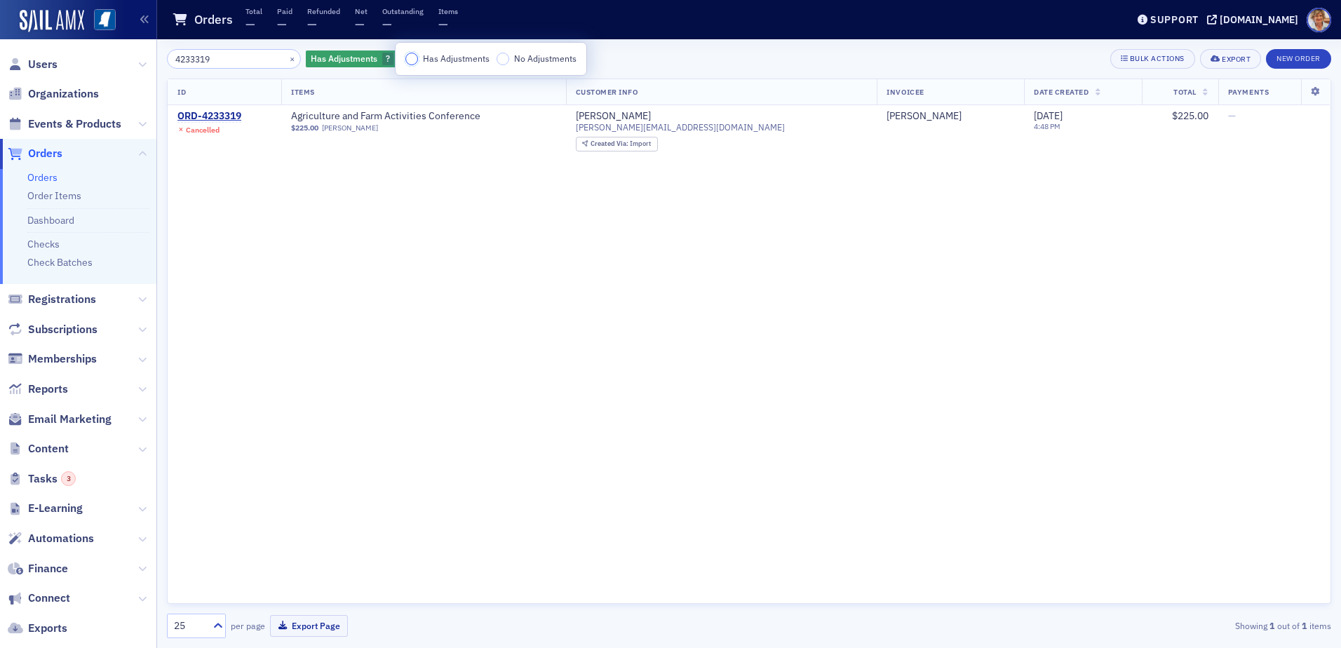
click at [413, 60] on input "Has Adjustments" at bounding box center [411, 59] width 13 height 13
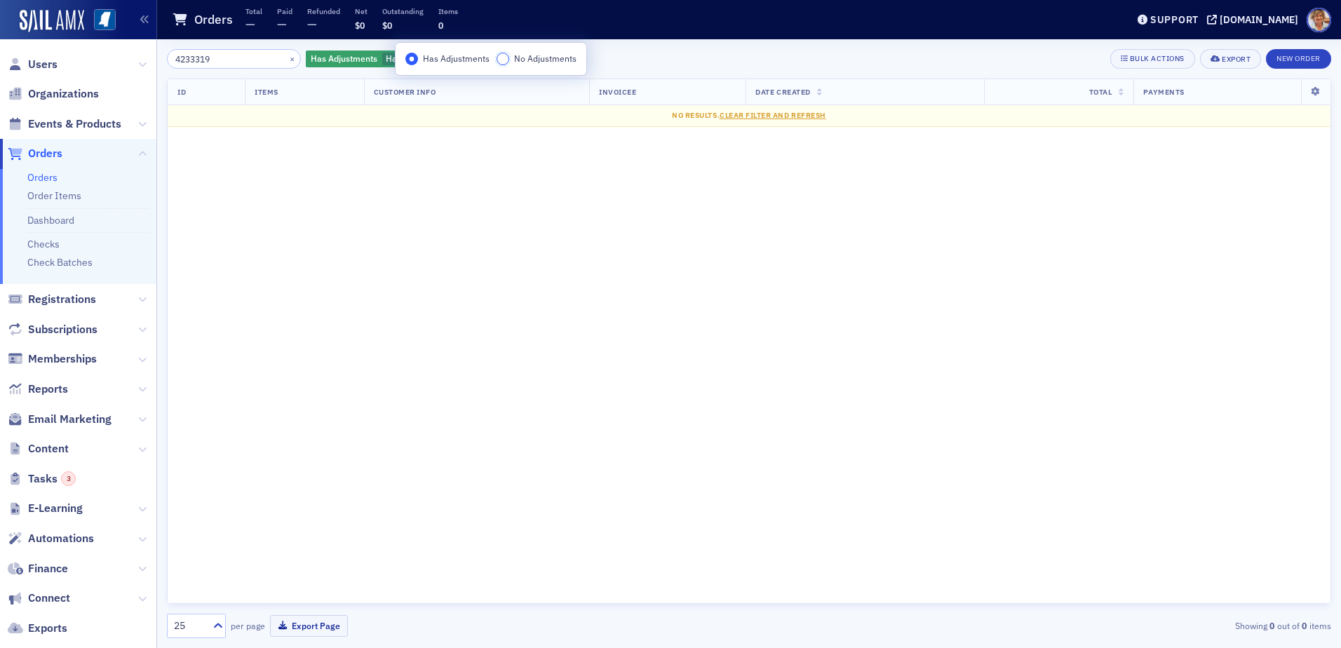
click at [502, 60] on input "No Adjustments" at bounding box center [503, 59] width 13 height 13
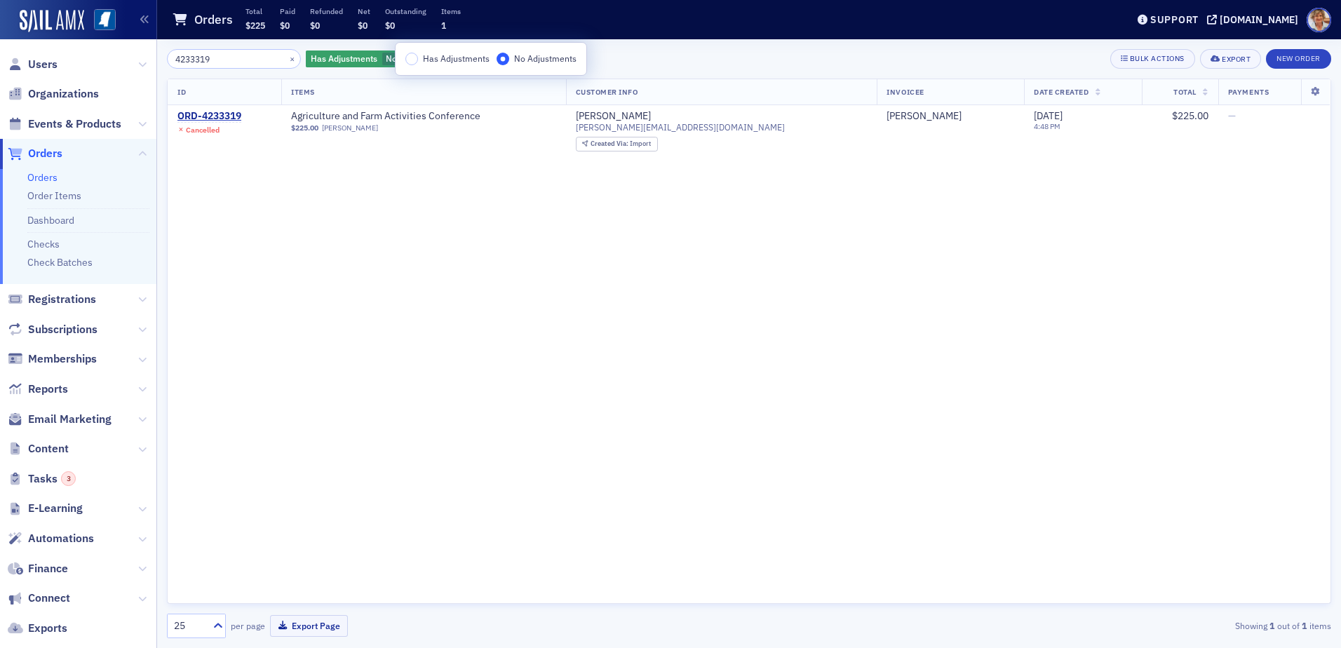
click at [426, 85] on th "Items" at bounding box center [423, 92] width 285 height 26
click at [457, 62] on icon "button" at bounding box center [460, 59] width 6 height 8
click at [320, 58] on span "Add Filter" at bounding box center [338, 59] width 37 height 13
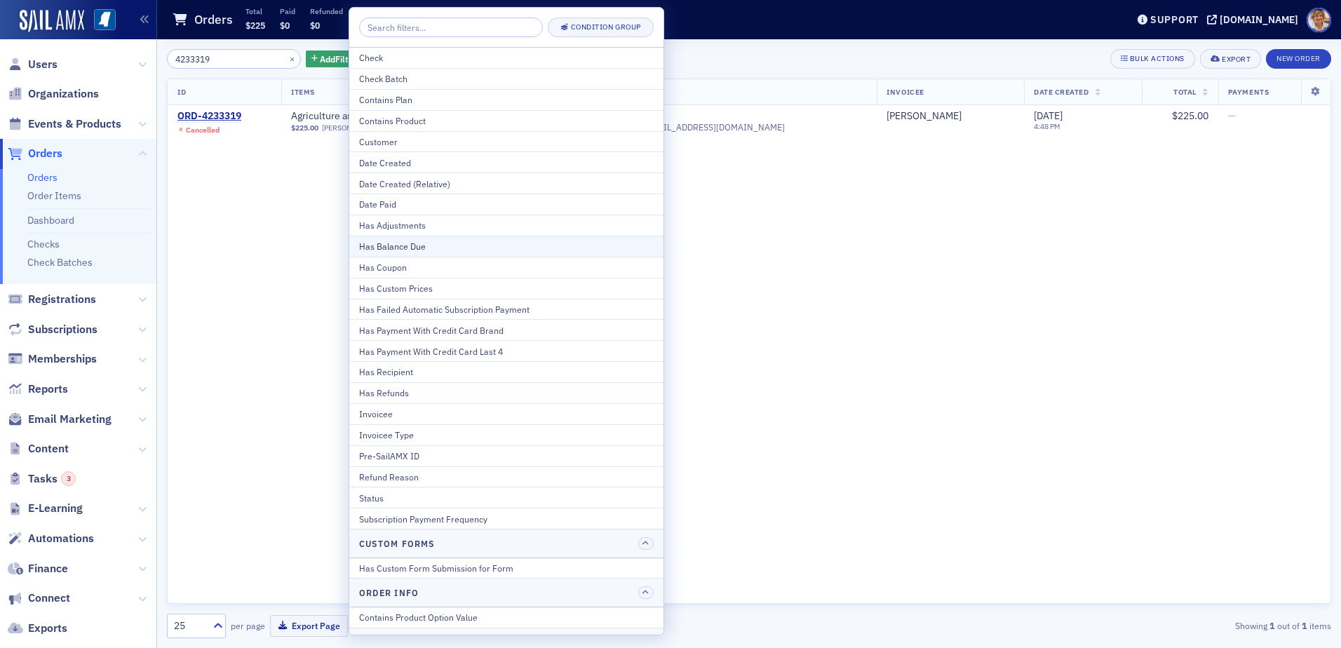
click at [419, 248] on div "Has Balance Due" at bounding box center [506, 246] width 295 height 13
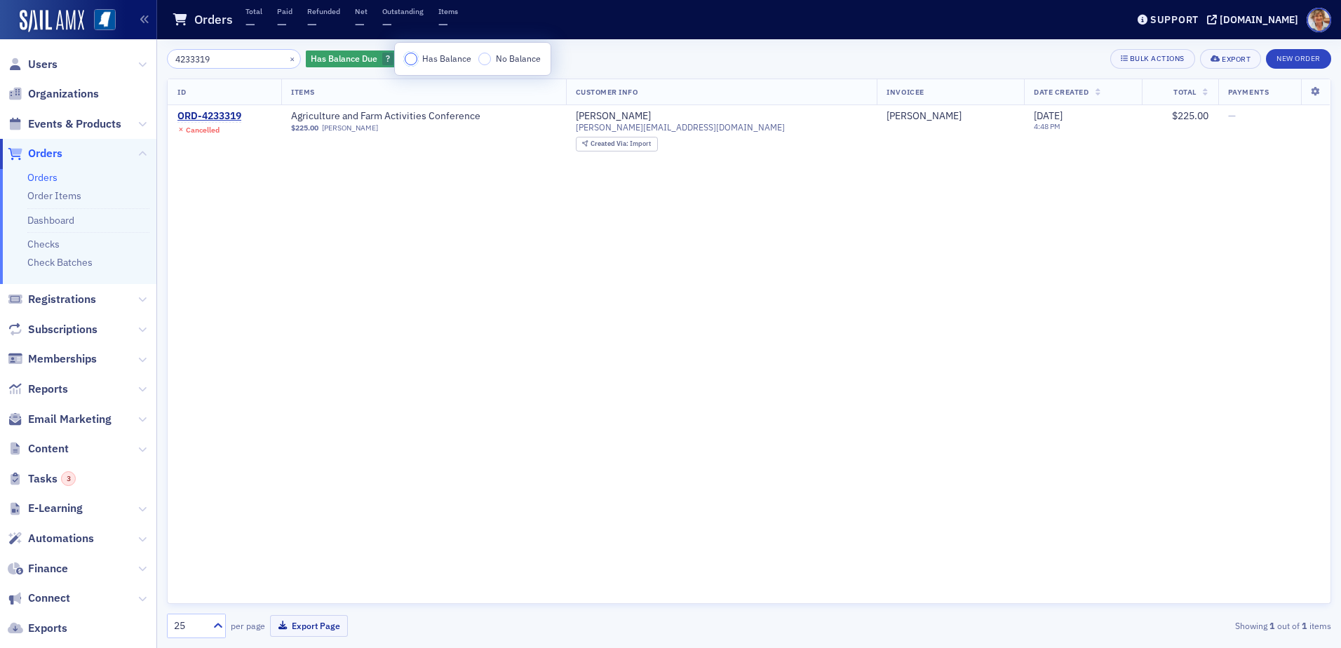
click at [412, 58] on input "Has Balance" at bounding box center [411, 59] width 13 height 13
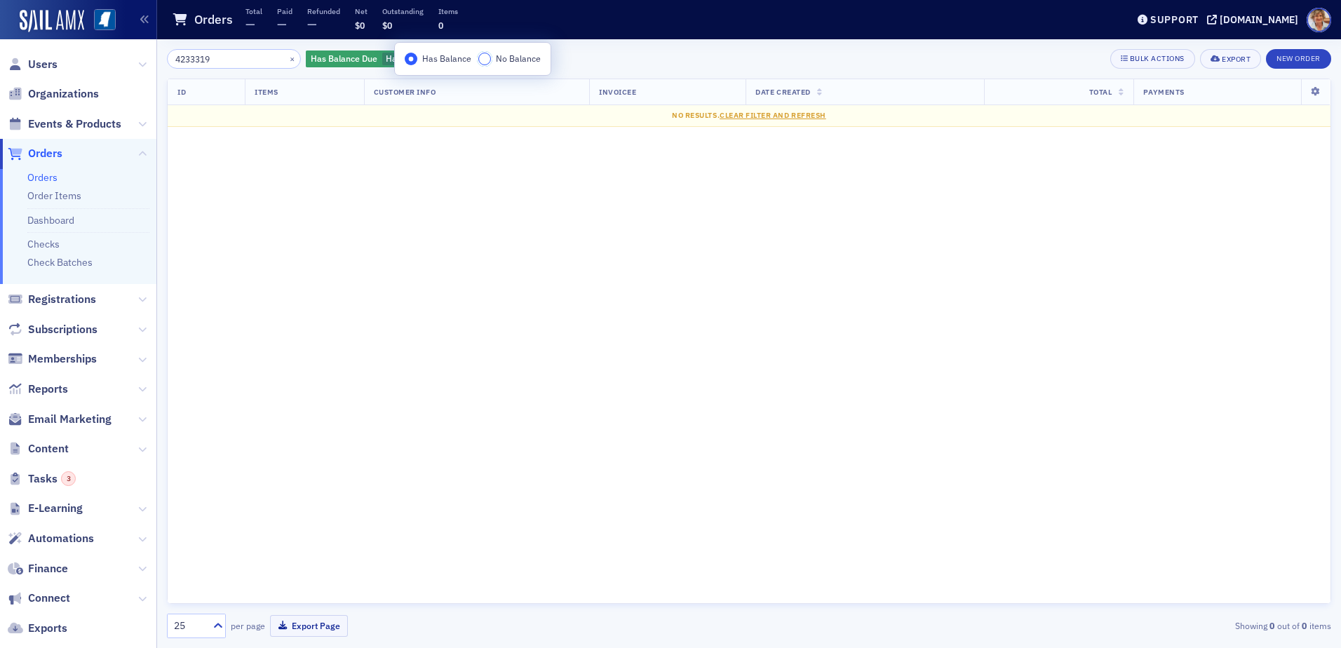
click at [488, 57] on input "No Balance" at bounding box center [484, 59] width 13 height 13
click at [503, 154] on div "ID Items Customer Info Invoicee Date Created Total Payments No results. Clear F…" at bounding box center [749, 341] width 1164 height 525
click at [433, 57] on div "Has Balance Due No Balance" at bounding box center [379, 59] width 146 height 18
click at [440, 58] on icon "button" at bounding box center [443, 59] width 6 height 8
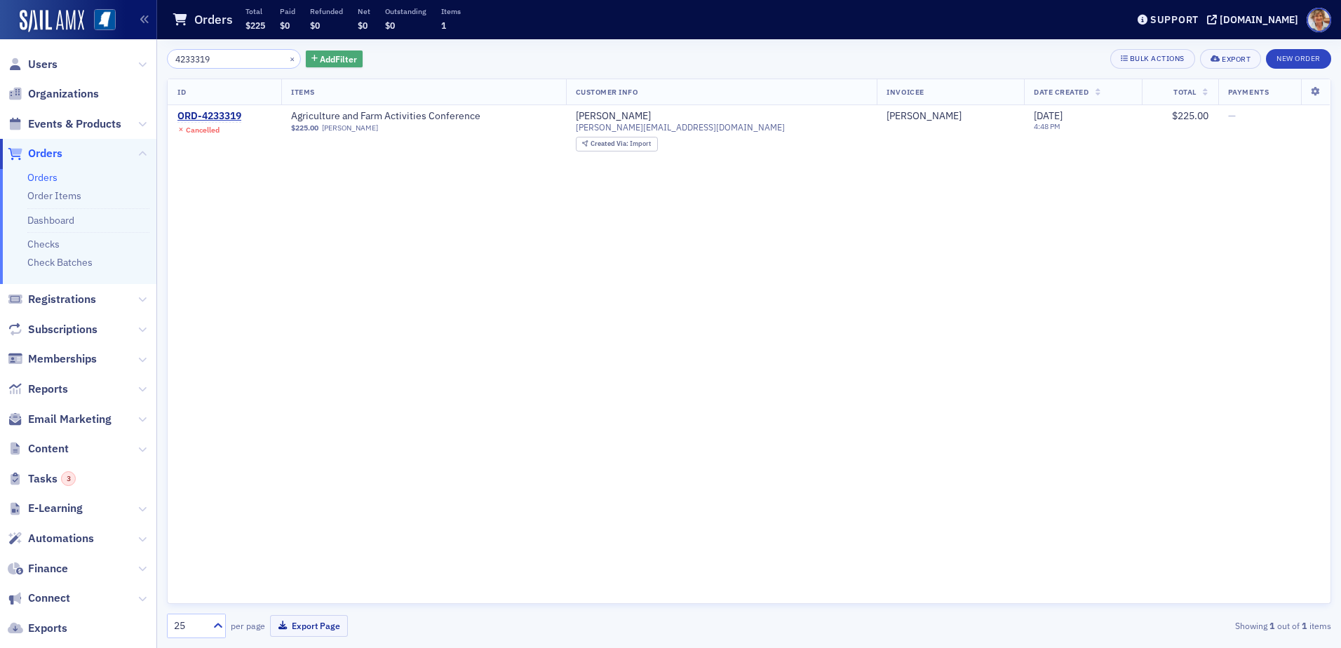
click at [324, 61] on span "Add Filter" at bounding box center [338, 59] width 37 height 13
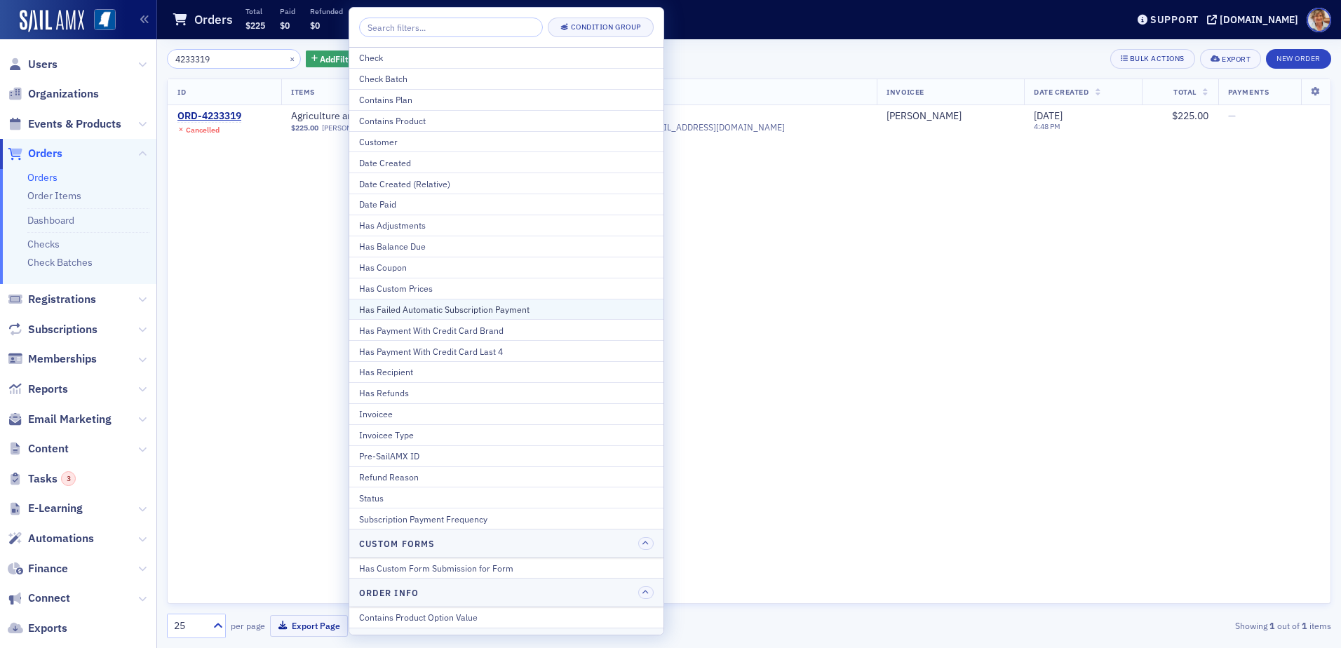
click at [418, 306] on div "Has Failed Automatic Subscription Payment" at bounding box center [506, 309] width 295 height 13
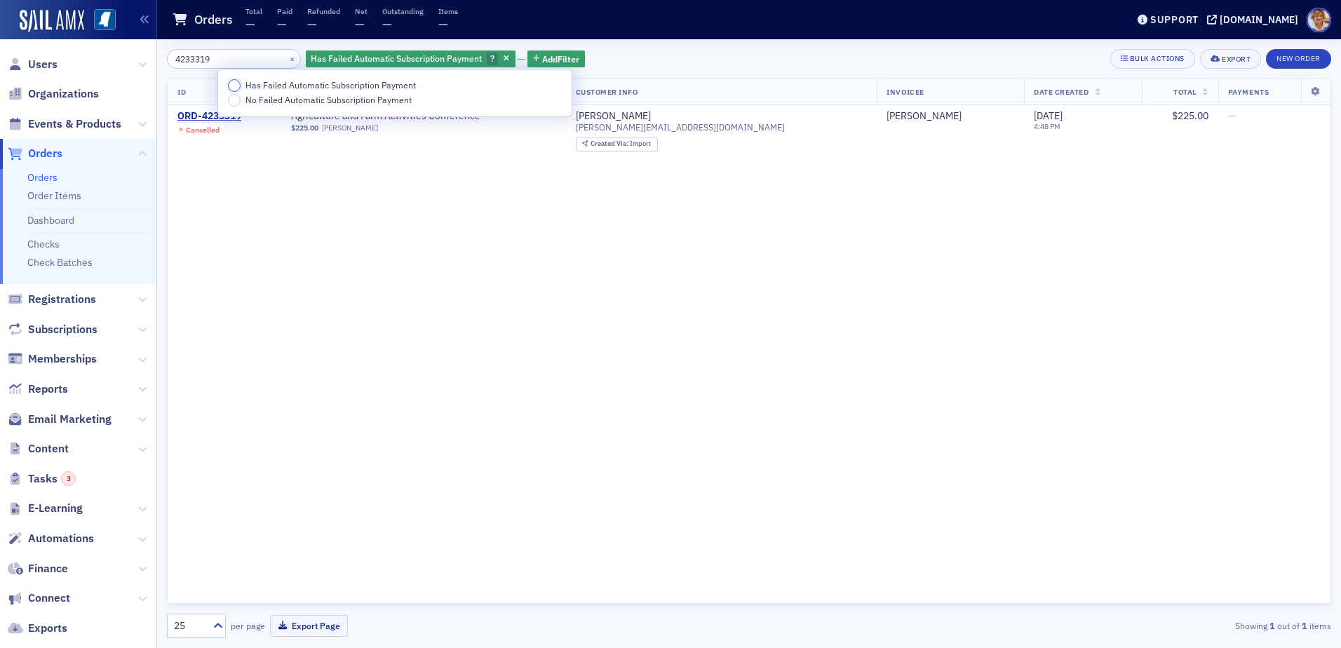
click at [238, 85] on input "Has Failed Automatic Subscription Payment" at bounding box center [234, 85] width 13 height 13
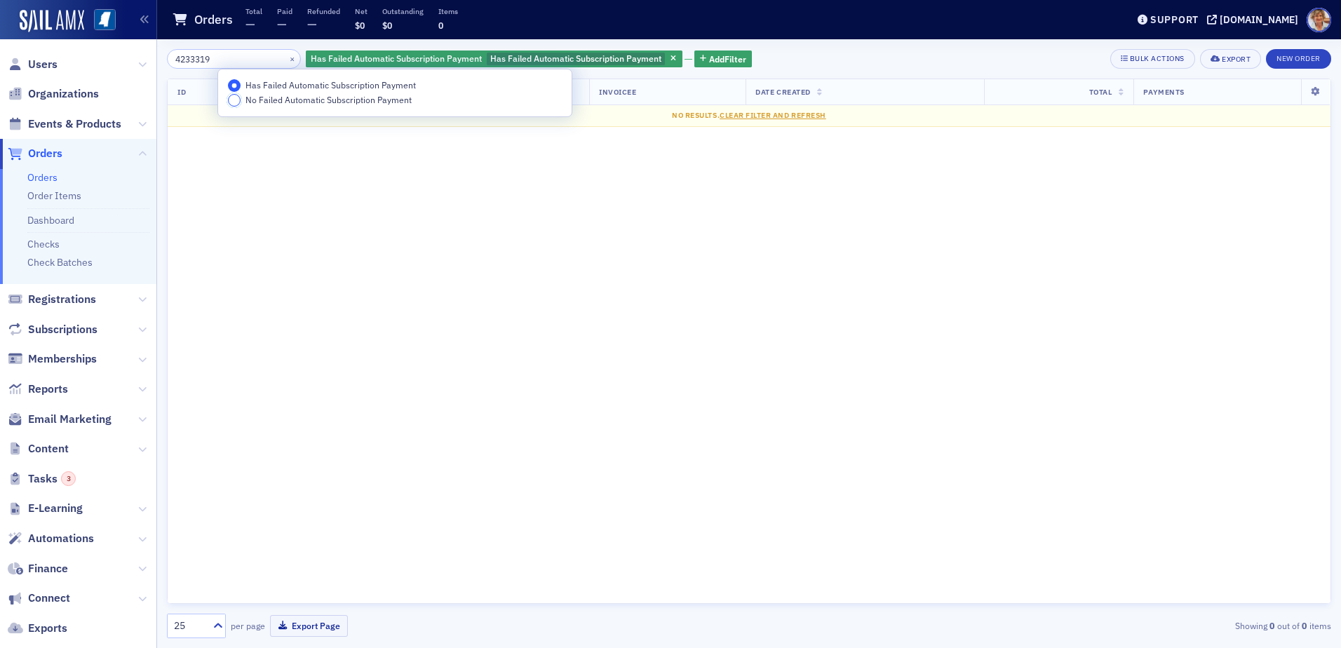
click at [238, 102] on input "No Failed Automatic Subscription Payment" at bounding box center [234, 100] width 13 height 13
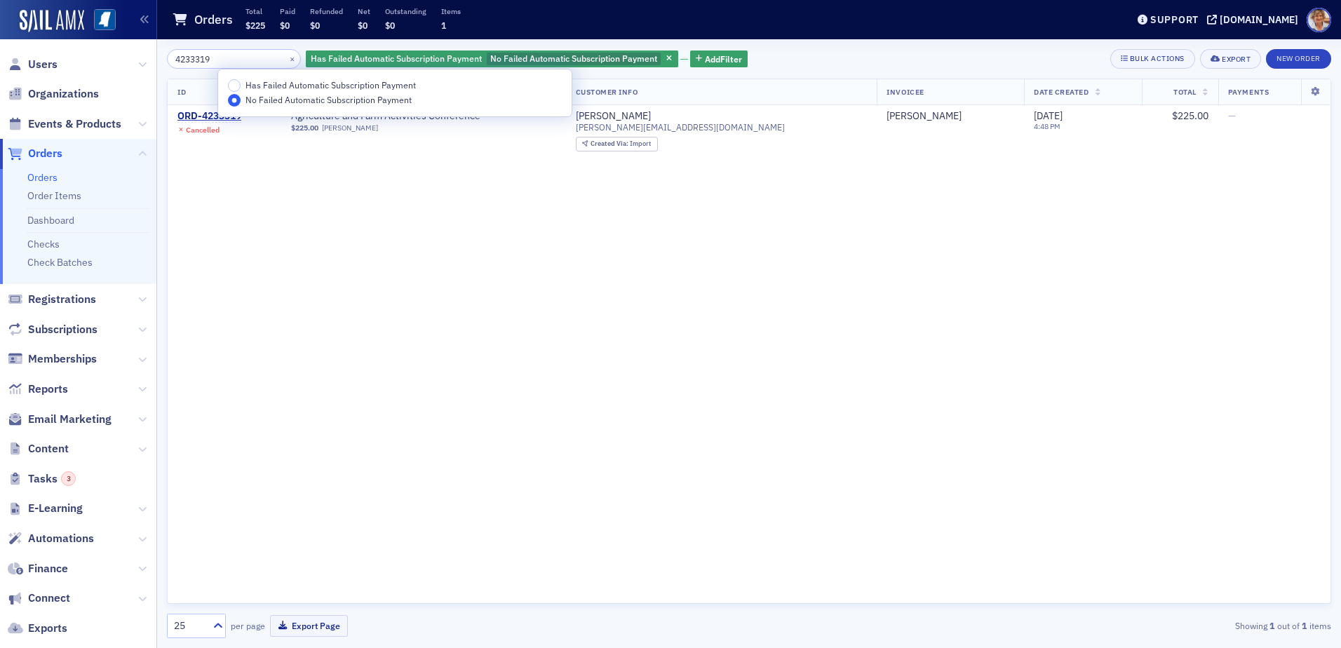
click at [671, 292] on div "ID Items Customer Info Invoicee Date Created Total Payments ORD-4233319 Cancell…" at bounding box center [749, 341] width 1164 height 525
click at [666, 57] on icon "button" at bounding box center [669, 59] width 6 height 8
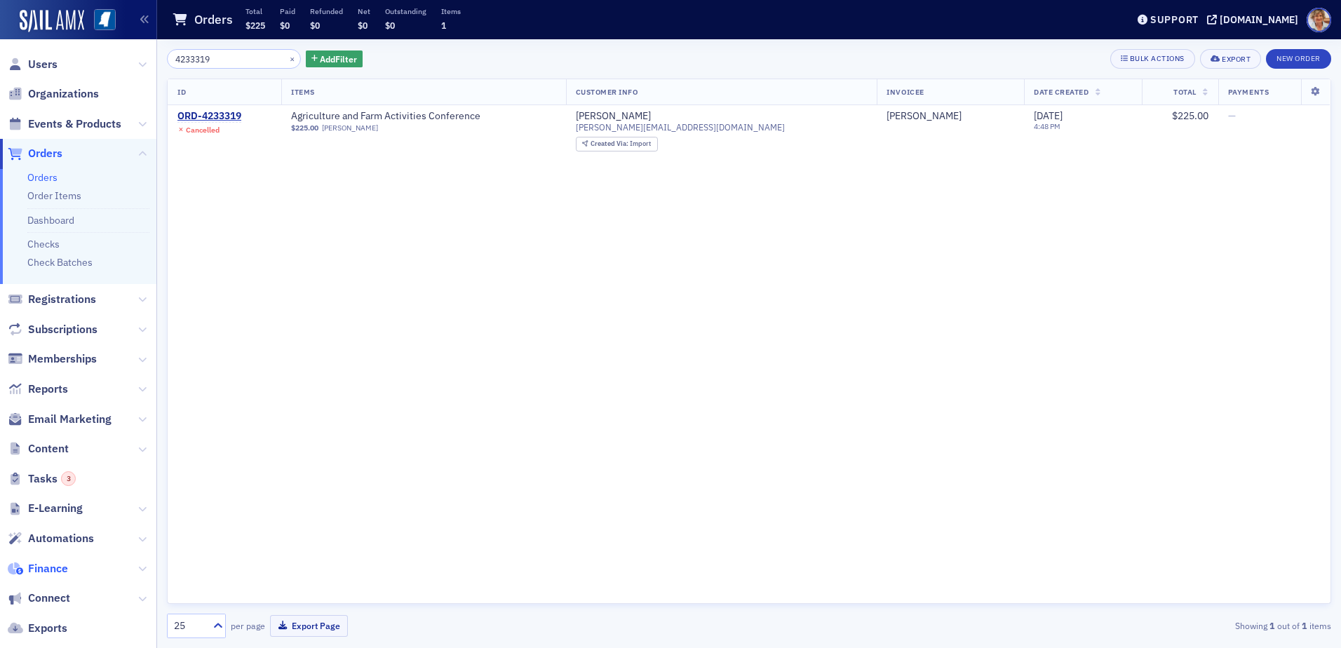
click at [49, 570] on span "Finance" at bounding box center [48, 568] width 40 height 15
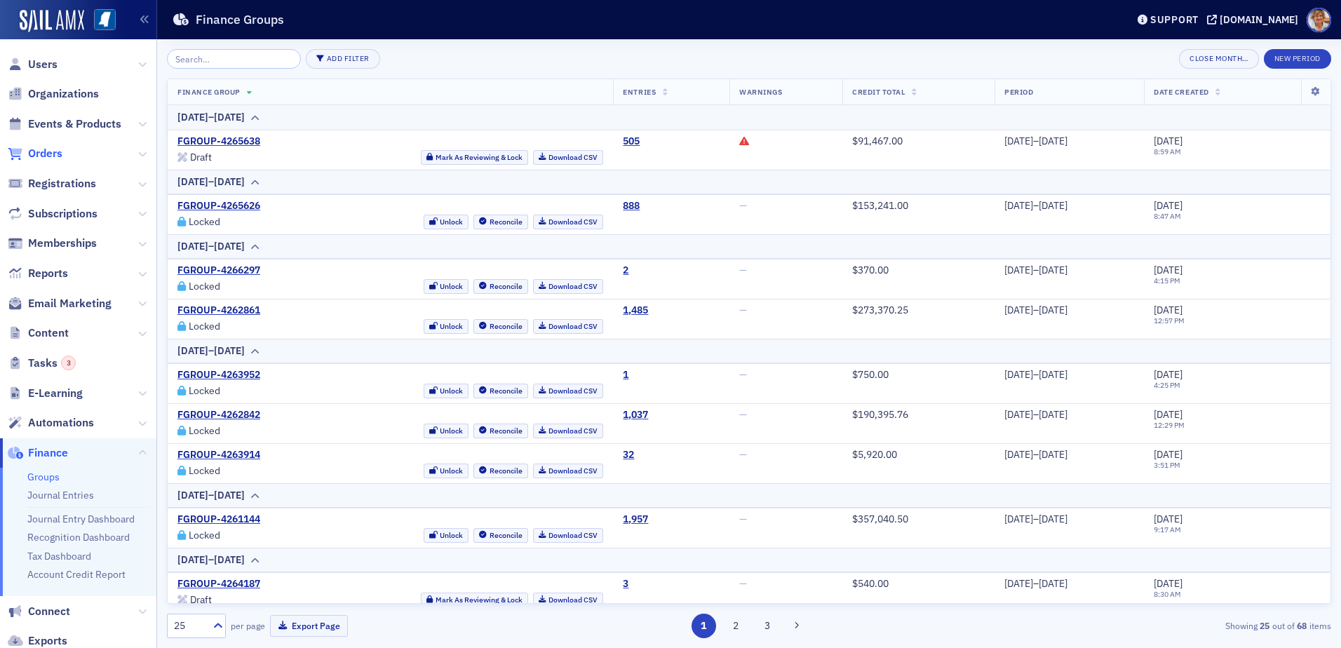
click at [34, 151] on span "Orders" at bounding box center [45, 153] width 34 height 15
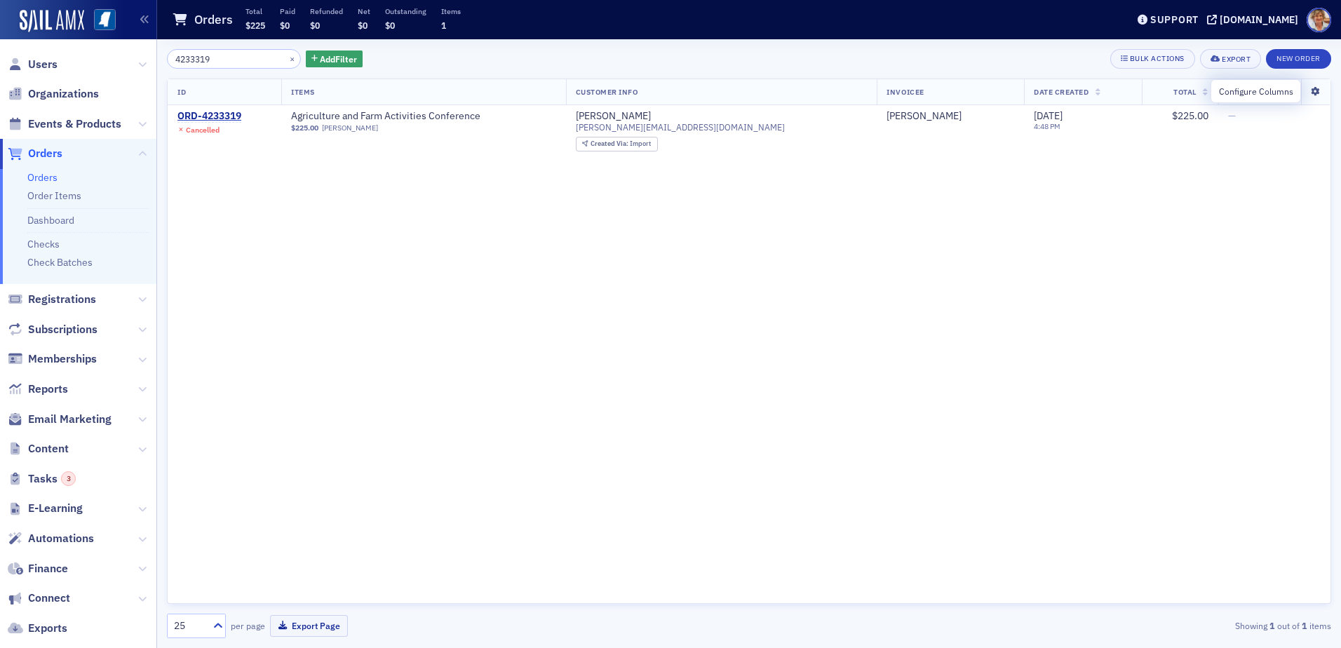
click at [1316, 91] on icon at bounding box center [1315, 92] width 29 height 8
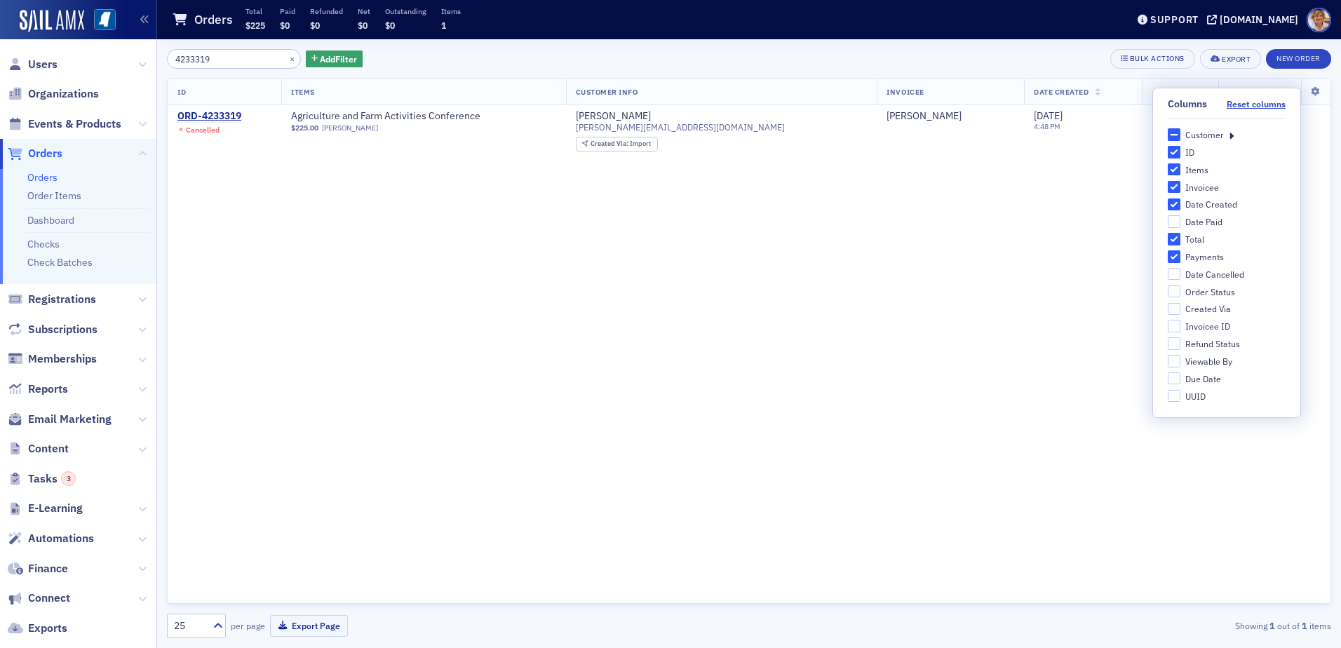
click at [400, 238] on div "ID Items Customer Info Invoicee Date Created Total Payments ORD-4233319 Cancell…" at bounding box center [749, 341] width 1164 height 525
